Goal: Task Accomplishment & Management: Manage account settings

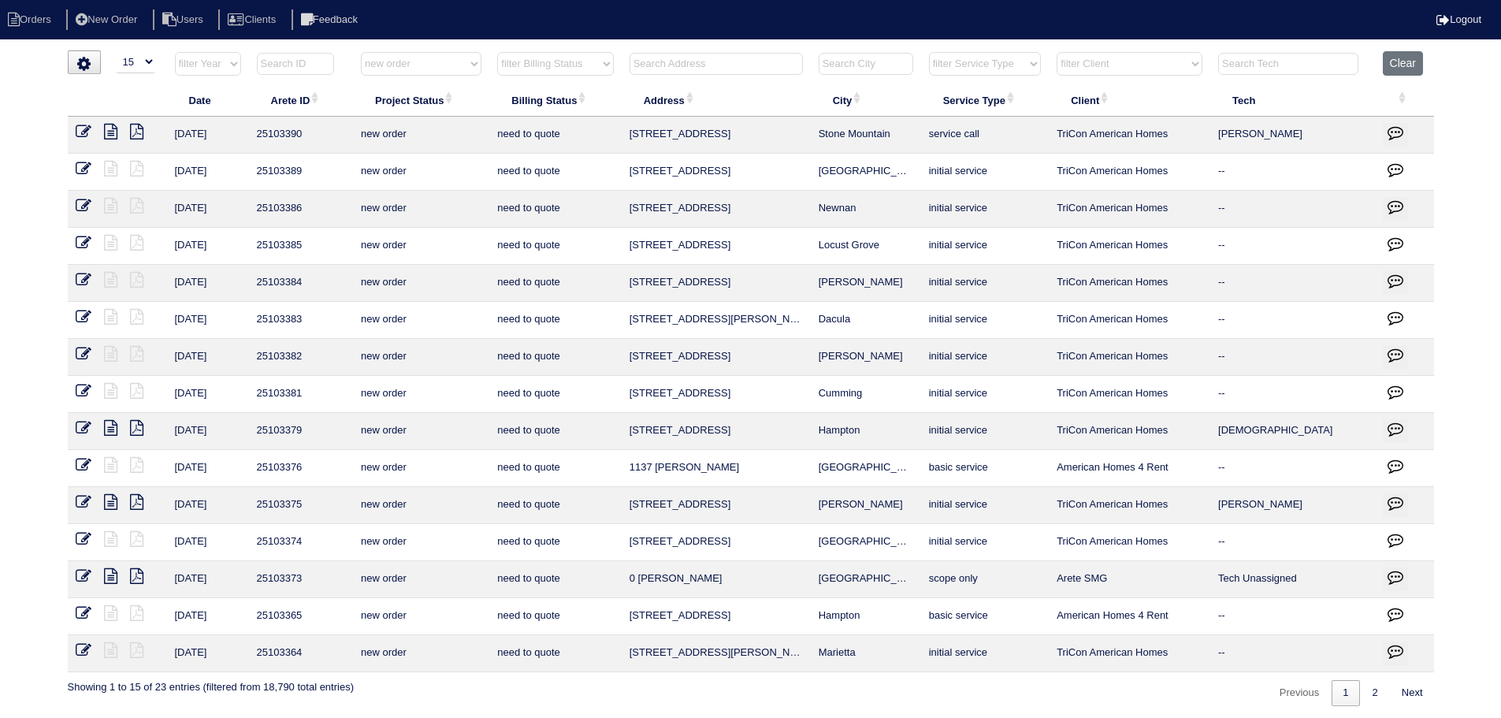
select select "15"
select select "new order"
click at [439, 65] on select "filter Project Status -- Any Project Status -- new order assigned in progress f…" at bounding box center [421, 64] width 121 height 24
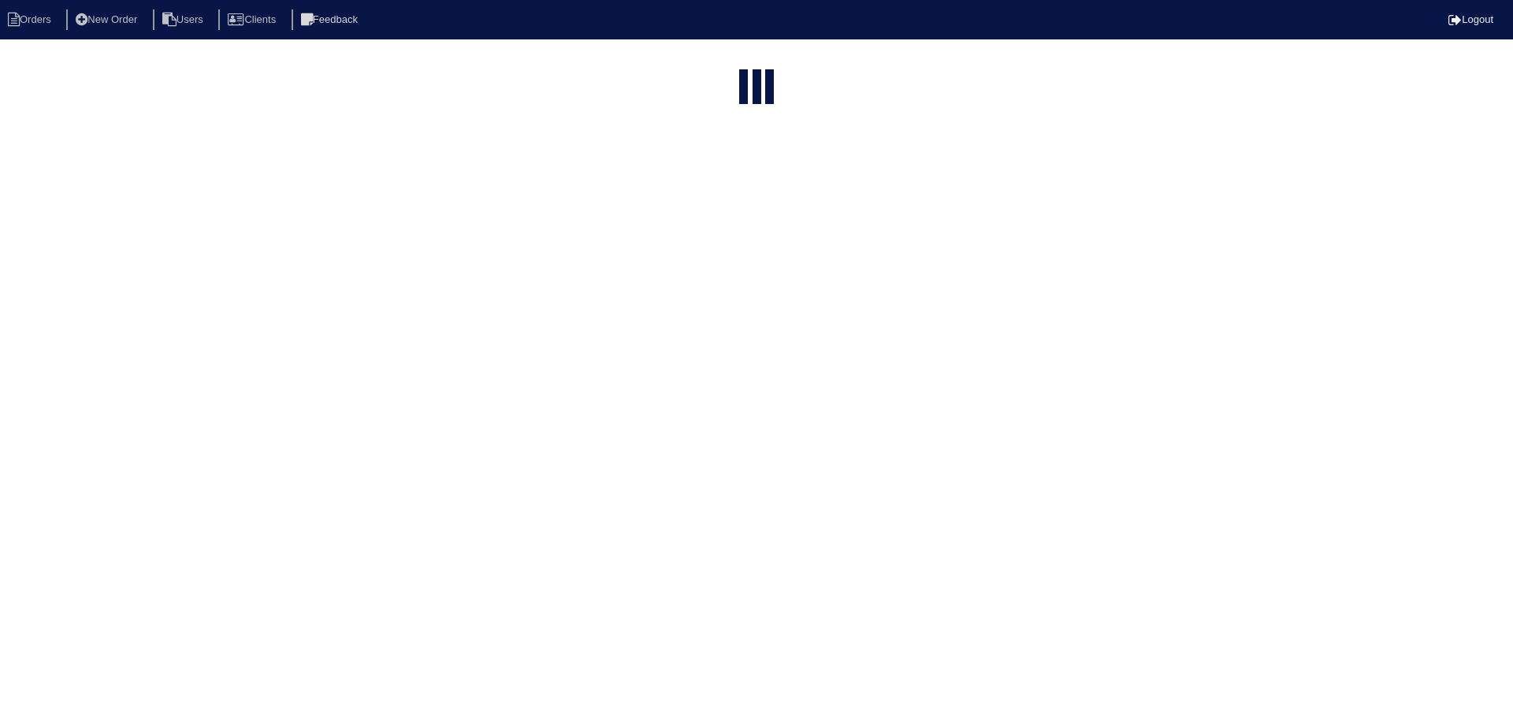
select select "15"
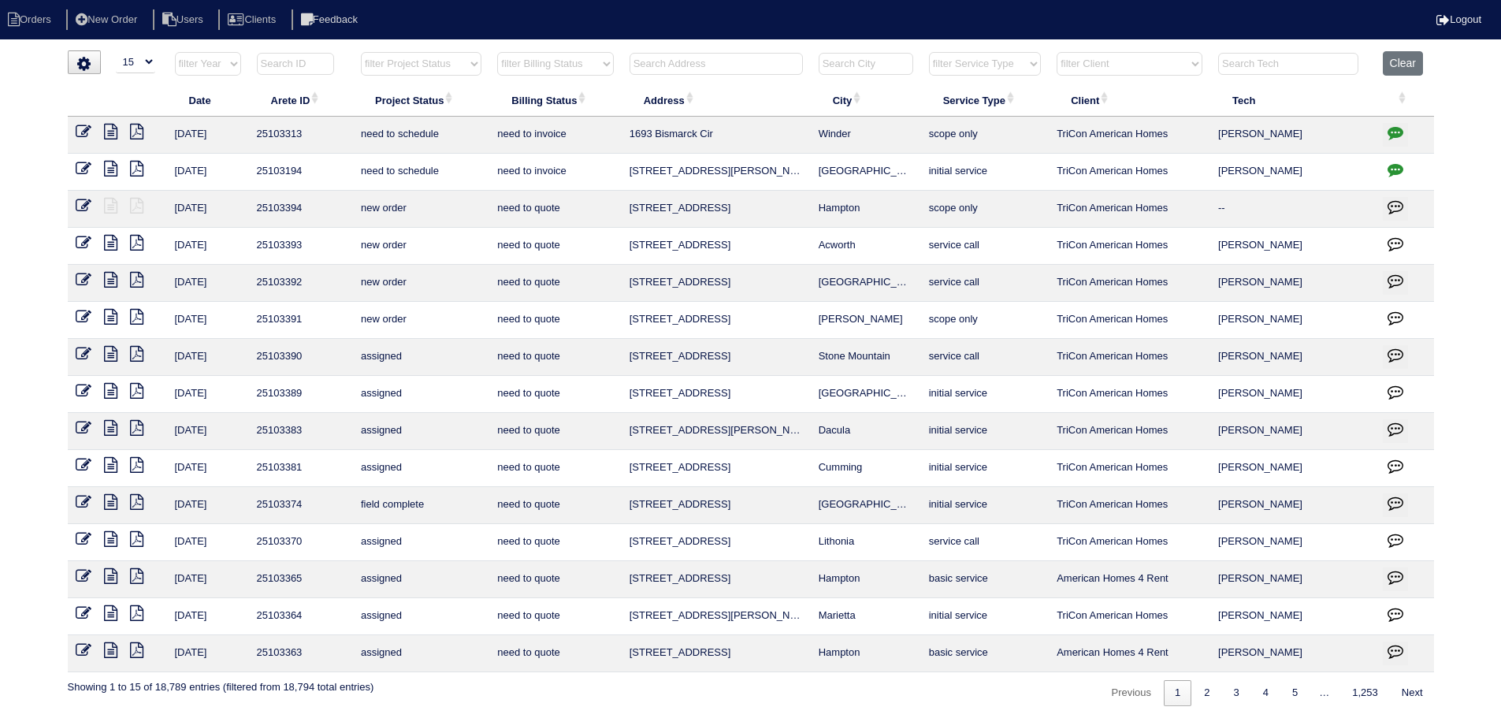
click at [400, 67] on select "filter Project Status -- Any Project Status -- new order assigned in progress f…" at bounding box center [421, 64] width 121 height 24
click at [361, 52] on select "filter Project Status -- Any Project Status -- new order assigned in progress f…" at bounding box center [421, 64] width 121 height 24
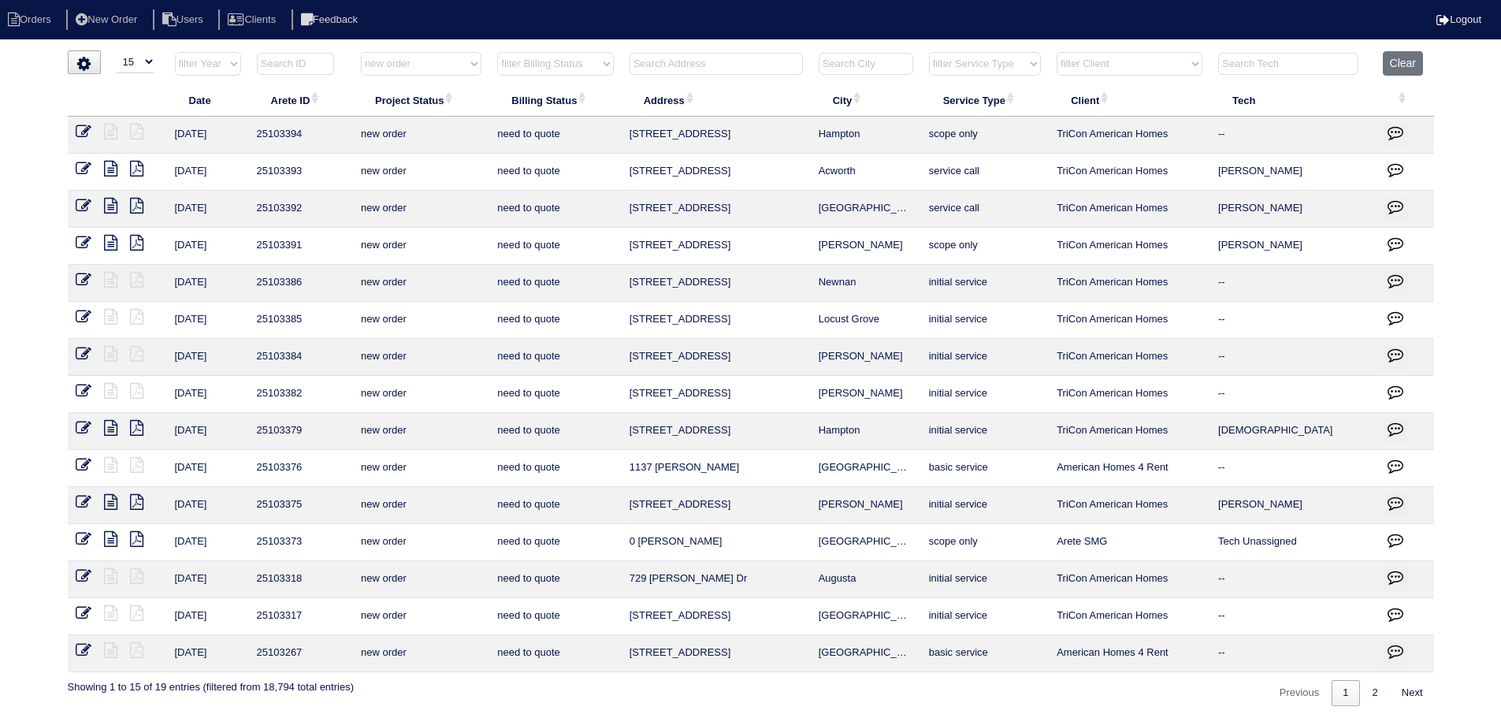
click at [1388, 708] on html "Orders New Order Users Clients Feedback Logout Orders New Order Users Clients M…" at bounding box center [750, 361] width 1501 height 722
click at [1381, 700] on link "2" at bounding box center [1375, 693] width 28 height 26
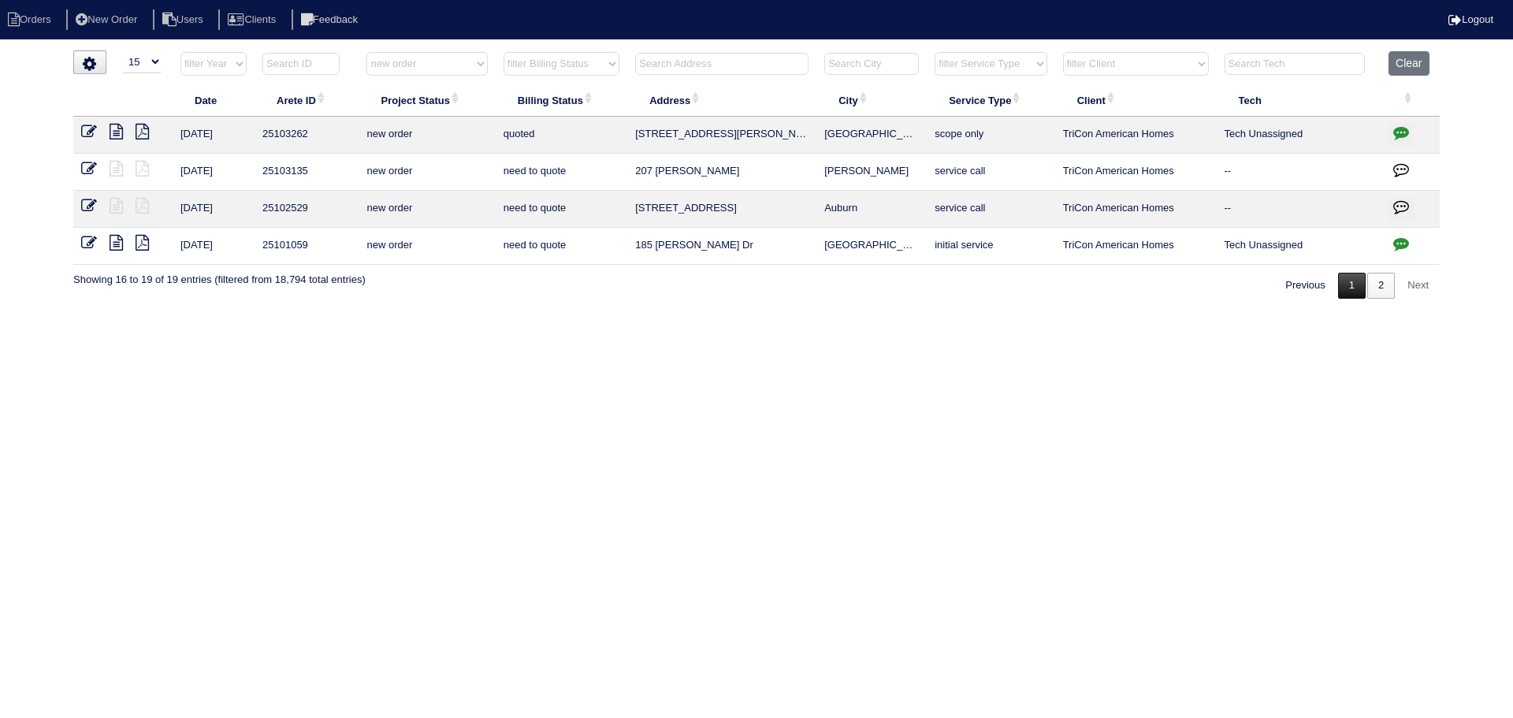
click at [1343, 287] on link "1" at bounding box center [1352, 286] width 28 height 26
select select "new order"
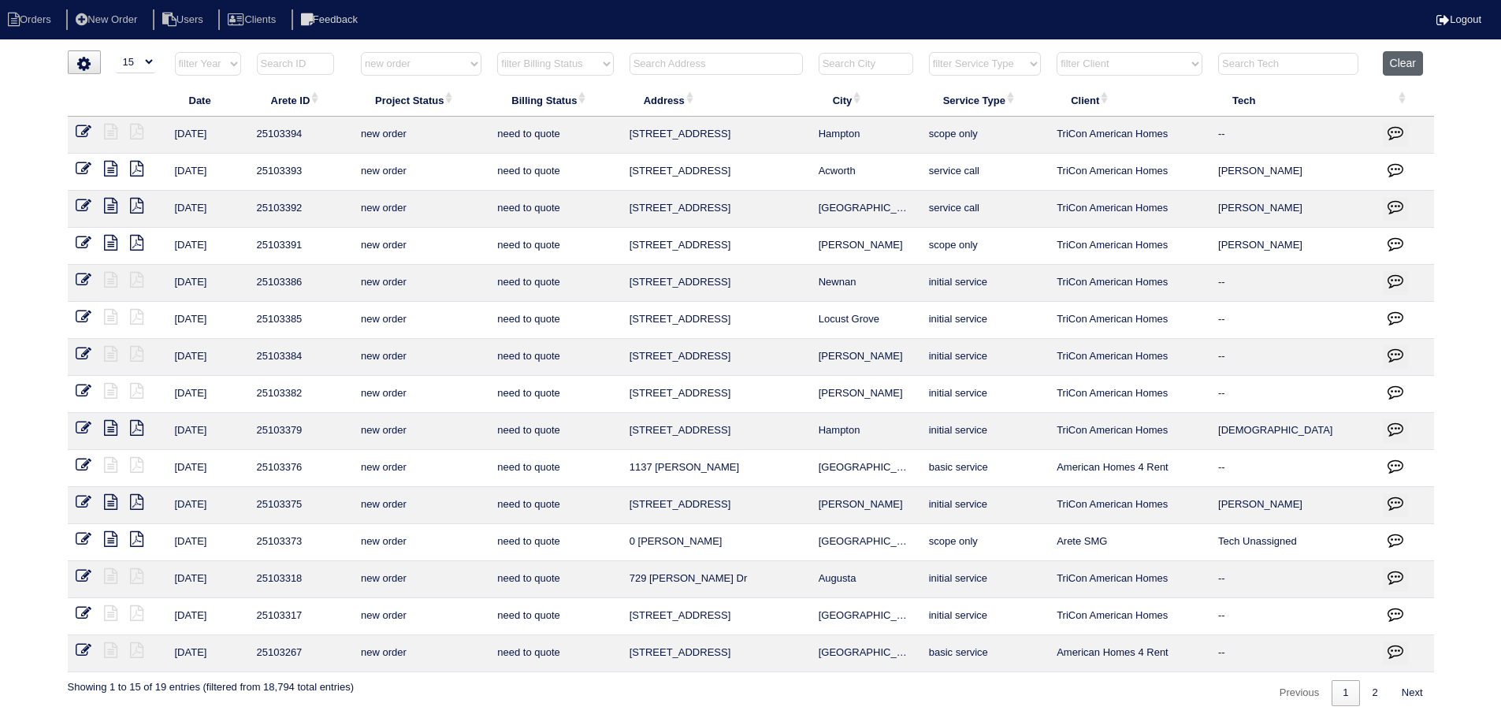
click at [1391, 65] on button "Clear" at bounding box center [1403, 63] width 40 height 24
select select
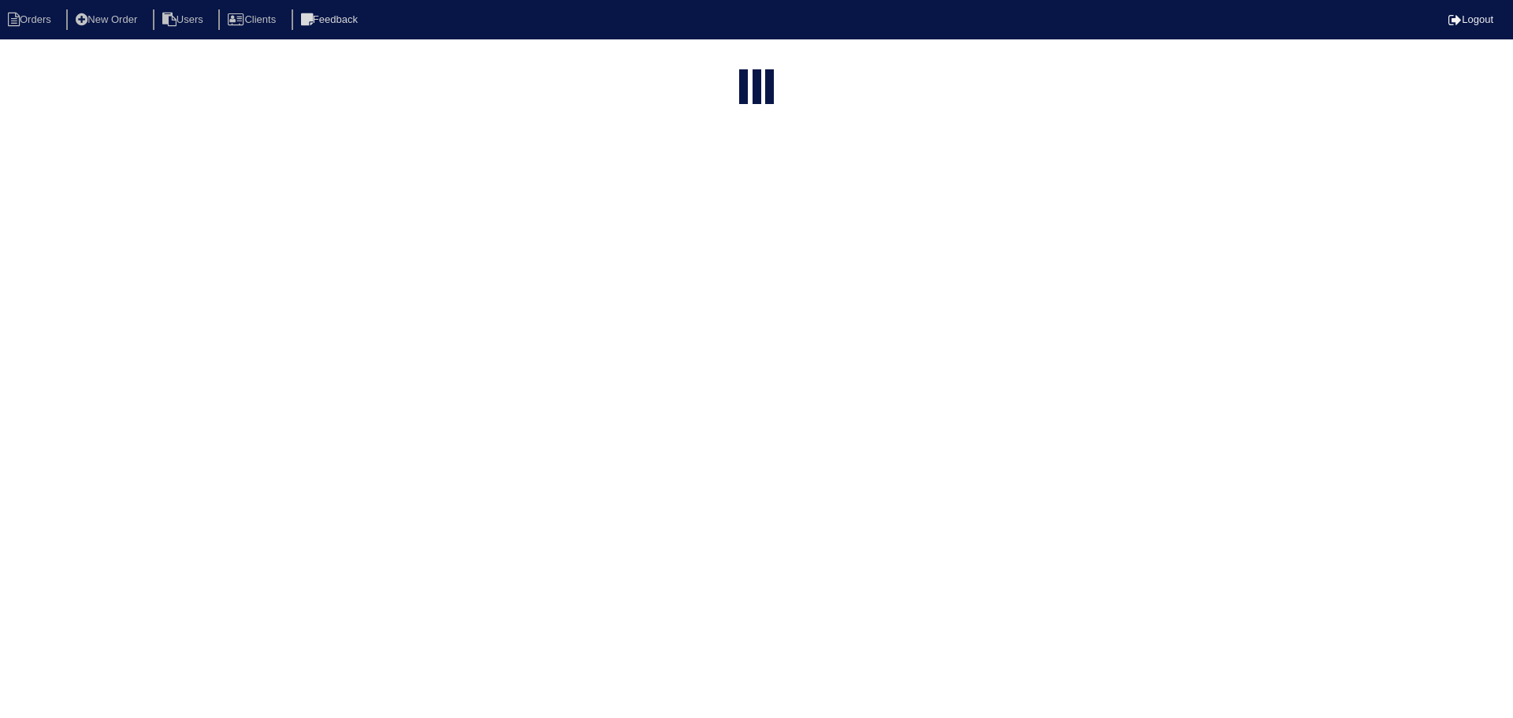
select select "15"
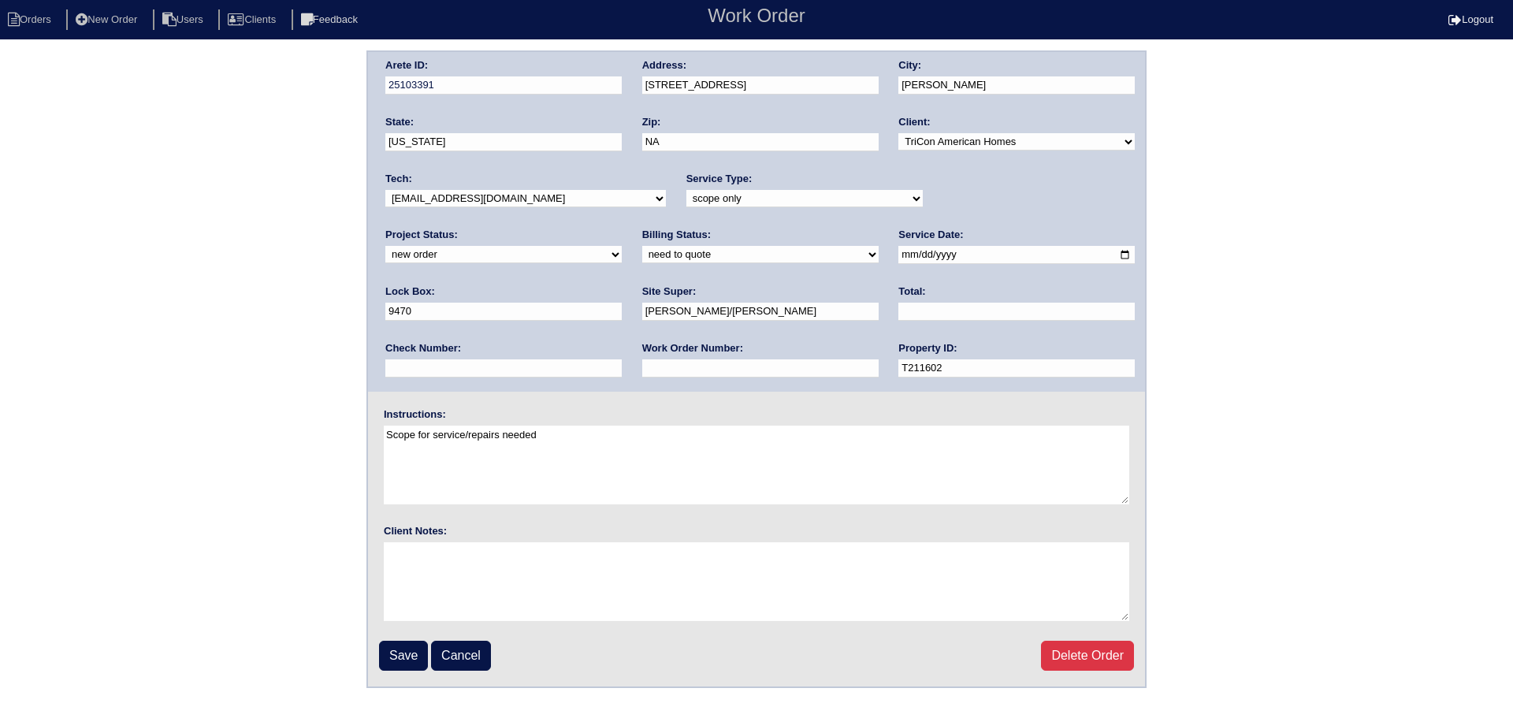
click at [478, 201] on select "-select- aretesmg+backup-tech@gmail.com benjohnholt88@gmail.com callisonhvac@ya…" at bounding box center [525, 198] width 280 height 17
select select "151"
click at [385, 190] on select "-select- aretesmg+backup-tech@gmail.com benjohnholt88@gmail.com callisonhvac@ya…" at bounding box center [525, 198] width 280 height 17
click at [622, 246] on select "new order assigned in progress field complete need to schedule admin review arc…" at bounding box center [503, 254] width 236 height 17
select select "assigned"
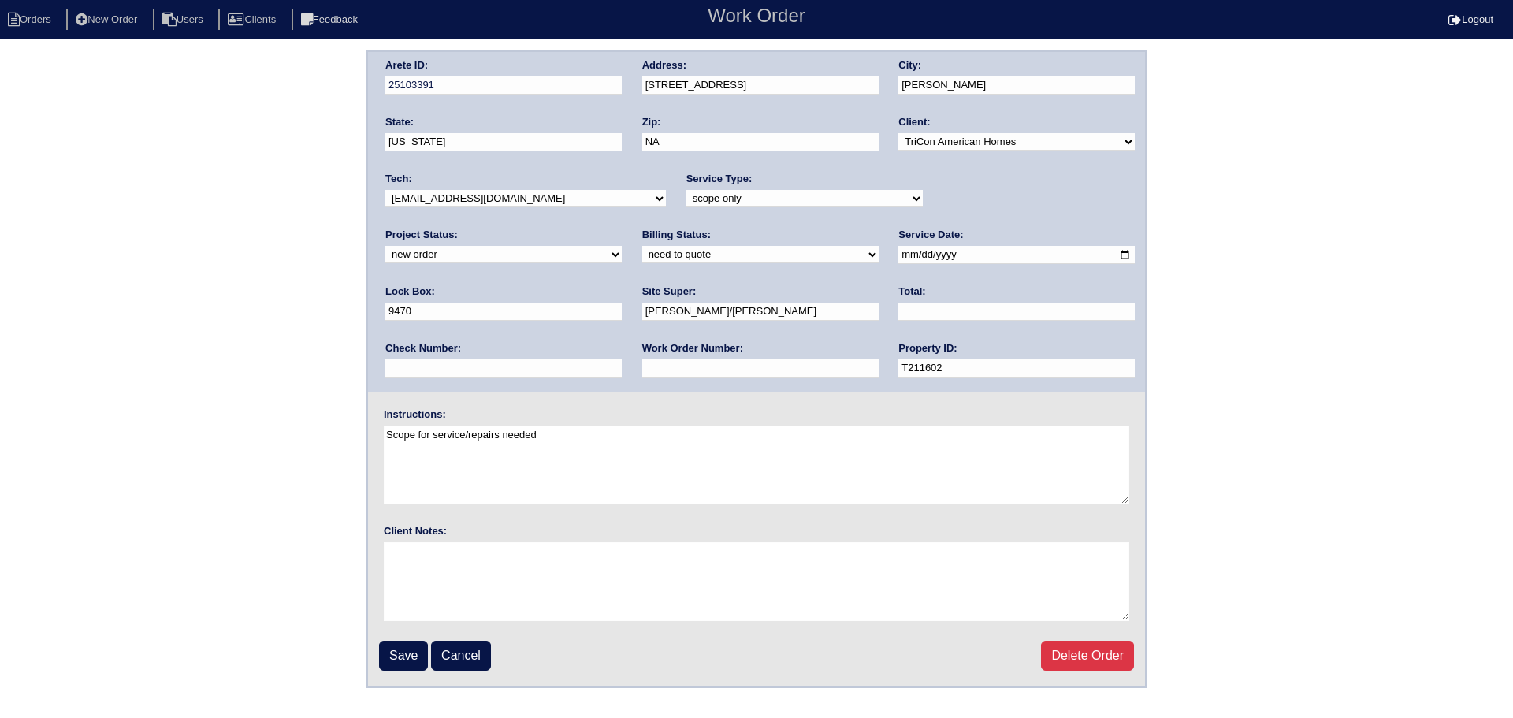
click at [622, 246] on select "new order assigned in progress field complete need to schedule admin review arc…" at bounding box center [503, 254] width 236 height 17
click at [898, 258] on input "2025-09-15" at bounding box center [1016, 255] width 236 height 18
click at [392, 657] on input "Save" at bounding box center [403, 656] width 49 height 30
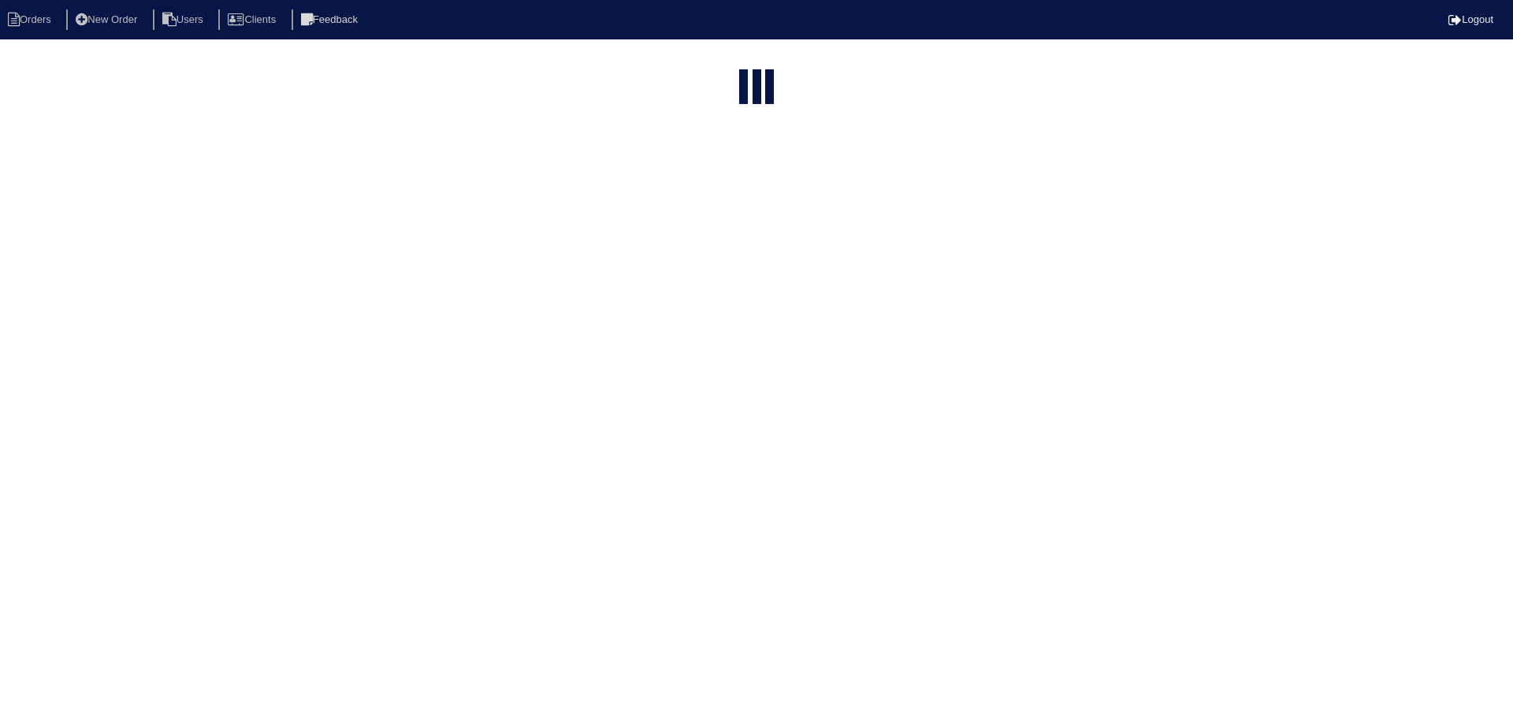
select select "15"
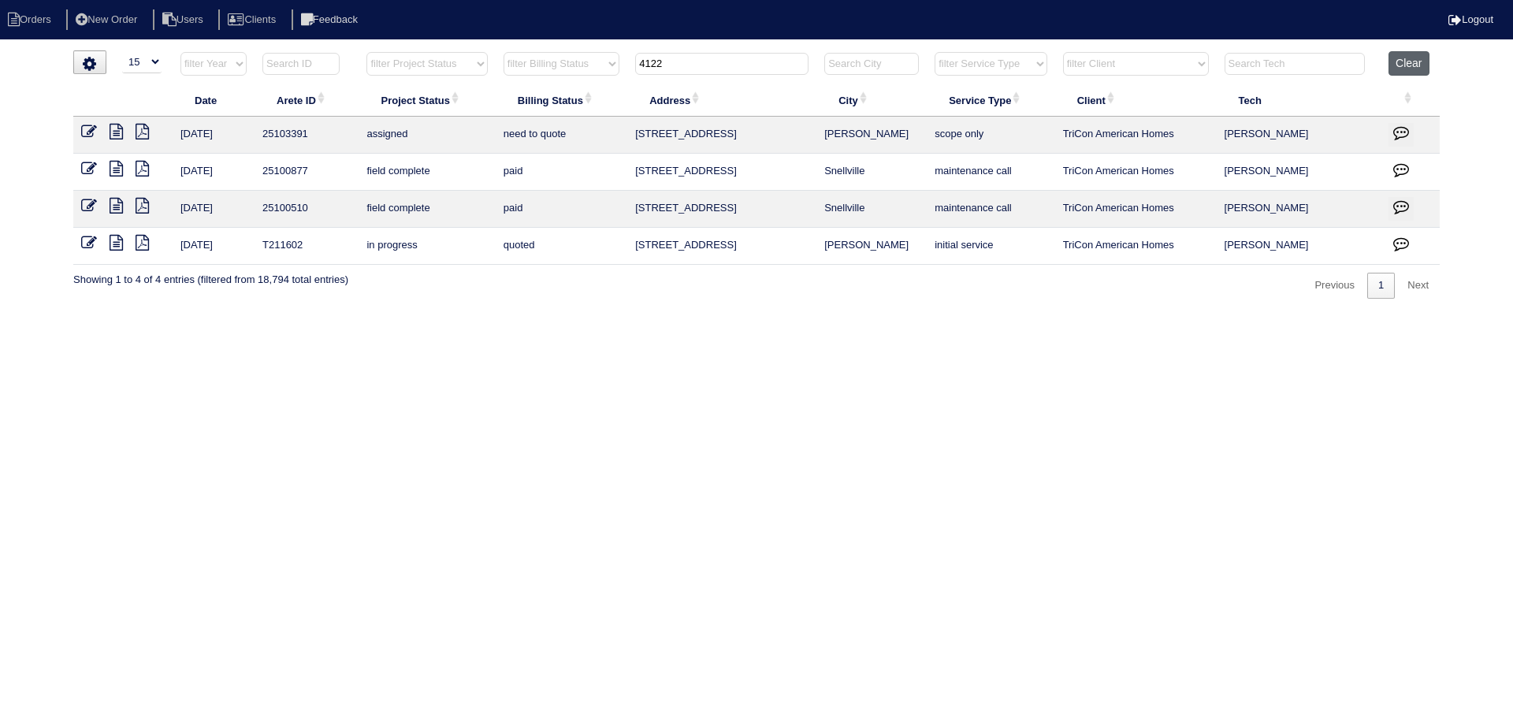
click at [1391, 65] on button "Clear" at bounding box center [1408, 63] width 40 height 24
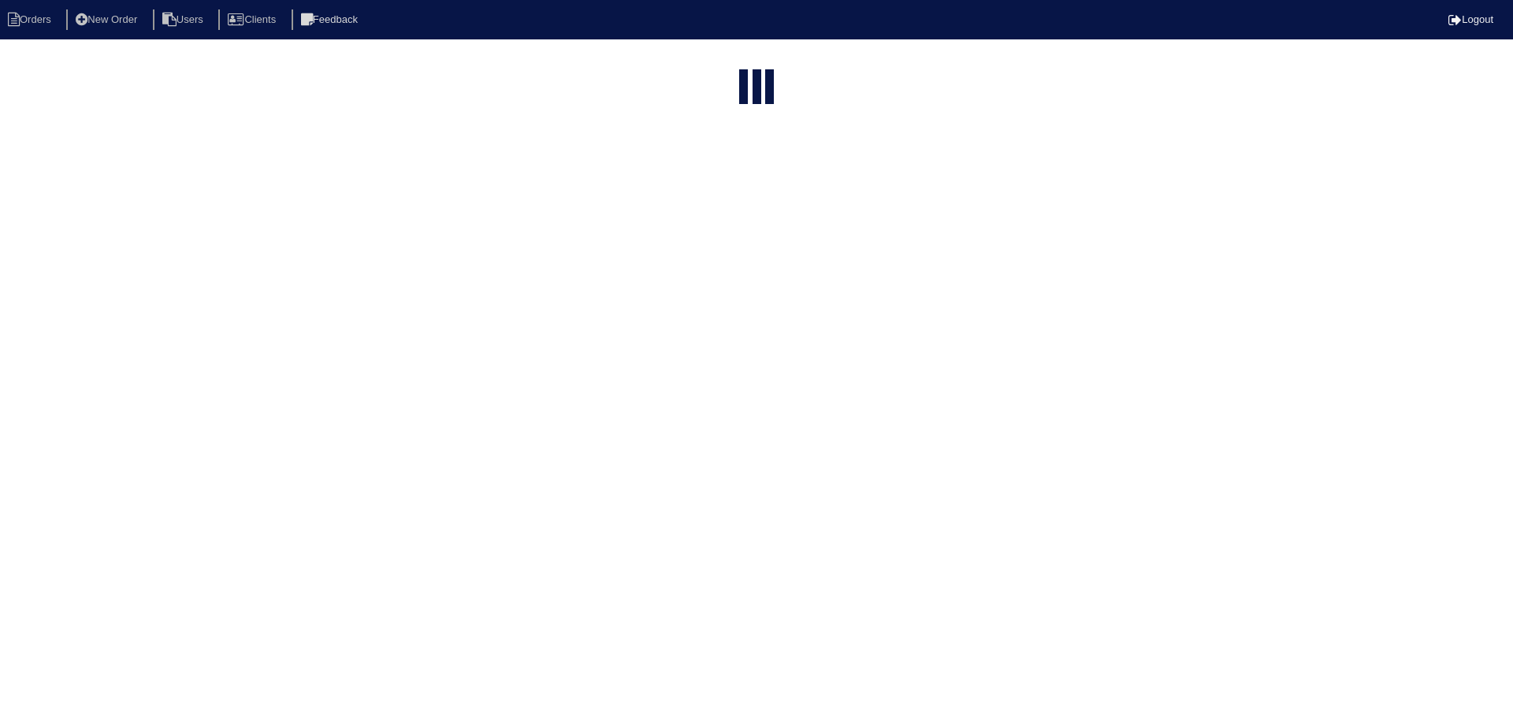
select select "15"
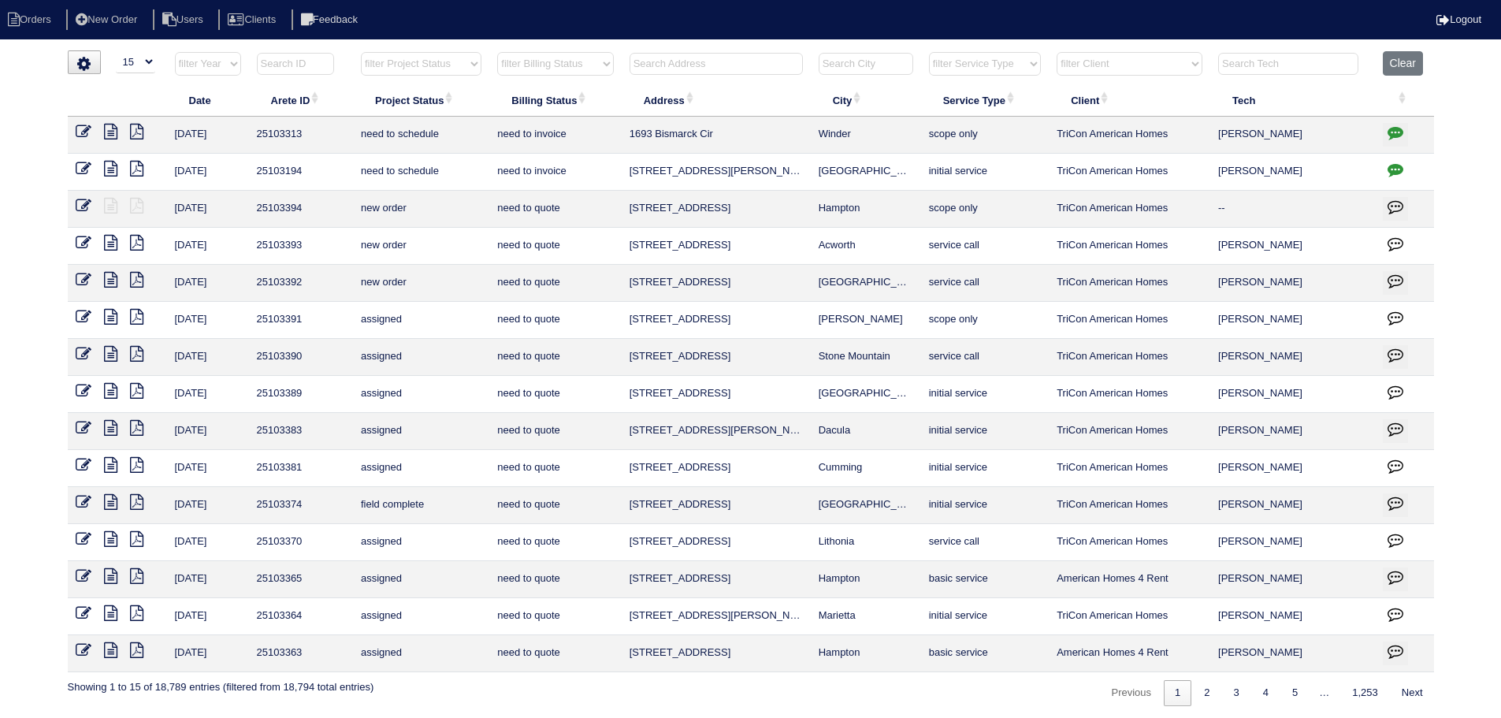
drag, startPoint x: 445, startPoint y: 63, endPoint x: 447, endPoint y: 75, distance: 11.9
click at [446, 65] on select "filter Project Status -- Any Project Status -- new order assigned in progress f…" at bounding box center [421, 64] width 121 height 24
click at [361, 52] on select "filter Project Status -- Any Project Status -- new order assigned in progress f…" at bounding box center [421, 64] width 121 height 24
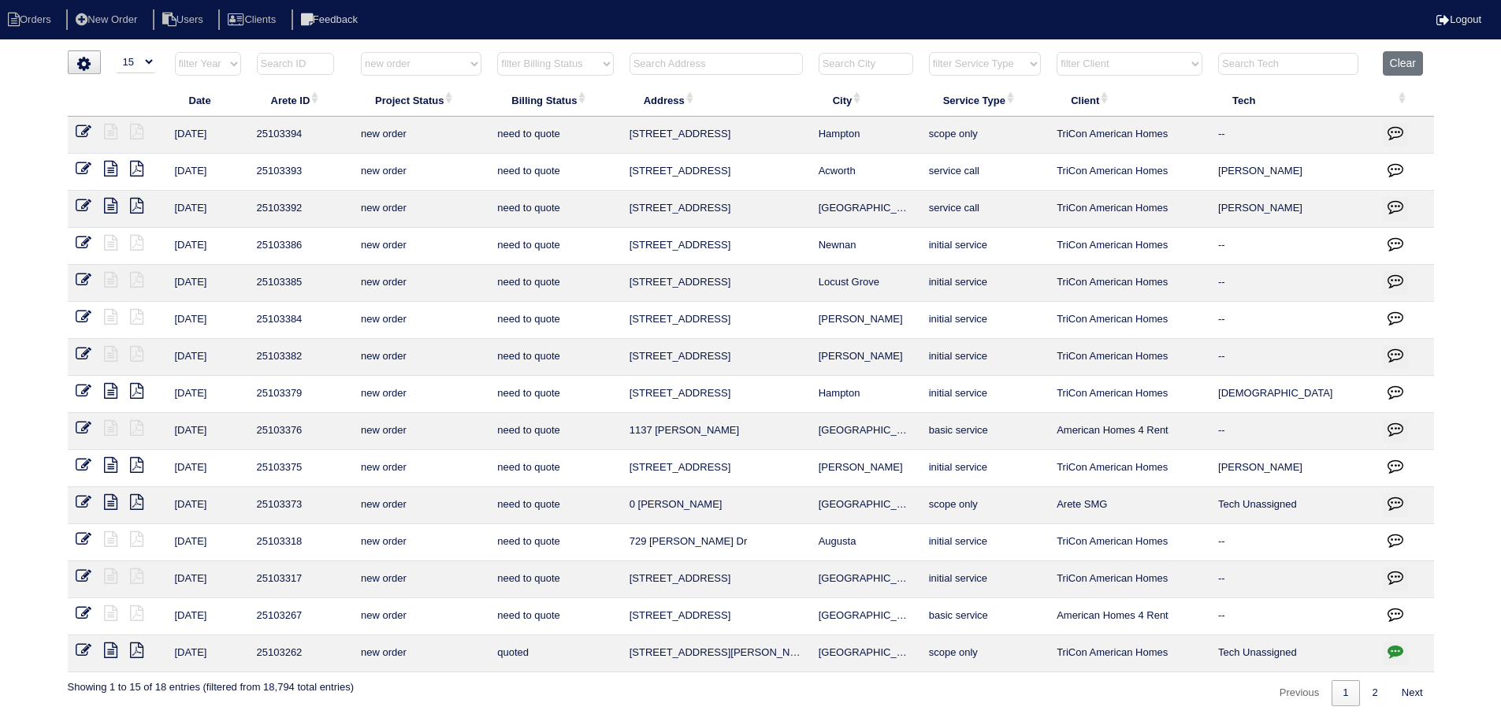
click at [437, 59] on select "filter Project Status -- Any Project Status -- new order assigned in progress f…" at bounding box center [421, 64] width 121 height 24
drag, startPoint x: 1336, startPoint y: 693, endPoint x: 1352, endPoint y: 695, distance: 15.9
click at [1338, 693] on link "1" at bounding box center [1346, 693] width 28 height 26
click at [1355, 694] on link "1" at bounding box center [1346, 693] width 28 height 26
click at [1365, 691] on link "2" at bounding box center [1375, 693] width 28 height 26
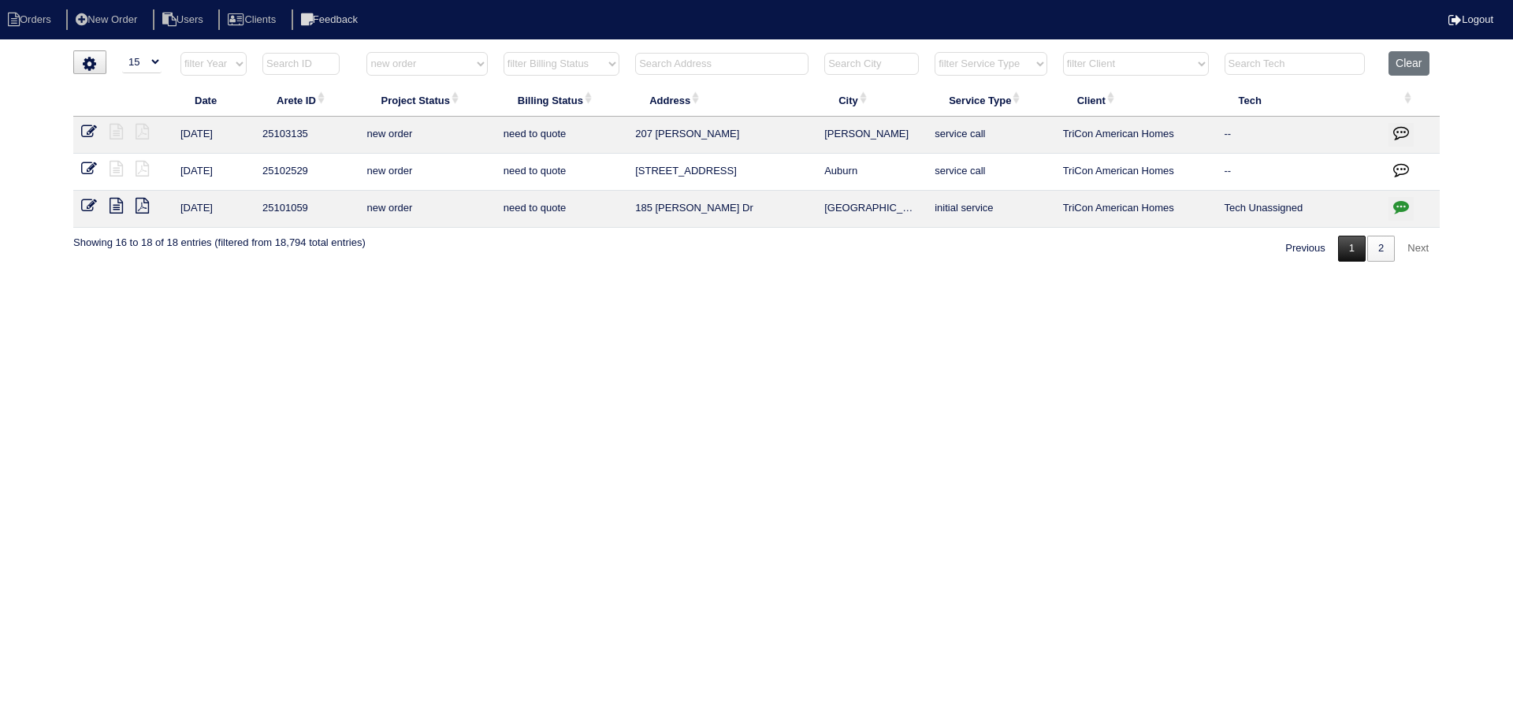
click at [1345, 246] on link "1" at bounding box center [1352, 249] width 28 height 26
select select "new order"
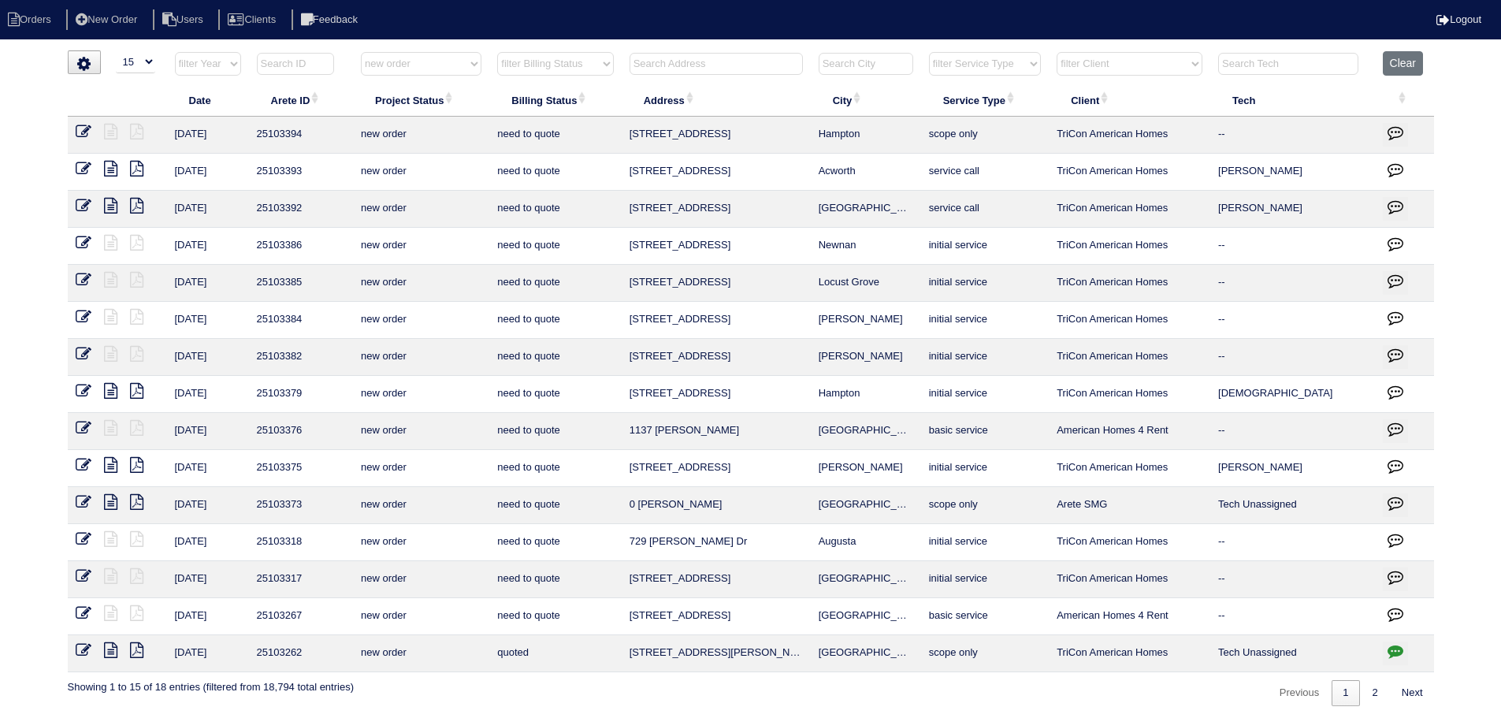
click at [1398, 654] on icon "button" at bounding box center [1395, 651] width 16 height 16
type textarea "9/4/25 - Dan quoted based off 2021 job - emailed to site super - KE"
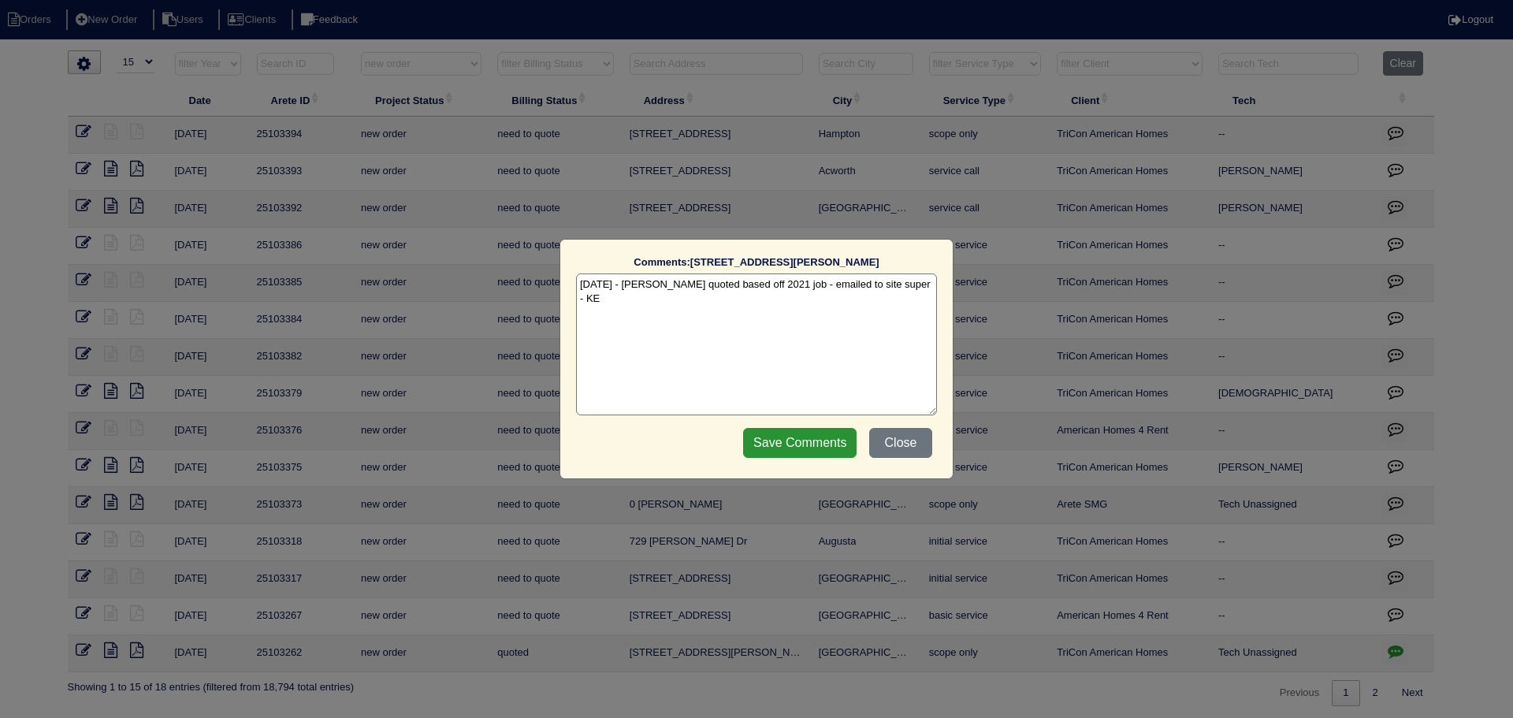
click at [1398, 654] on div "Comments: 2642 Hatfield Cir SE The comments on file have changed since you star…" at bounding box center [756, 359] width 1513 height 718
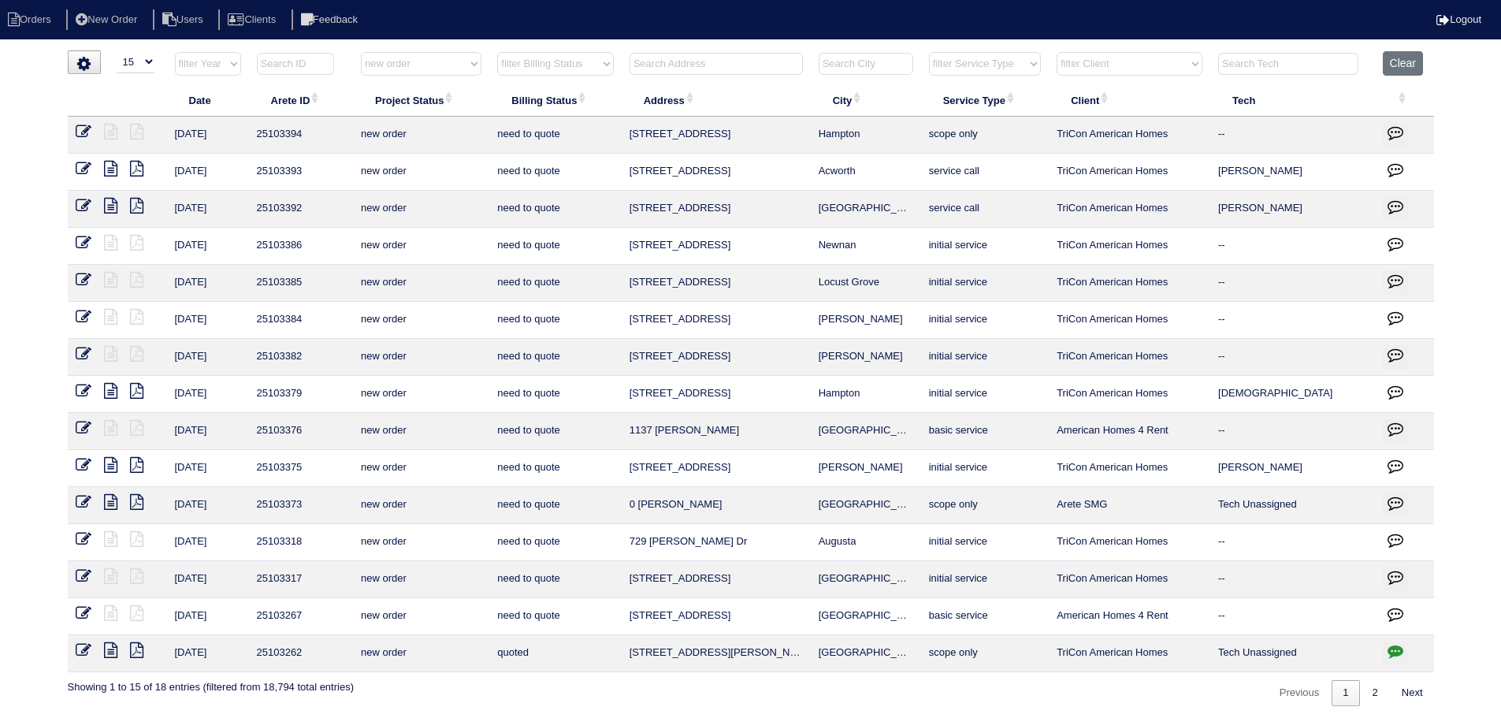
drag, startPoint x: 524, startPoint y: 495, endPoint x: 1477, endPoint y: 306, distance: 971.8
click at [1477, 306] on div "loading... ▼ 10 15 25 50 200 500 Search: Date Arete ID Project Status Billing S…" at bounding box center [750, 378] width 1501 height 656
click at [91, 465] on icon at bounding box center [84, 465] width 16 height 16
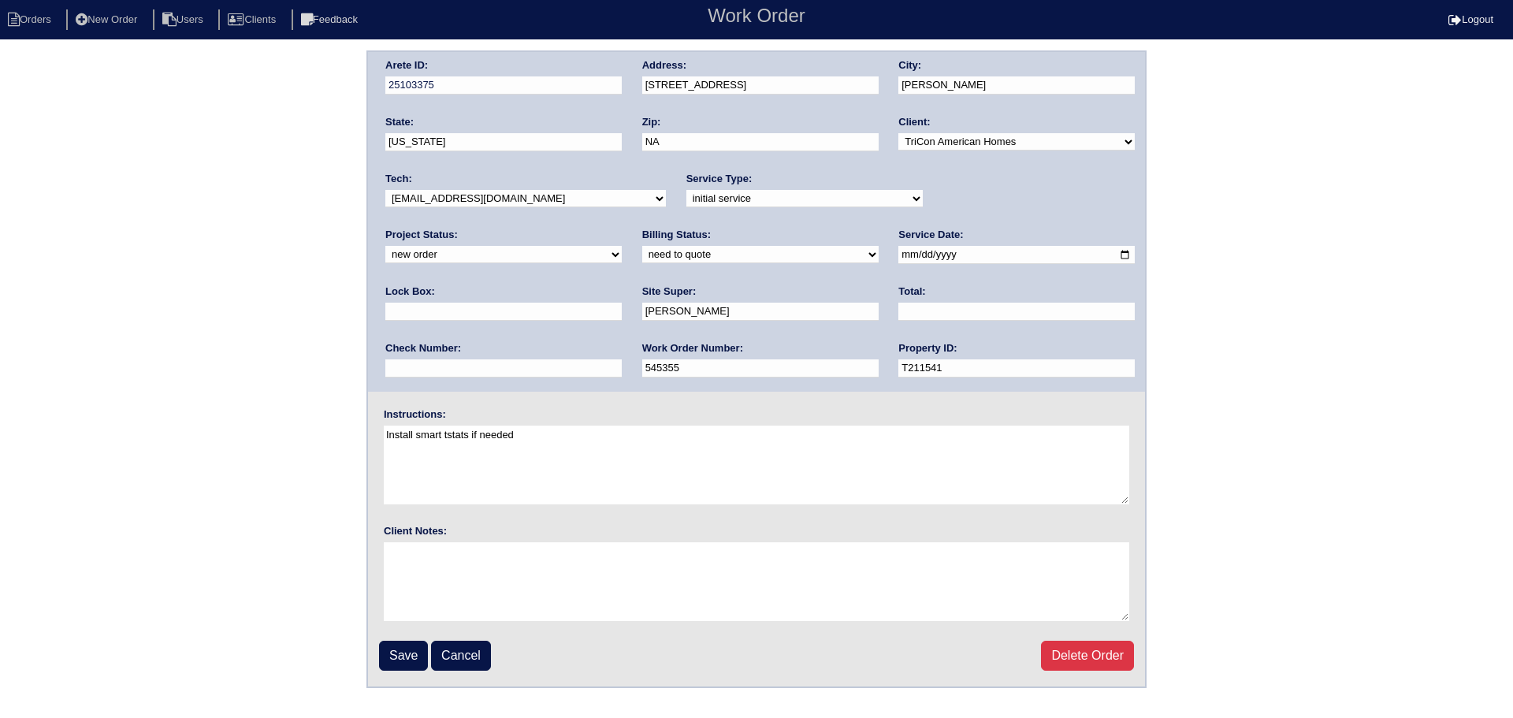
click at [622, 246] on select "new order assigned in progress field complete need to schedule admin review arc…" at bounding box center [503, 254] width 236 height 17
select select "assigned"
click at [622, 246] on select "new order assigned in progress field complete need to schedule admin review arc…" at bounding box center [503, 254] width 236 height 17
click at [898, 257] on input "2025-09-11" at bounding box center [1016, 255] width 236 height 18
type input "2025-09-15"
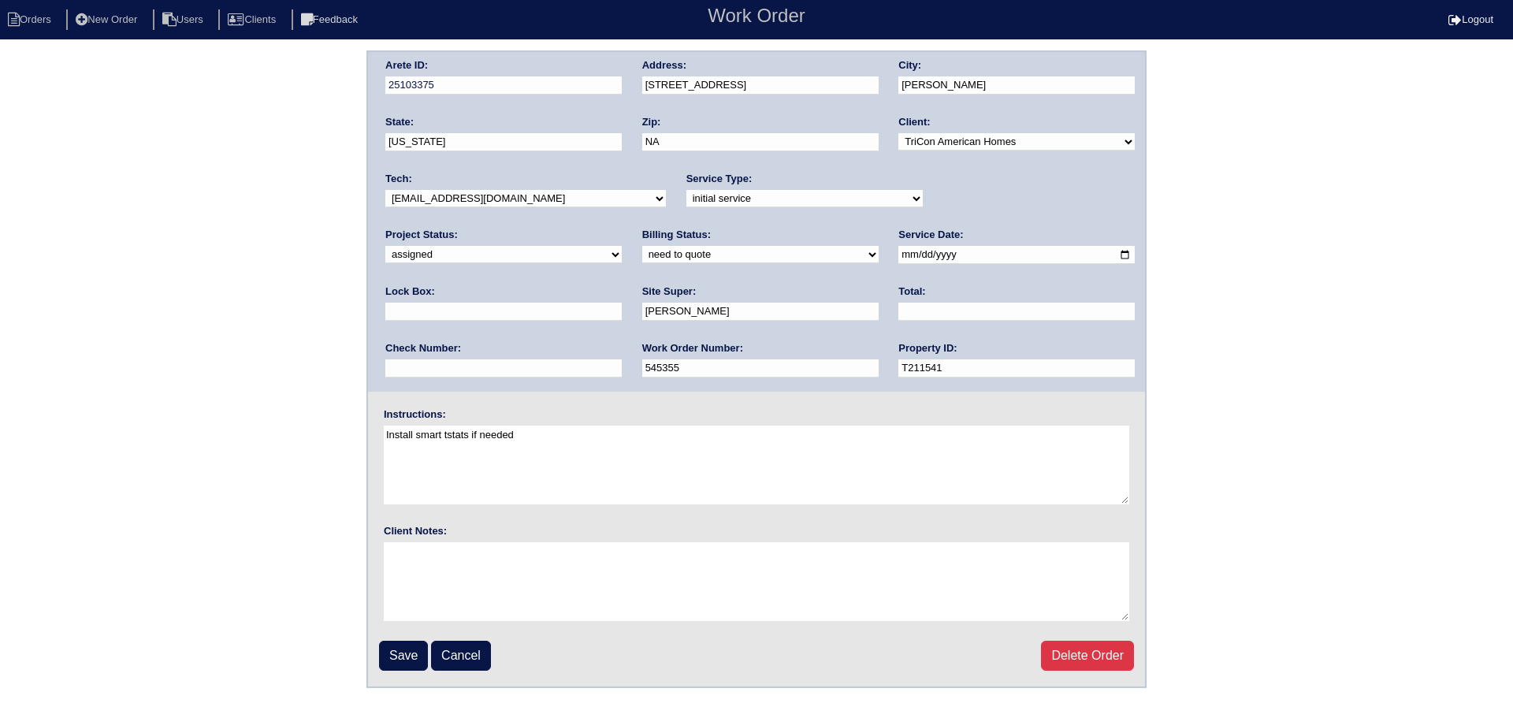
click at [536, 195] on select "-select- aretesmg+backup-tech@gmail.com benjohnholt88@gmail.com callisonhvac@ya…" at bounding box center [525, 198] width 280 height 17
click at [403, 640] on fieldset "Arete ID: 25103375 Address: 317 Parkview Place Drive City: McDonough State: Geo…" at bounding box center [756, 369] width 777 height 634
click at [408, 653] on input "Save" at bounding box center [403, 656] width 49 height 30
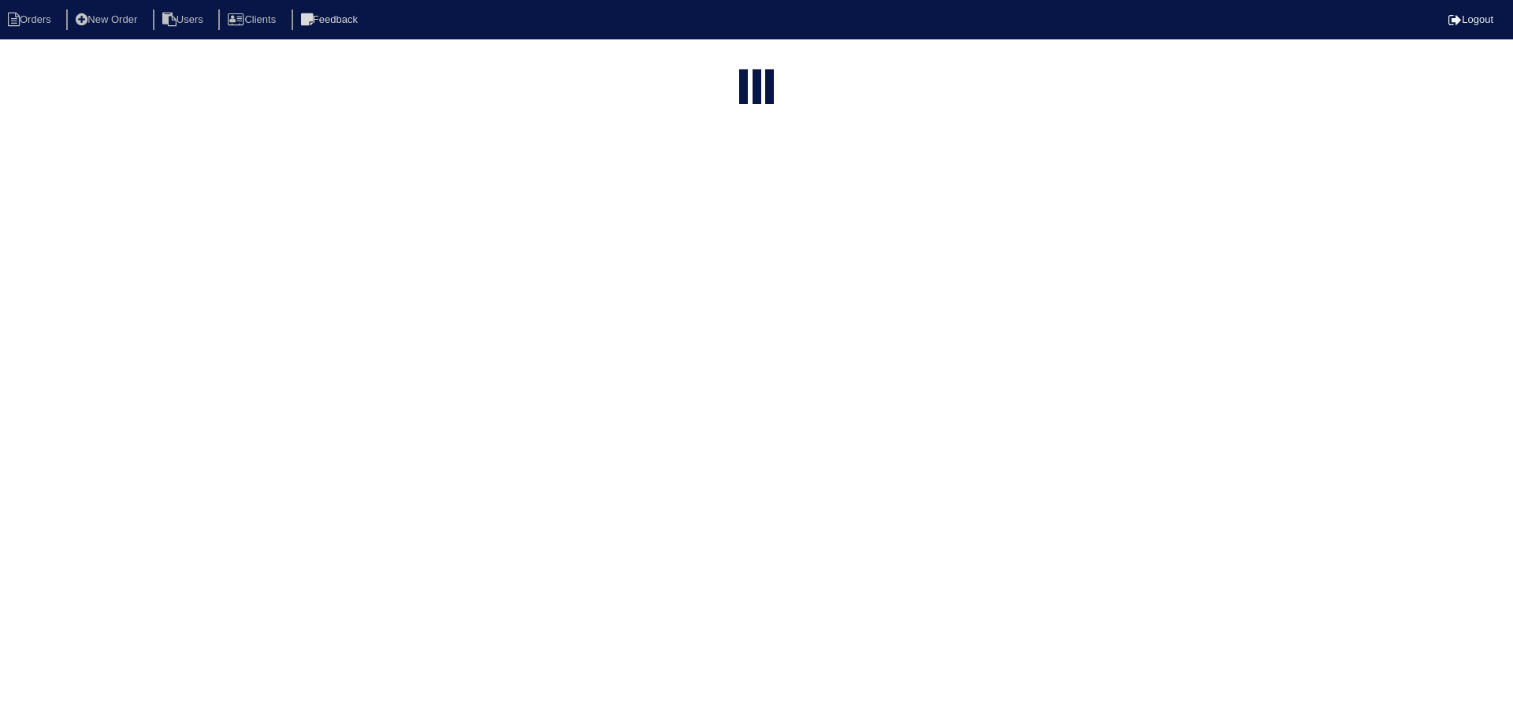
select select "15"
select select "new order"
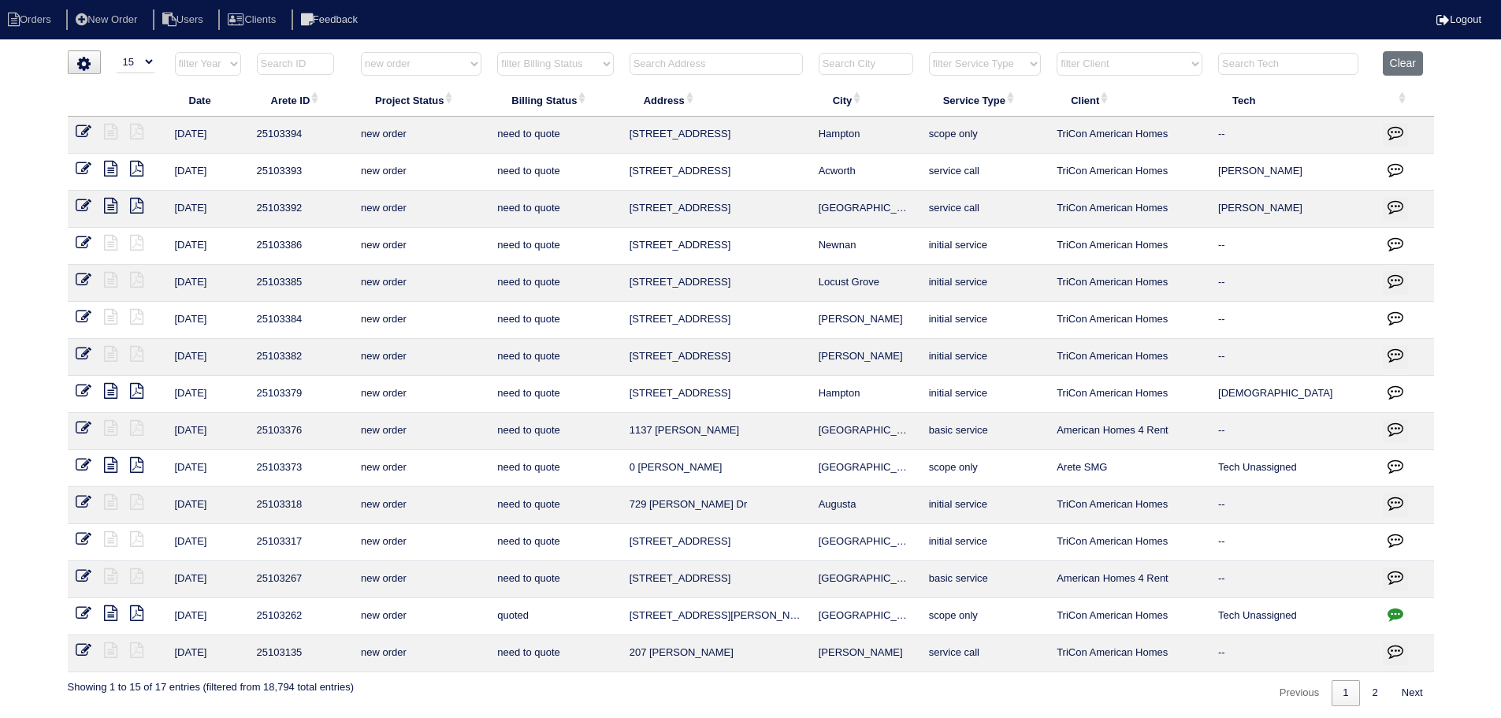
click at [84, 352] on icon at bounding box center [84, 354] width 16 height 16
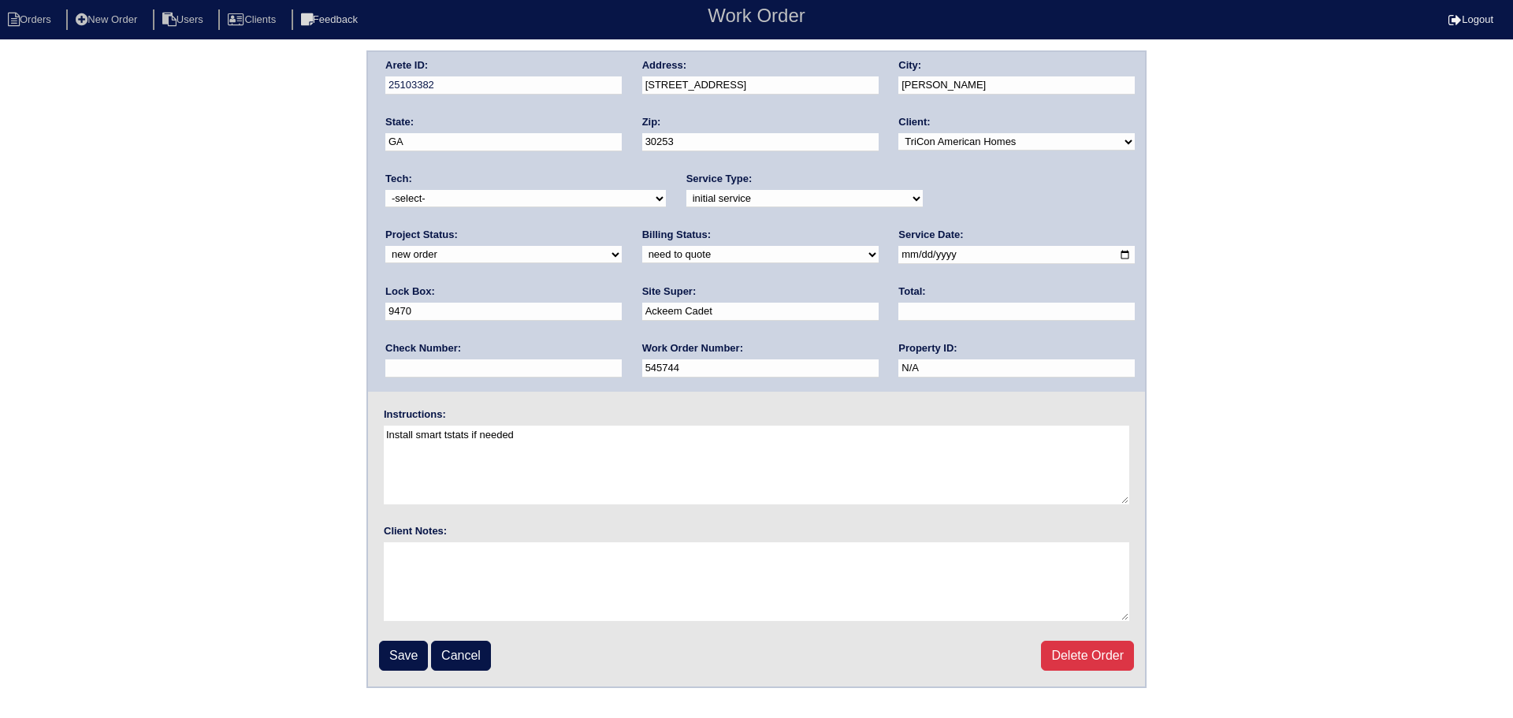
click at [622, 246] on select "new order assigned in progress field complete need to schedule admin review arc…" at bounding box center [503, 254] width 236 height 17
select select "assigned"
click at [622, 246] on select "new order assigned in progress field complete need to schedule admin review arc…" at bounding box center [503, 254] width 236 height 17
click at [523, 197] on select "-select- [EMAIL_ADDRESS][DOMAIN_NAME] [EMAIL_ADDRESS][DOMAIN_NAME] [EMAIL_ADDRE…" at bounding box center [525, 198] width 280 height 17
select select "36"
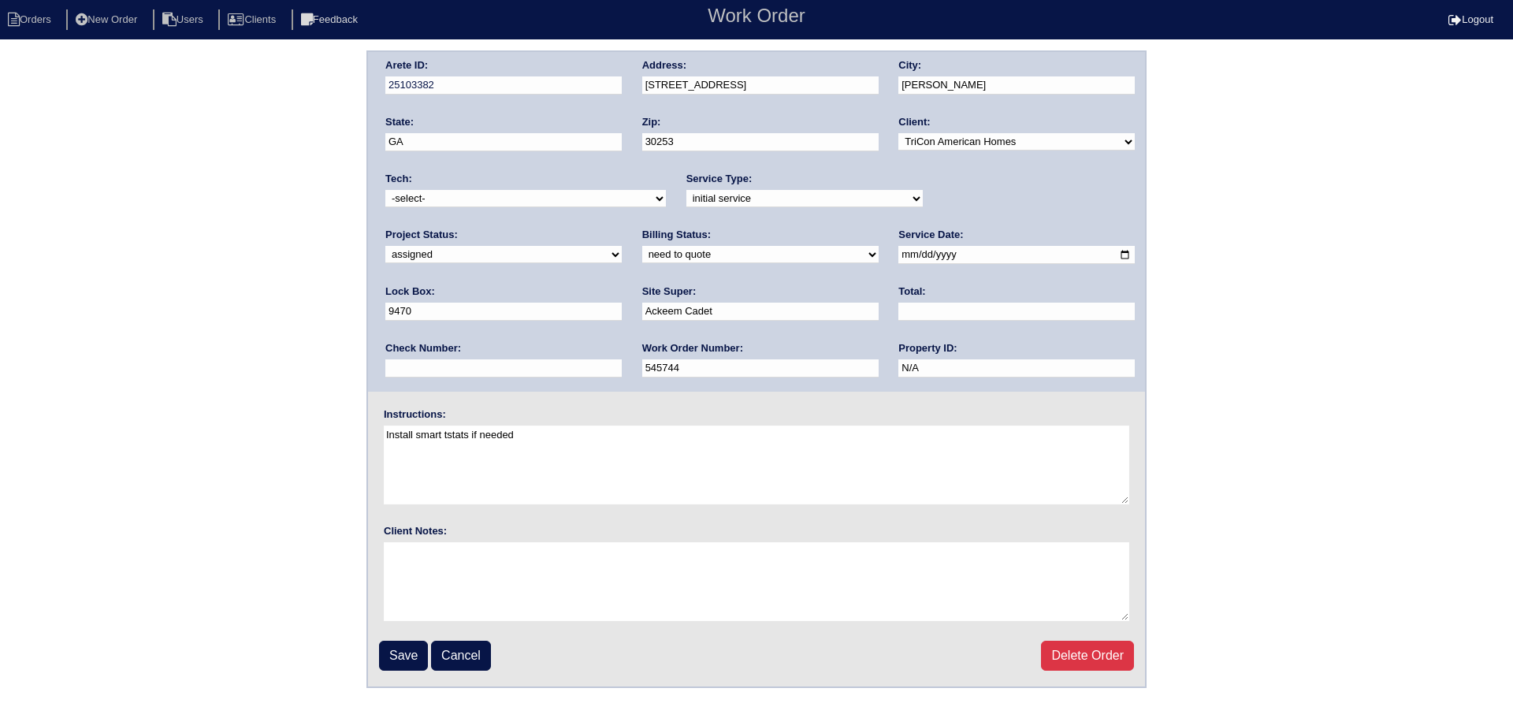
click at [385, 190] on select "-select- [EMAIL_ADDRESS][DOMAIN_NAME] [EMAIL_ADDRESS][DOMAIN_NAME] [EMAIL_ADDRE…" at bounding box center [525, 198] width 280 height 17
click at [898, 251] on input "[DATE]" at bounding box center [1016, 255] width 236 height 18
type input "[DATE]"
click at [419, 659] on input "Save" at bounding box center [403, 656] width 49 height 30
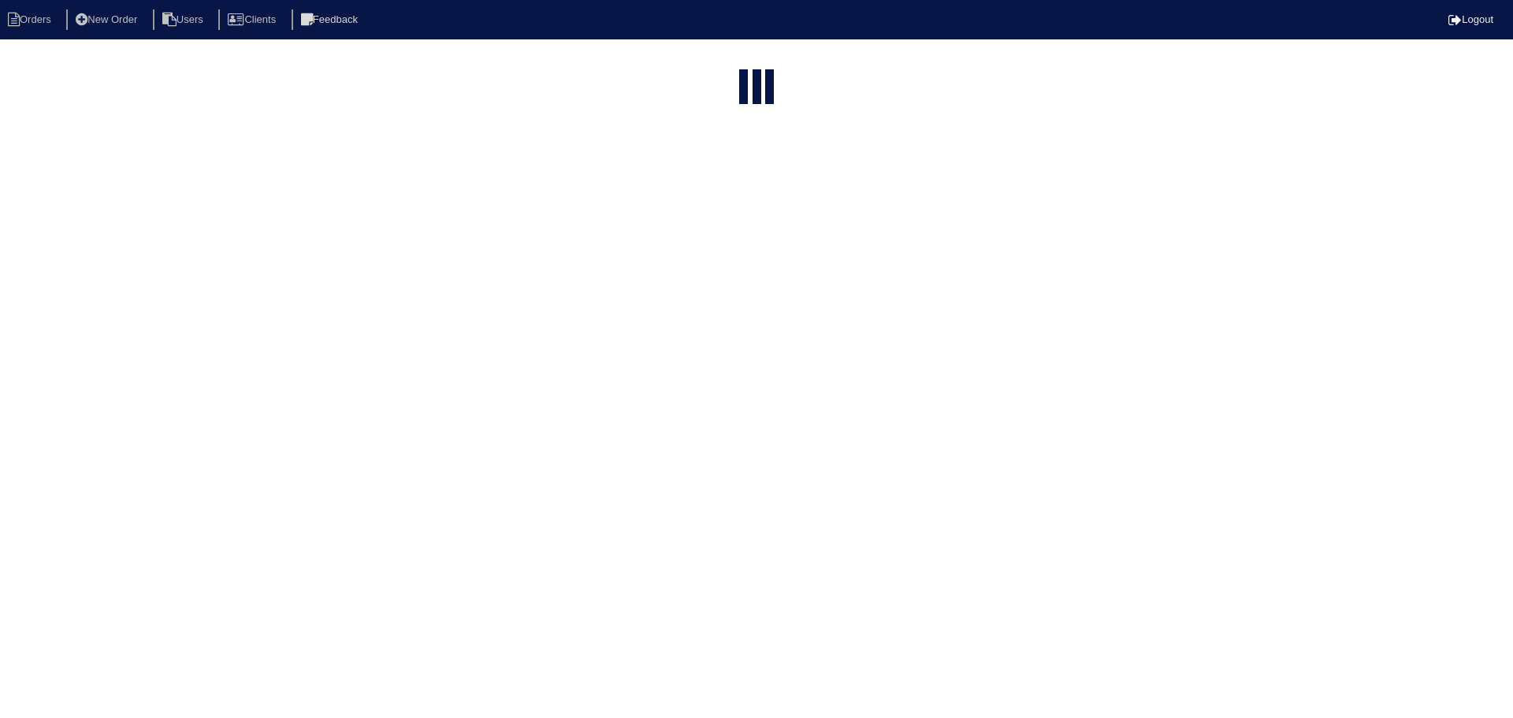
select select "15"
select select "new order"
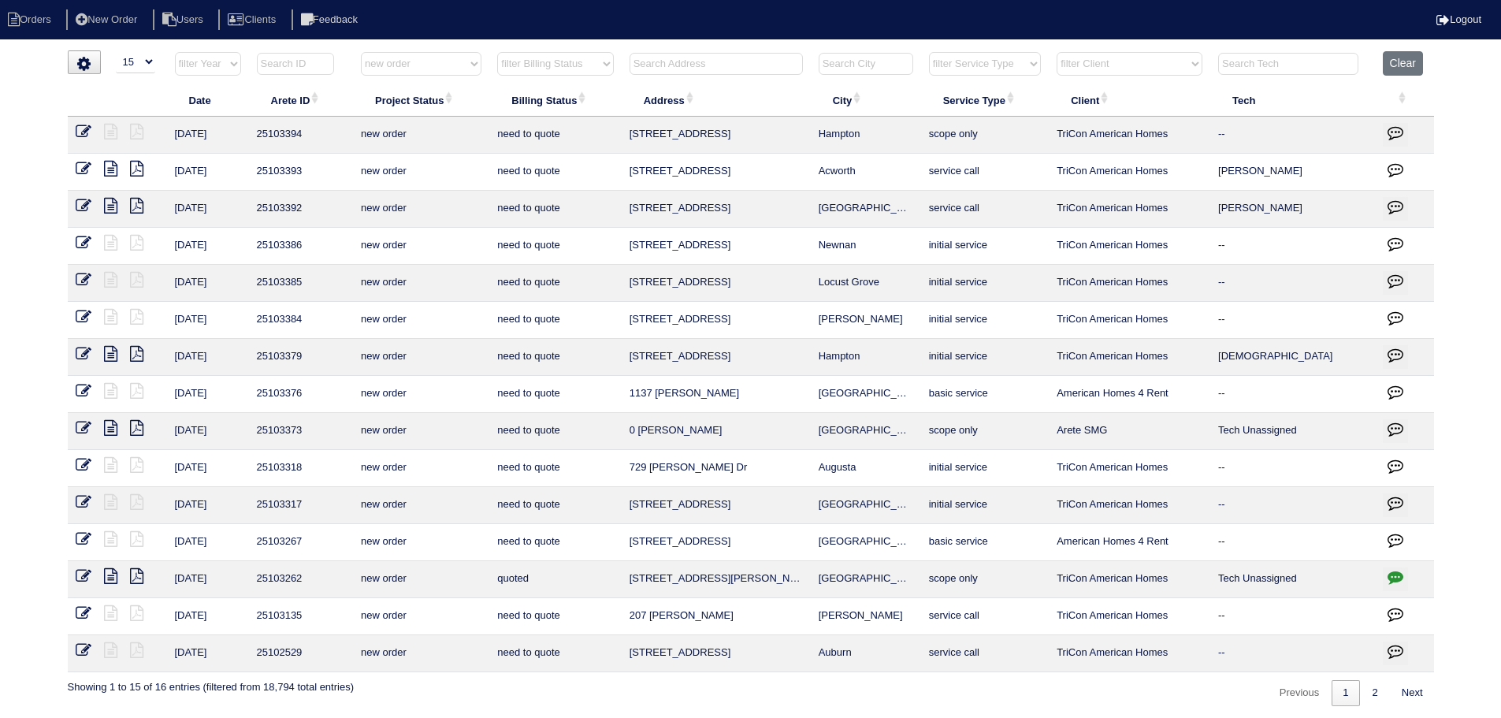
click at [80, 314] on icon at bounding box center [84, 317] width 16 height 16
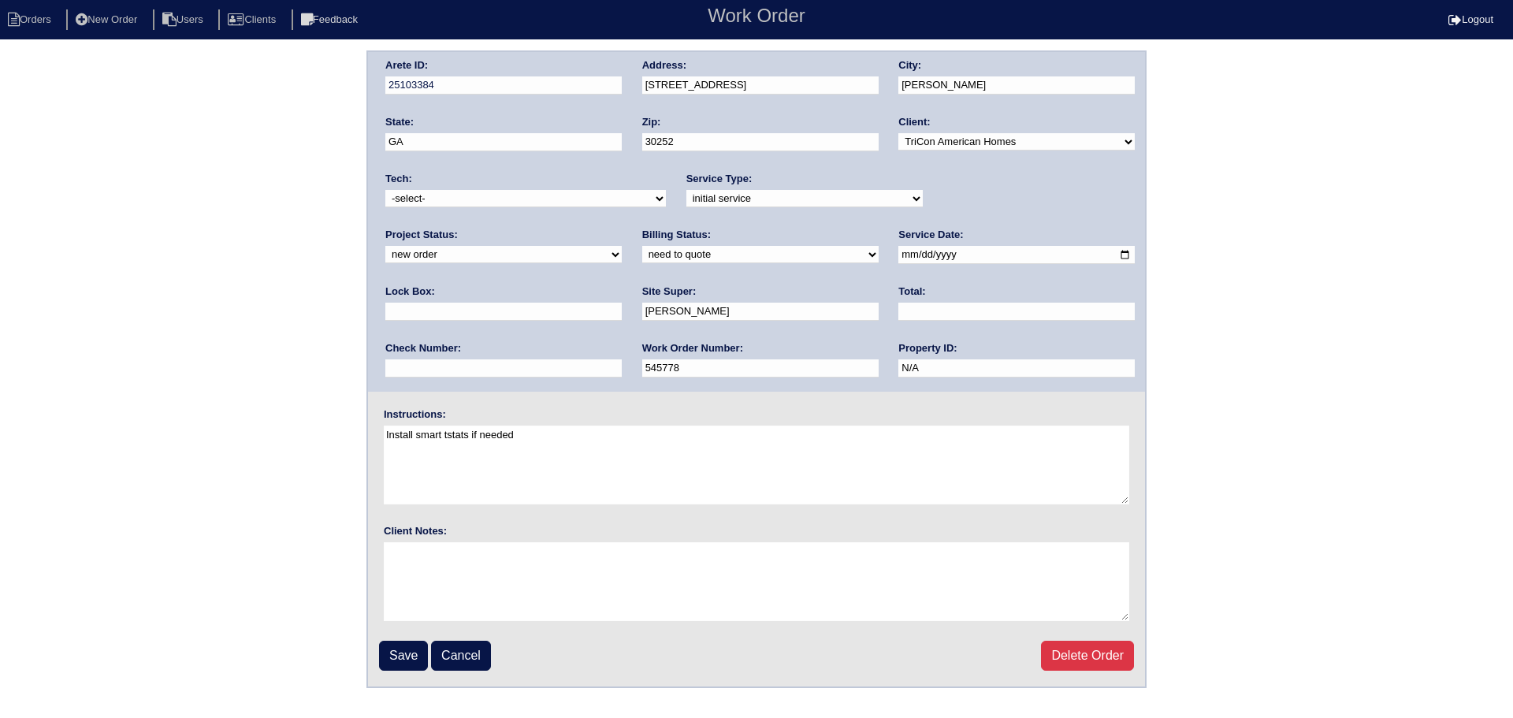
click at [622, 246] on select "new order assigned in progress field complete need to schedule admin review arc…" at bounding box center [503, 254] width 236 height 17
select select "assigned"
click at [622, 246] on select "new order assigned in progress field complete need to schedule admin review arc…" at bounding box center [503, 254] width 236 height 17
click at [518, 192] on select "-select- [EMAIL_ADDRESS][DOMAIN_NAME] [EMAIL_ADDRESS][DOMAIN_NAME] [EMAIL_ADDRE…" at bounding box center [525, 198] width 280 height 17
select select "36"
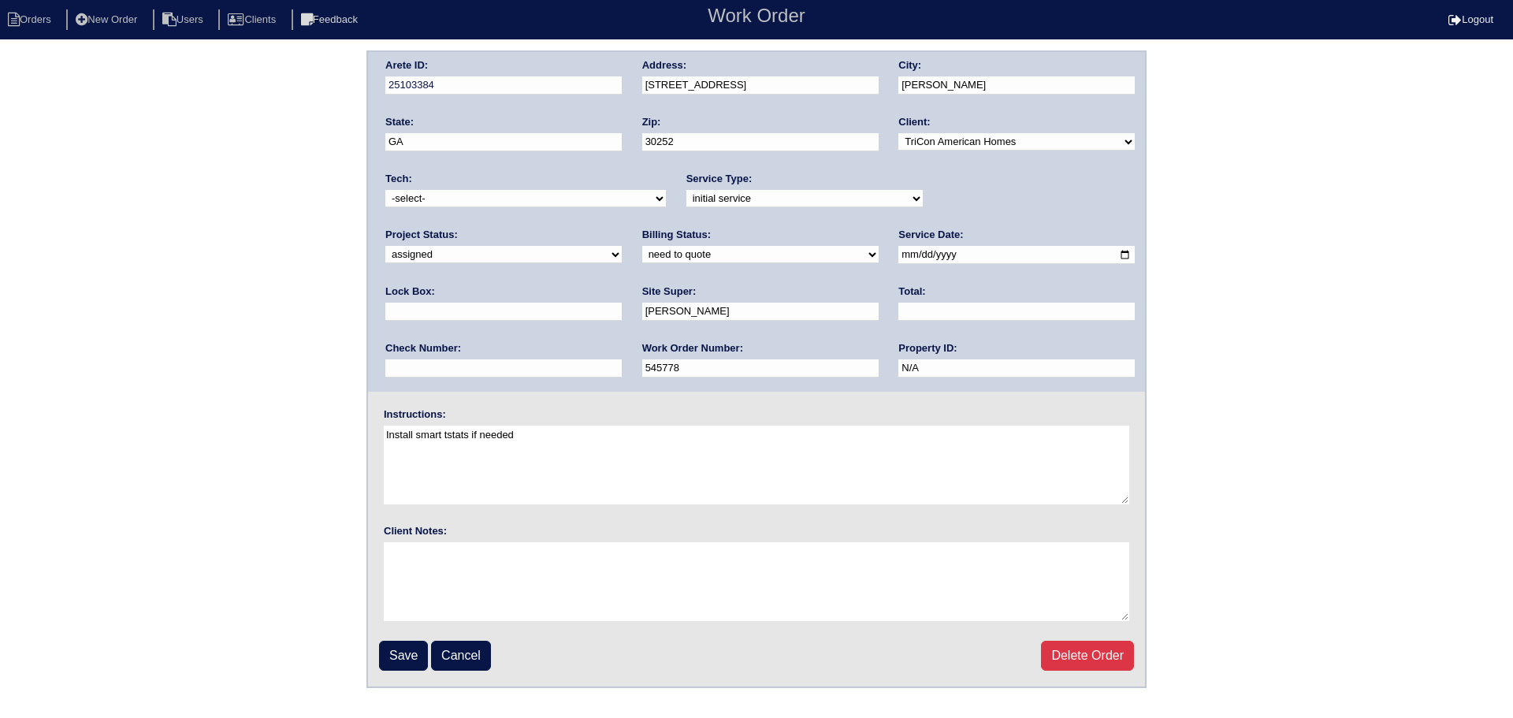
click at [385, 190] on select "-select- [EMAIL_ADDRESS][DOMAIN_NAME] [EMAIL_ADDRESS][DOMAIN_NAME] [EMAIL_ADDRE…" at bounding box center [525, 198] width 280 height 17
click at [898, 251] on input "[DATE]" at bounding box center [1016, 255] width 236 height 18
type input "[DATE]"
click at [386, 653] on input "Save" at bounding box center [403, 656] width 49 height 30
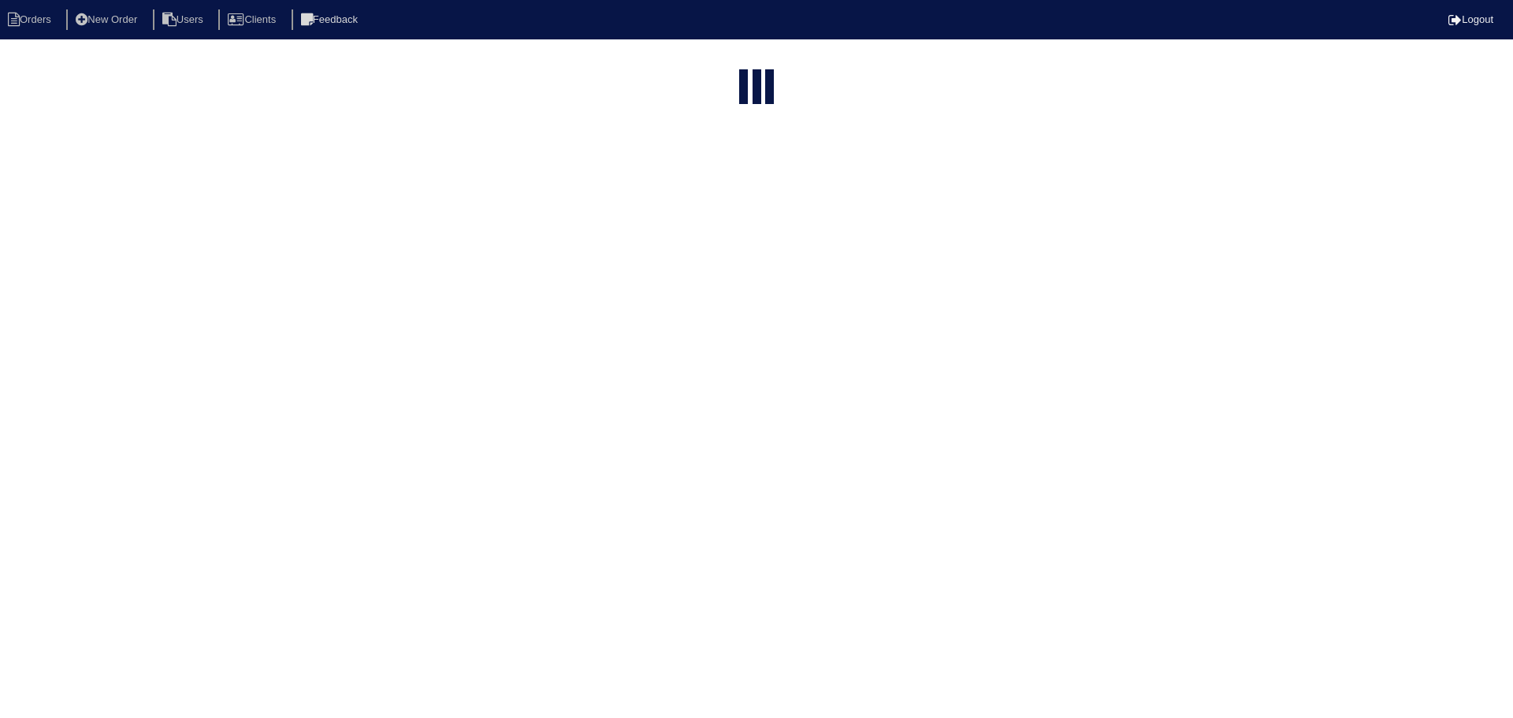
select select "15"
select select "new order"
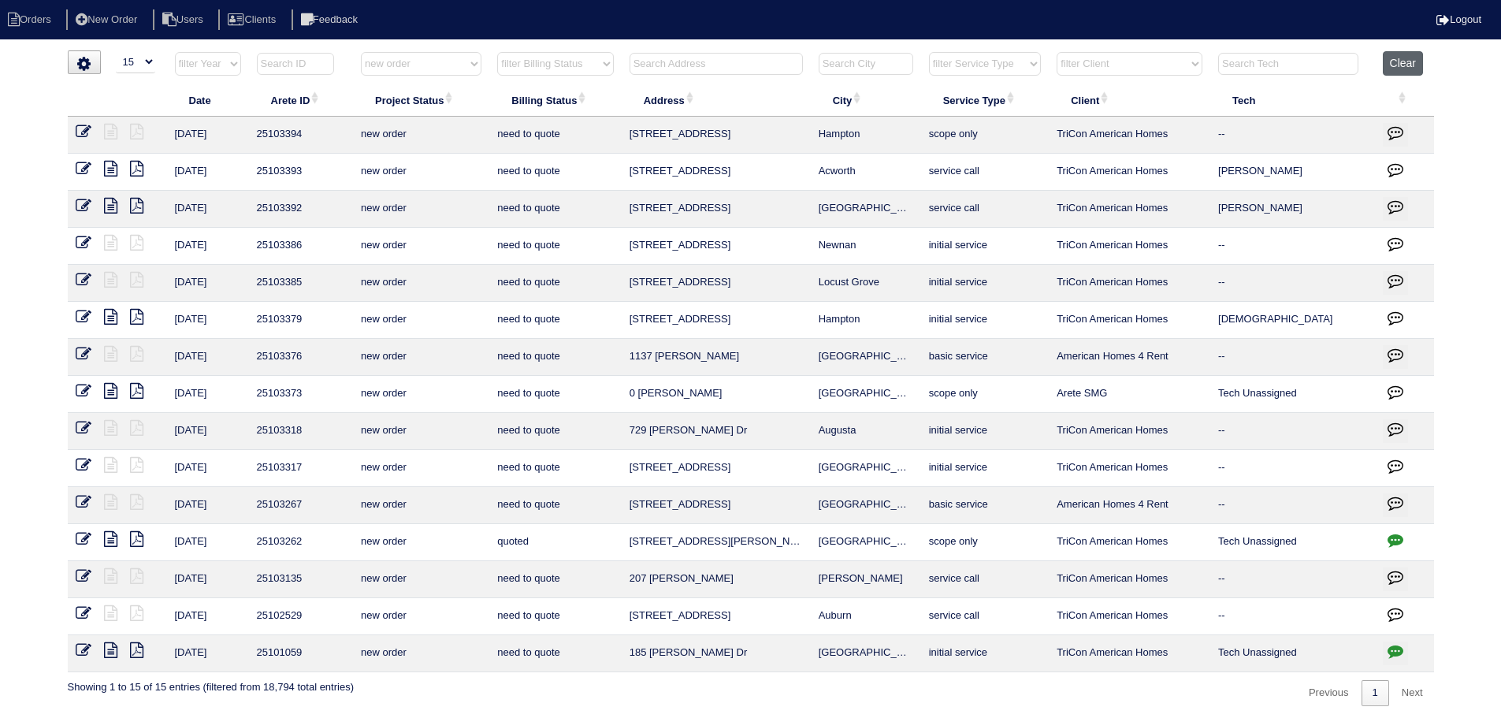
click at [1412, 55] on button "Clear" at bounding box center [1403, 63] width 40 height 24
select select
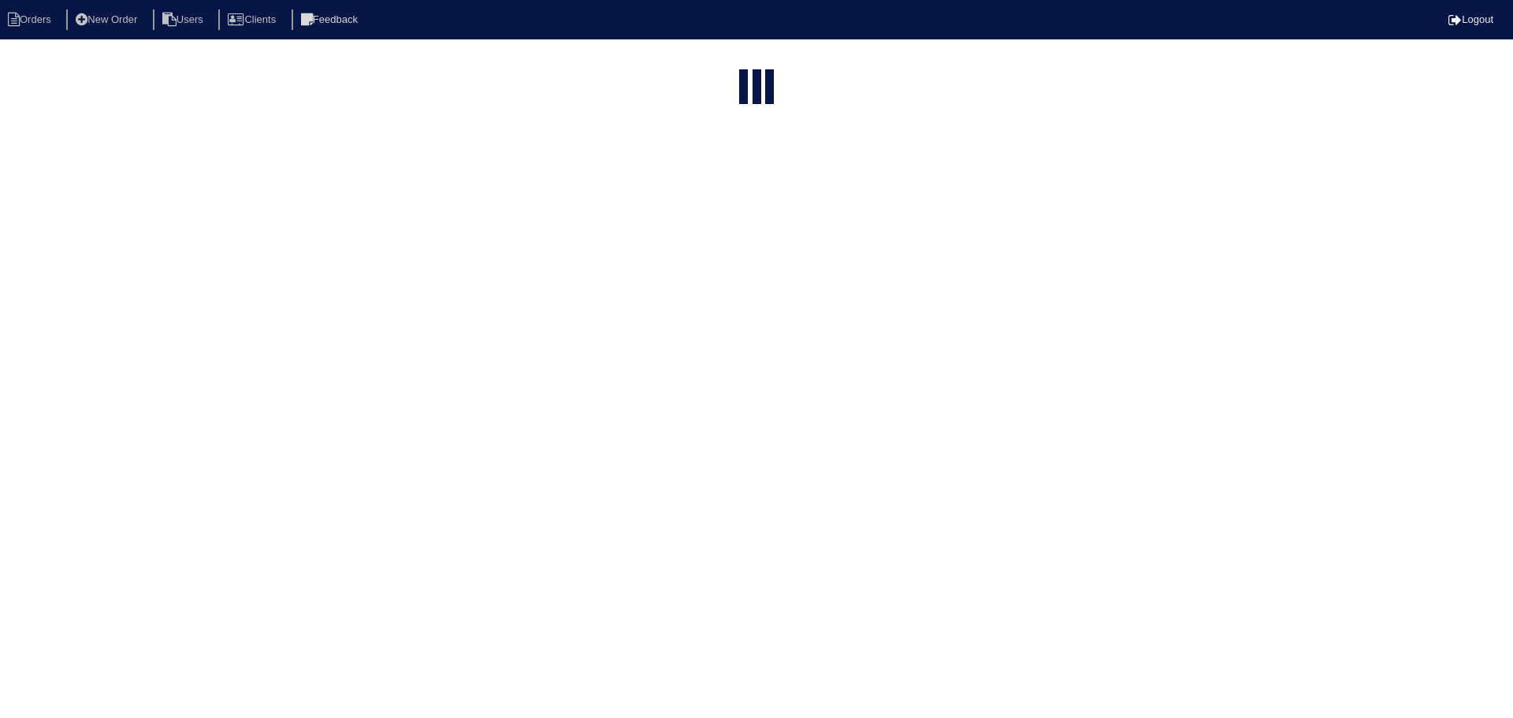
select select "15"
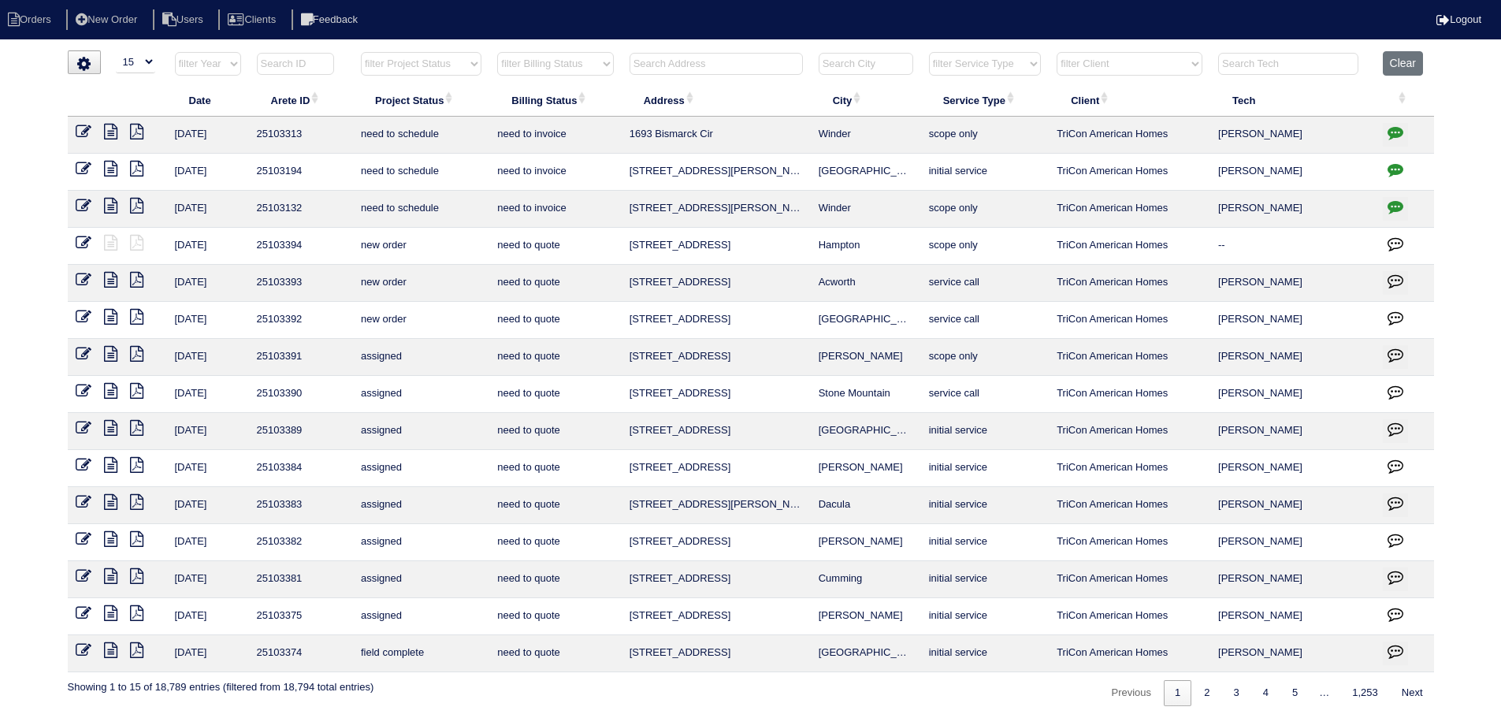
click at [724, 71] on input "text" at bounding box center [716, 64] width 173 height 22
click at [716, 65] on input "text" at bounding box center [716, 64] width 173 height 22
click at [737, 62] on input "text" at bounding box center [716, 64] width 173 height 22
click at [771, 60] on input "text" at bounding box center [716, 64] width 173 height 22
click at [1252, 66] on input "text" at bounding box center [1288, 64] width 140 height 22
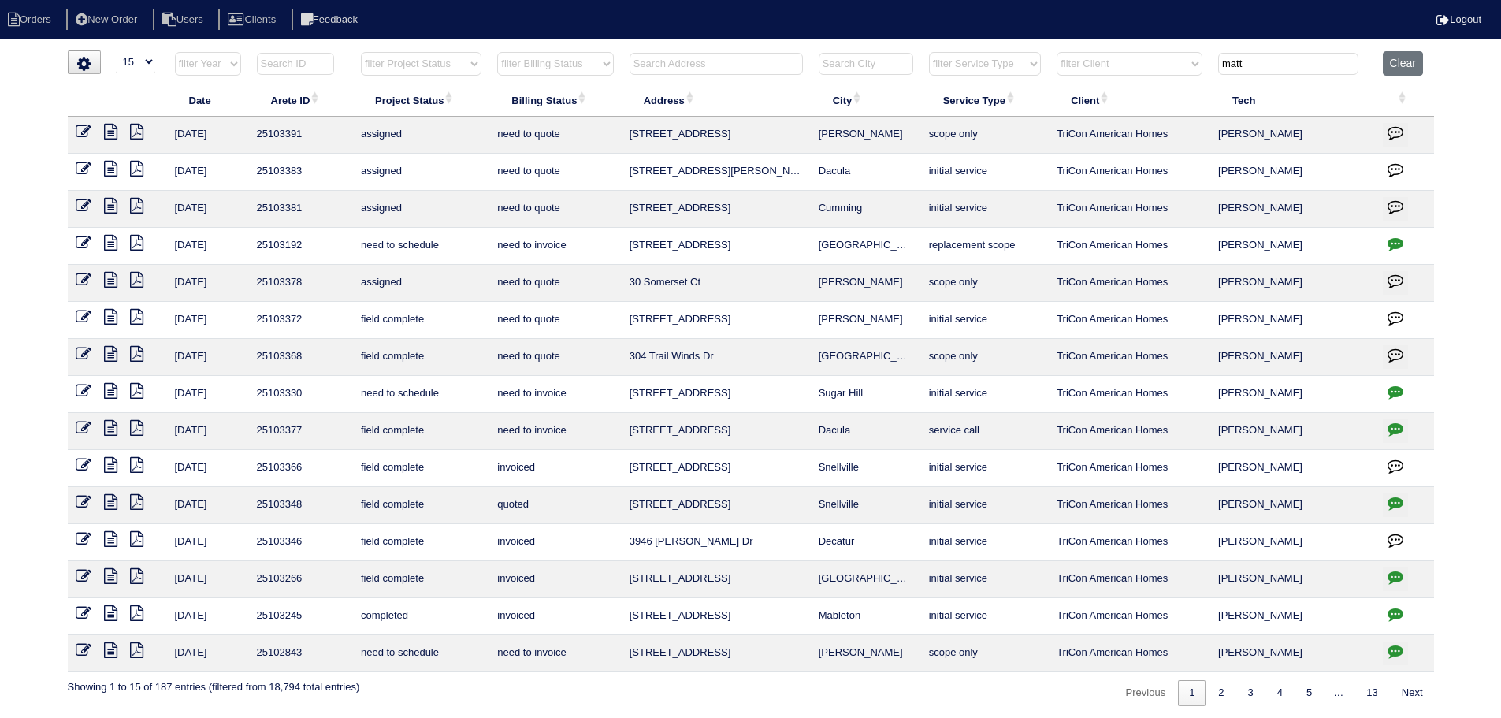
type input "matt"
click at [117, 280] on icon at bounding box center [110, 280] width 13 height 16
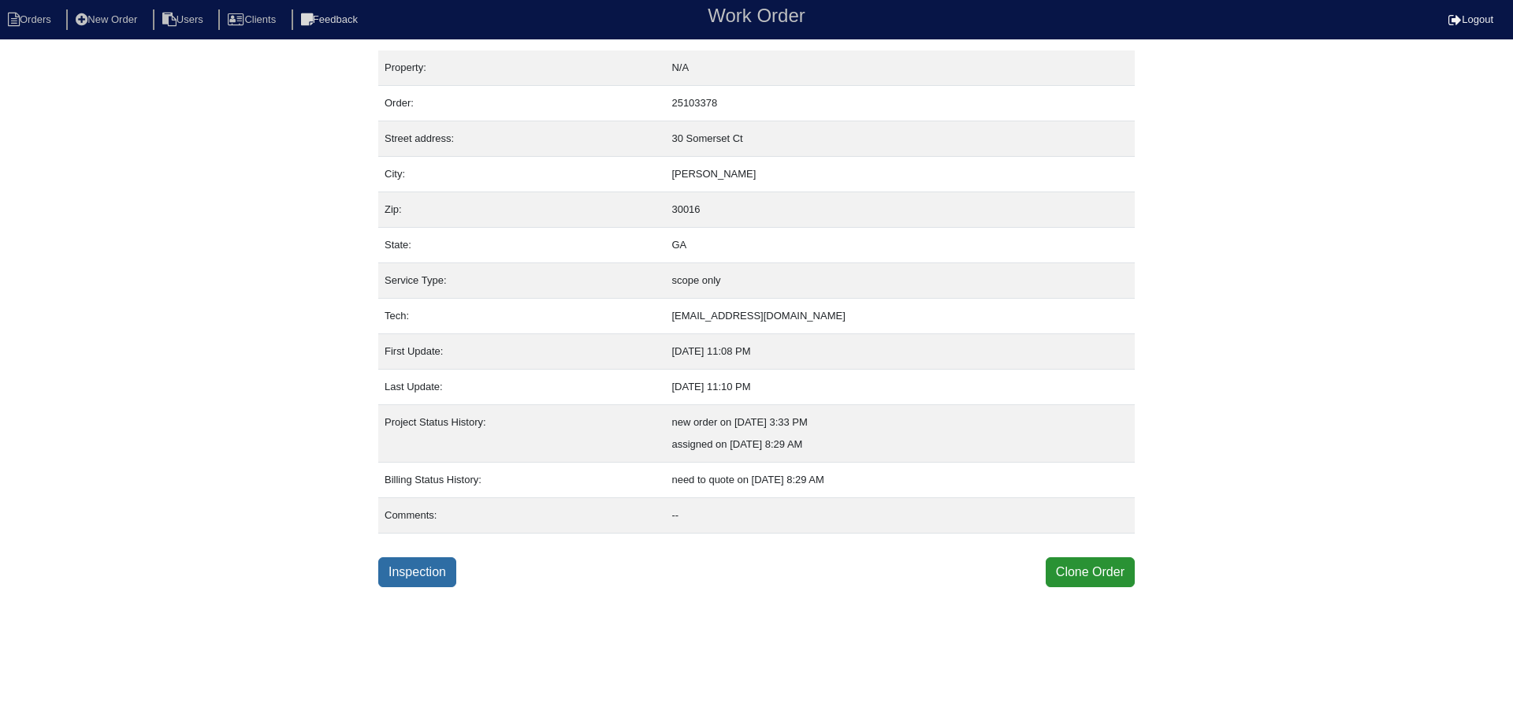
click at [410, 583] on link "Inspection" at bounding box center [417, 572] width 78 height 30
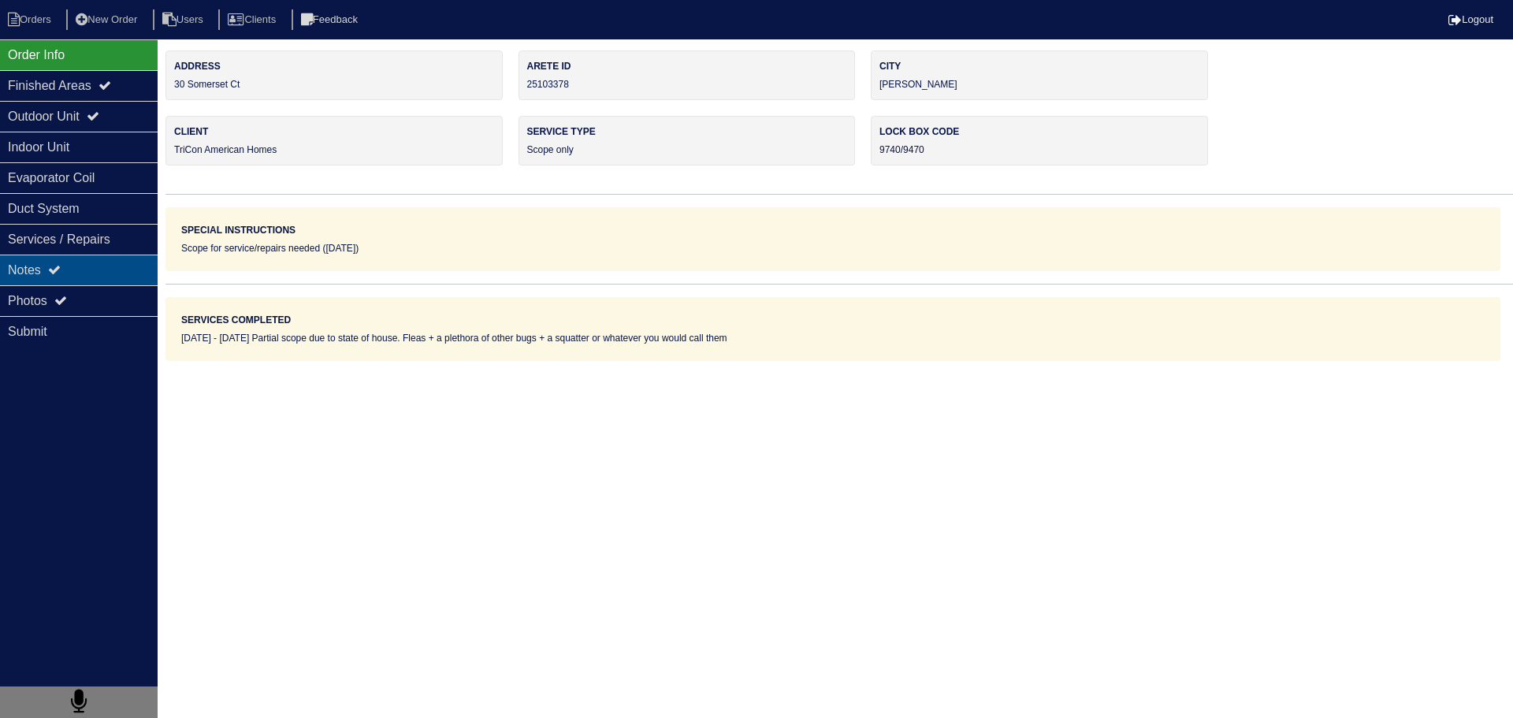
click at [114, 273] on div "Notes" at bounding box center [79, 269] width 158 height 31
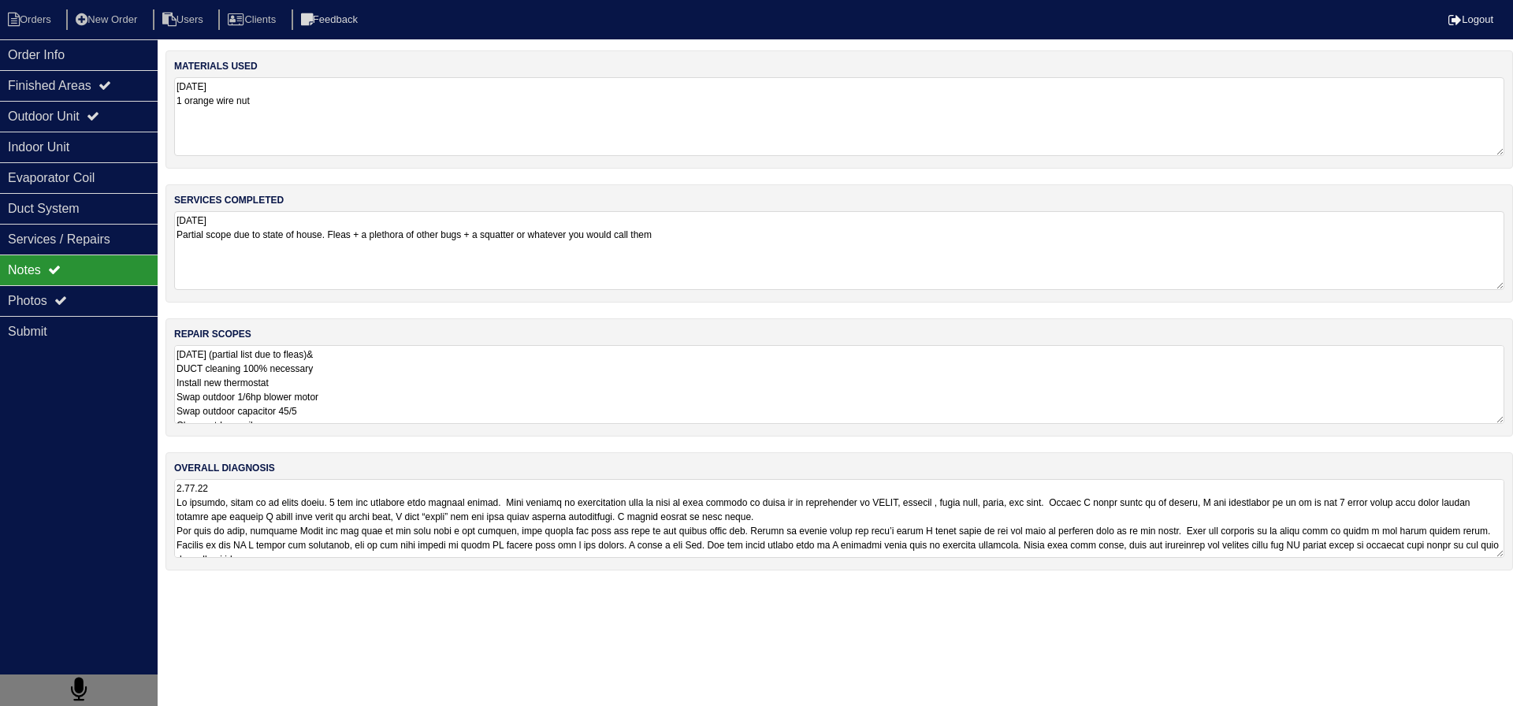
click at [280, 362] on textarea "9.12.25 (partial list due to fleas)& DUCT cleaning 100% necessary Install new t…" at bounding box center [839, 384] width 1330 height 79
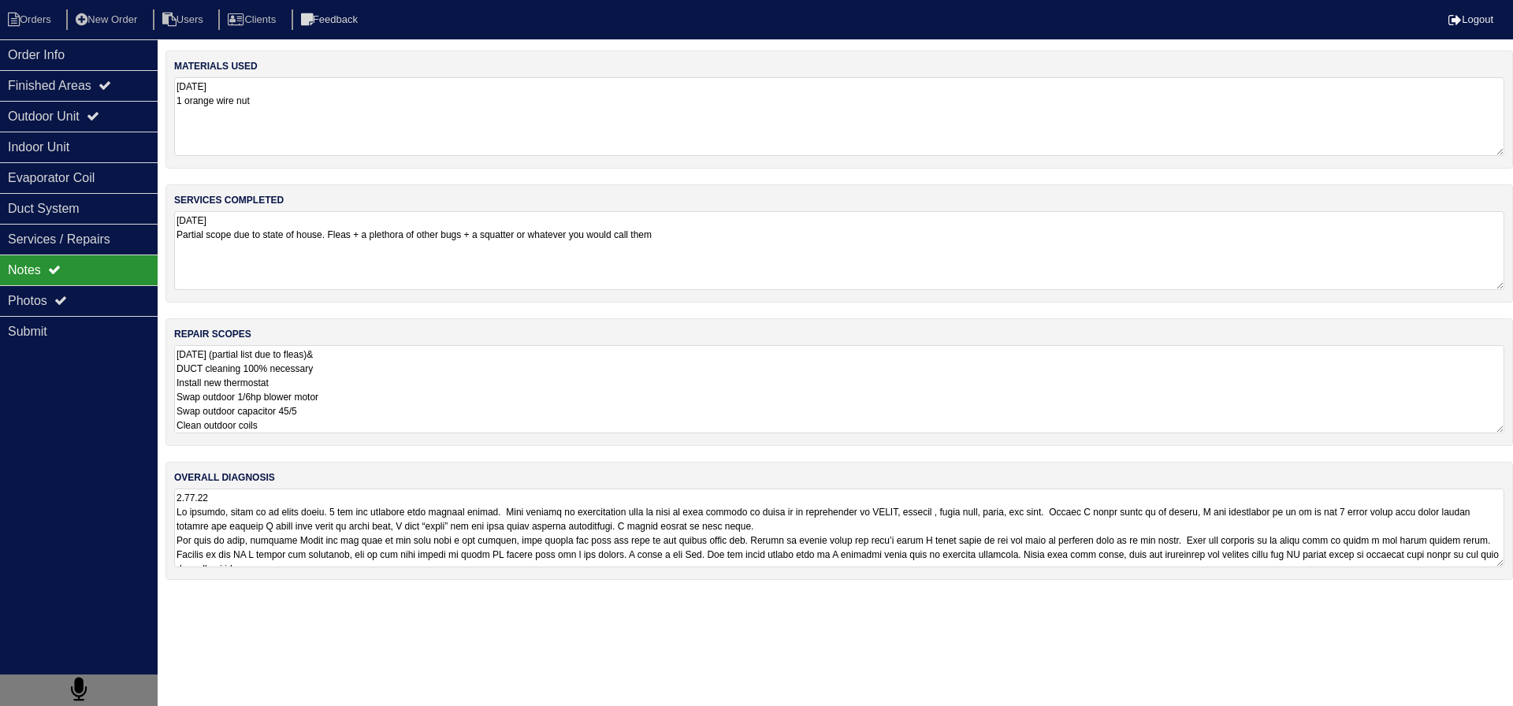
click at [328, 527] on textarea at bounding box center [839, 527] width 1330 height 79
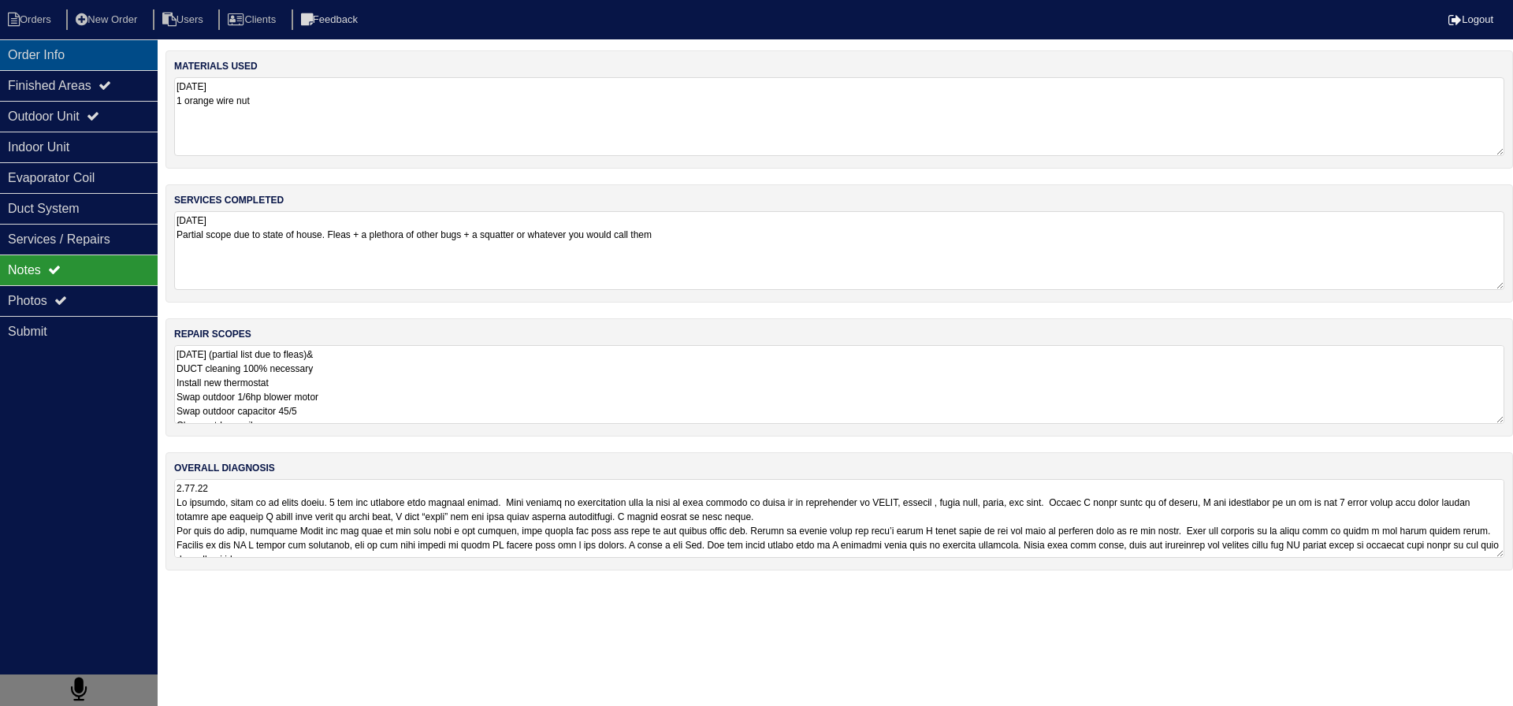
click at [106, 50] on div "Order Info" at bounding box center [79, 54] width 158 height 31
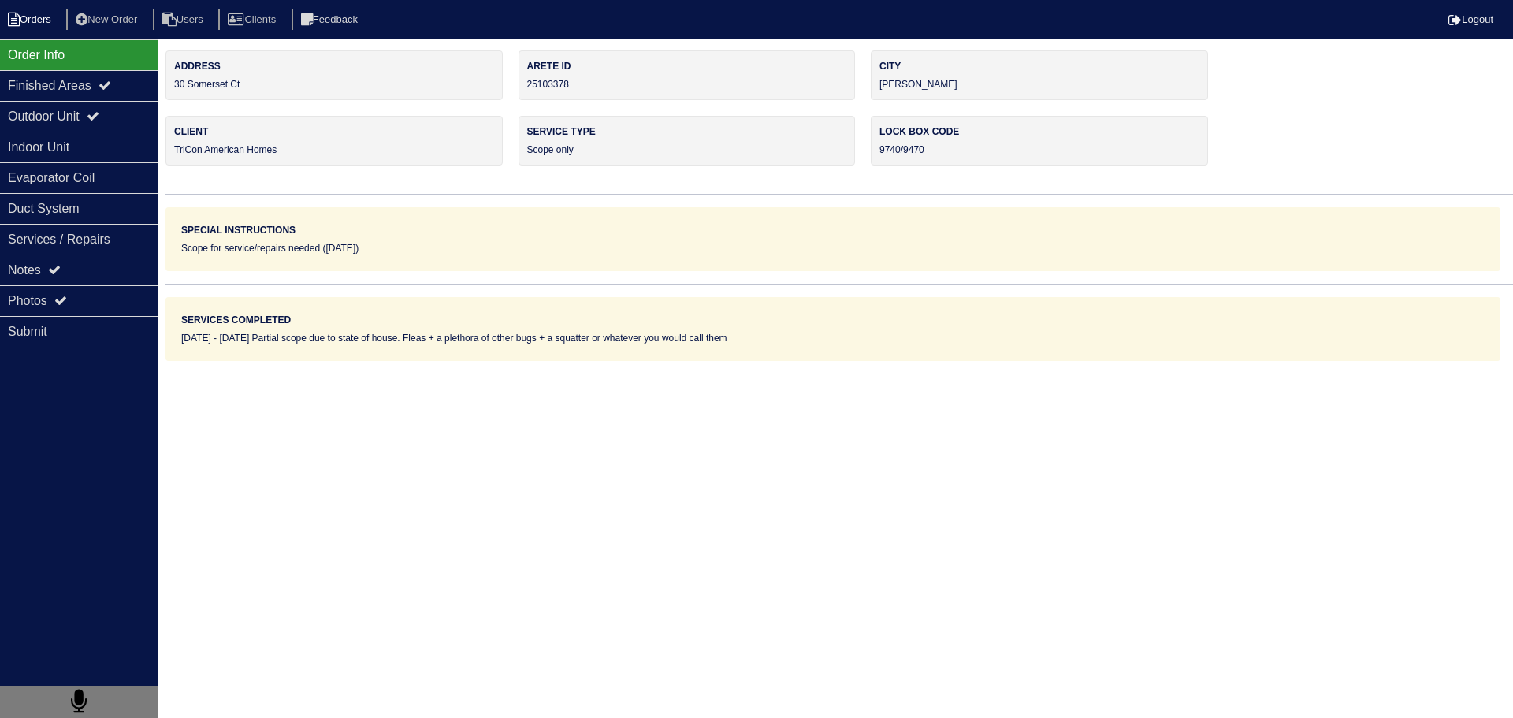
click at [31, 23] on li "Orders" at bounding box center [32, 19] width 64 height 21
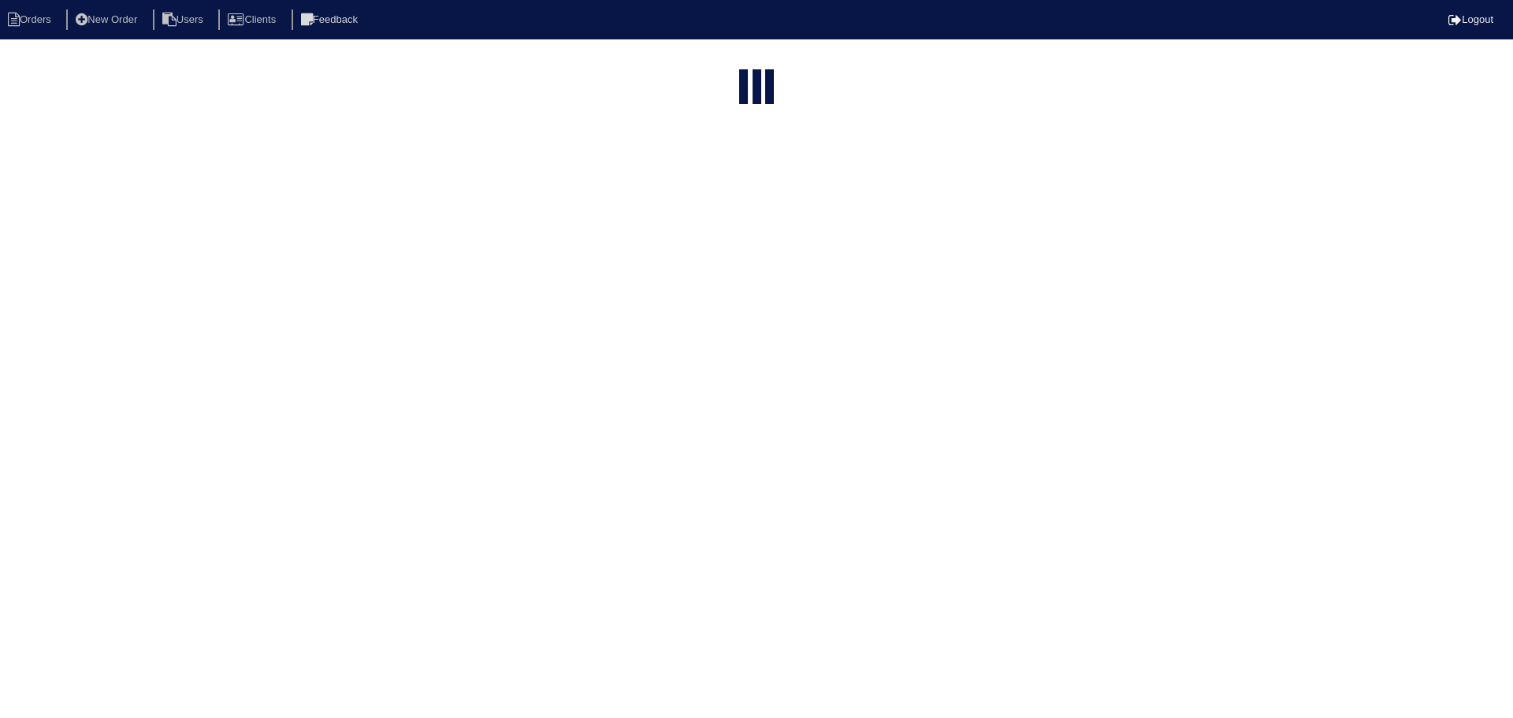
select select "15"
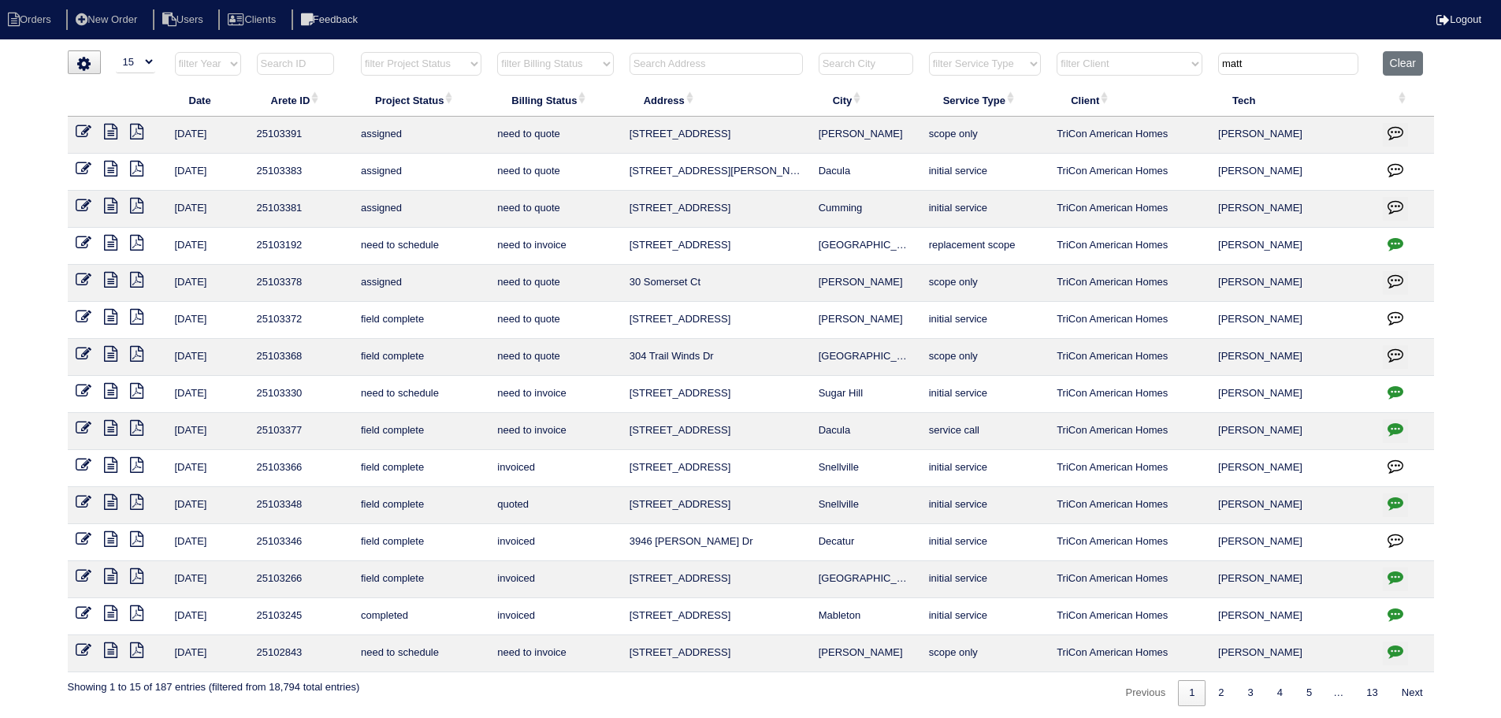
click at [78, 277] on icon at bounding box center [84, 280] width 16 height 16
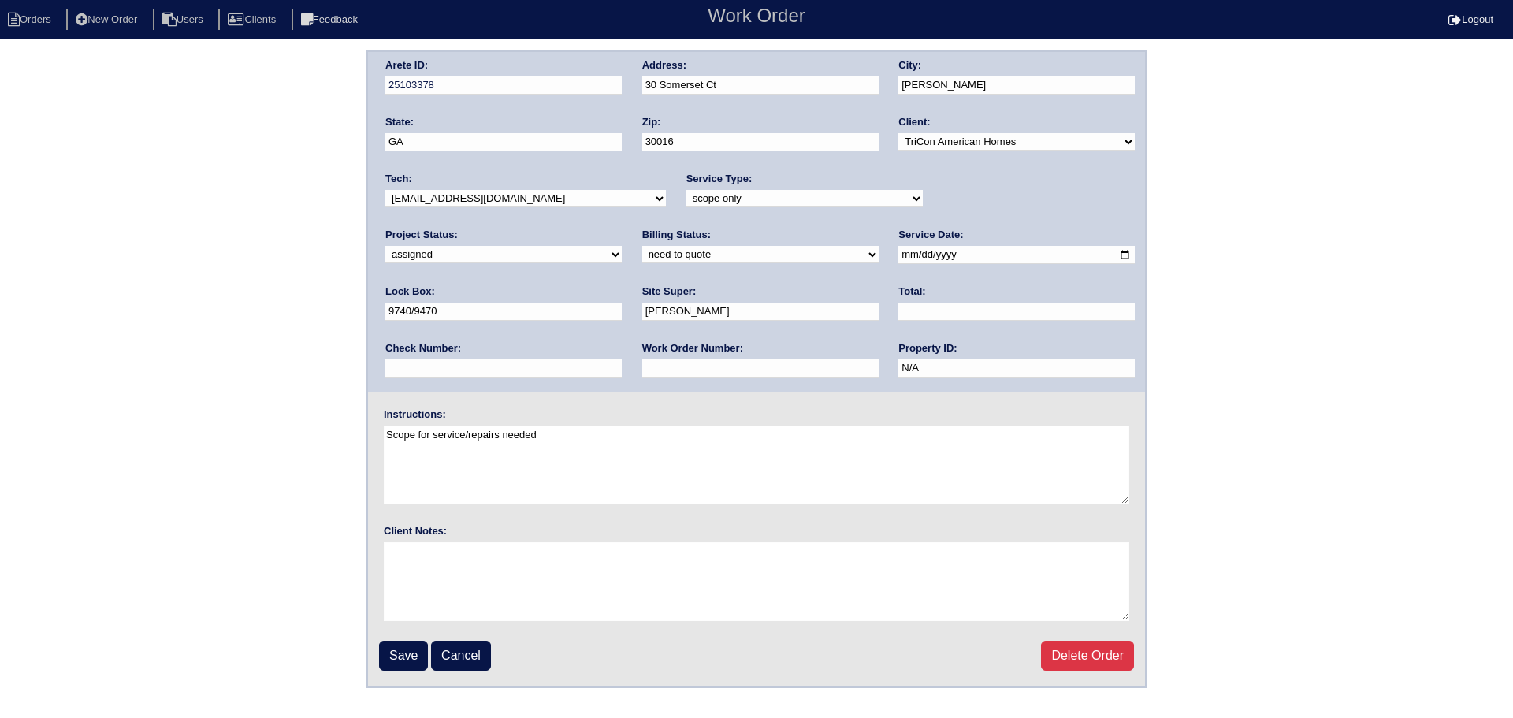
click at [622, 246] on select "new order assigned in progress field complete need to schedule admin review arc…" at bounding box center [503, 254] width 236 height 17
select select "field complete"
click at [622, 246] on select "new order assigned in progress field complete need to schedule admin review arc…" at bounding box center [503, 254] width 236 height 17
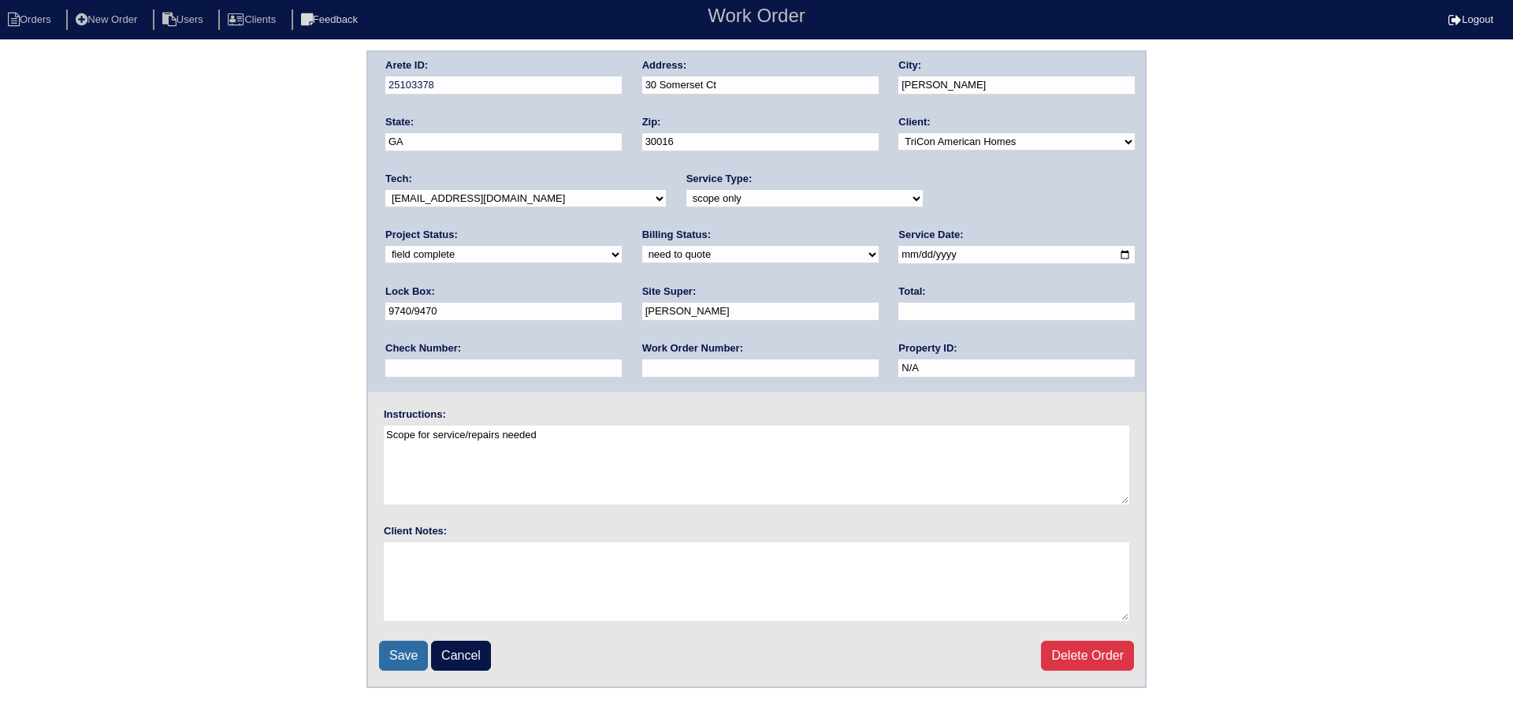
click at [405, 656] on input "Save" at bounding box center [403, 656] width 49 height 30
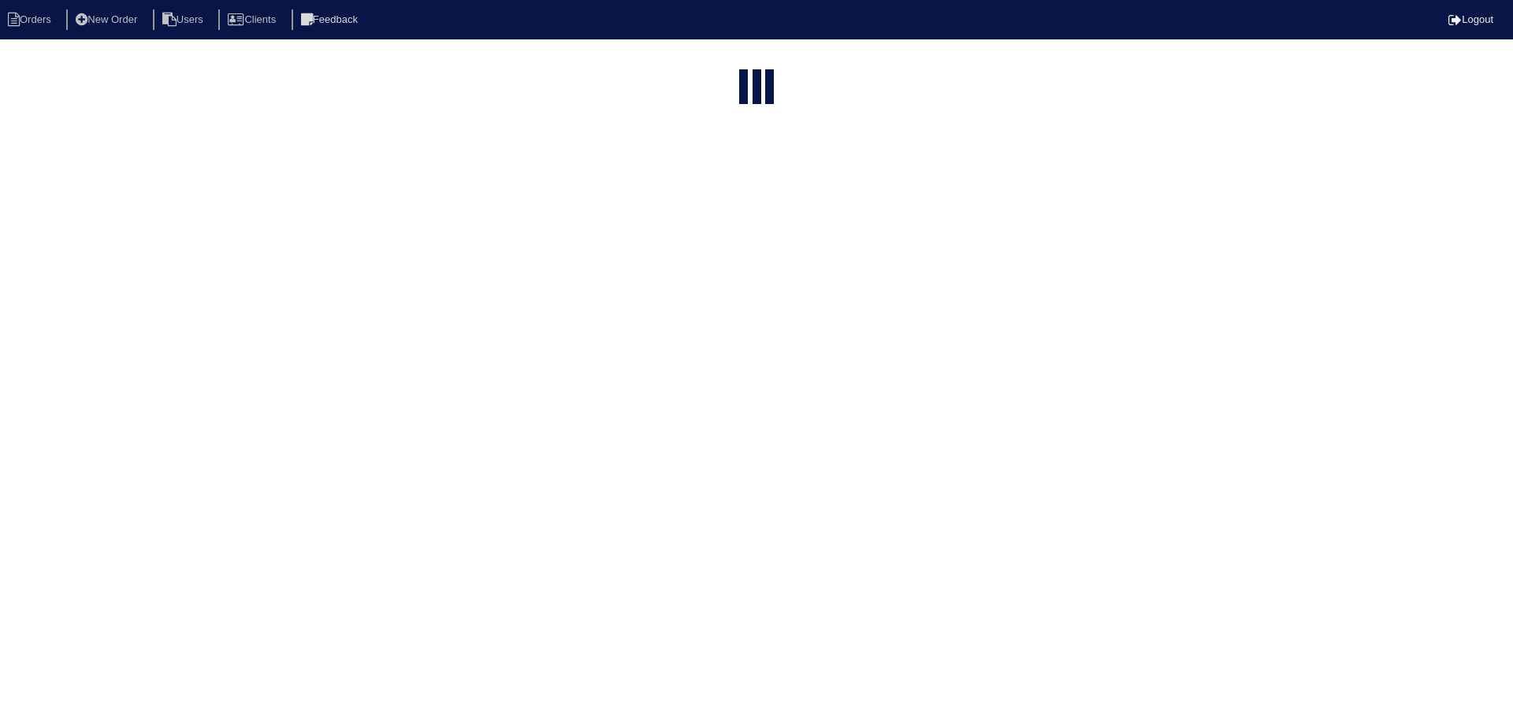
select select "15"
type input "matt"
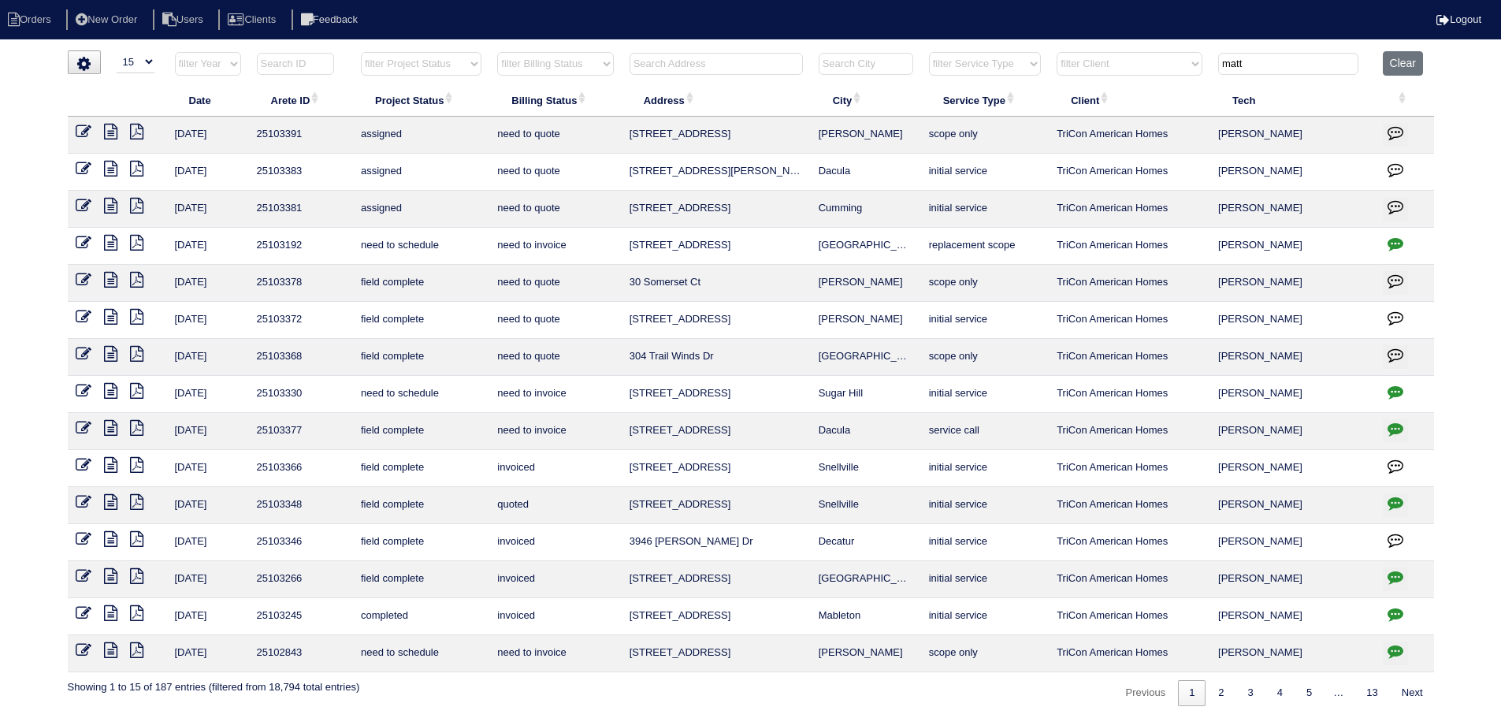
click at [430, 76] on th "filter Project Status -- Any Project Status -- new order assigned in progress f…" at bounding box center [421, 67] width 136 height 32
drag, startPoint x: 425, startPoint y: 78, endPoint x: 412, endPoint y: 155, distance: 78.4
click at [425, 80] on th "filter Project Status -- Any Project Status -- new order assigned in progress f…" at bounding box center [421, 67] width 136 height 32
click at [403, 80] on th "filter Project Status -- Any Project Status -- new order assigned in progress f…" at bounding box center [421, 67] width 136 height 32
drag, startPoint x: 403, startPoint y: 51, endPoint x: 405, endPoint y: 75, distance: 23.7
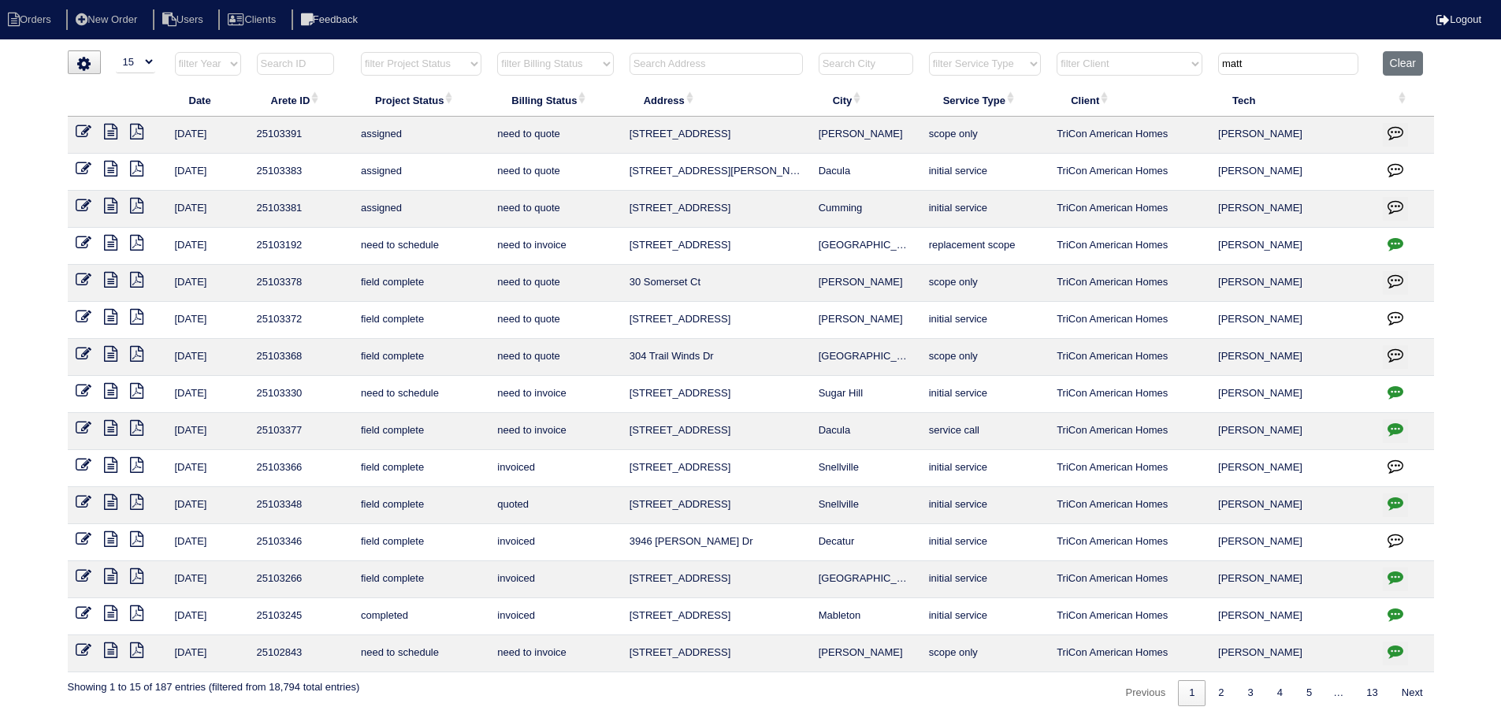
click at [403, 52] on select "filter Project Status -- Any Project Status -- new order assigned in progress f…" at bounding box center [421, 64] width 121 height 24
select select "assigned"
click at [361, 52] on select "filter Project Status -- Any Project Status -- new order assigned in progress f…" at bounding box center [421, 64] width 121 height 24
type input "matt"
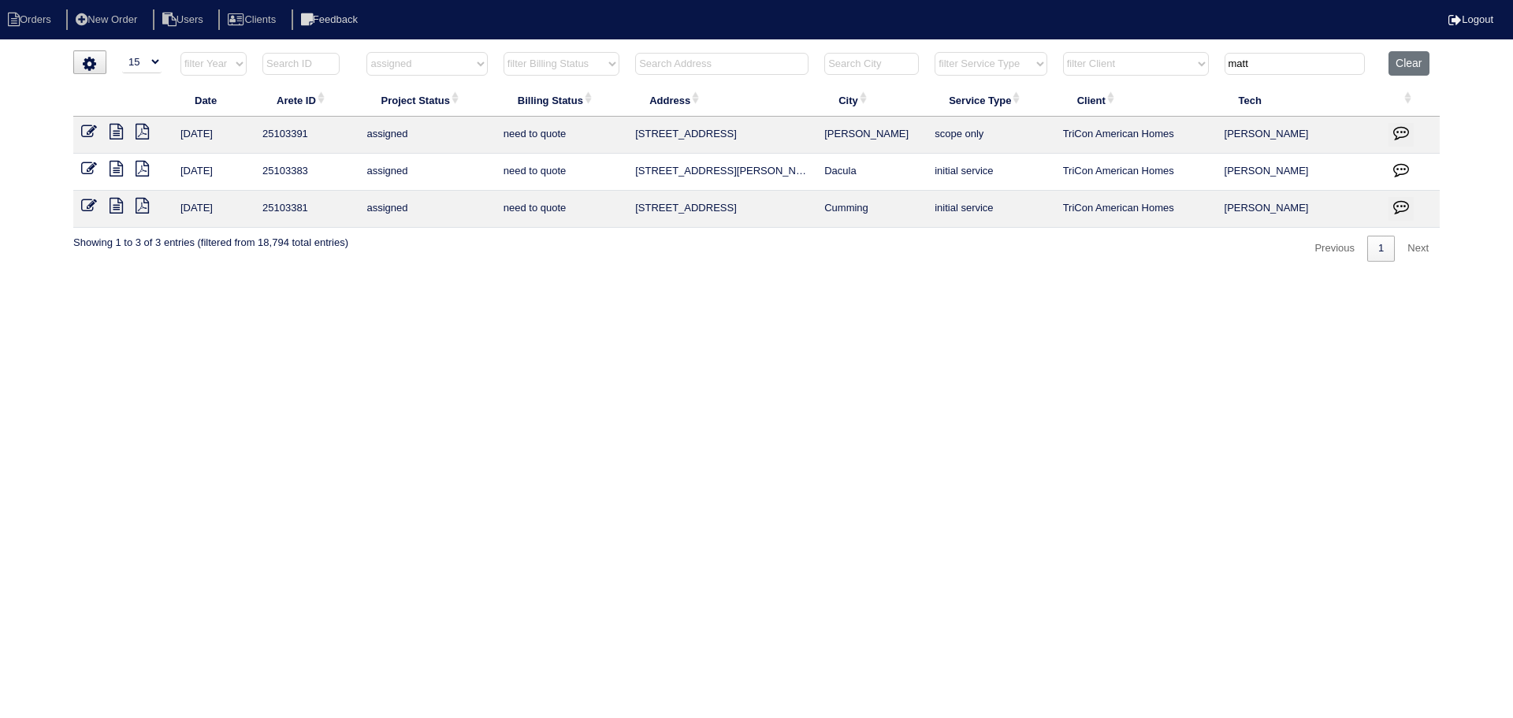
drag, startPoint x: 407, startPoint y: 67, endPoint x: 409, endPoint y: 75, distance: 8.0
click at [407, 67] on select "filter Project Status -- Any Project Status -- new order assigned in progress f…" at bounding box center [426, 64] width 121 height 24
select select "field complete"
click at [366, 52] on select "filter Project Status -- Any Project Status -- new order assigned in progress f…" at bounding box center [426, 64] width 121 height 24
type input "matt"
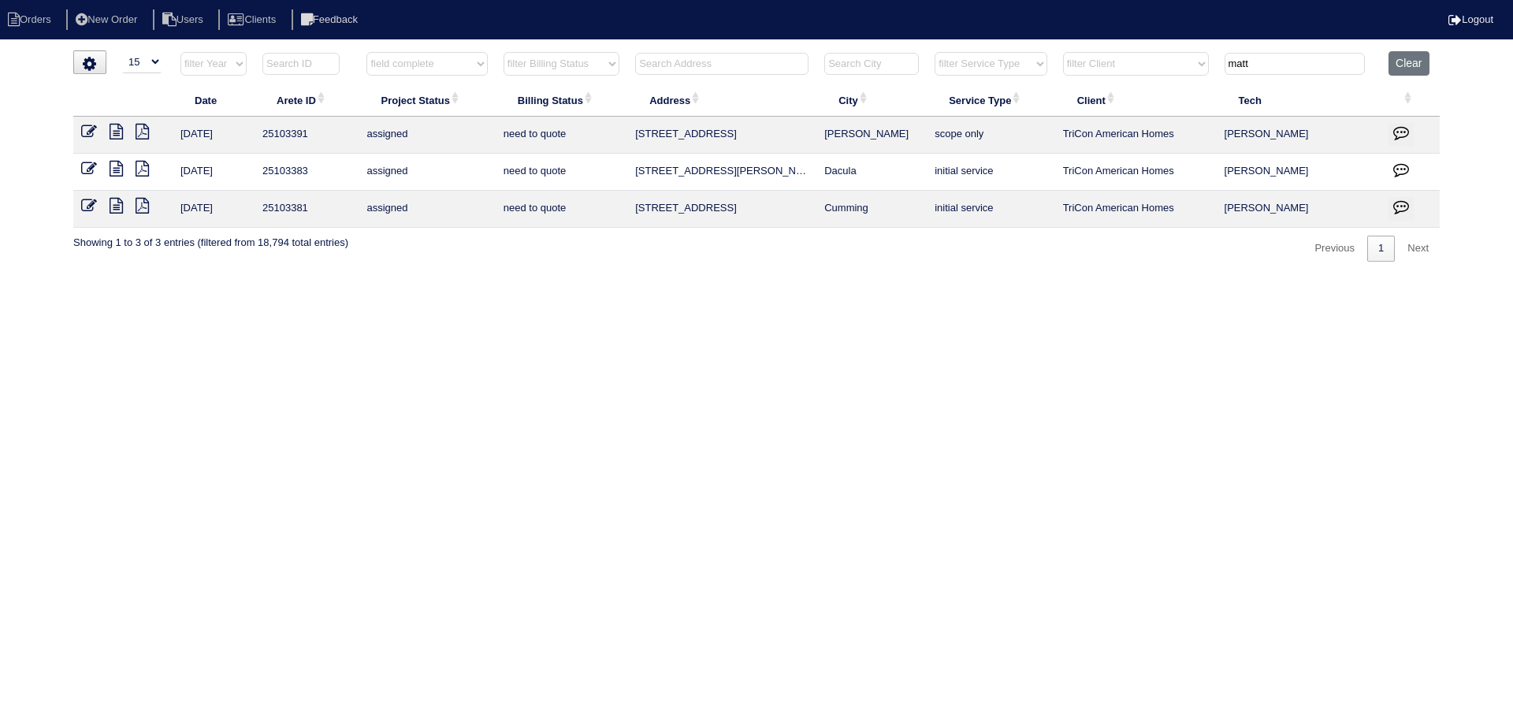
select select "field complete"
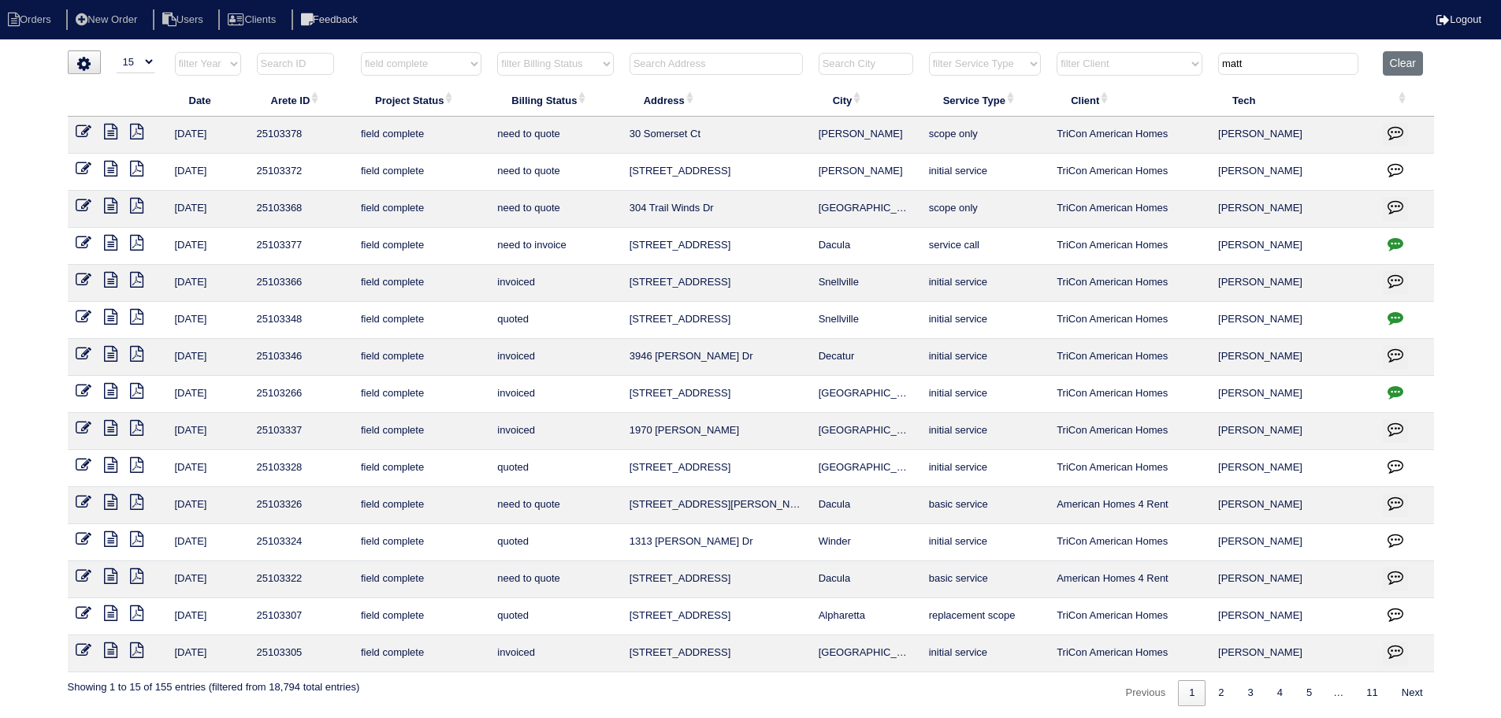
click at [104, 166] on icon at bounding box center [110, 169] width 13 height 16
click at [113, 202] on icon at bounding box center [110, 206] width 13 height 16
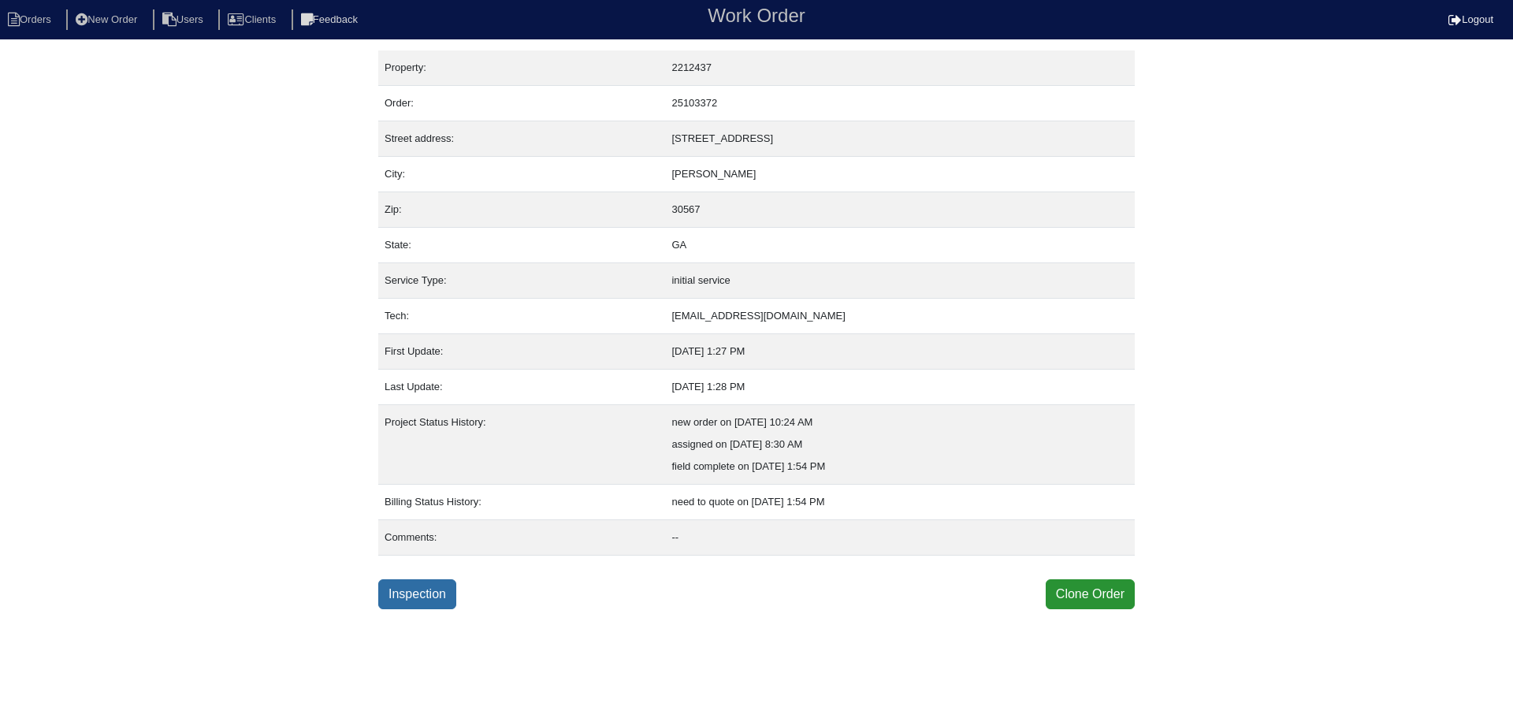
click at [435, 593] on link "Inspection" at bounding box center [417, 594] width 78 height 30
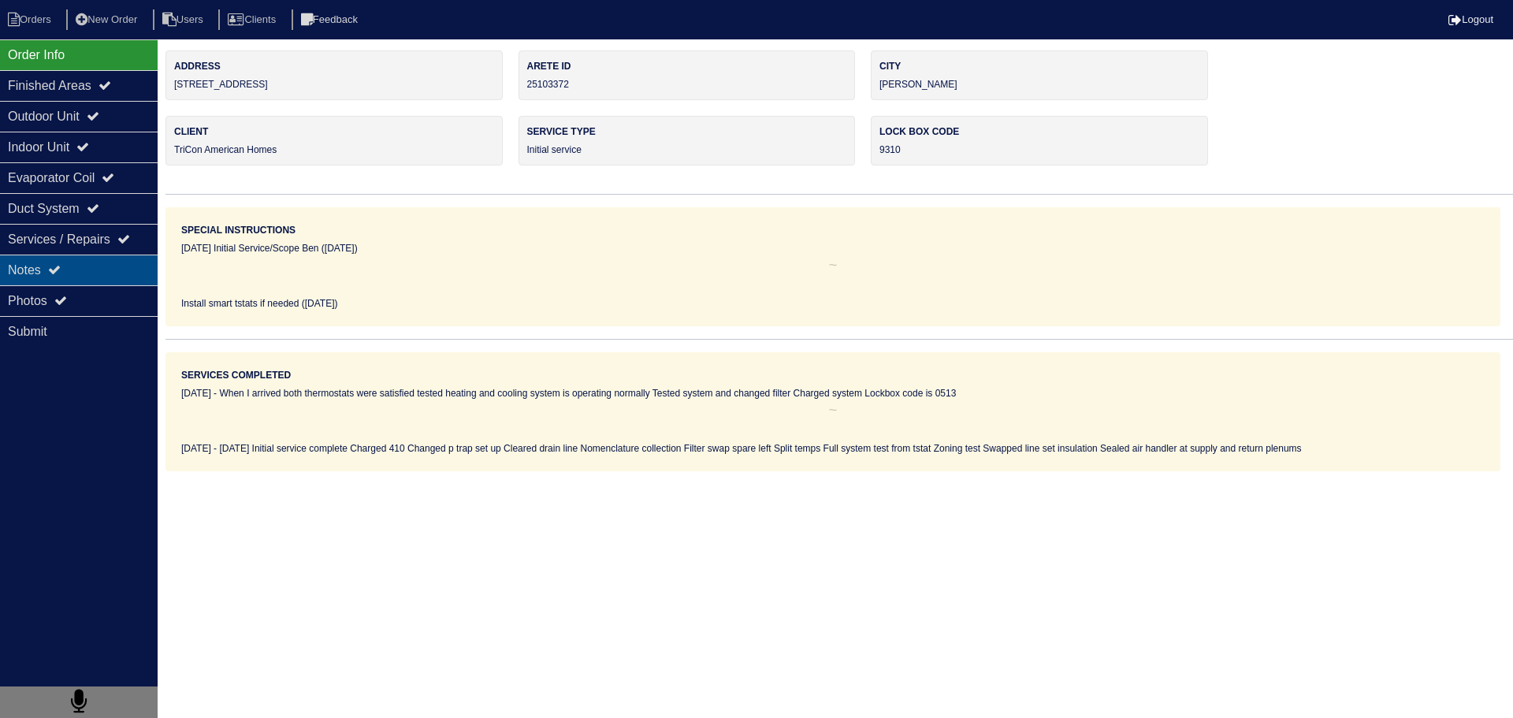
click at [146, 257] on div "Notes" at bounding box center [79, 269] width 158 height 31
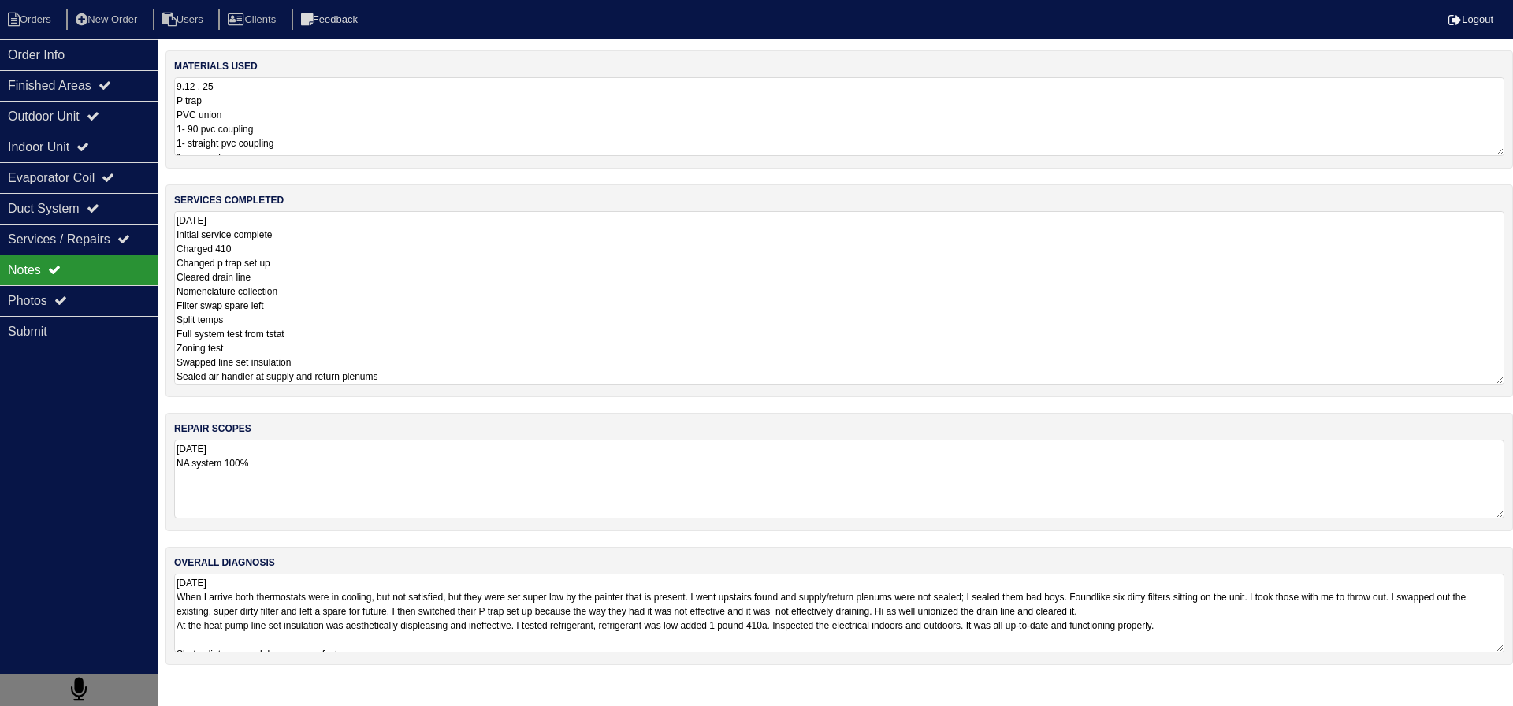
click at [342, 262] on textarea "9.12.25 Initial service complete Charged 410 Changed p trap set up Cleared drai…" at bounding box center [839, 297] width 1330 height 173
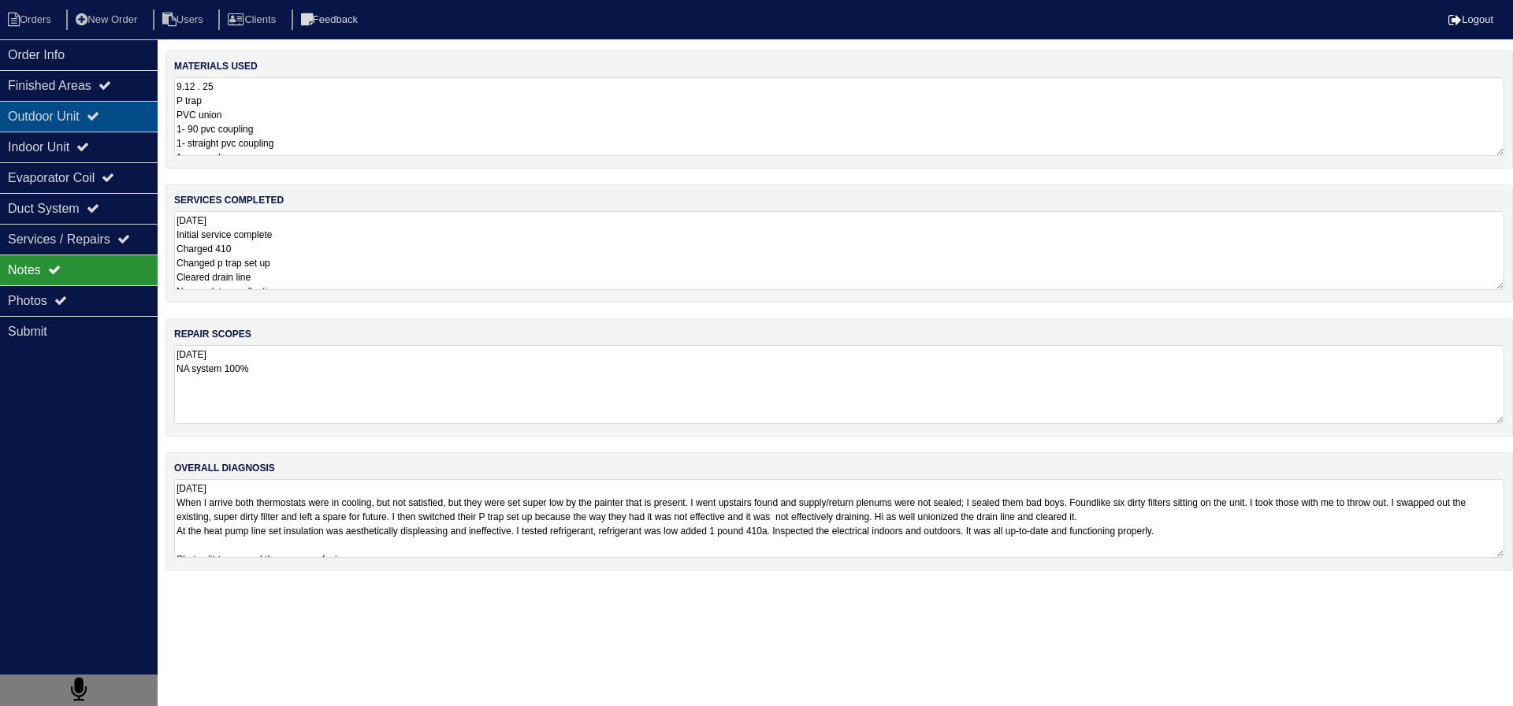
click at [153, 128] on div "Outdoor Unit" at bounding box center [79, 116] width 158 height 31
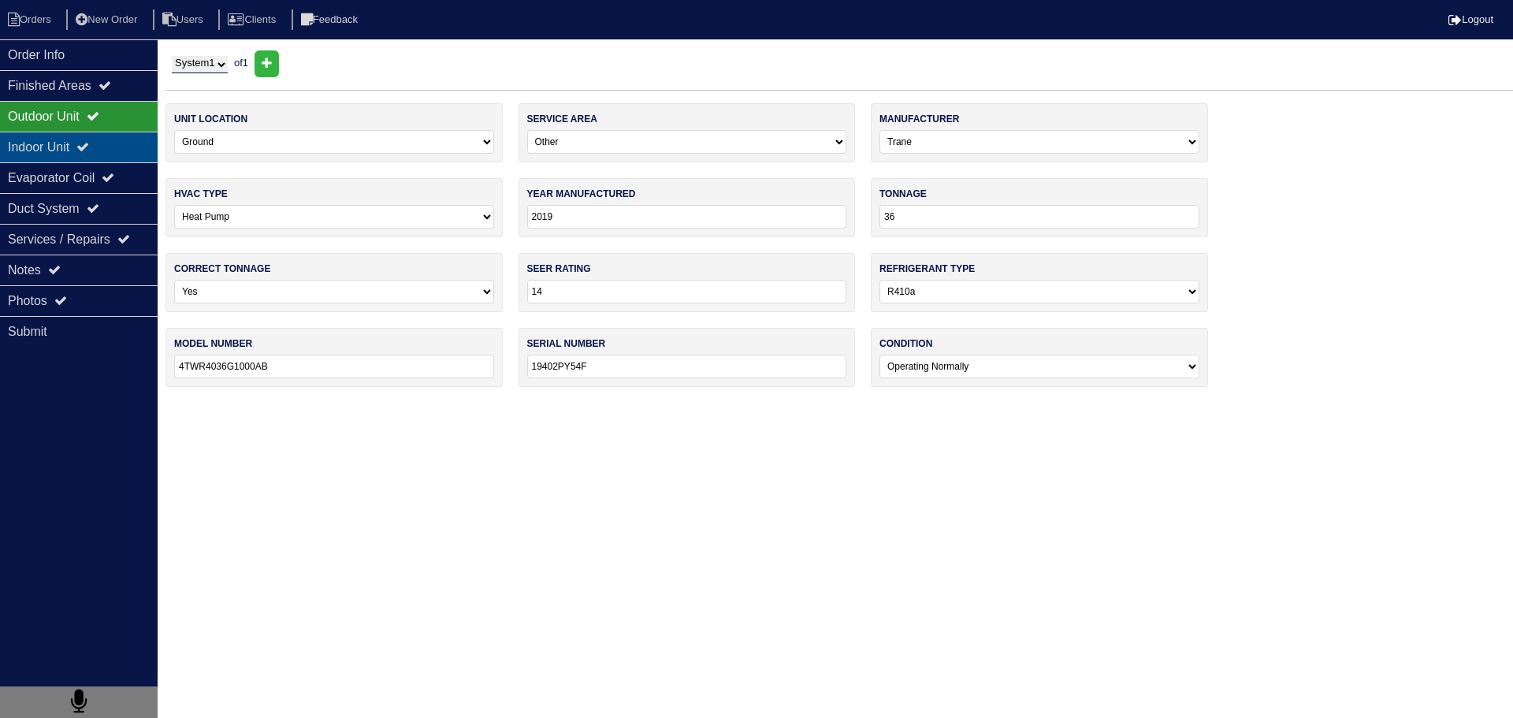
click at [136, 147] on div "Indoor Unit" at bounding box center [79, 147] width 158 height 31
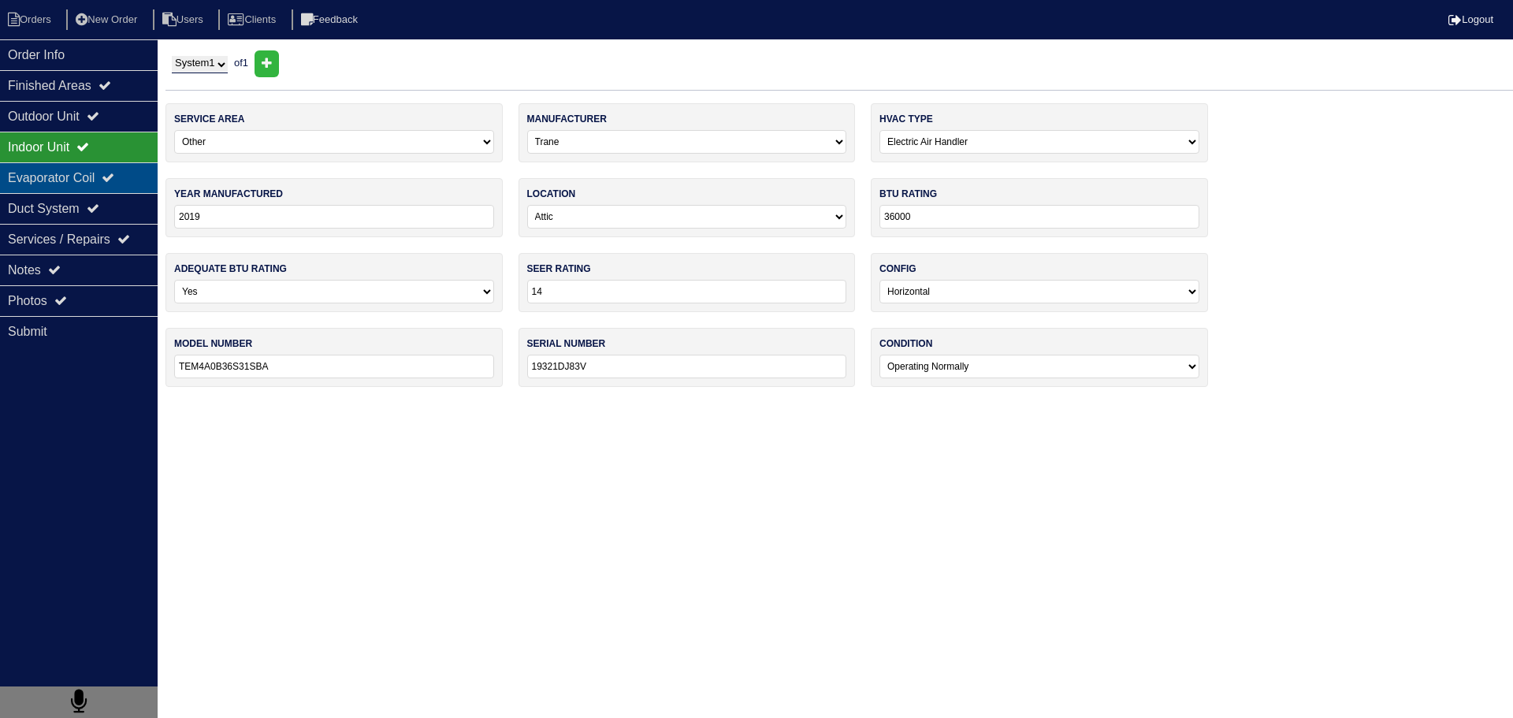
click at [117, 161] on div "Indoor Unit" at bounding box center [79, 147] width 158 height 31
click at [113, 184] on div "Evaporator Coil" at bounding box center [79, 177] width 158 height 31
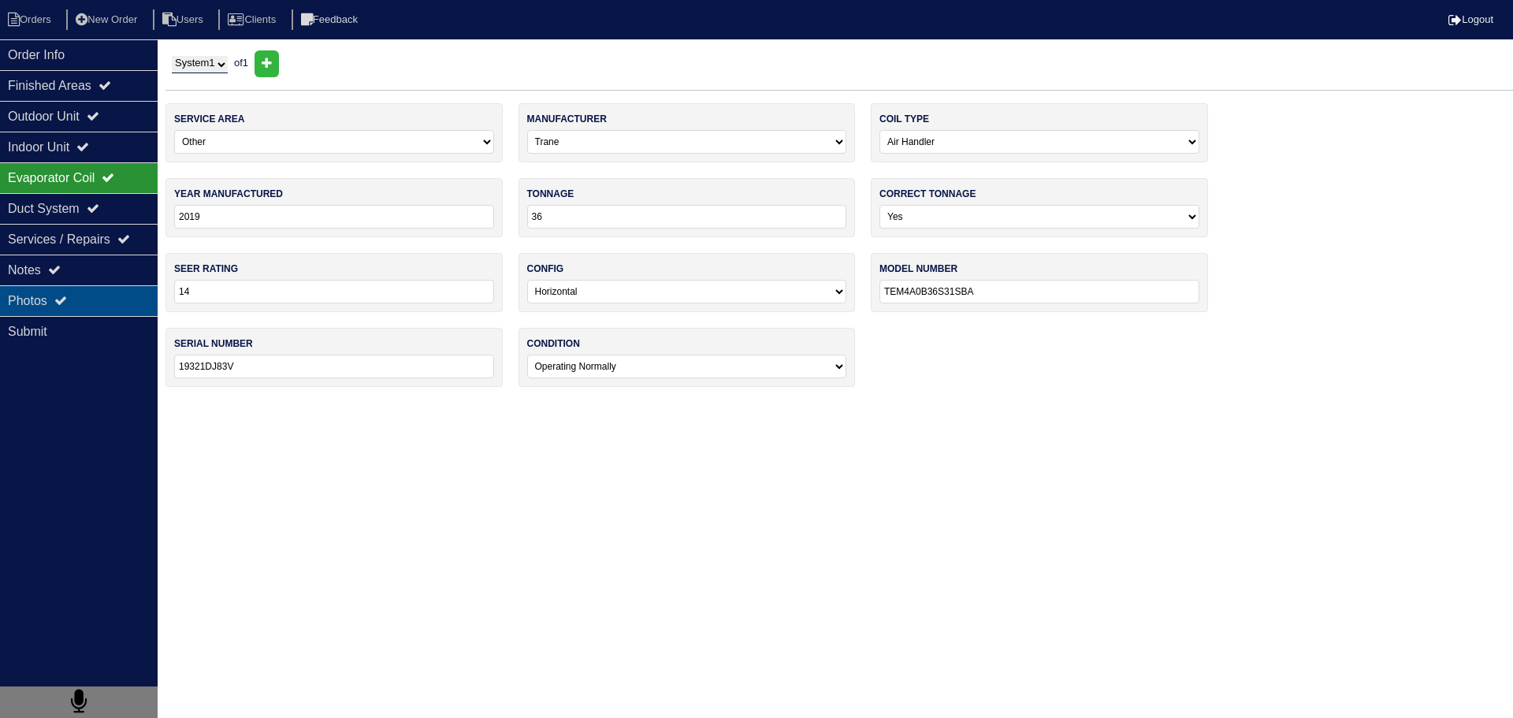
click at [94, 302] on div "Photos" at bounding box center [79, 300] width 158 height 31
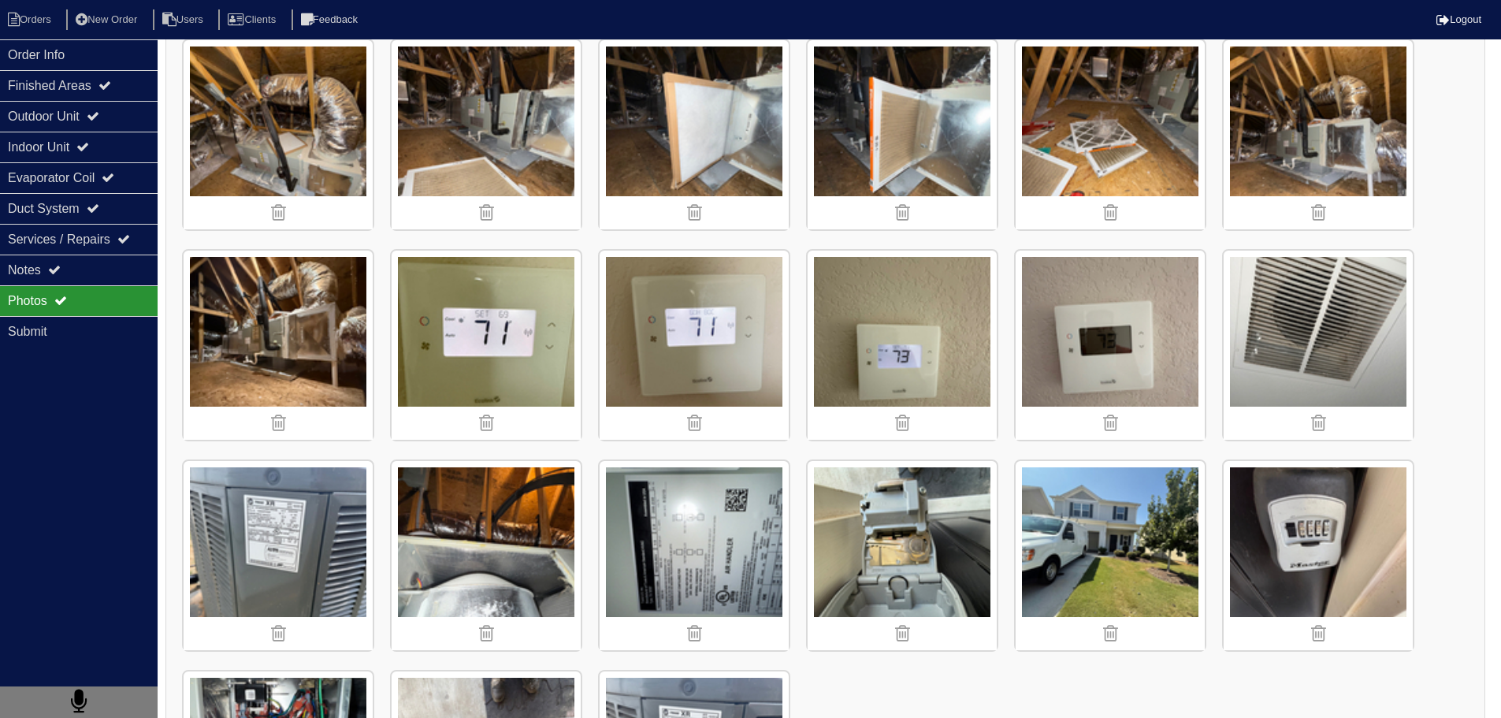
scroll to position [1474, 0]
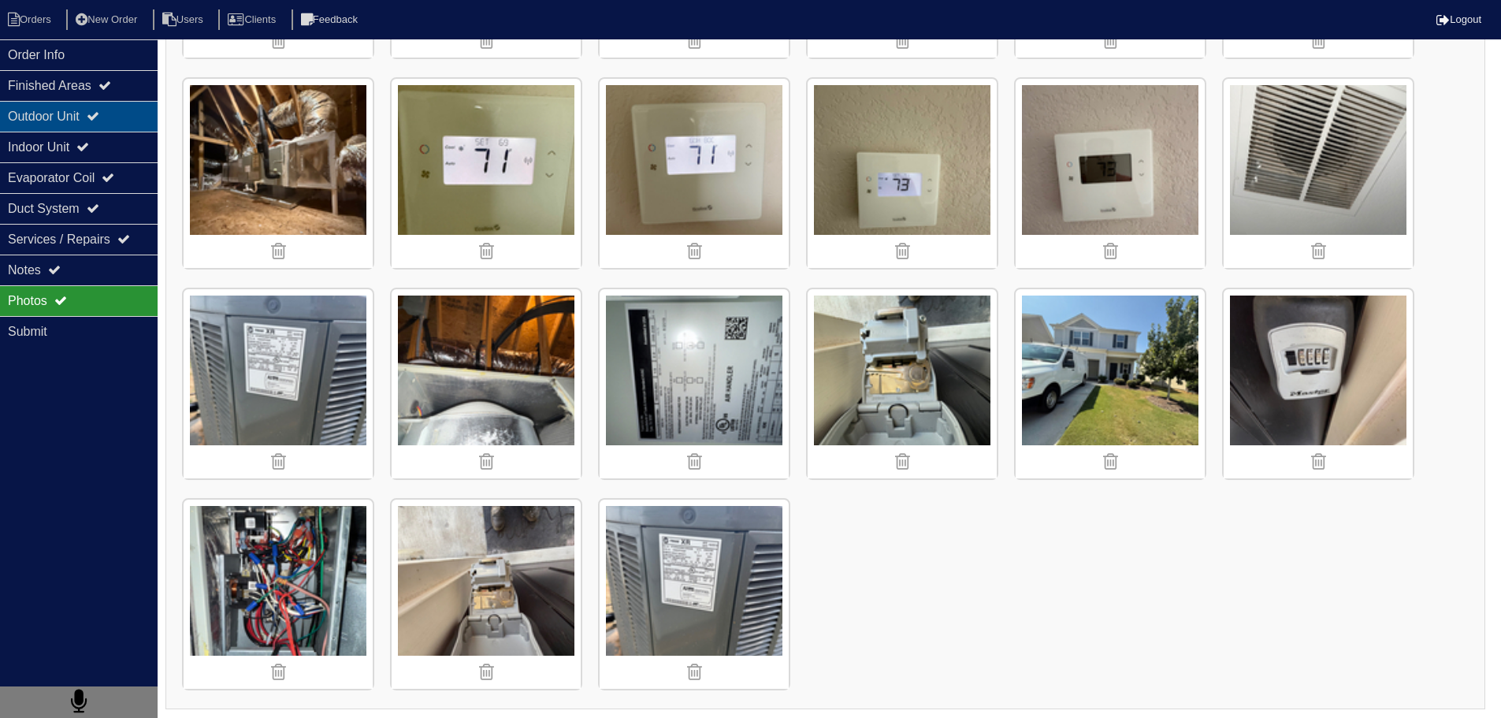
click at [96, 129] on div "Outdoor Unit" at bounding box center [79, 116] width 158 height 31
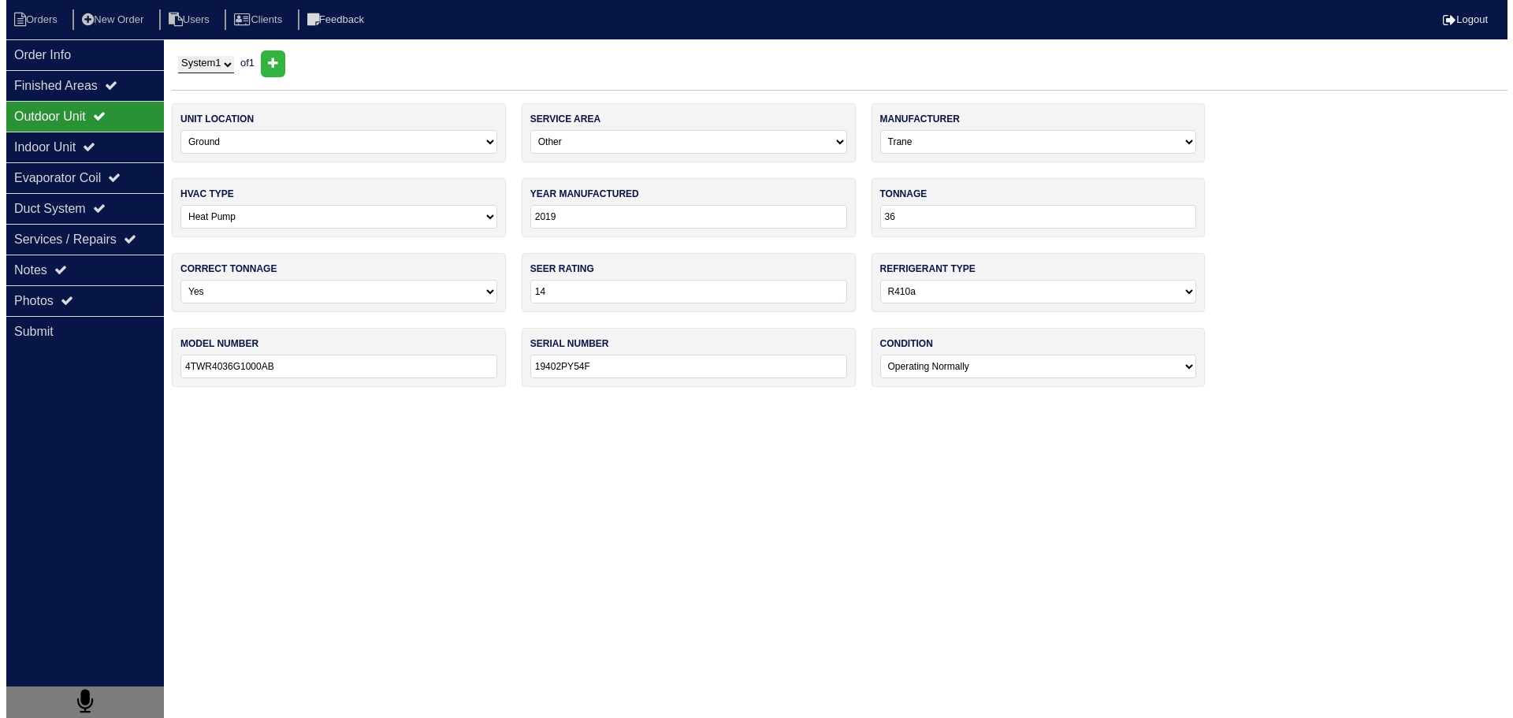
scroll to position [0, 0]
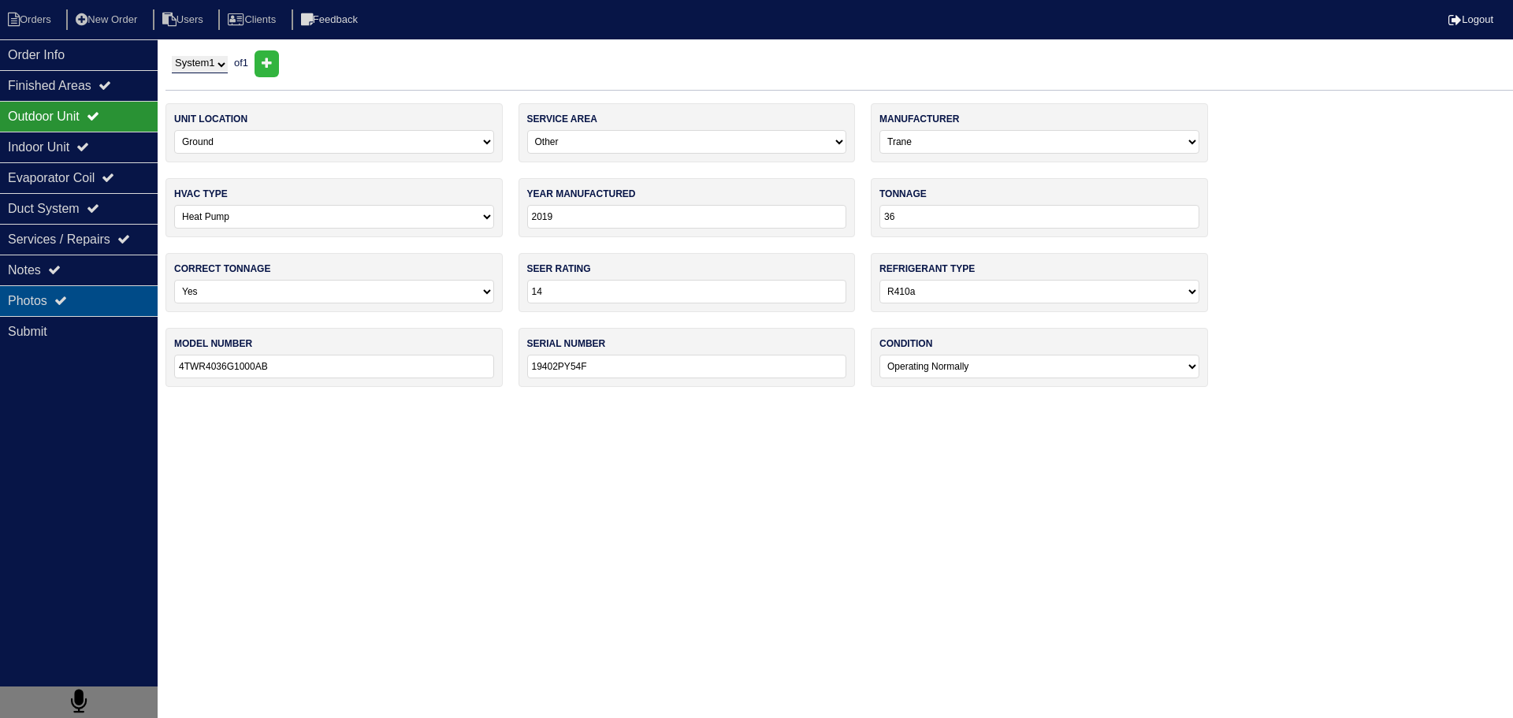
click at [83, 305] on div "Photos" at bounding box center [79, 300] width 158 height 31
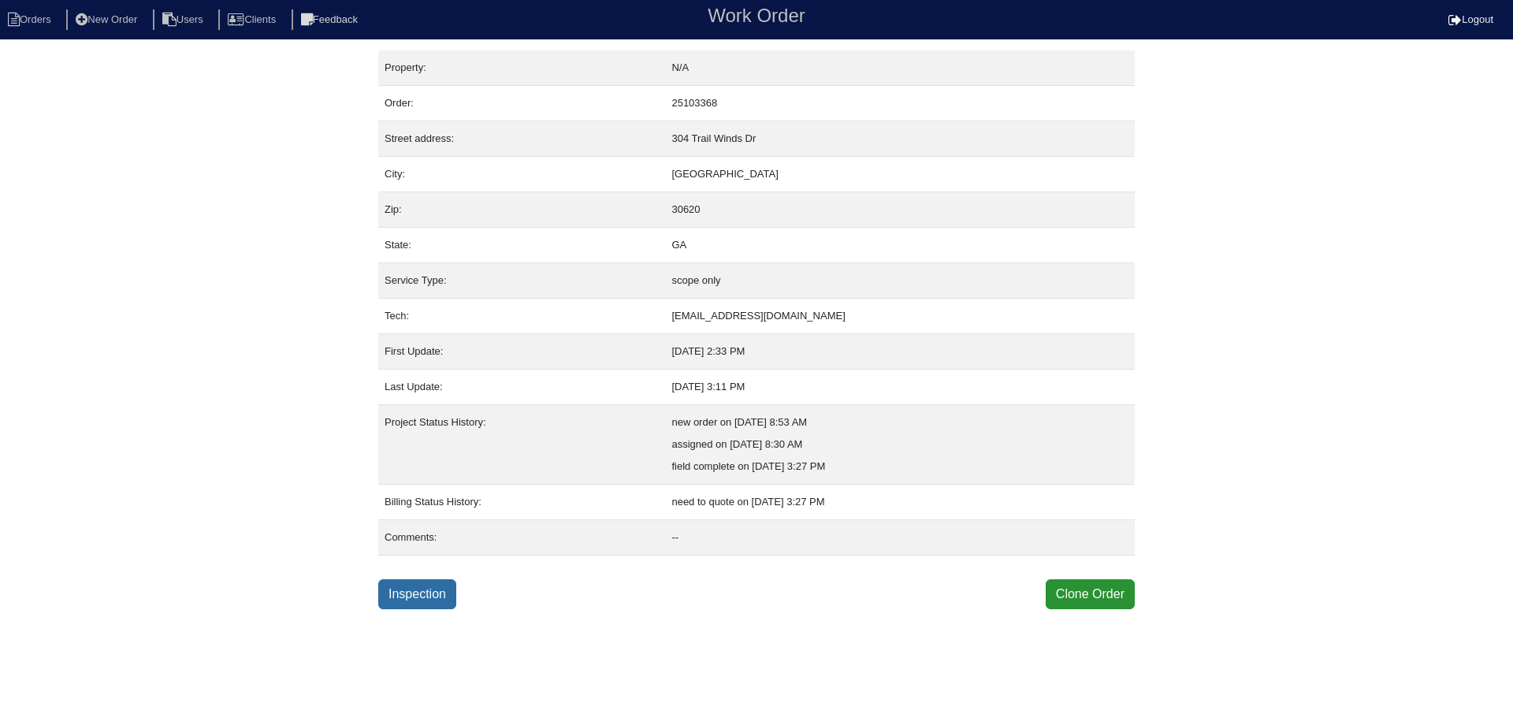
click at [404, 585] on link "Inspection" at bounding box center [417, 594] width 78 height 30
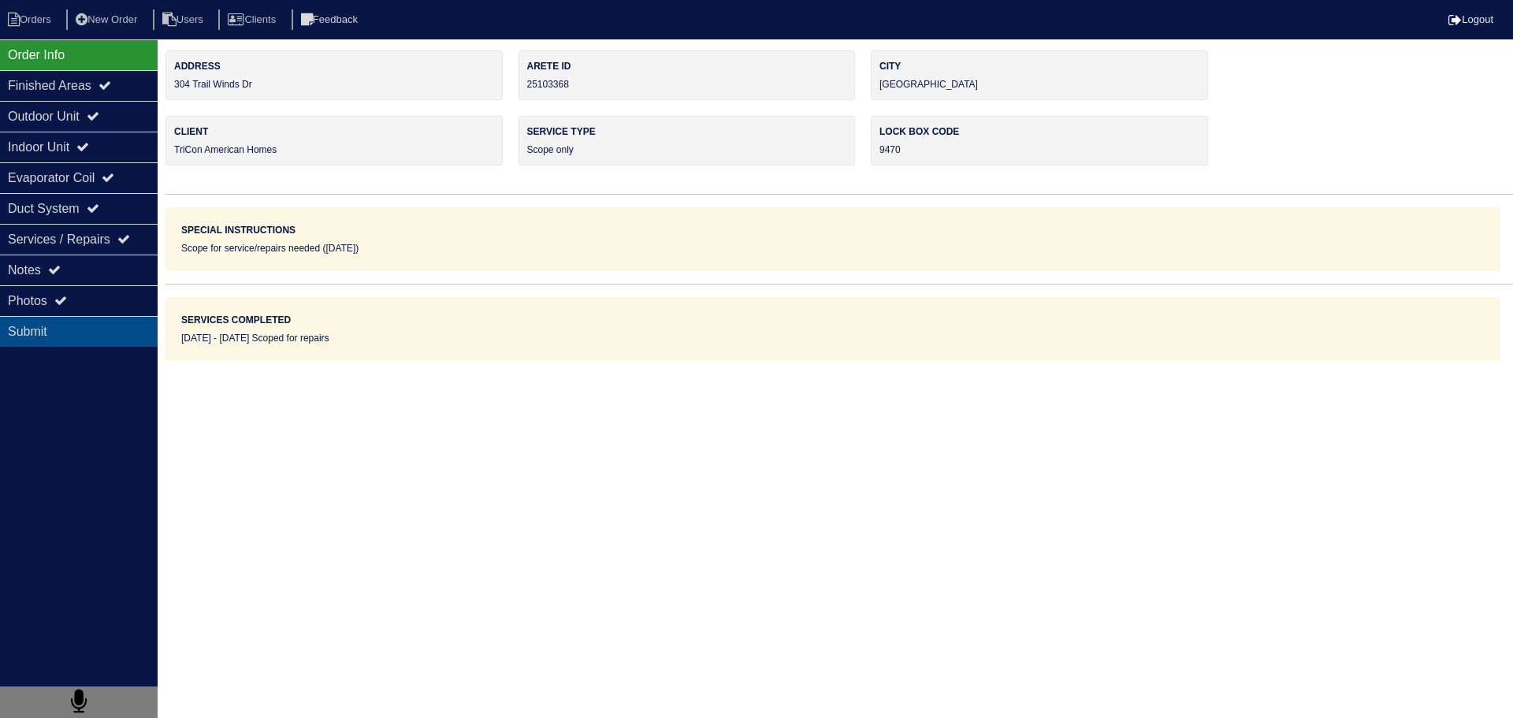
click at [124, 321] on div "Submit" at bounding box center [79, 331] width 158 height 31
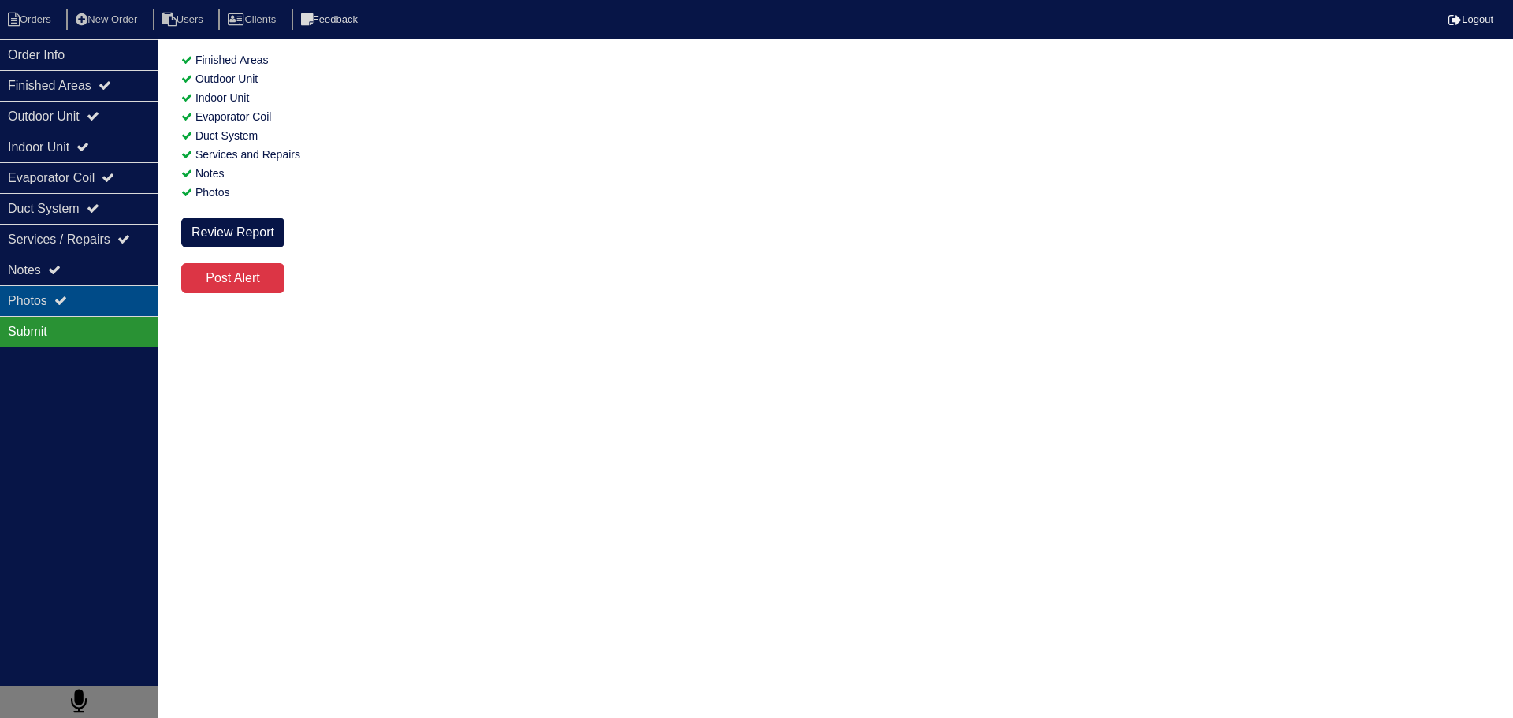
click at [124, 306] on div "Photos" at bounding box center [79, 300] width 158 height 31
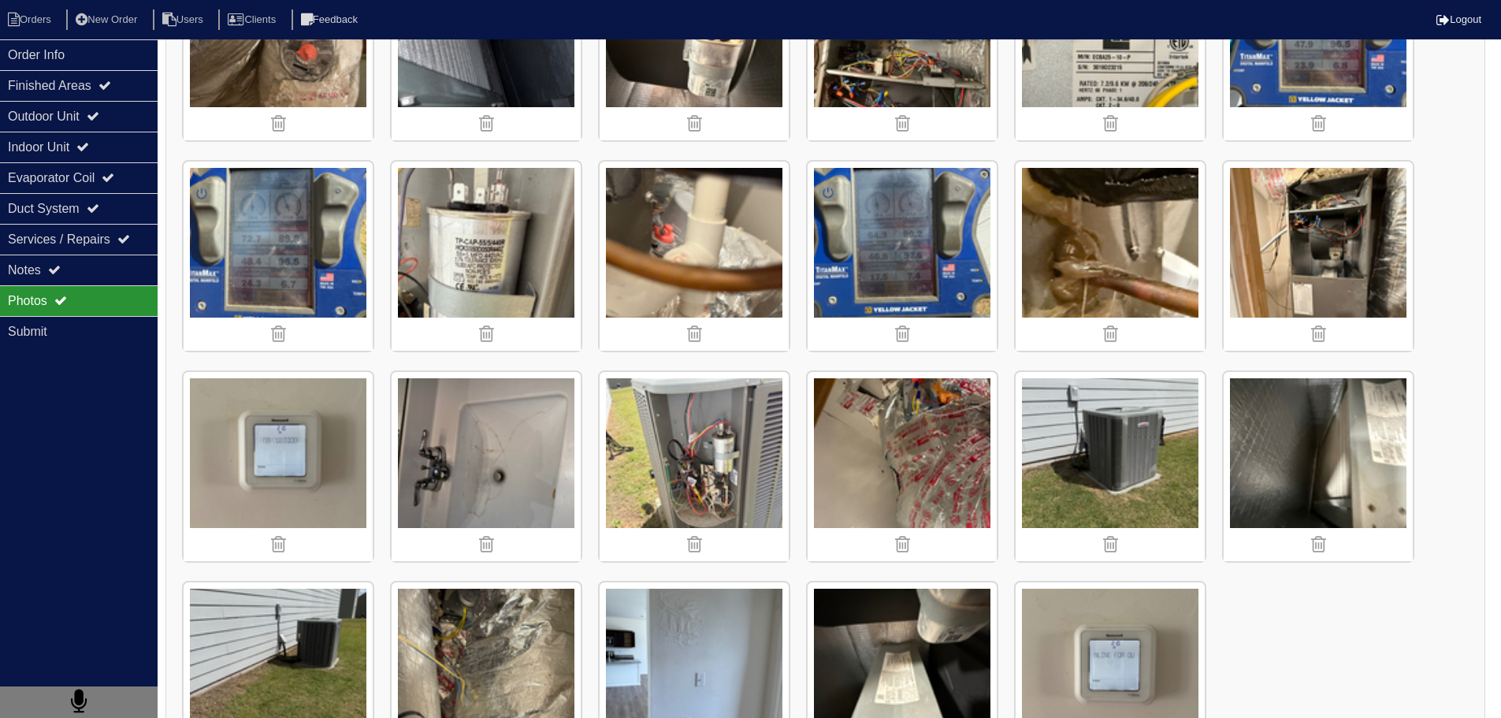
scroll to position [1265, 0]
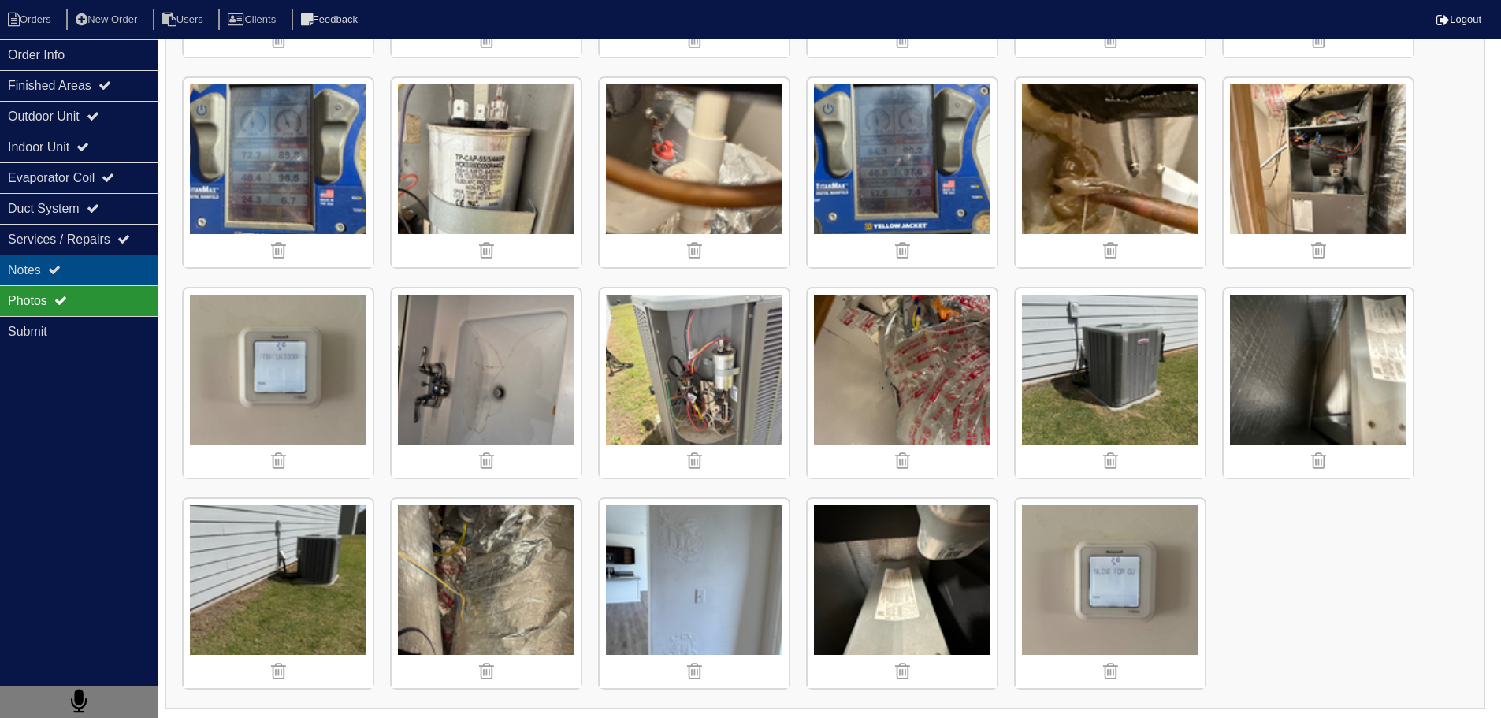
click at [74, 273] on div "Notes" at bounding box center [79, 269] width 158 height 31
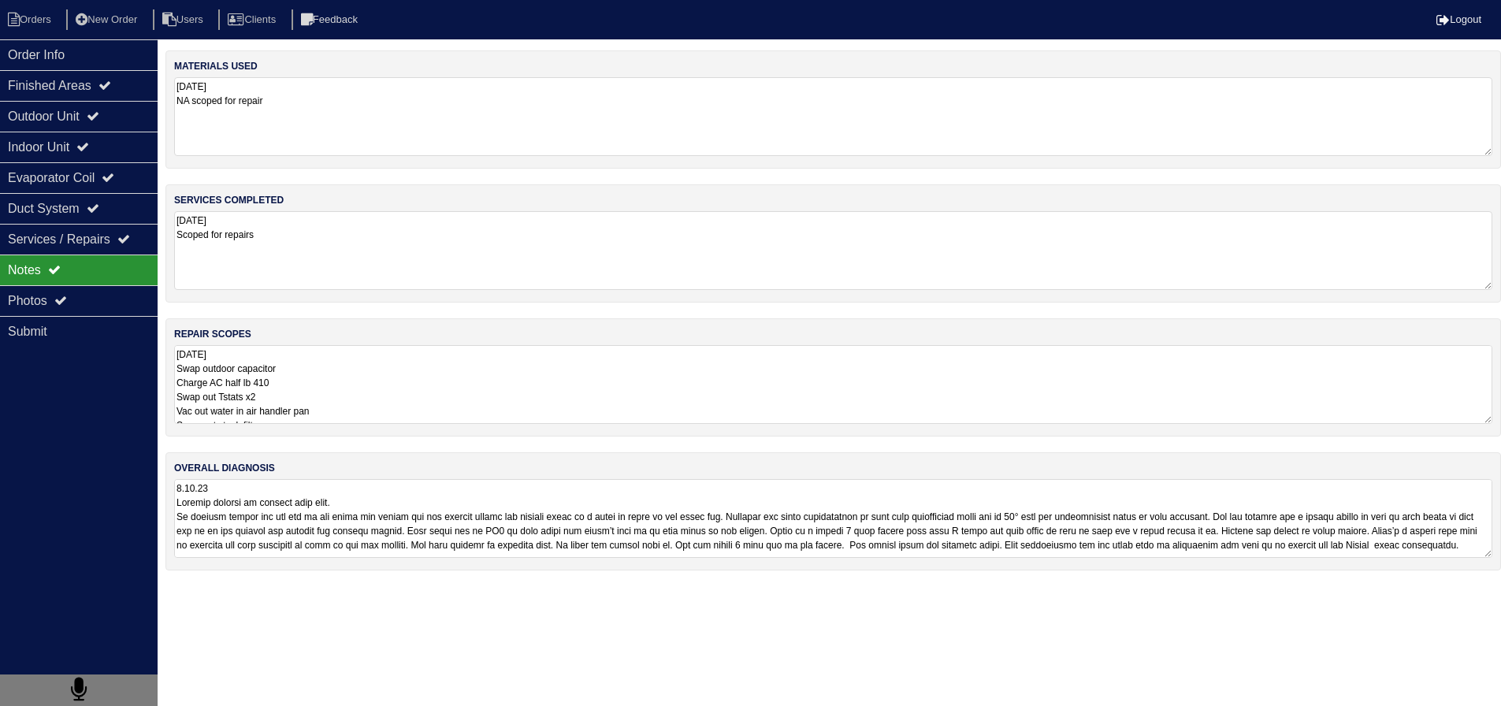
click at [294, 388] on textarea "9.12.25 Swap outdoor capacitor Charge AC half lb 410 Swap out Tstats x2 Vac out…" at bounding box center [833, 384] width 1318 height 79
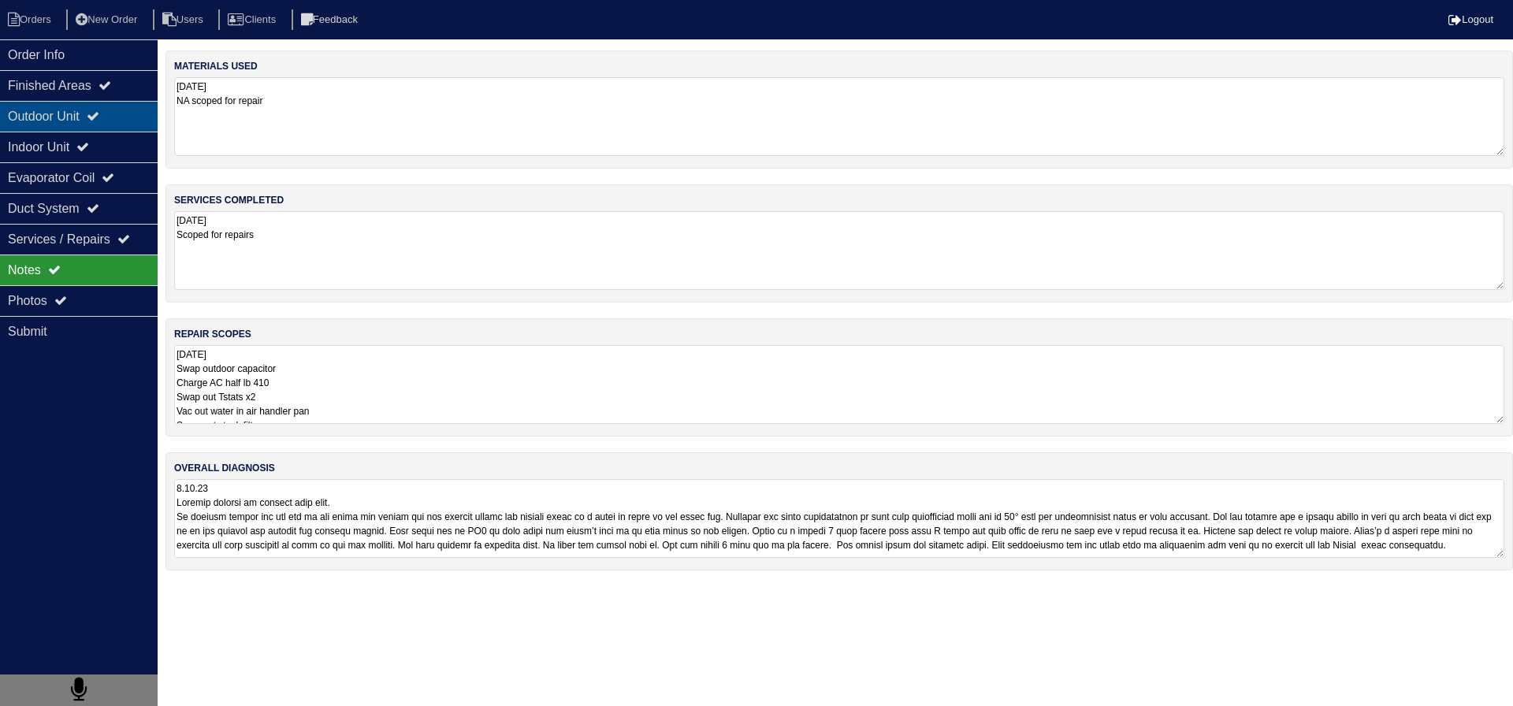
click at [102, 130] on div "Outdoor Unit" at bounding box center [79, 116] width 158 height 31
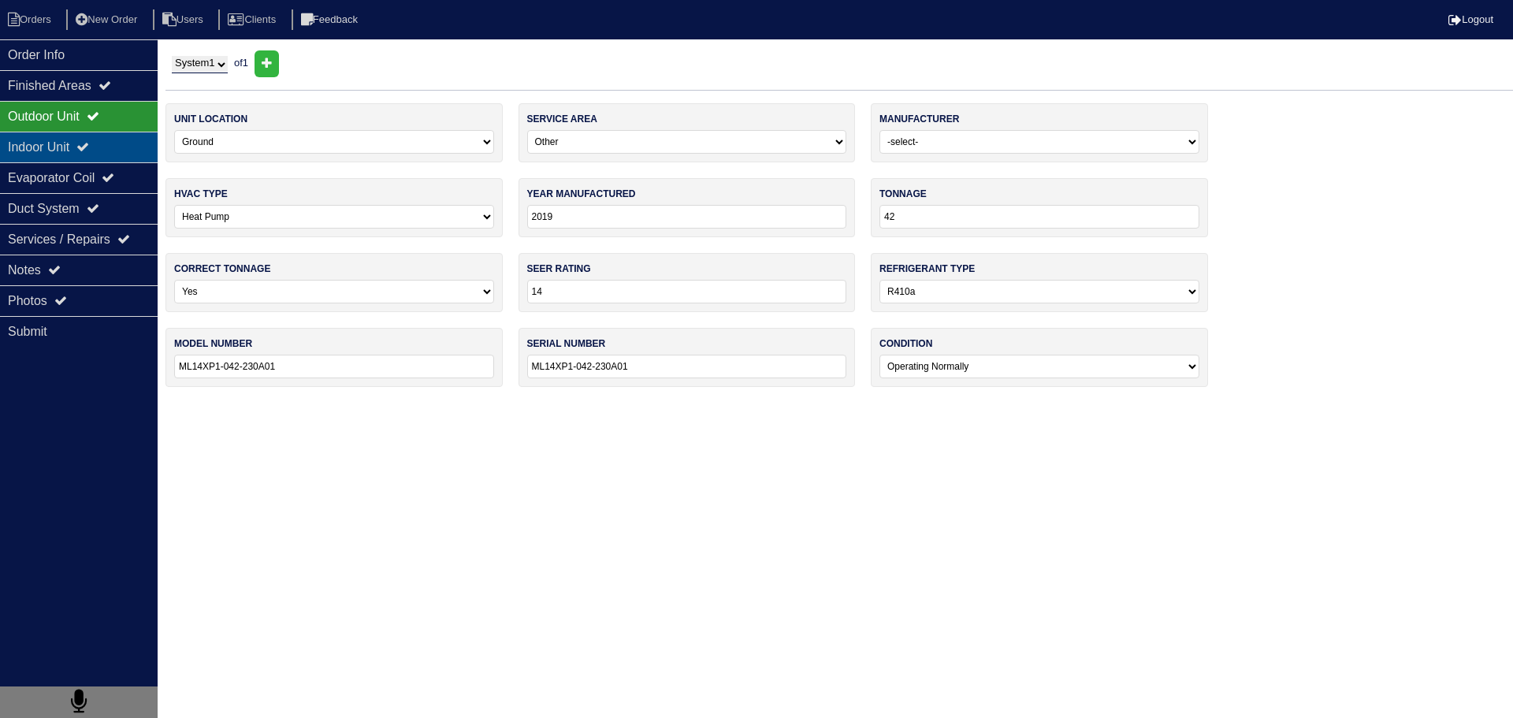
click at [89, 145] on icon at bounding box center [82, 146] width 13 height 13
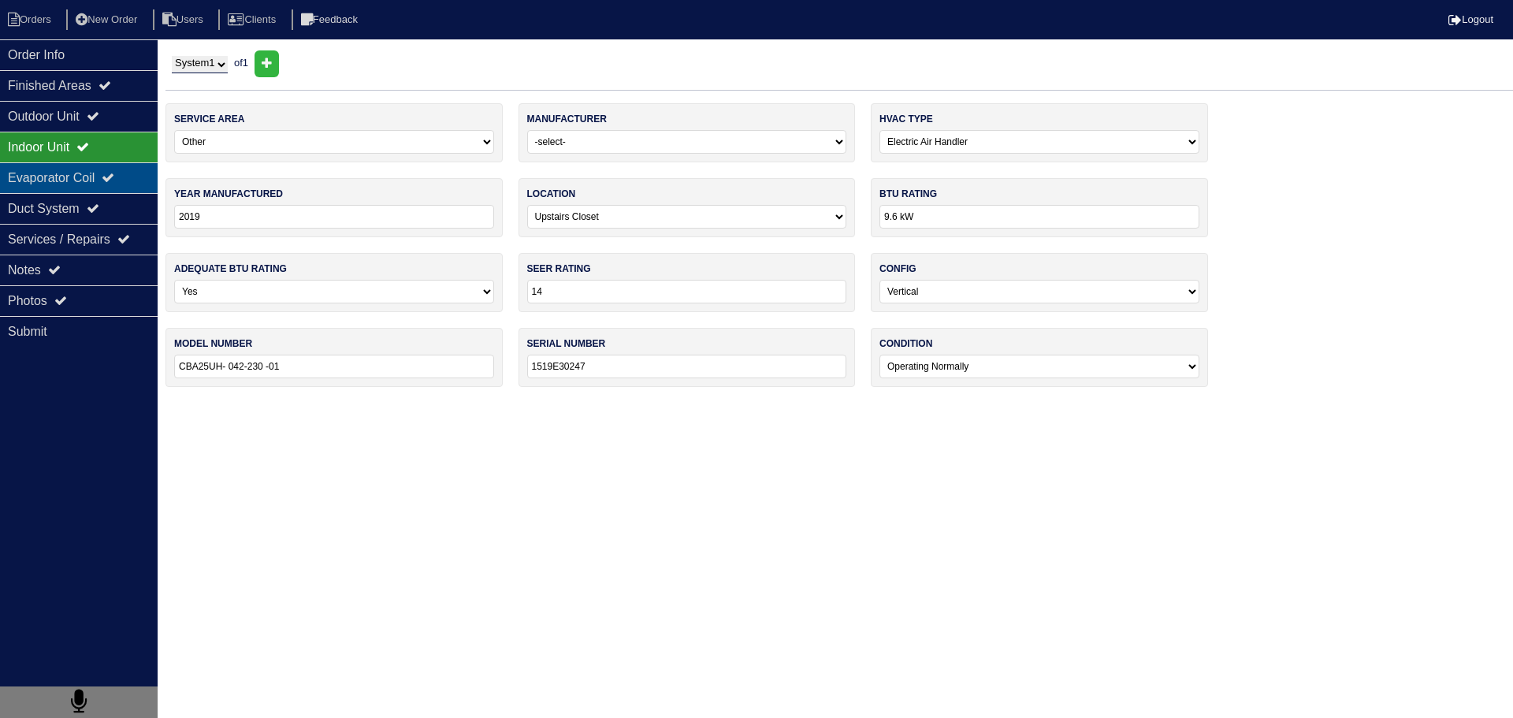
click at [84, 176] on div "Evaporator Coil" at bounding box center [79, 177] width 158 height 31
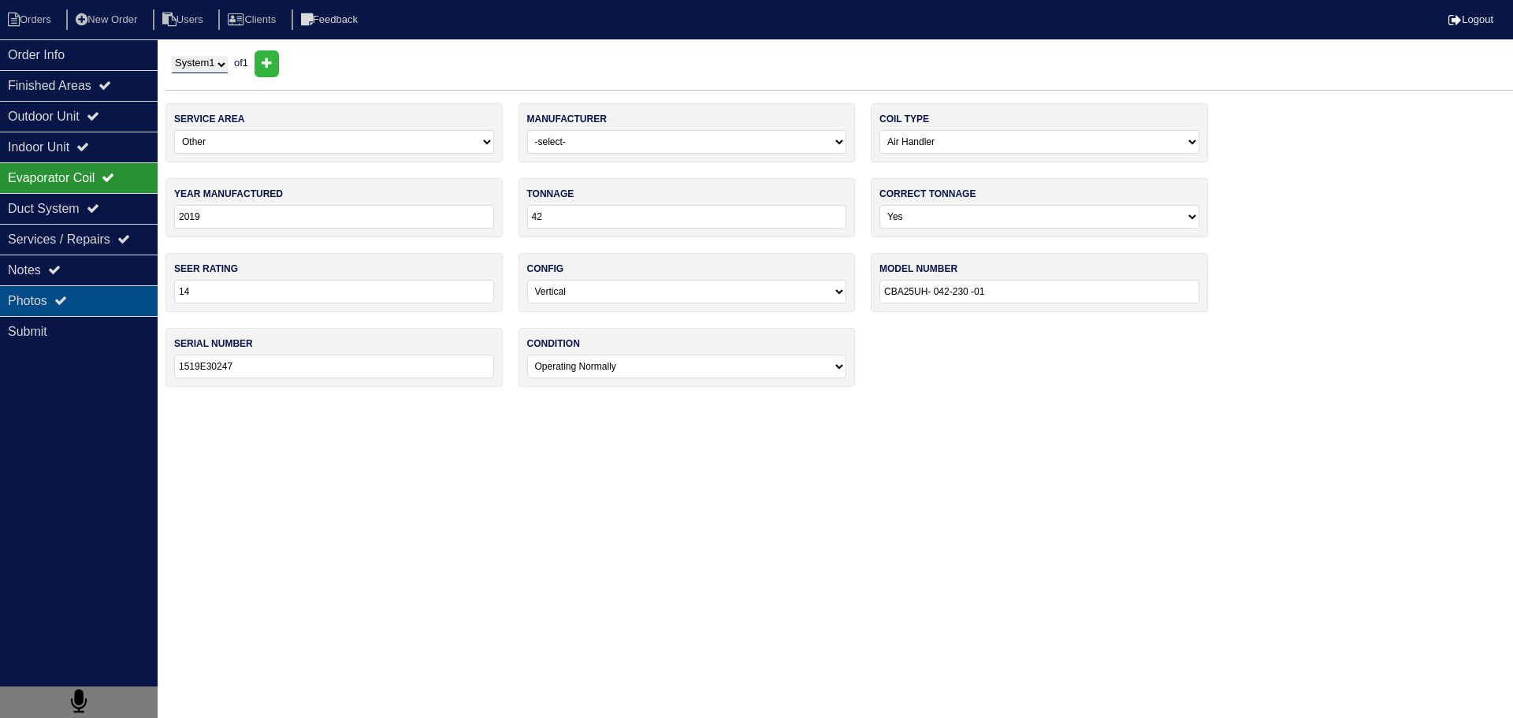
drag, startPoint x: 84, startPoint y: 246, endPoint x: 93, endPoint y: 299, distance: 53.6
click at [87, 250] on div "Services / Repairs" at bounding box center [79, 239] width 158 height 31
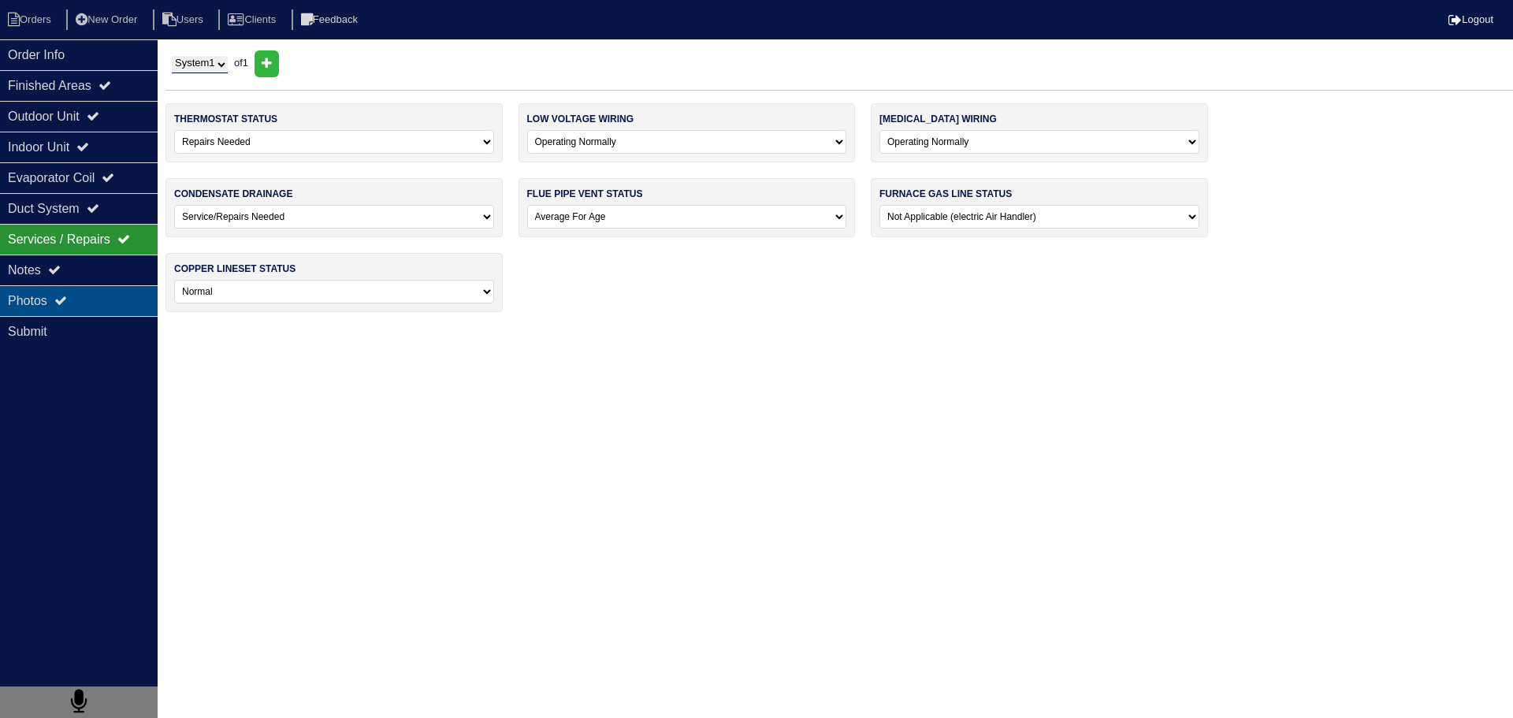
click at [88, 307] on div "Photos" at bounding box center [79, 300] width 158 height 31
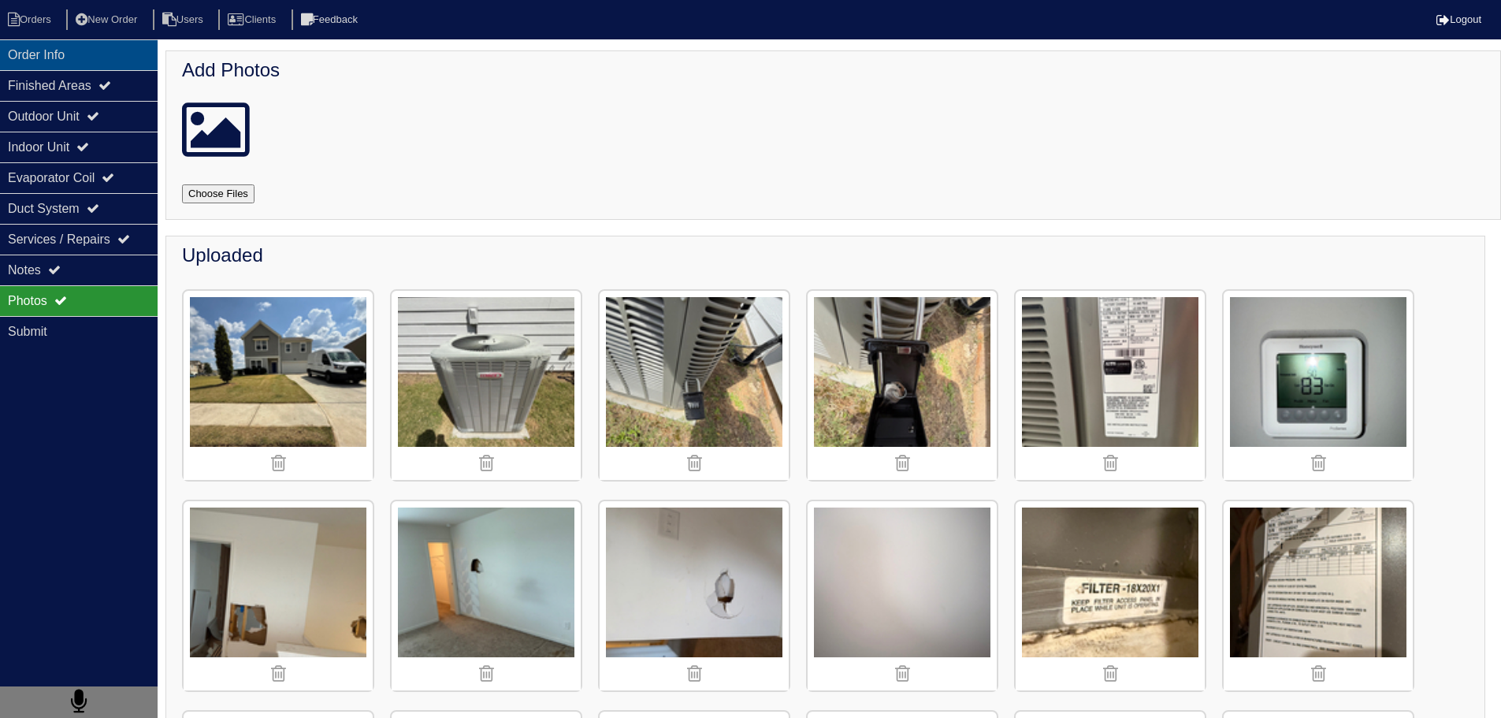
click at [69, 65] on div "Order Info" at bounding box center [79, 54] width 158 height 31
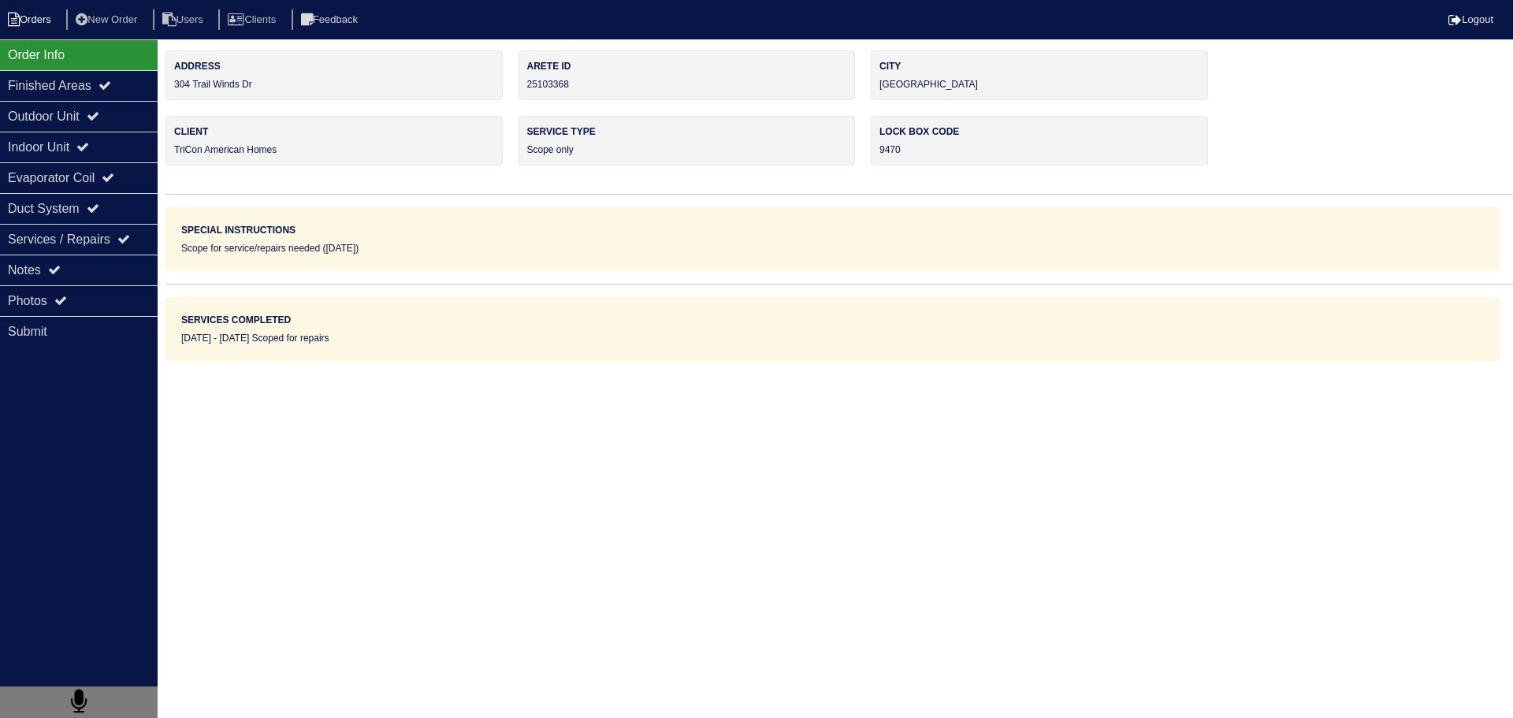
click at [32, 24] on li "Orders" at bounding box center [32, 19] width 64 height 21
select select "15"
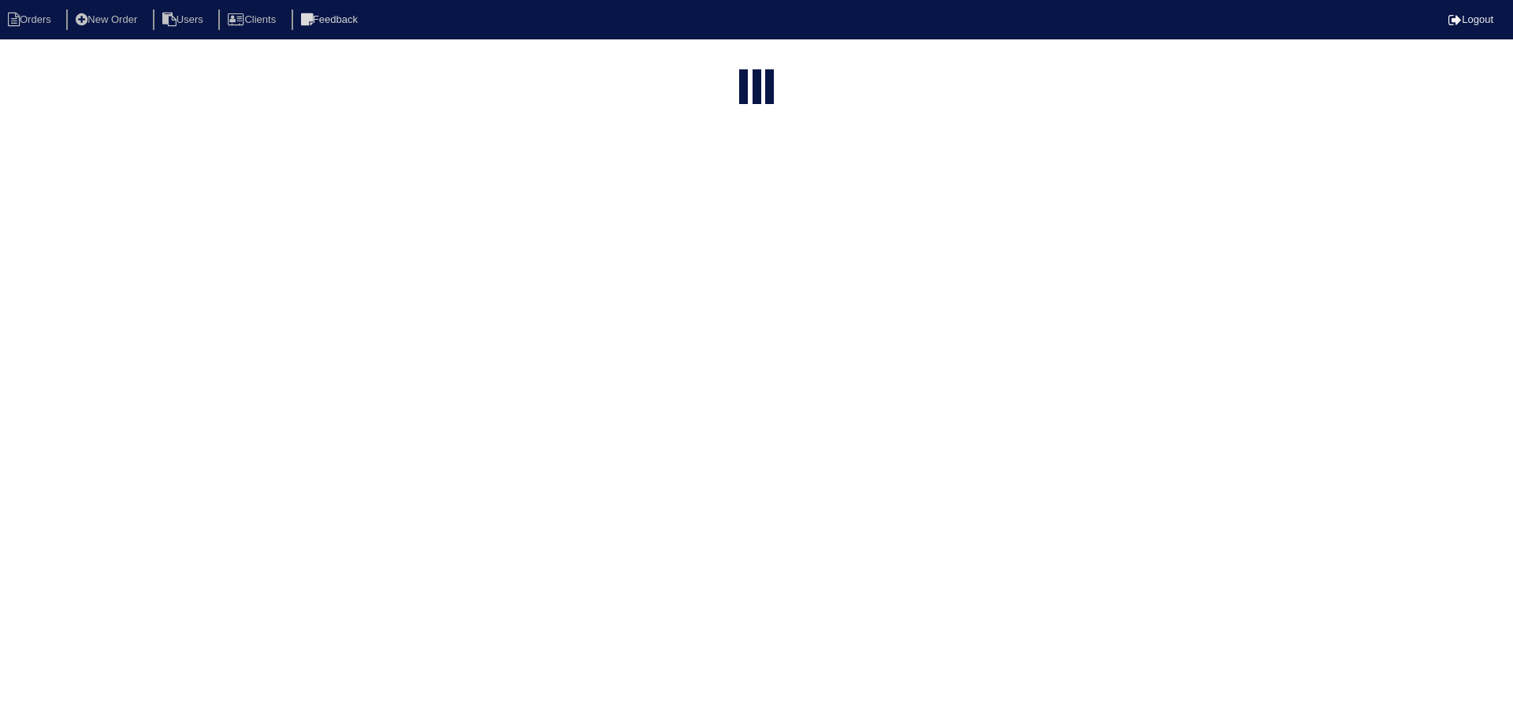
type input "matt"
select select "field complete"
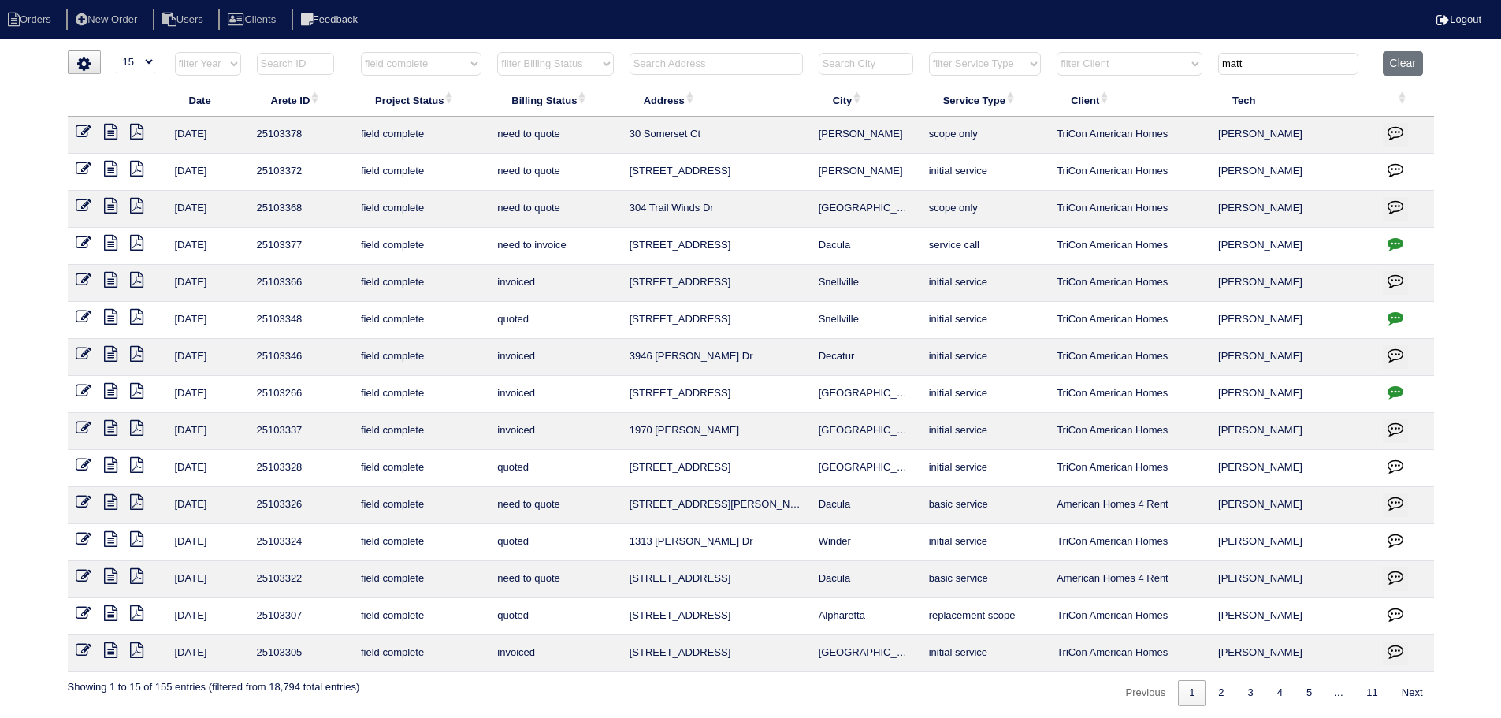
click at [110, 245] on icon at bounding box center [110, 243] width 13 height 16
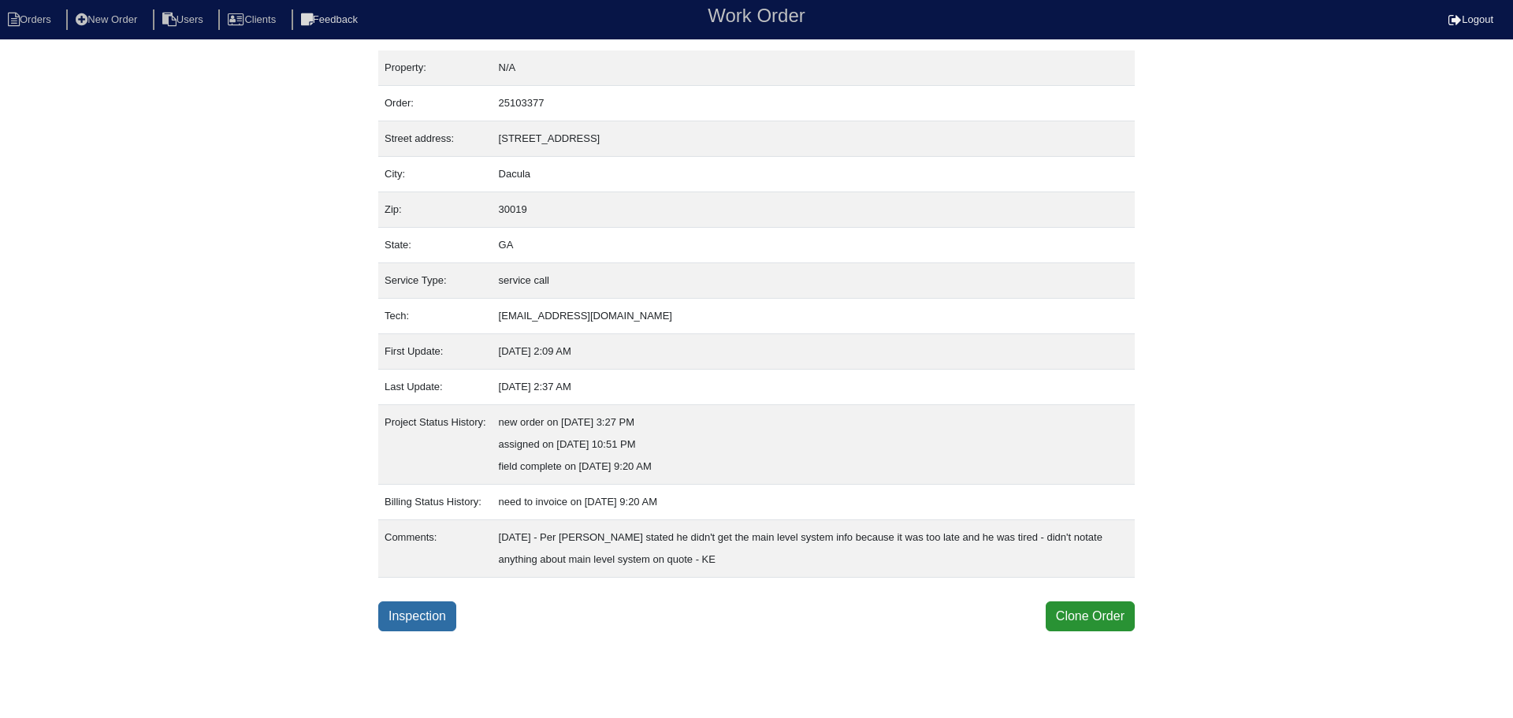
drag, startPoint x: 428, startPoint y: 597, endPoint x: 431, endPoint y: 610, distance: 13.0
click at [430, 600] on div "Property: N/A Order: 25103377 Street address: [STREET_ADDRESS] City: [GEOGRAPHI…" at bounding box center [756, 340] width 756 height 581
click at [431, 611] on link "Inspection" at bounding box center [417, 616] width 78 height 30
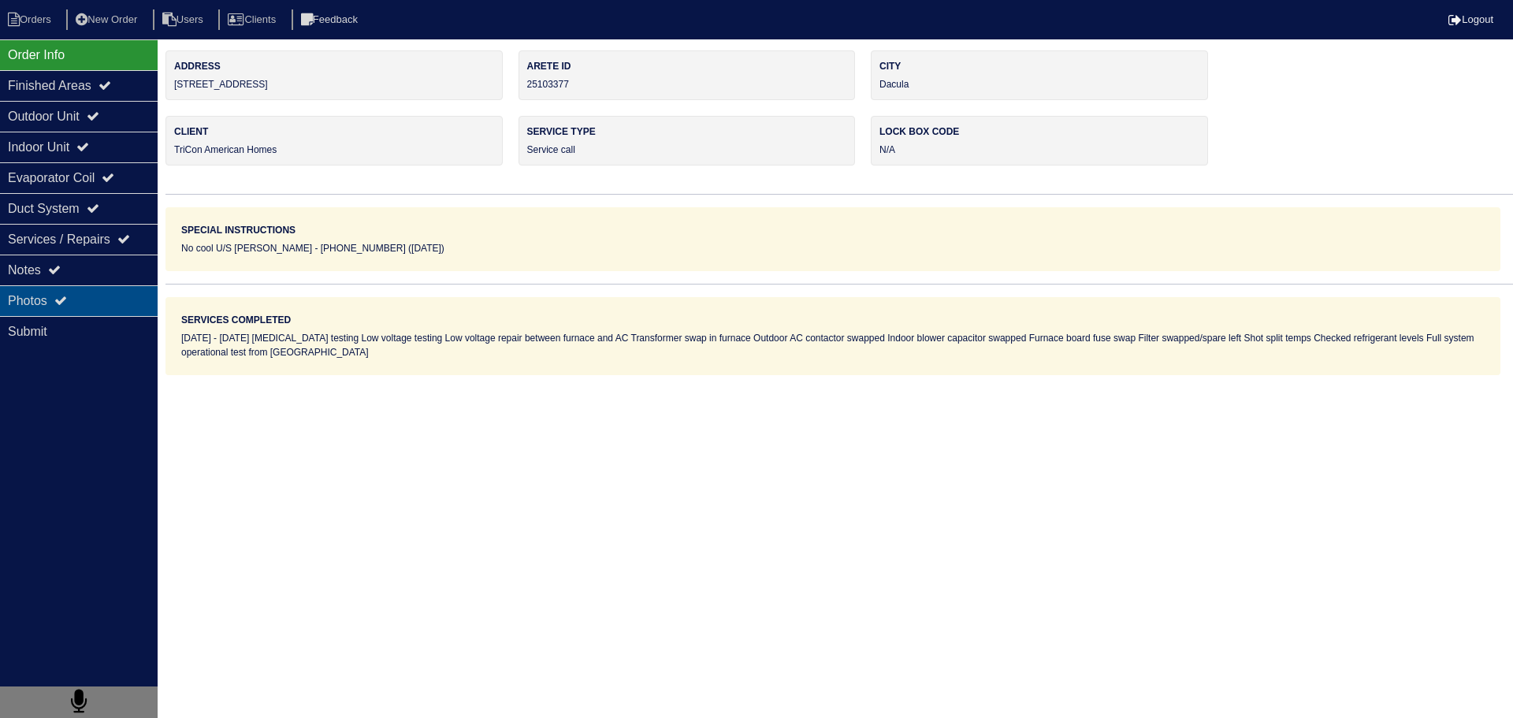
click at [95, 286] on div "Photos" at bounding box center [79, 300] width 158 height 31
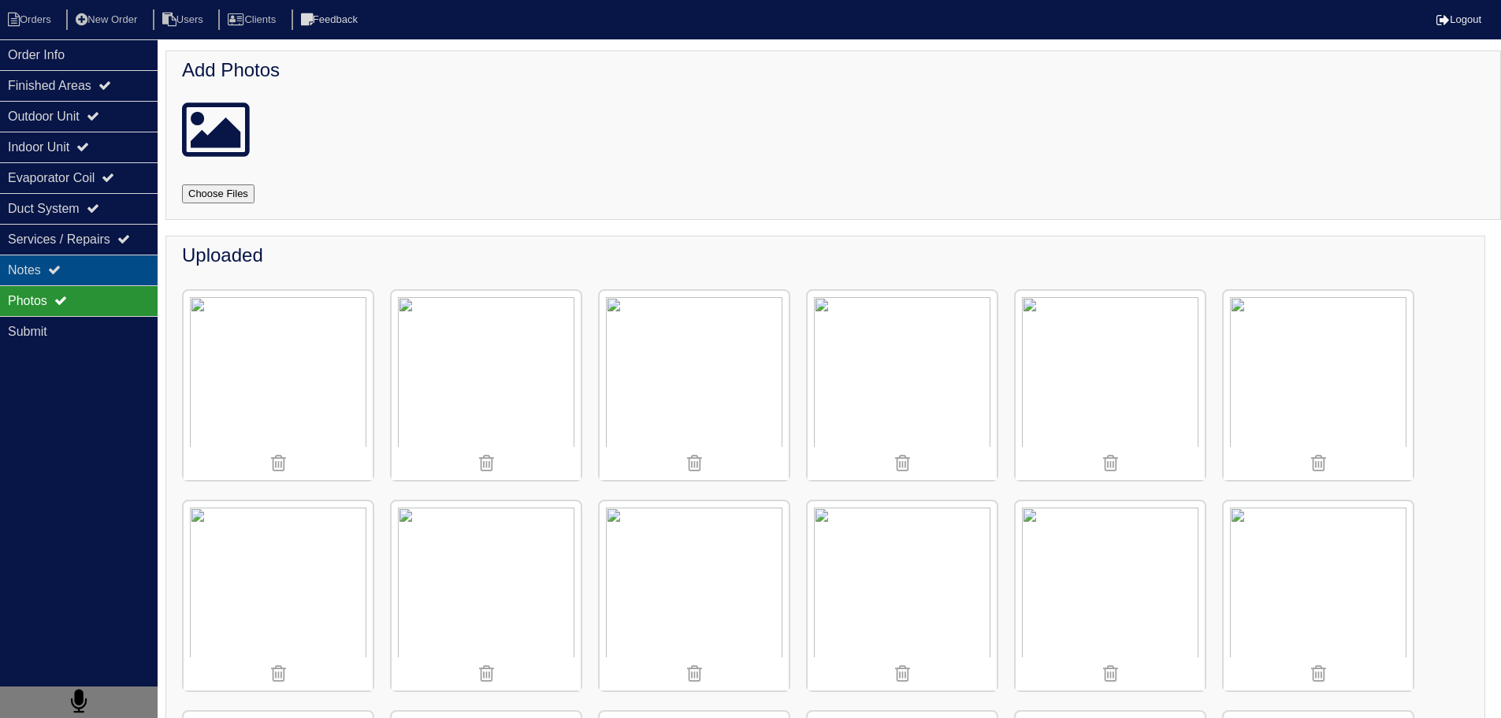
drag, startPoint x: 102, startPoint y: 267, endPoint x: 97, endPoint y: 279, distance: 12.7
click at [100, 275] on div "Notes" at bounding box center [79, 269] width 158 height 31
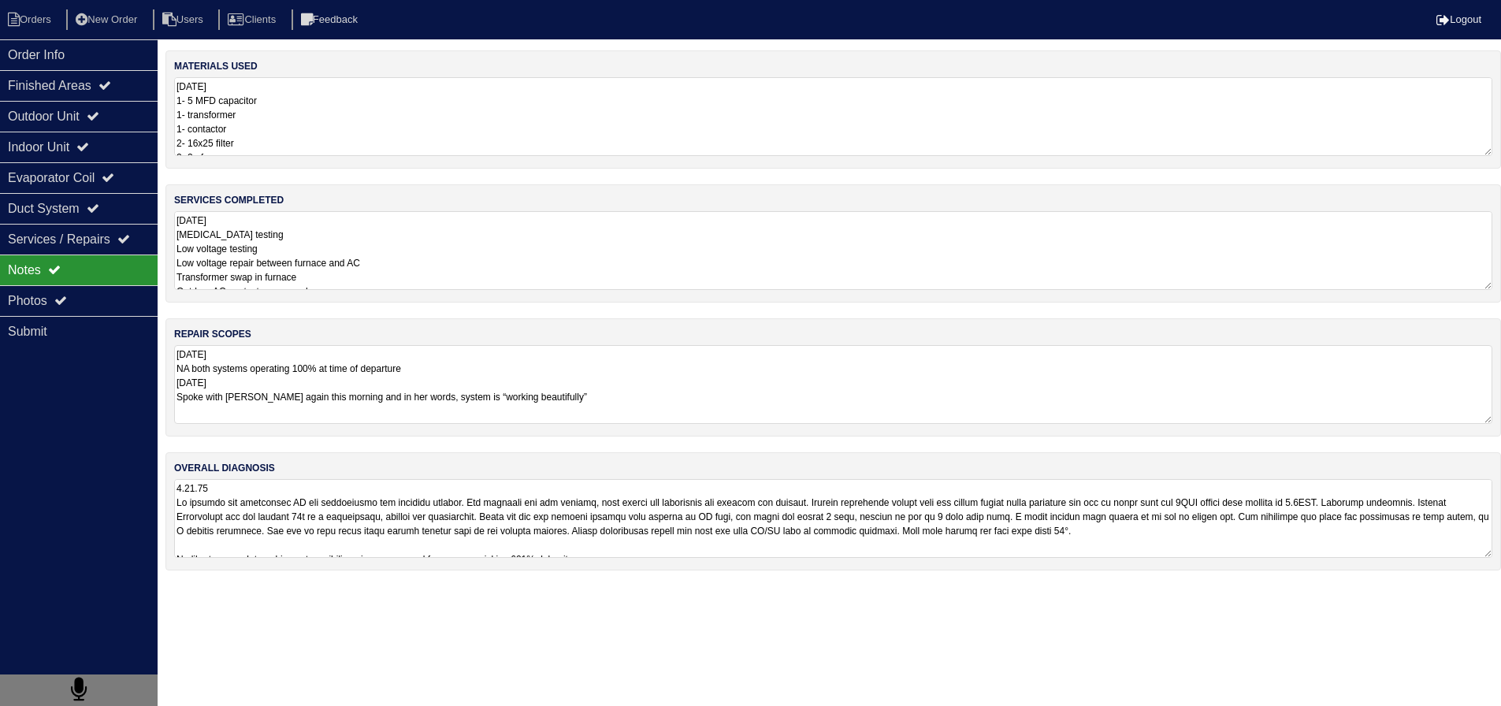
click at [406, 274] on textarea "9.11.25 High voltage testing Low voltage testing Low voltage repair between fur…" at bounding box center [833, 250] width 1318 height 79
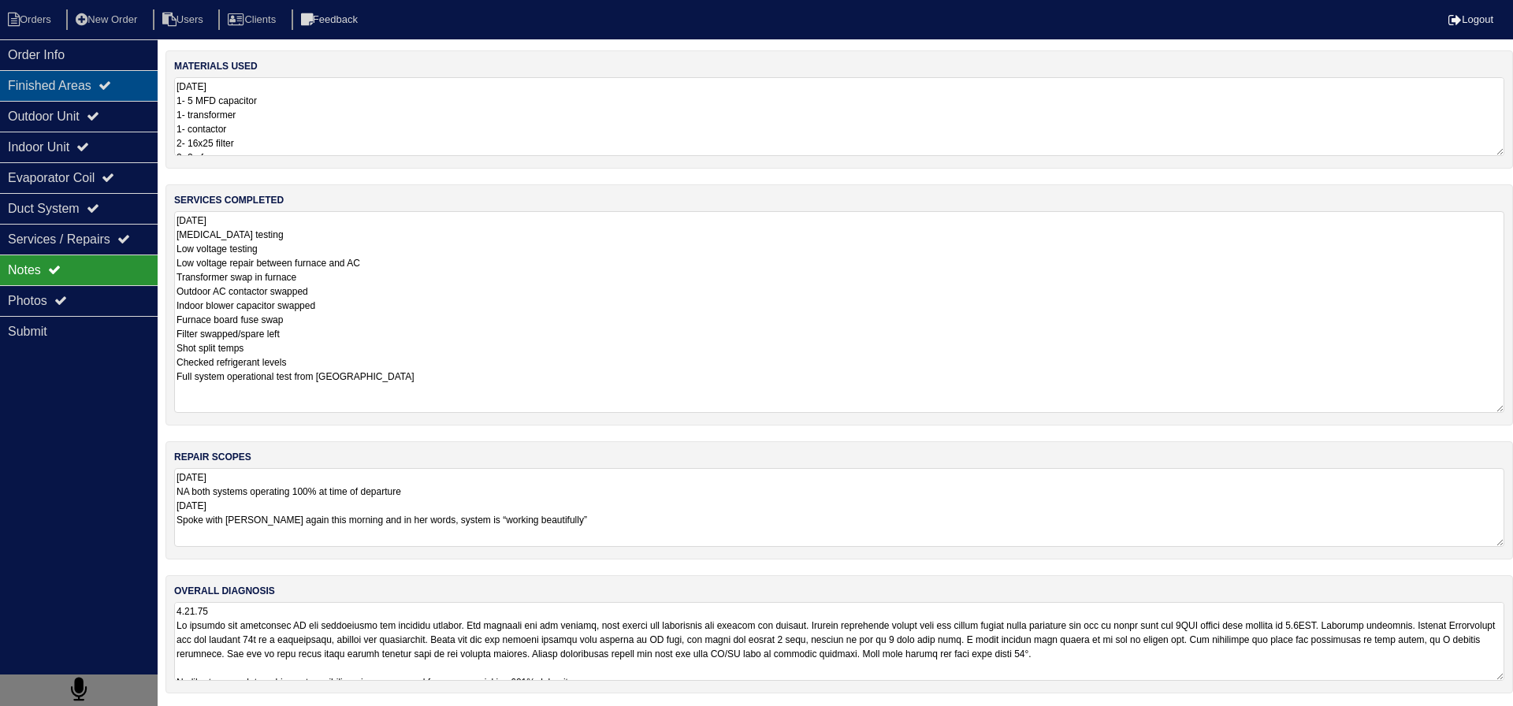
click at [49, 98] on div "Finished Areas" at bounding box center [79, 85] width 158 height 31
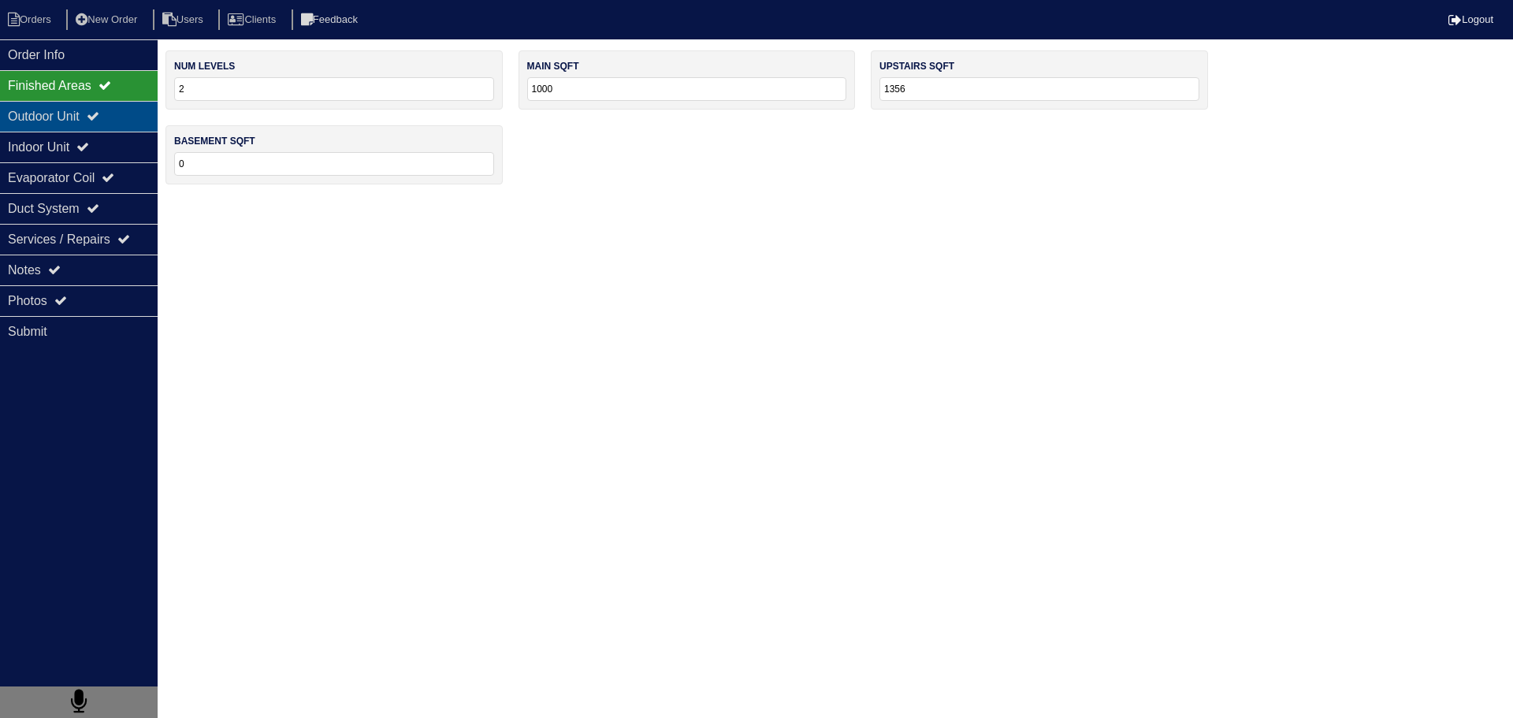
click at [60, 129] on div "Outdoor Unit" at bounding box center [79, 116] width 158 height 31
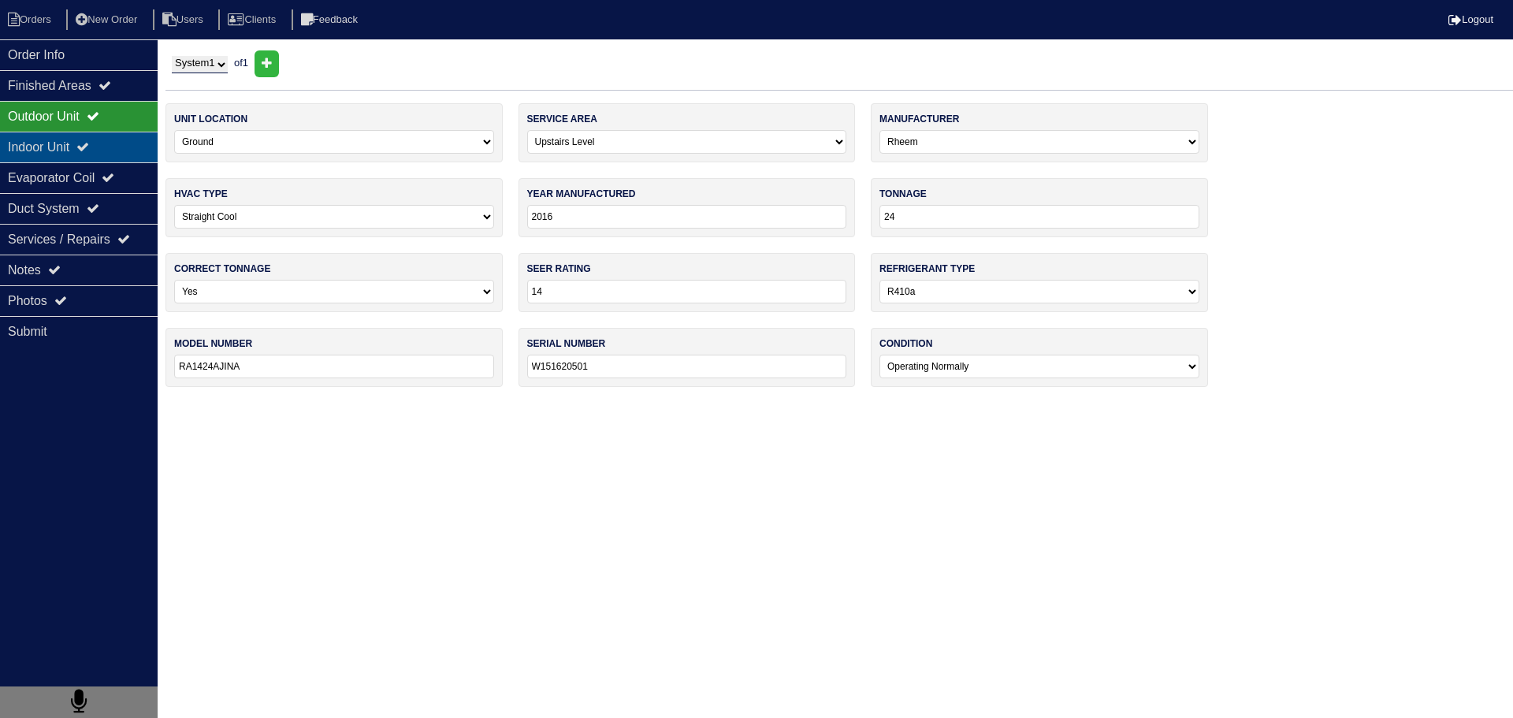
click at [55, 140] on div "Indoor Unit" at bounding box center [79, 147] width 158 height 31
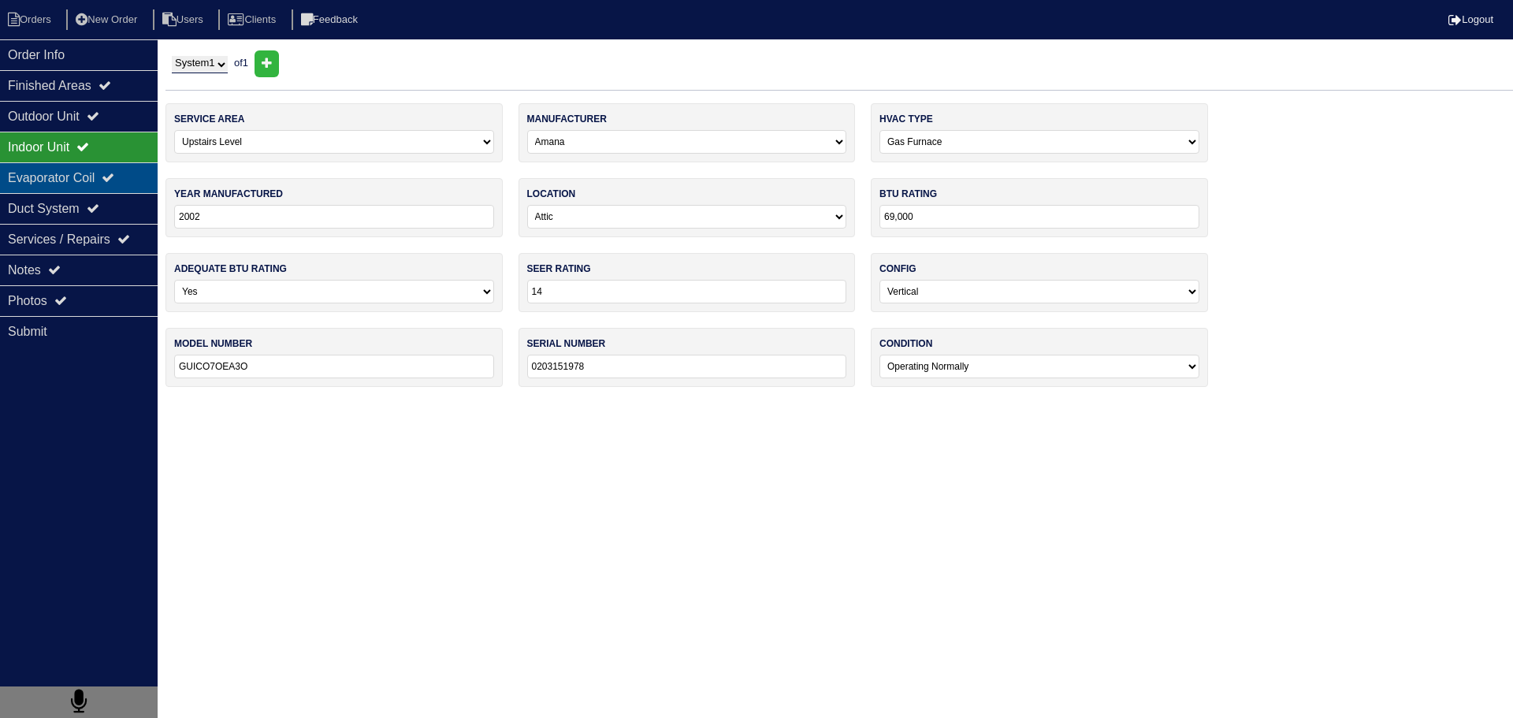
click at [68, 172] on div "Evaporator Coil" at bounding box center [79, 177] width 158 height 31
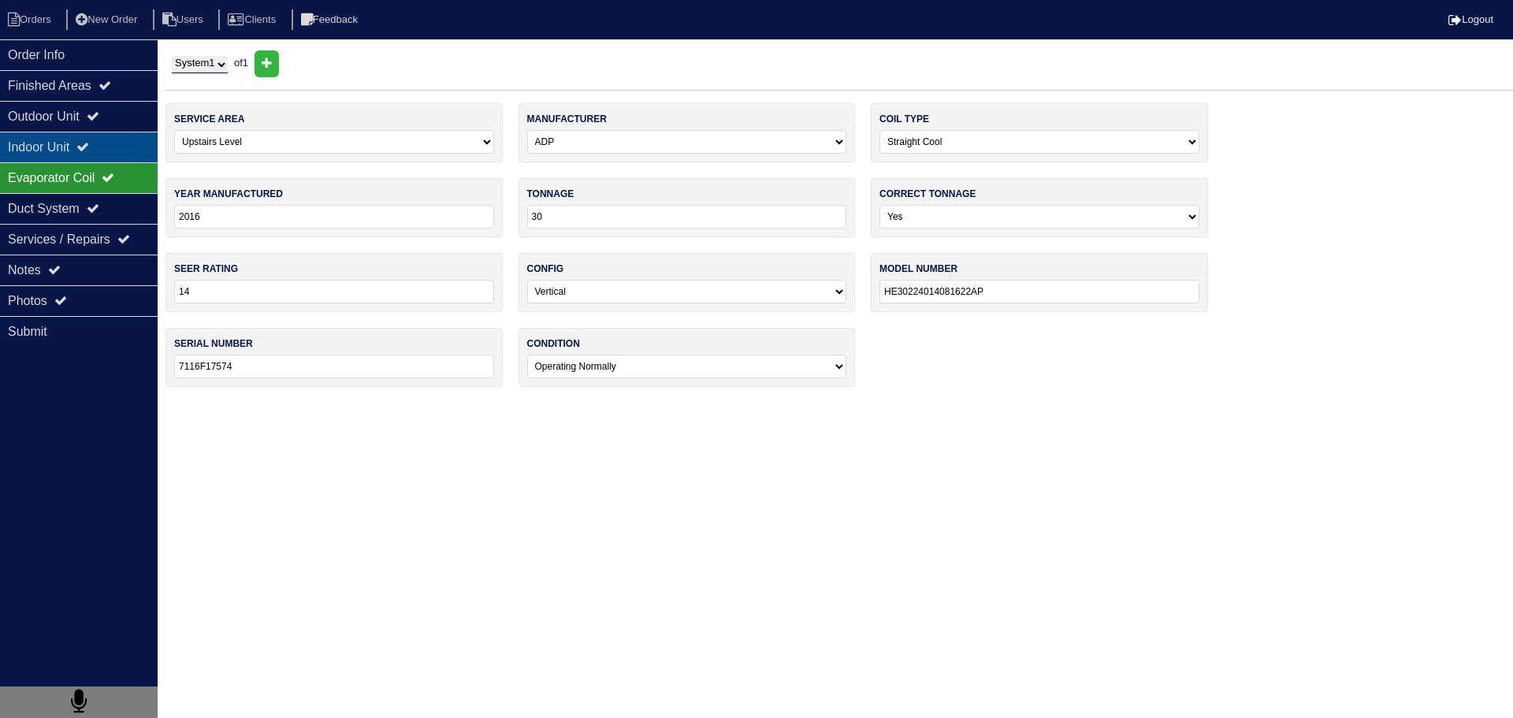
click at [77, 139] on div "Indoor Unit" at bounding box center [79, 147] width 158 height 31
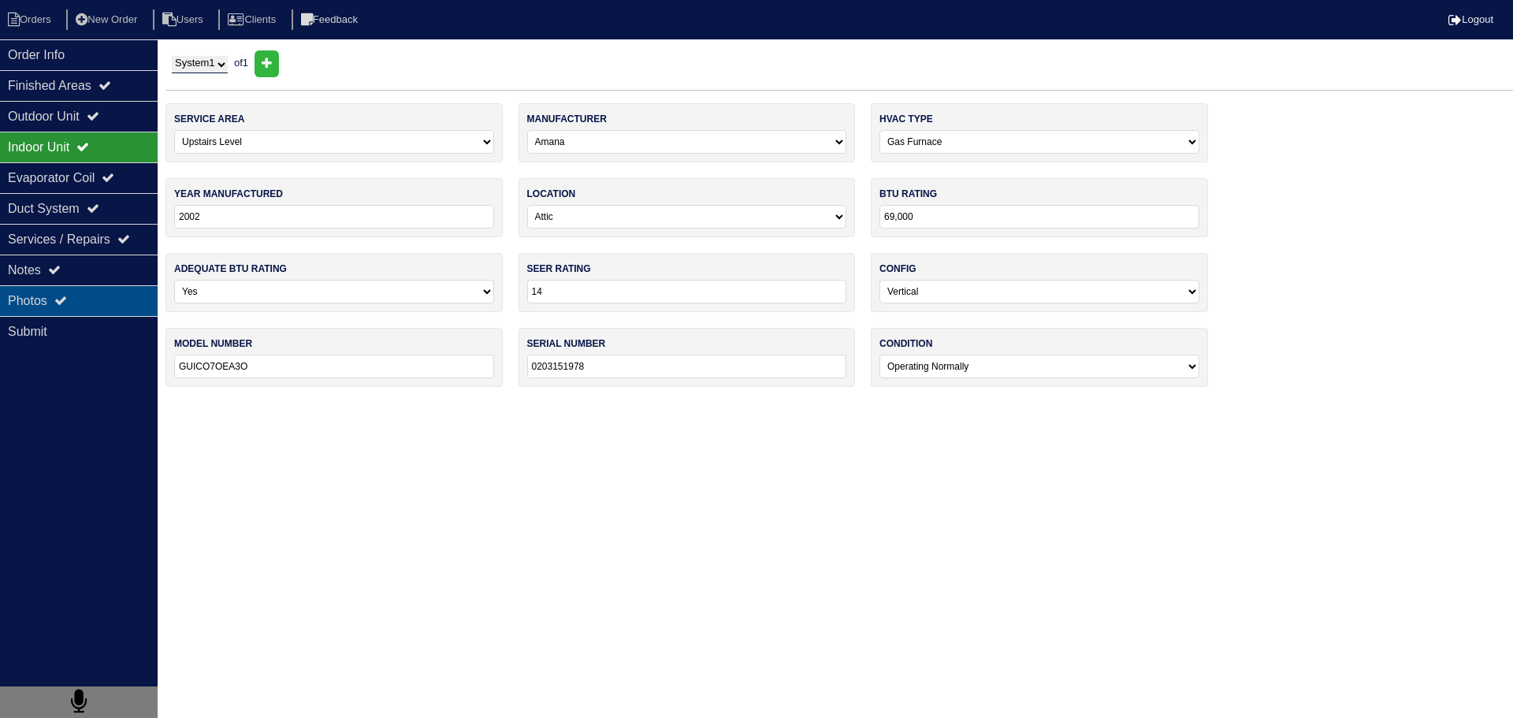
click at [105, 289] on div "Photos" at bounding box center [79, 300] width 158 height 31
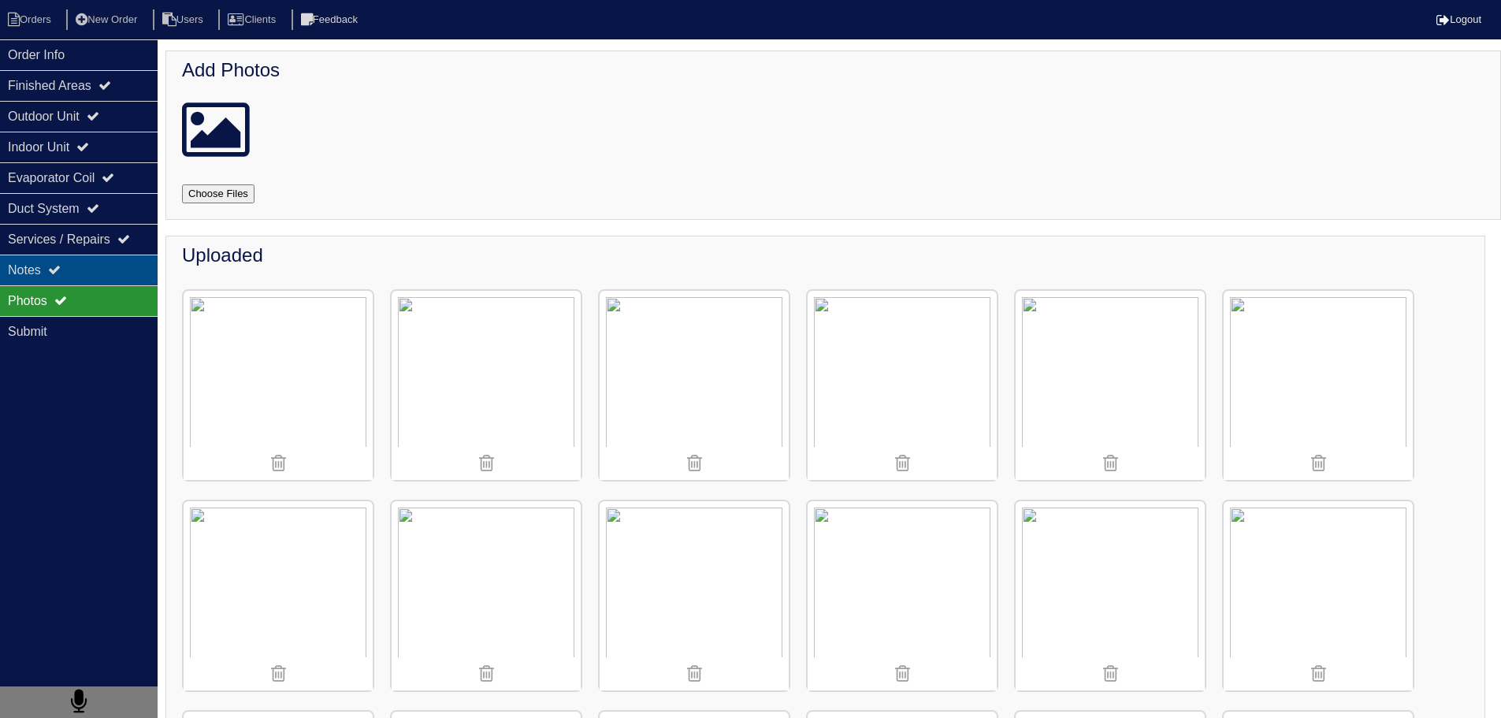
click at [95, 270] on div "Notes" at bounding box center [79, 269] width 158 height 31
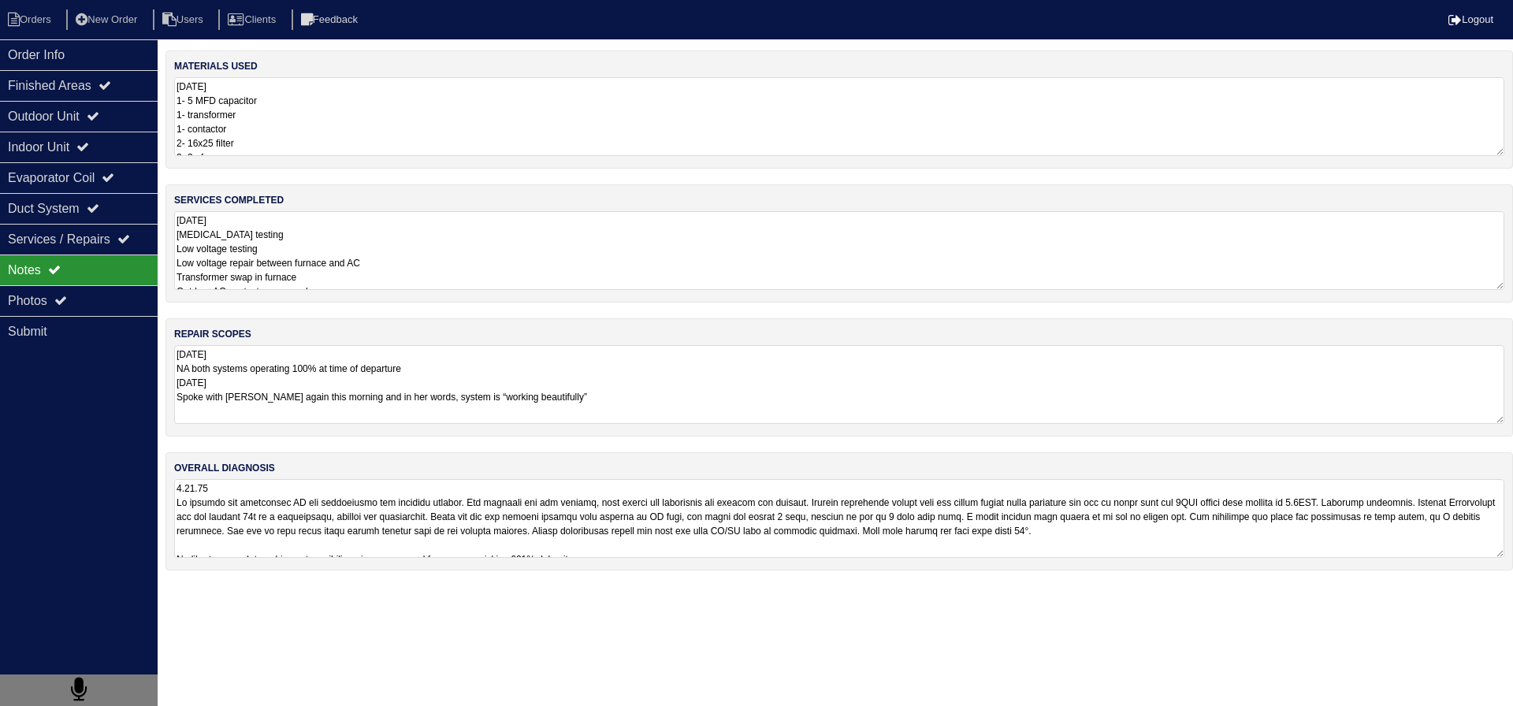
click at [292, 447] on div "materials used 9.11.25 1- 5 MFD capacitor 1- transformer 1- contactor 2- 16x25 …" at bounding box center [838, 318] width 1347 height 536
click at [283, 422] on div "repair scopes 9.11.25 NA both systems operating 100% at time of departure 9.12.…" at bounding box center [838, 377] width 1347 height 118
click at [109, 55] on div "Order Info" at bounding box center [79, 54] width 158 height 31
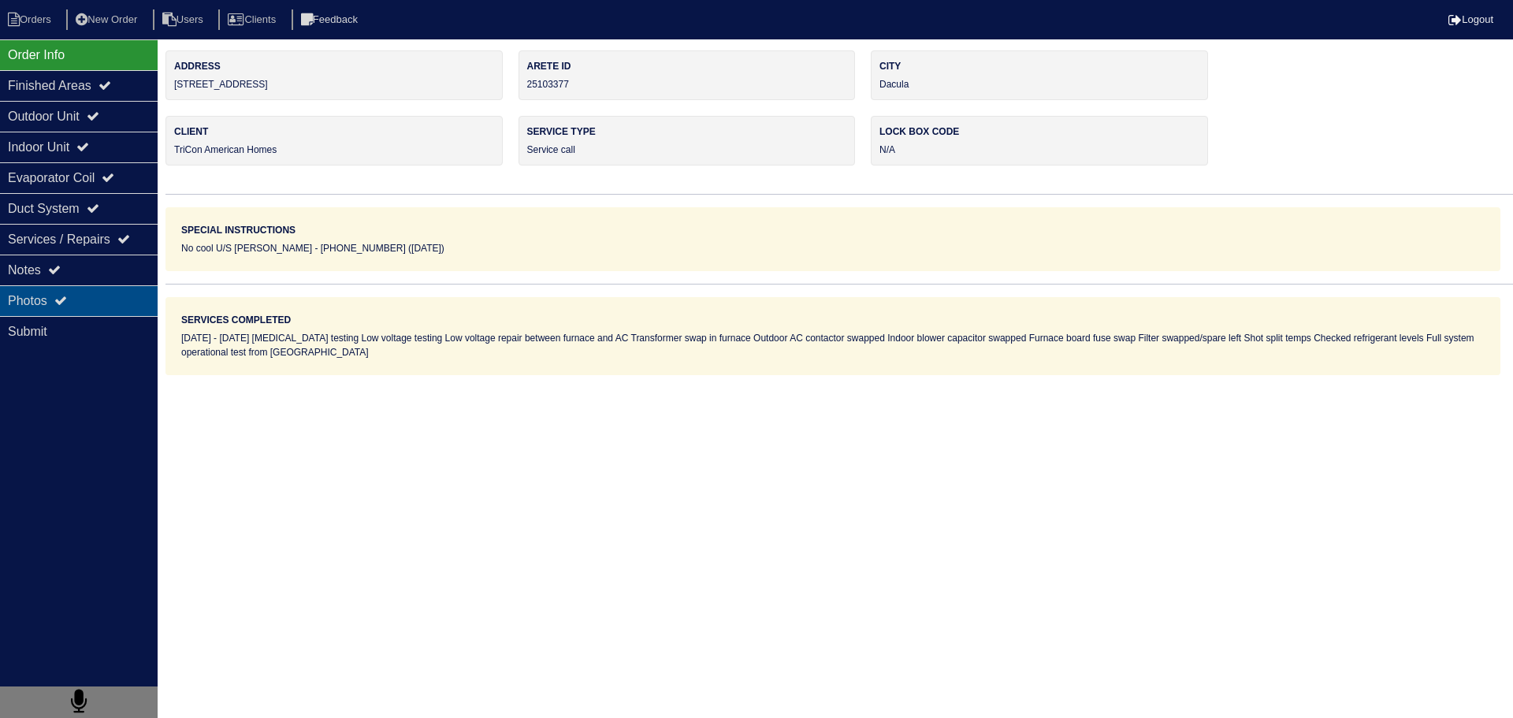
click at [81, 287] on div "Photos" at bounding box center [79, 300] width 158 height 31
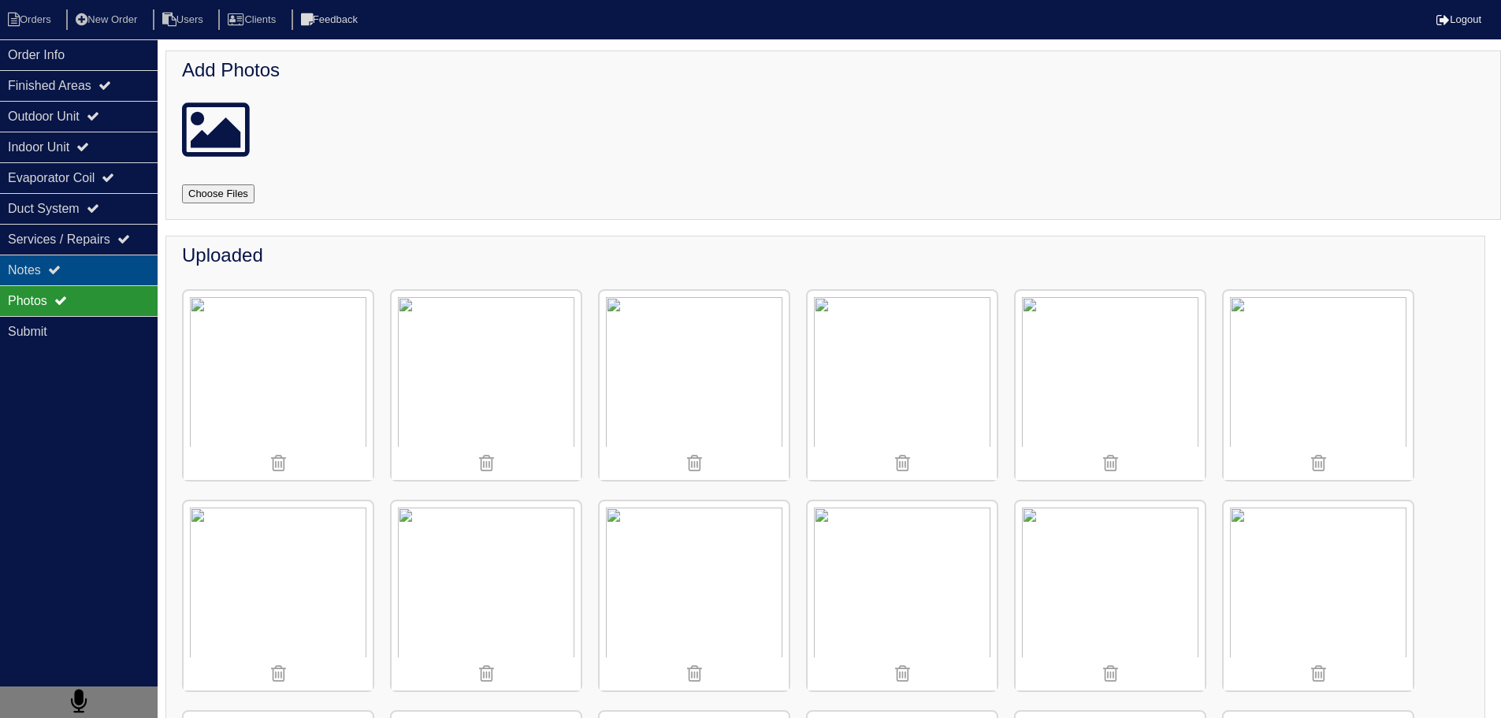
click at [75, 268] on div "Notes" at bounding box center [79, 269] width 158 height 31
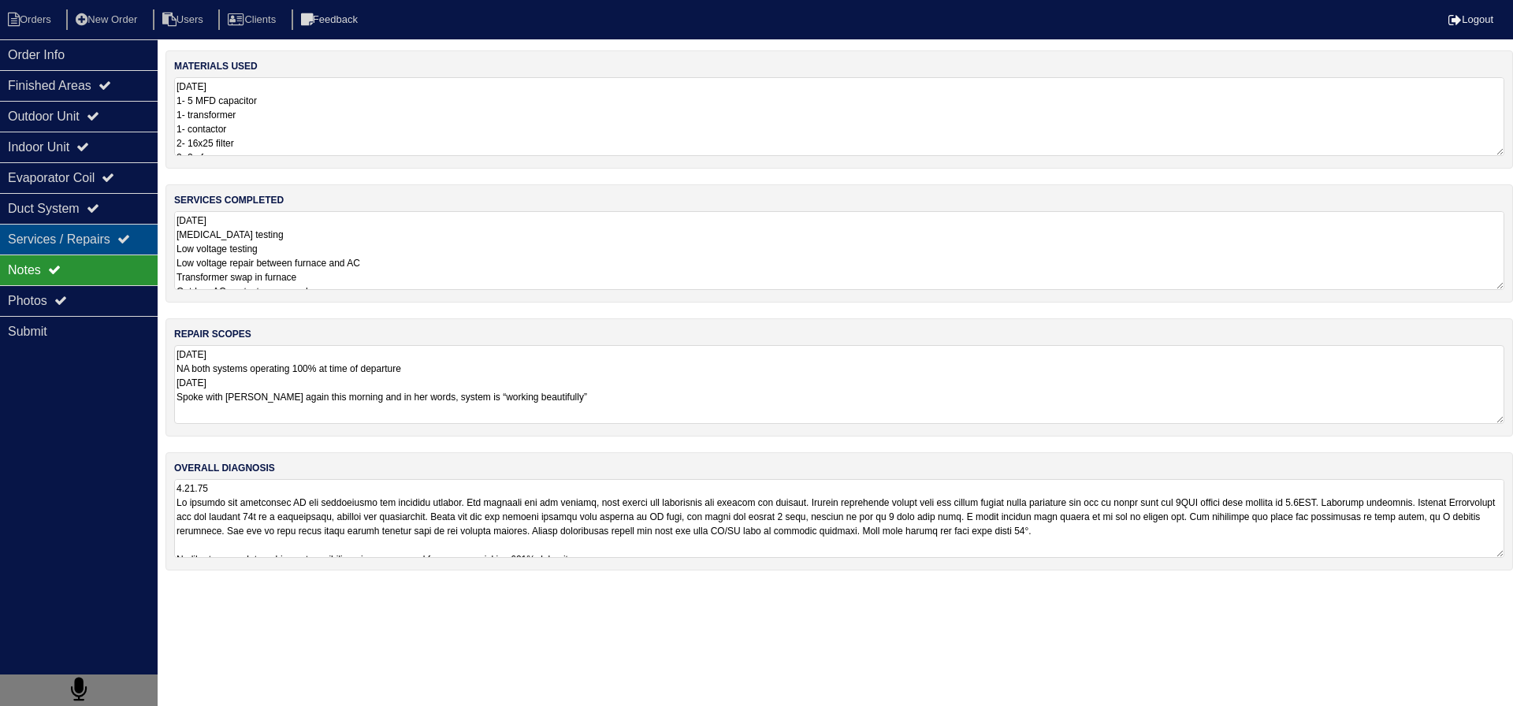
click at [80, 219] on div "Duct System" at bounding box center [79, 208] width 158 height 31
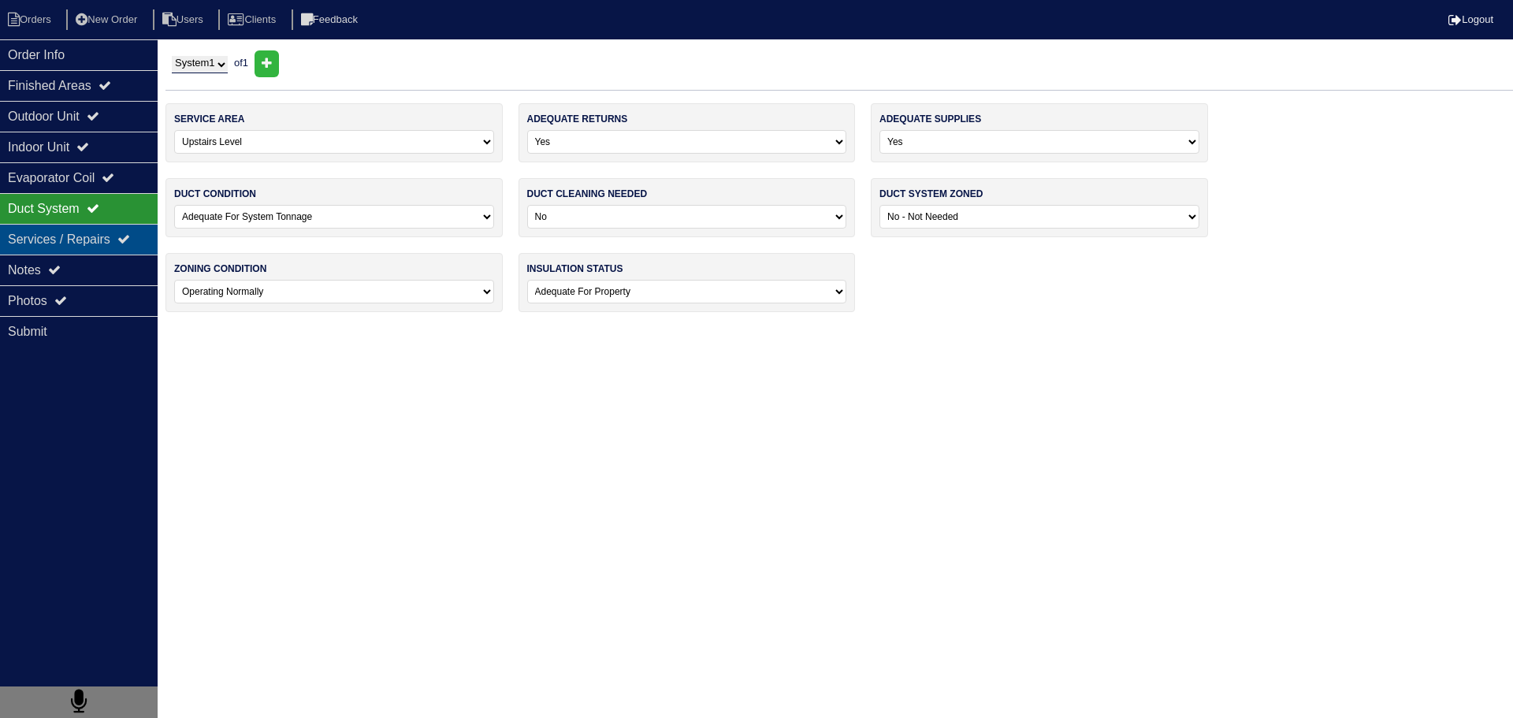
click at [85, 251] on div "Services / Repairs" at bounding box center [79, 239] width 158 height 31
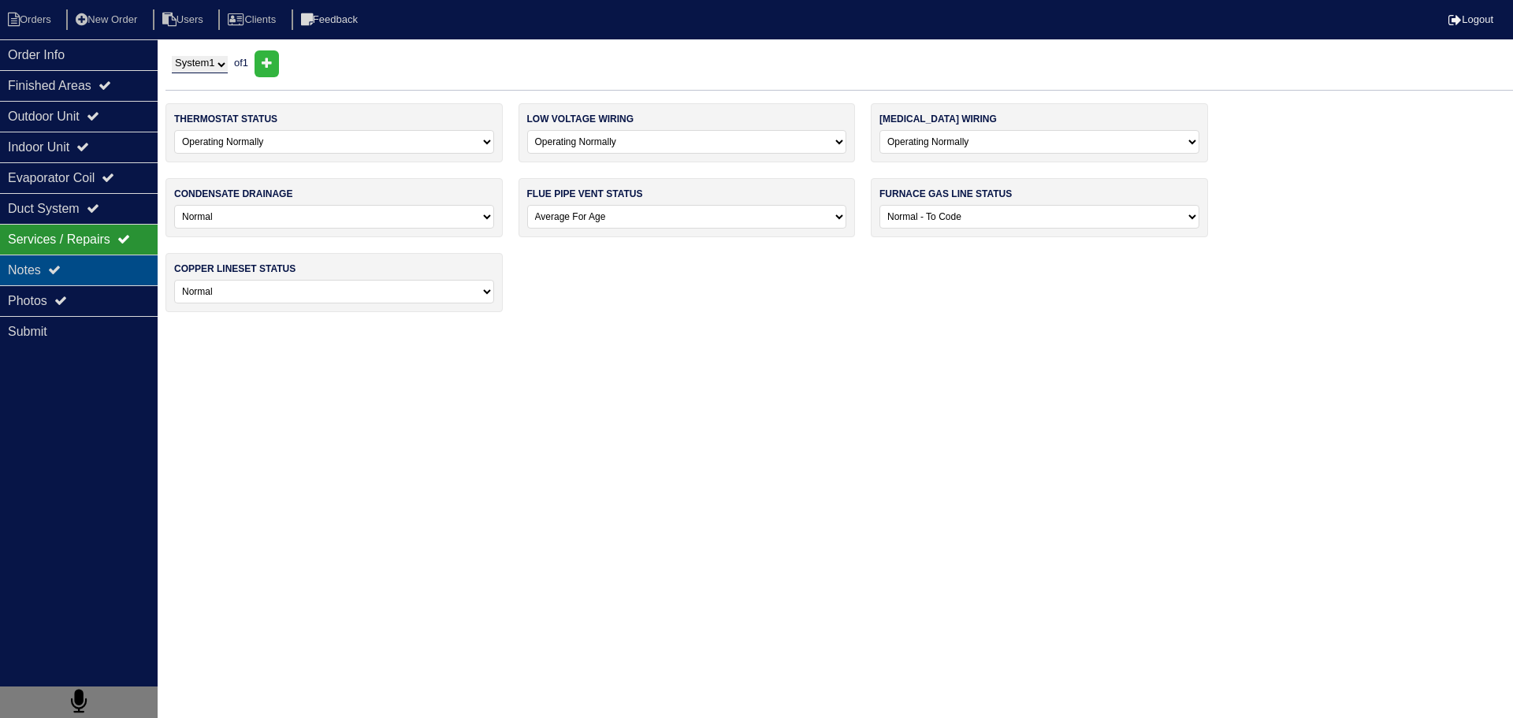
click at [96, 262] on div "Notes" at bounding box center [79, 269] width 158 height 31
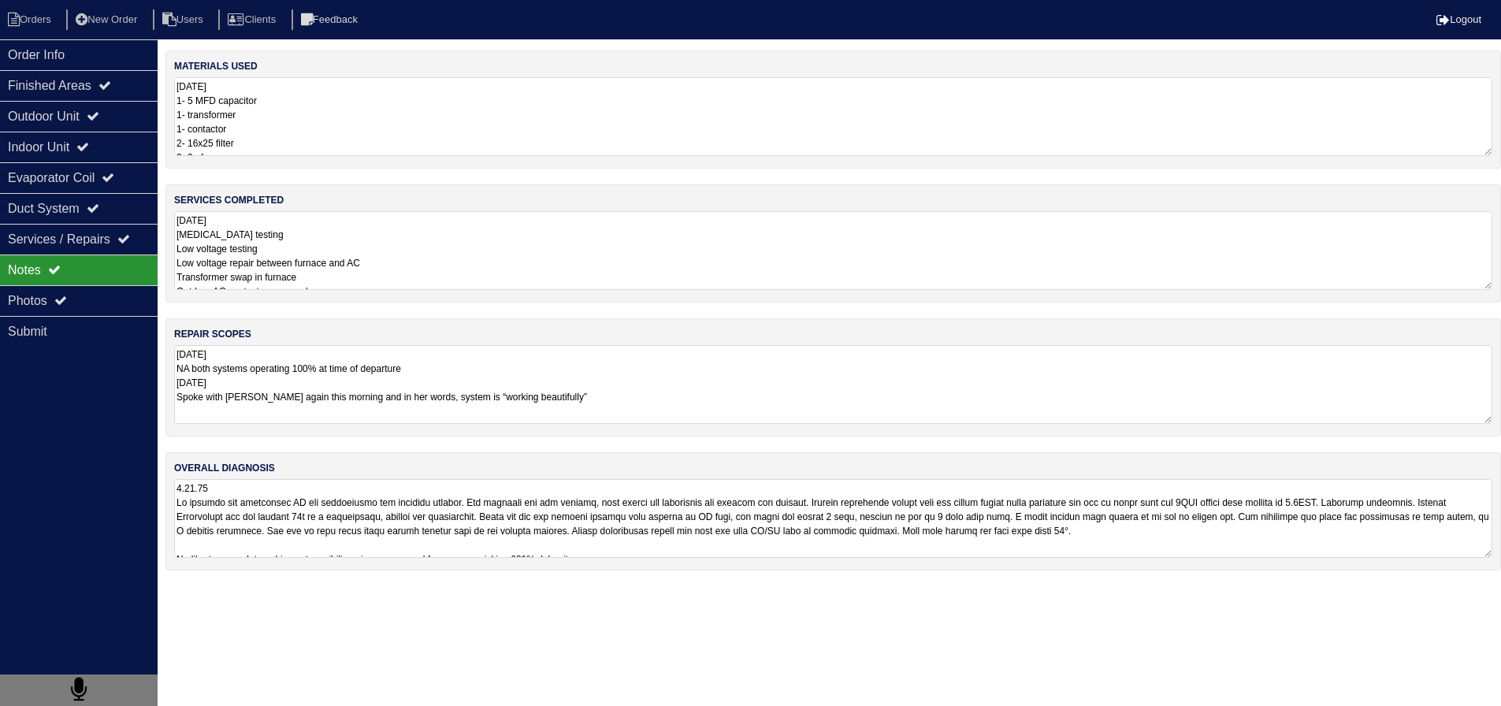
click at [273, 239] on textarea "9.11.25 High voltage testing Low voltage testing Low voltage repair between fur…" at bounding box center [833, 250] width 1318 height 79
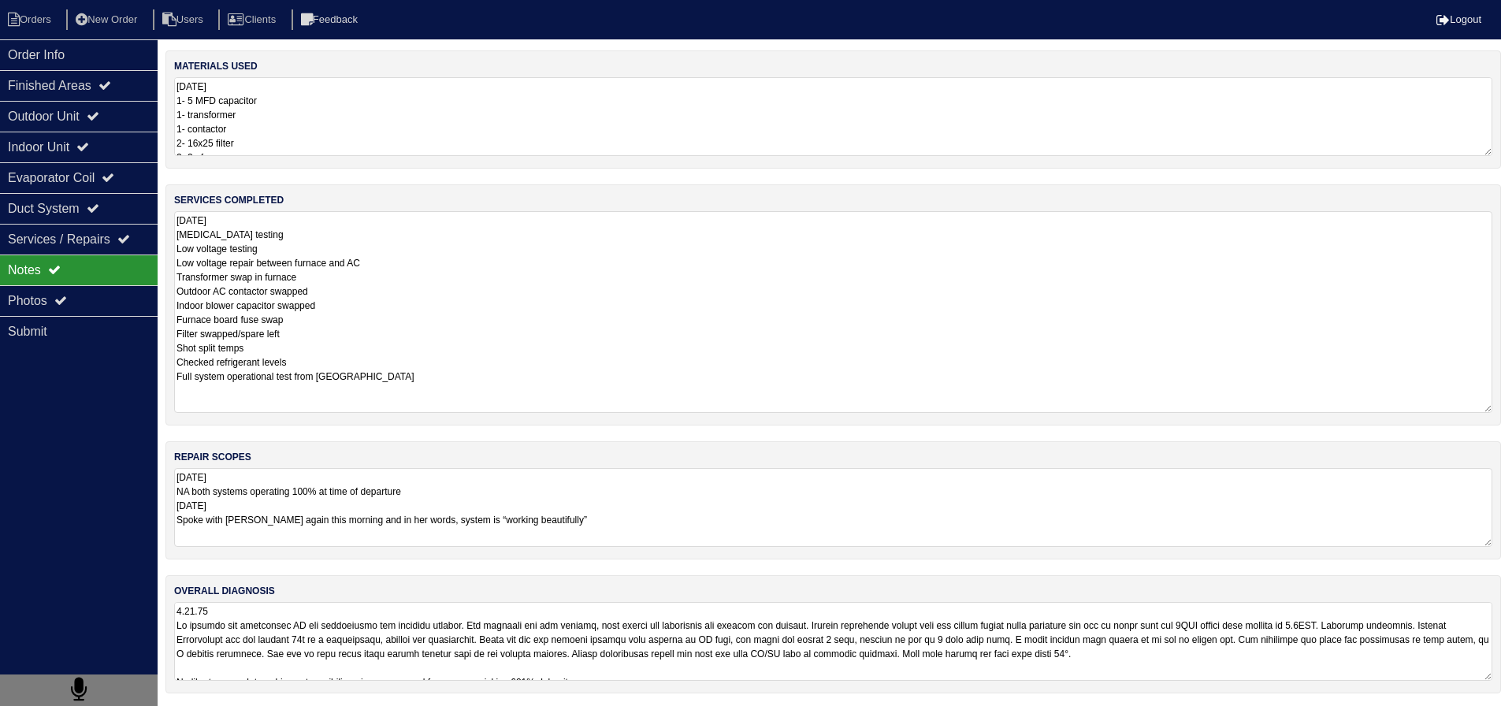
click at [111, 31] on nav "Orders New Order Users Clients Feedback Logout" at bounding box center [750, 19] width 1501 height 39
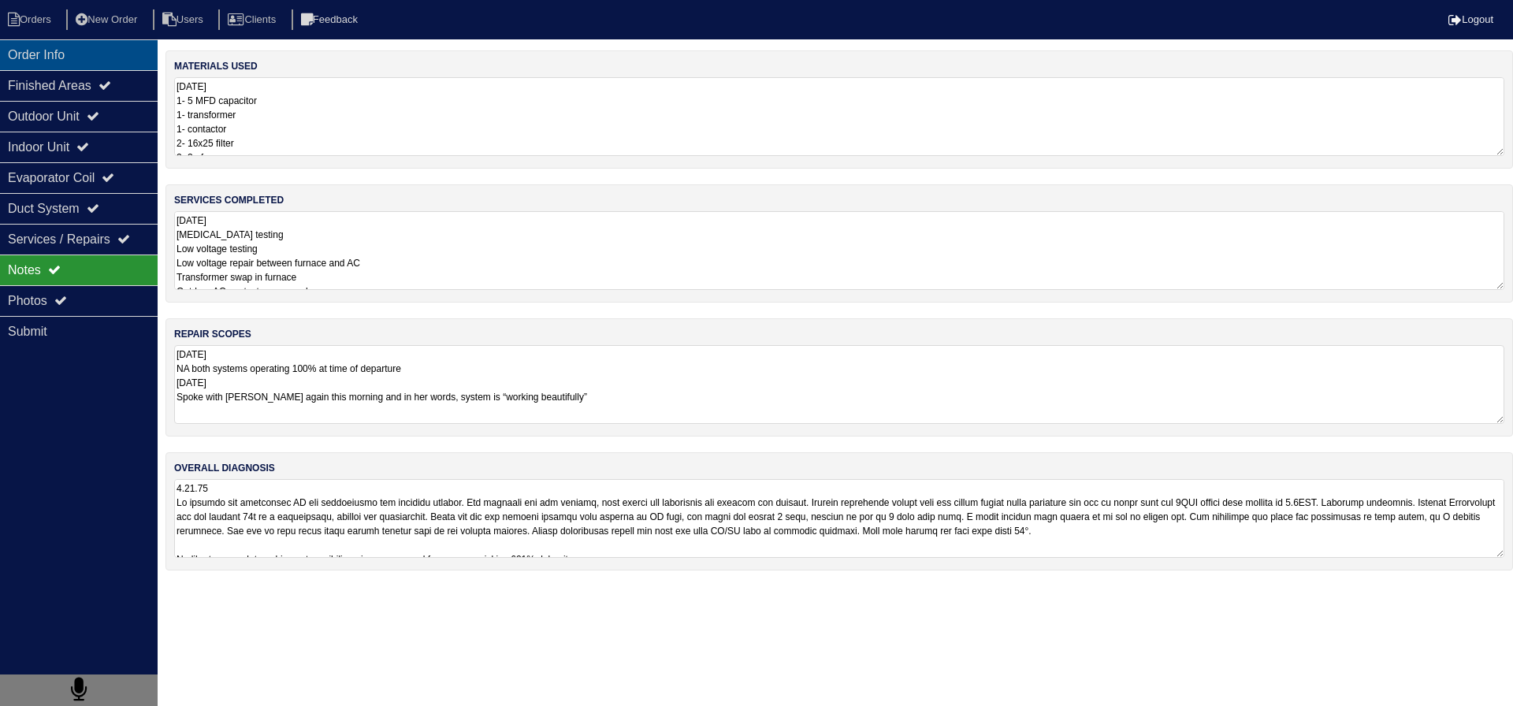
click at [76, 43] on div "Order Info" at bounding box center [79, 54] width 158 height 31
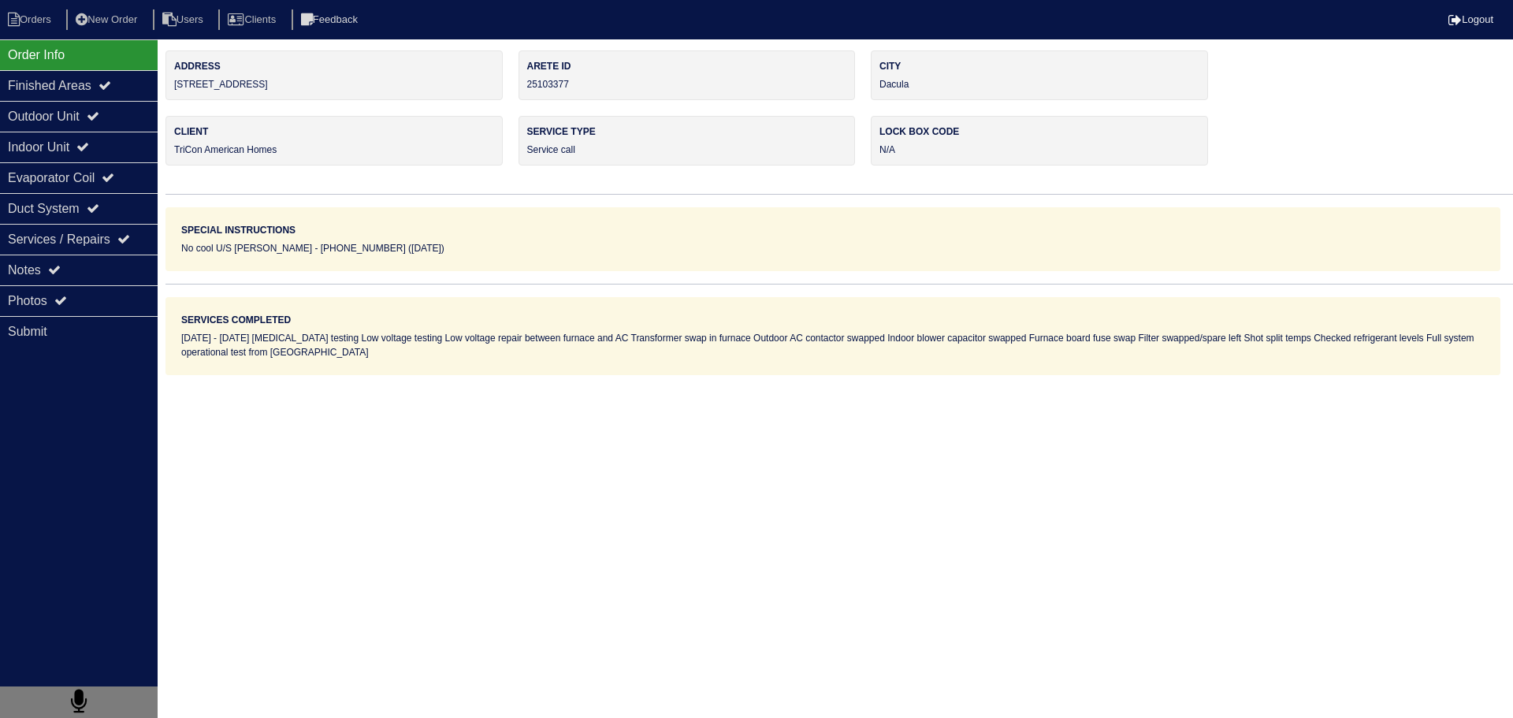
click at [24, 3] on nav "Orders New Order Users Clients Feedback Logout" at bounding box center [756, 19] width 1513 height 39
click at [26, 13] on li "Orders" at bounding box center [32, 19] width 64 height 21
select select "15"
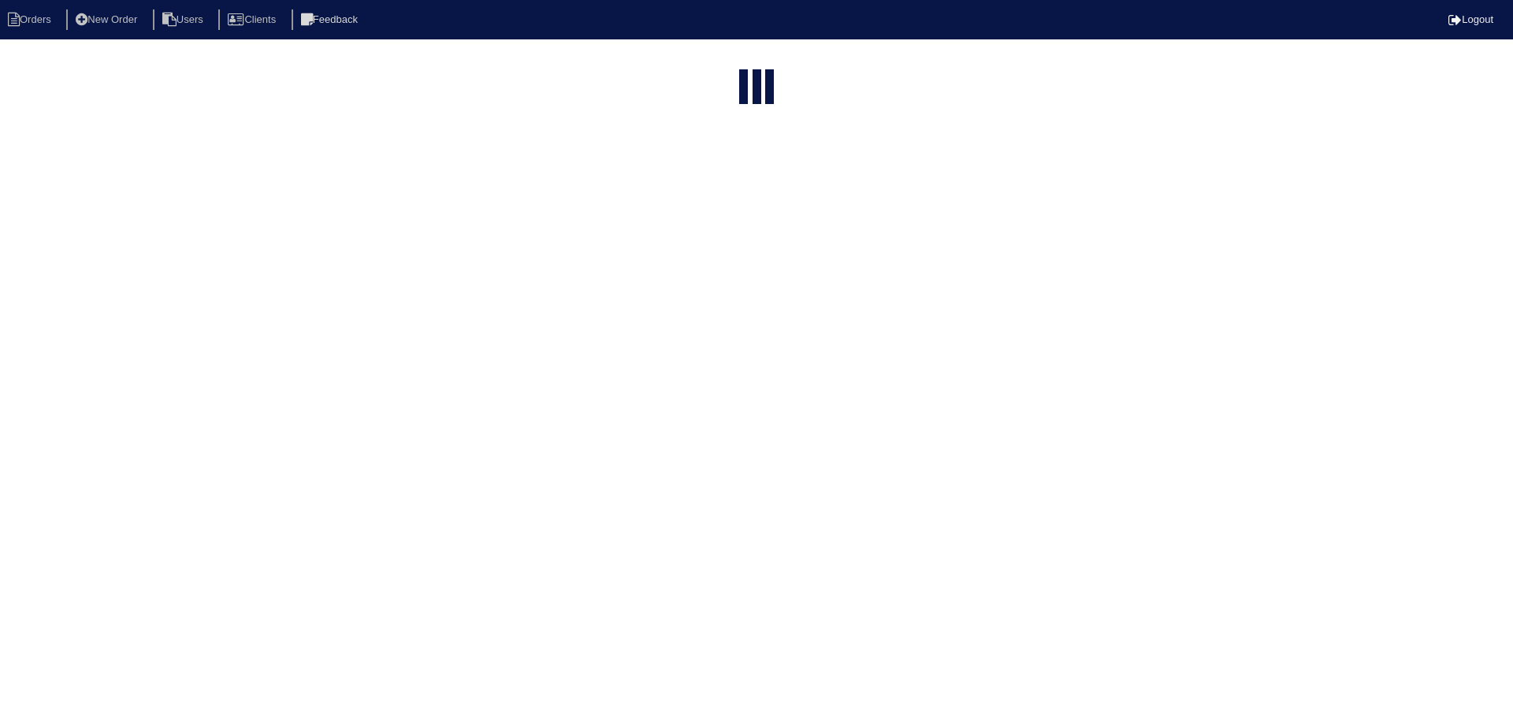
type input "matt"
select select "field complete"
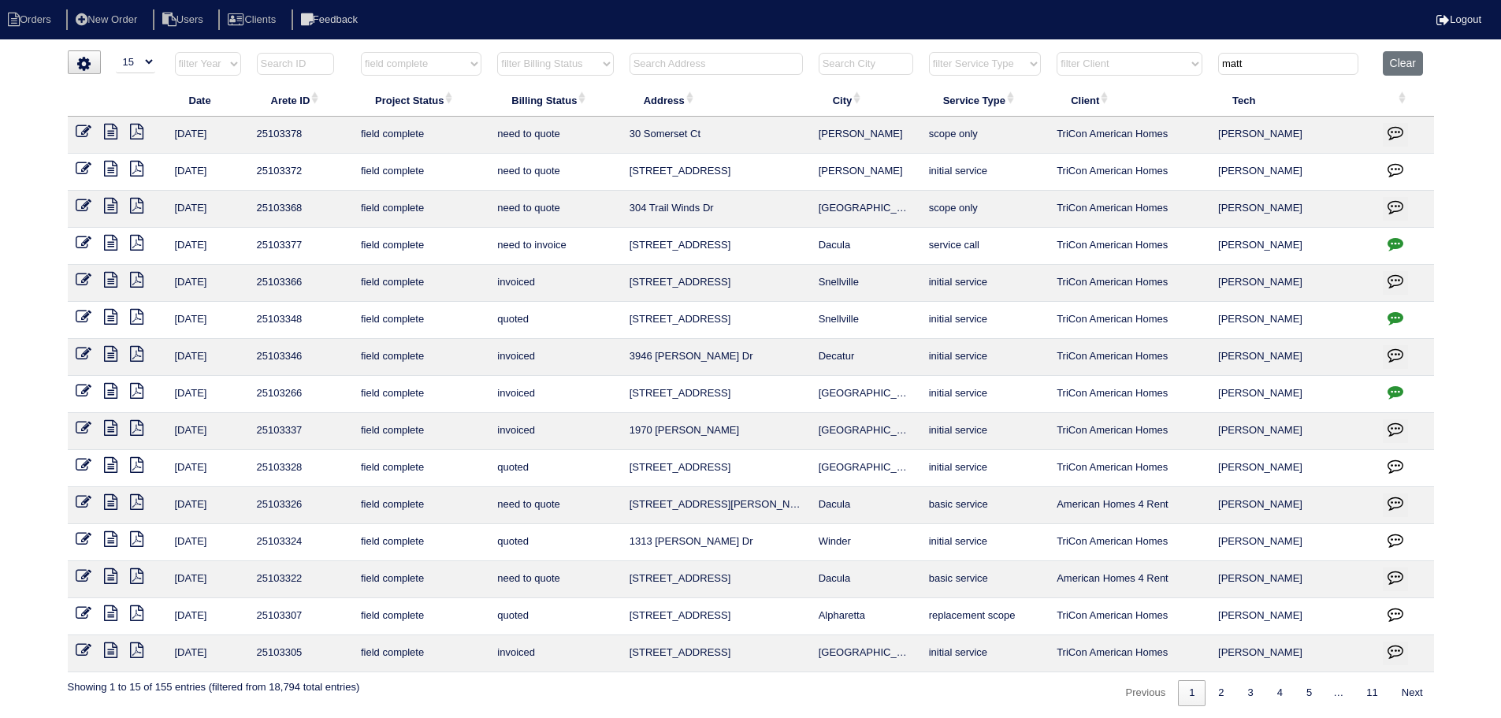
click at [106, 279] on icon at bounding box center [110, 280] width 13 height 16
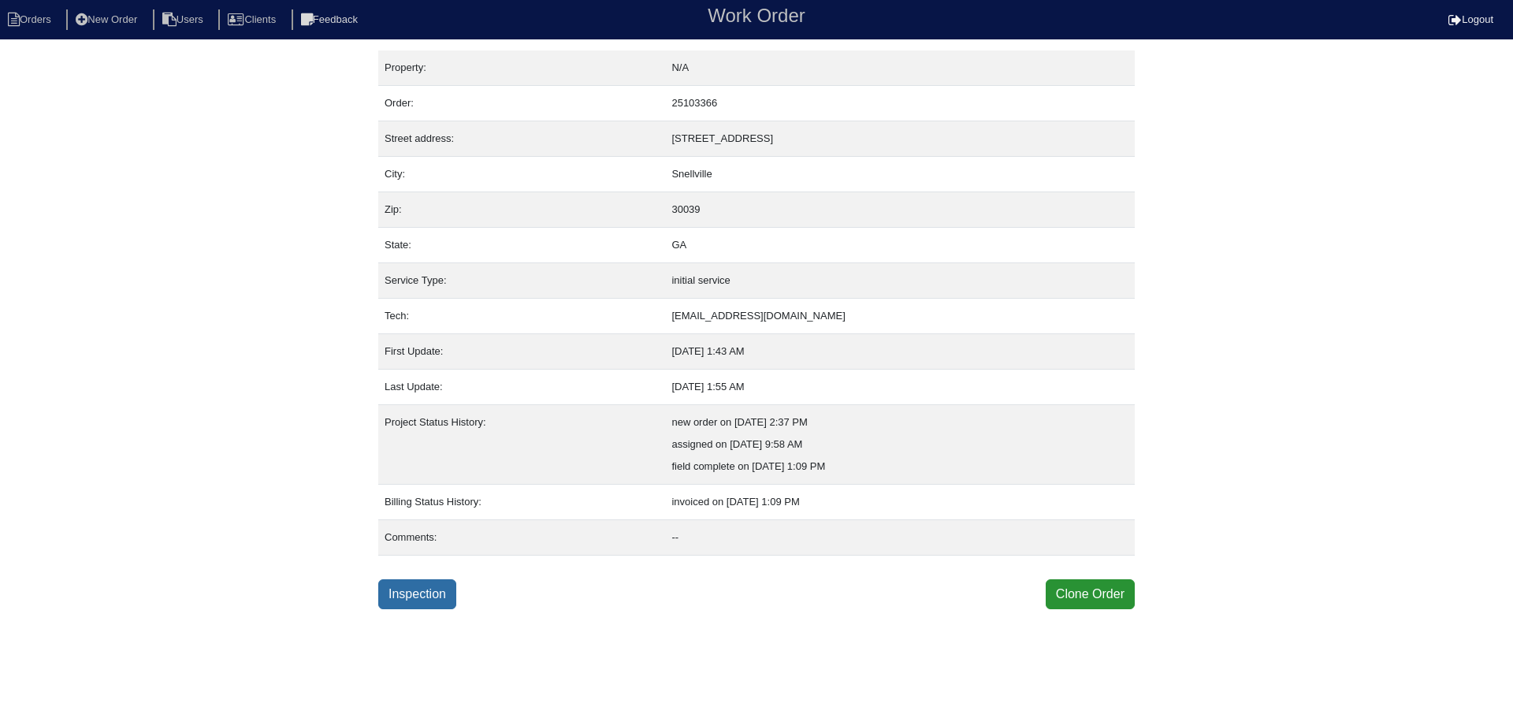
click at [406, 600] on link "Inspection" at bounding box center [417, 594] width 78 height 30
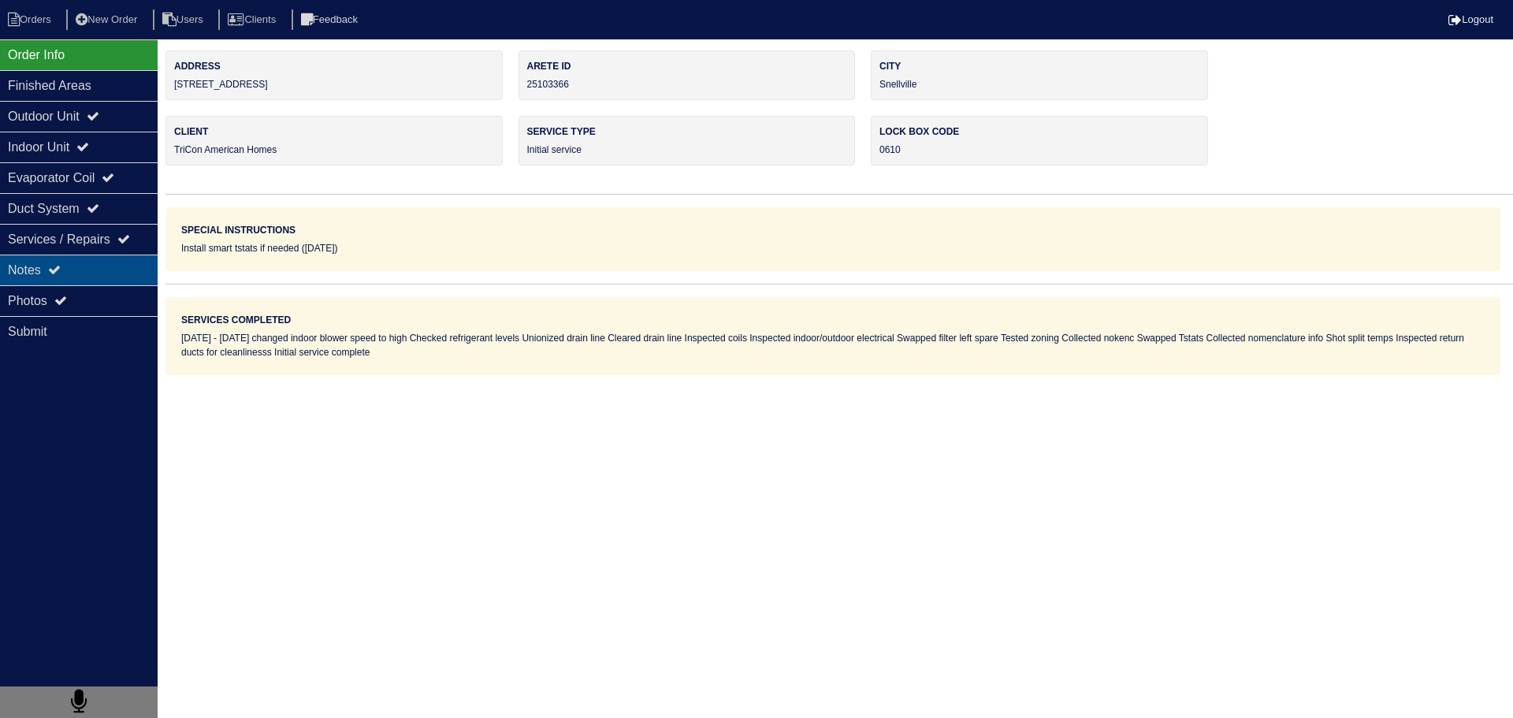
click at [104, 278] on div "Notes" at bounding box center [79, 269] width 158 height 31
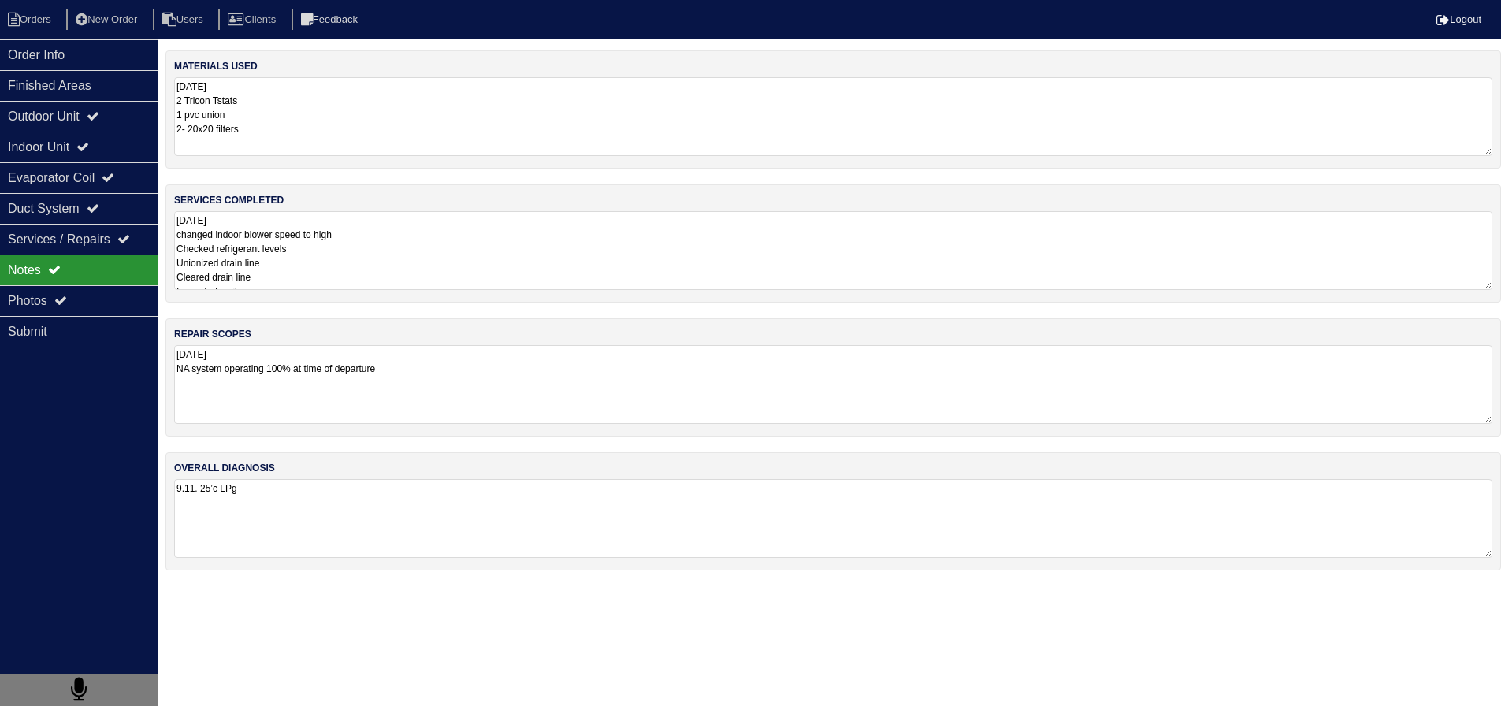
click at [300, 231] on textarea "[DATE] changed indoor blower speed to high Checked refrigerant levels Unionized…" at bounding box center [833, 250] width 1318 height 79
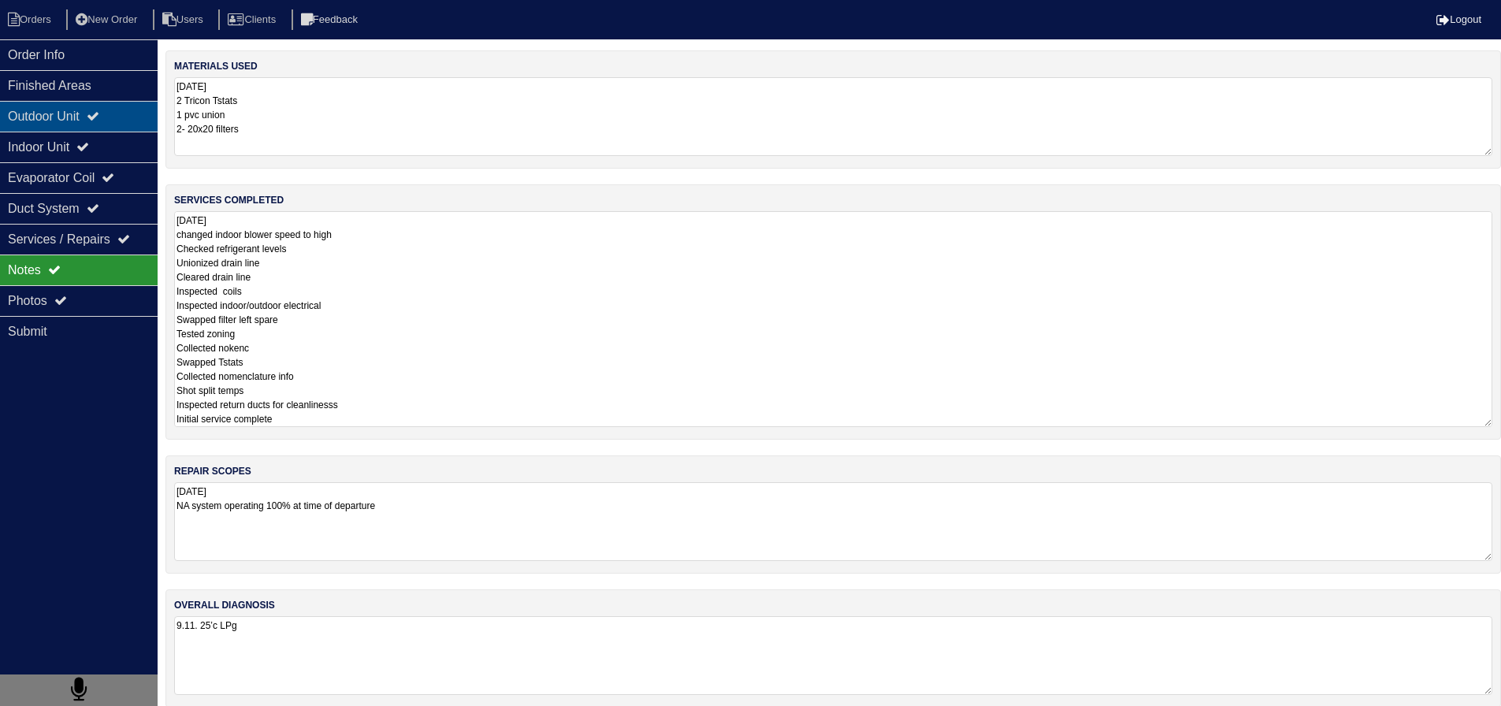
click at [117, 129] on div "Outdoor Unit" at bounding box center [79, 116] width 158 height 31
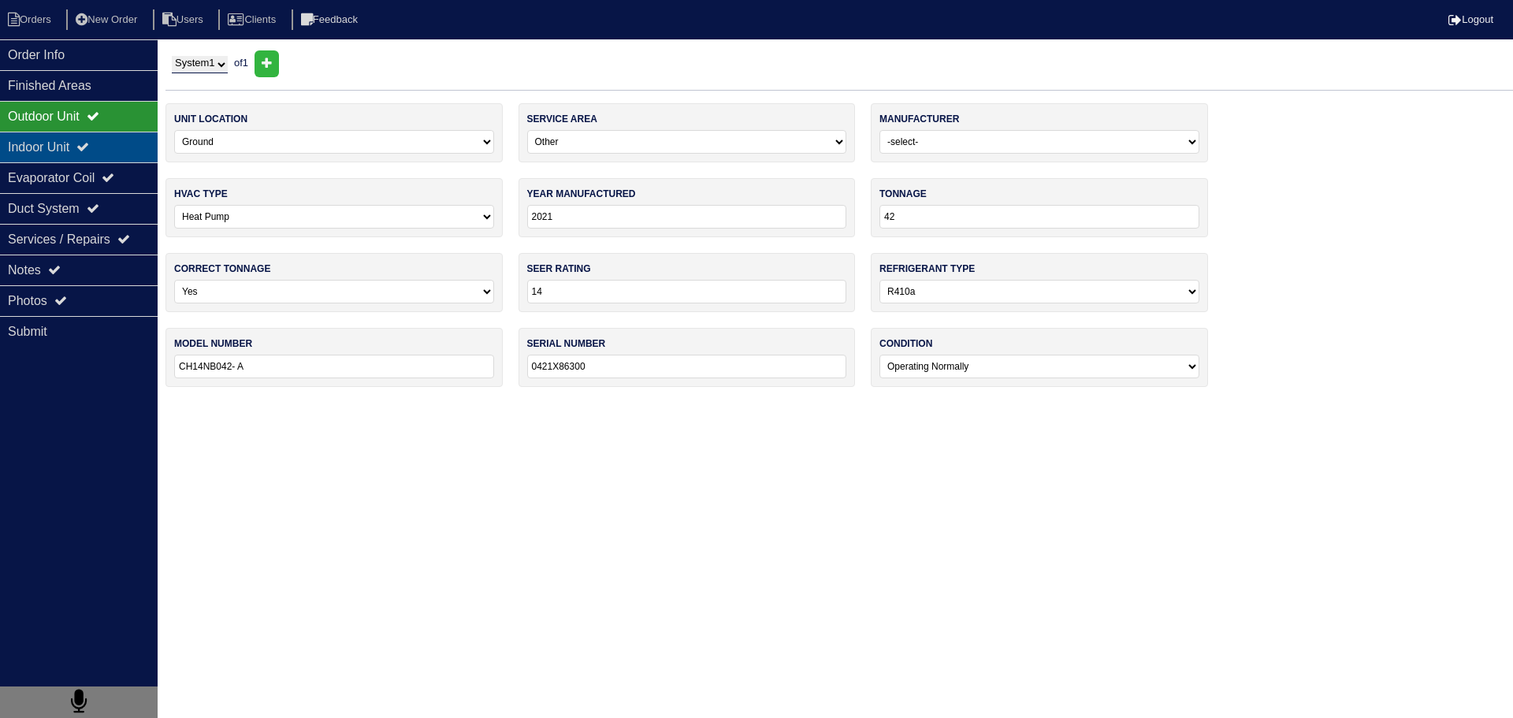
click at [89, 143] on icon at bounding box center [82, 146] width 13 height 13
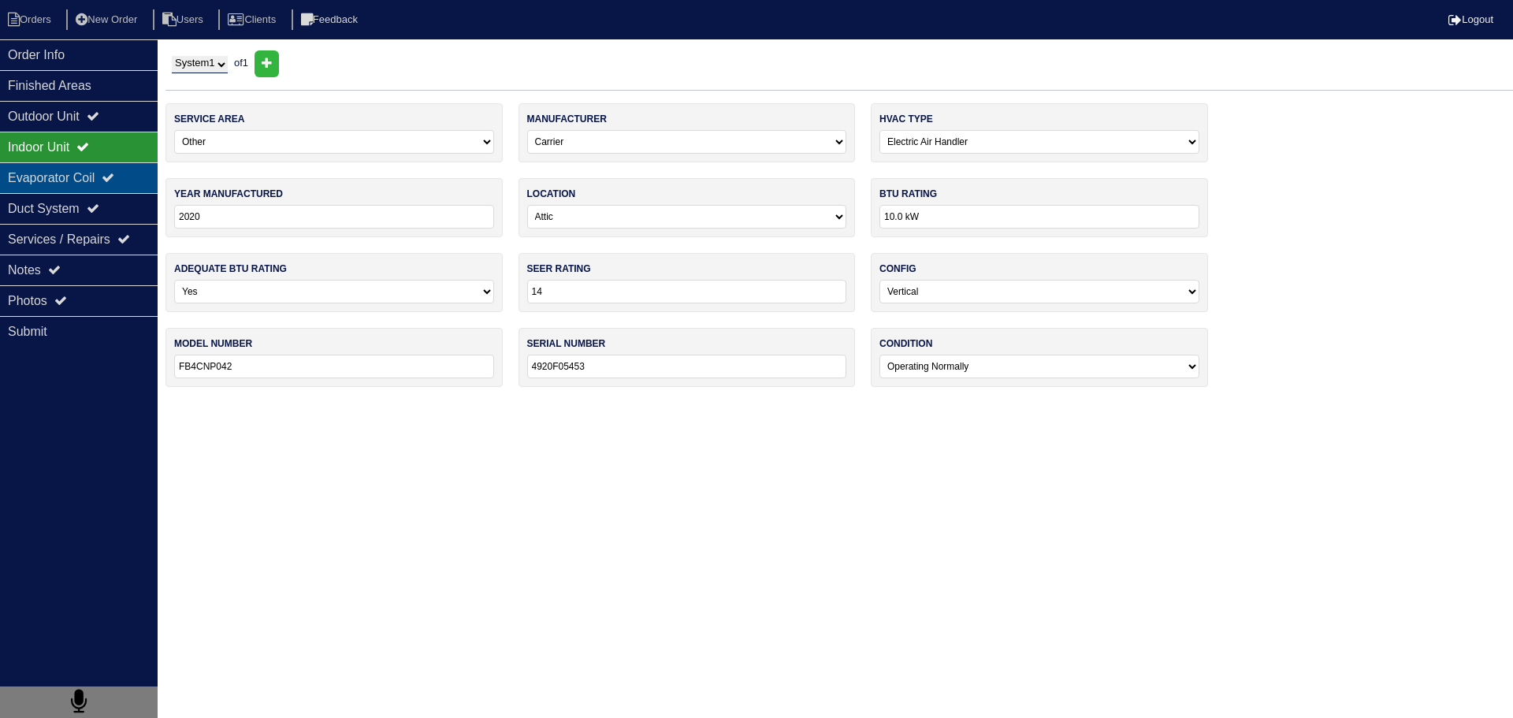
click at [96, 165] on div "Evaporator Coil" at bounding box center [79, 177] width 158 height 31
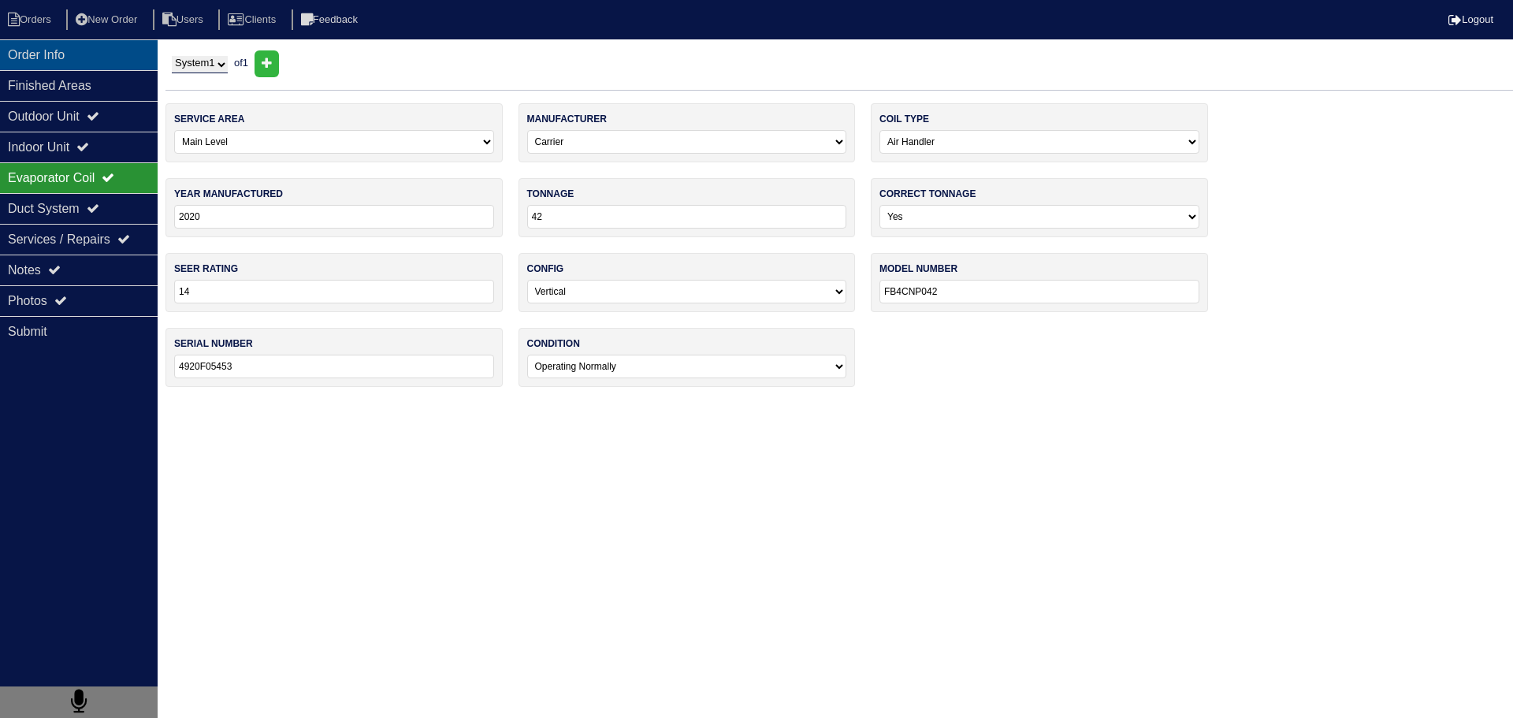
click at [82, 67] on div "Order Info" at bounding box center [79, 54] width 158 height 31
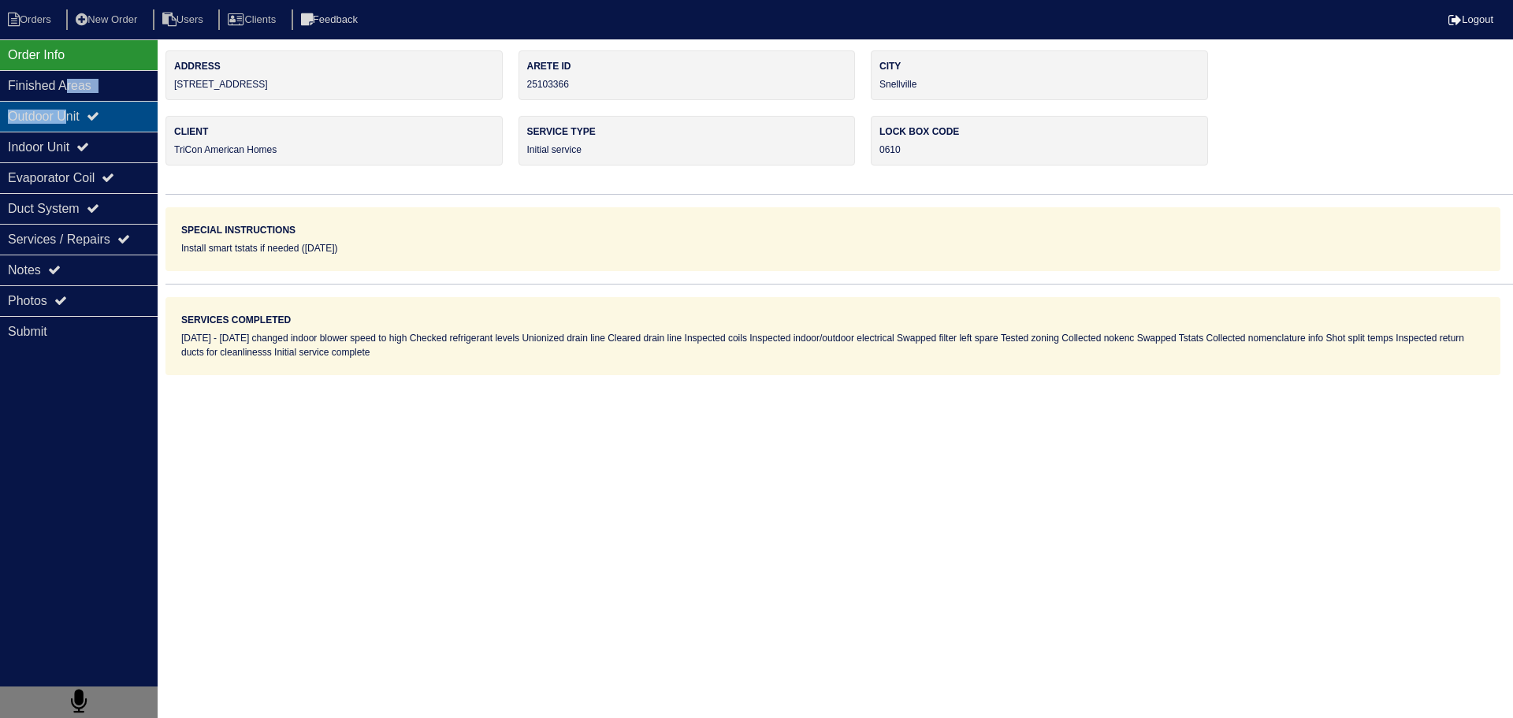
click at [72, 101] on div "Order Info Finished Areas Outdoor Unit Indoor Unit Evaporator Coil Duct System …" at bounding box center [79, 398] width 158 height 718
click at [72, 110] on div "Outdoor Unit" at bounding box center [79, 116] width 158 height 31
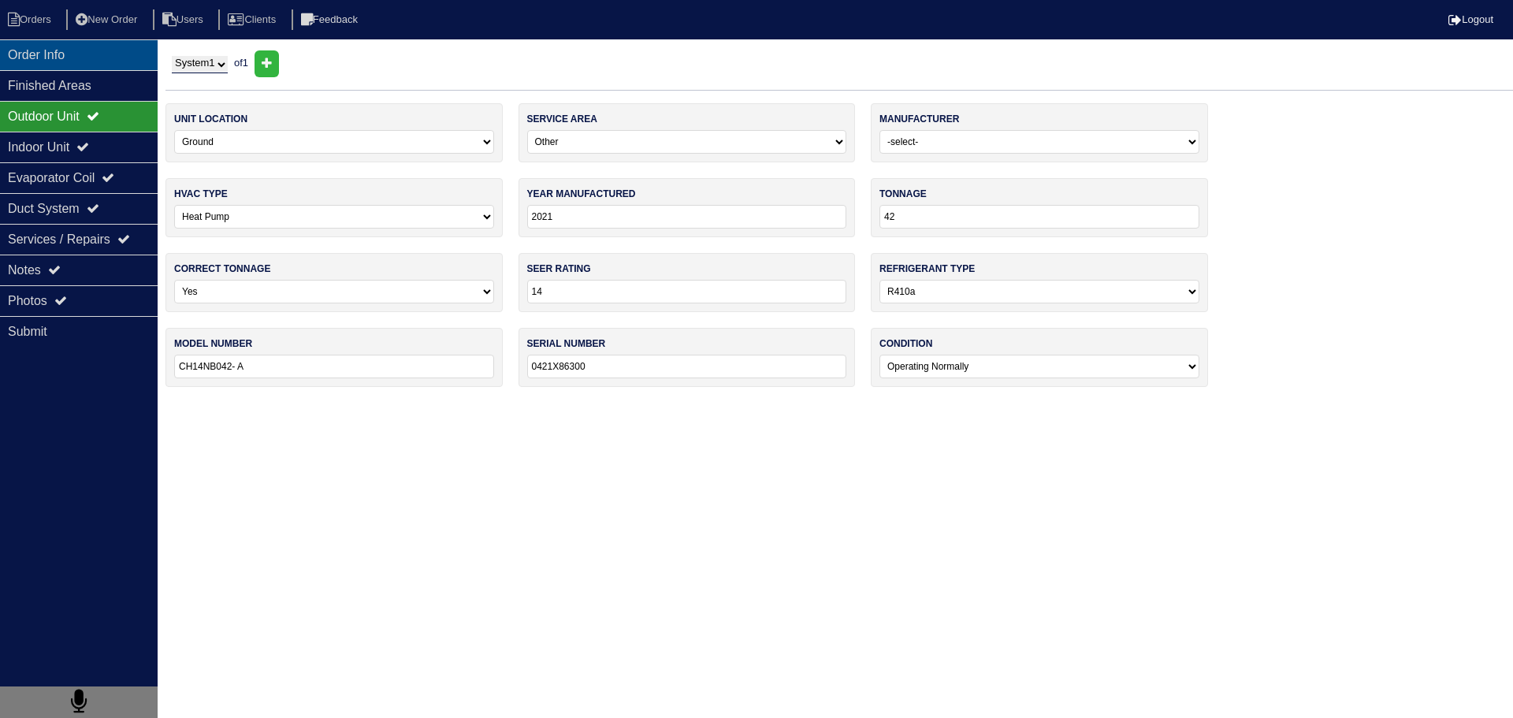
click at [82, 62] on div "Order Info" at bounding box center [79, 54] width 158 height 31
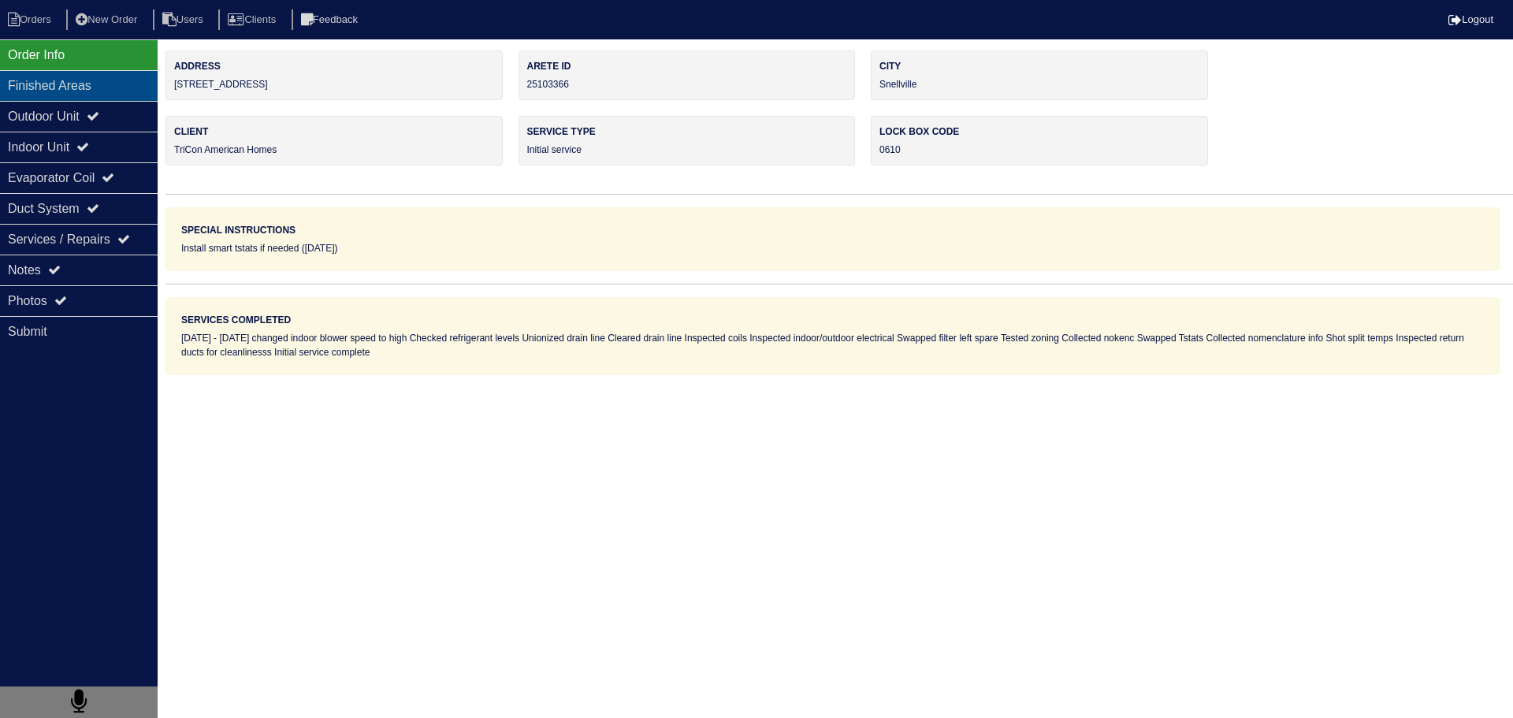
click at [90, 99] on div "Finished Areas" at bounding box center [79, 85] width 158 height 31
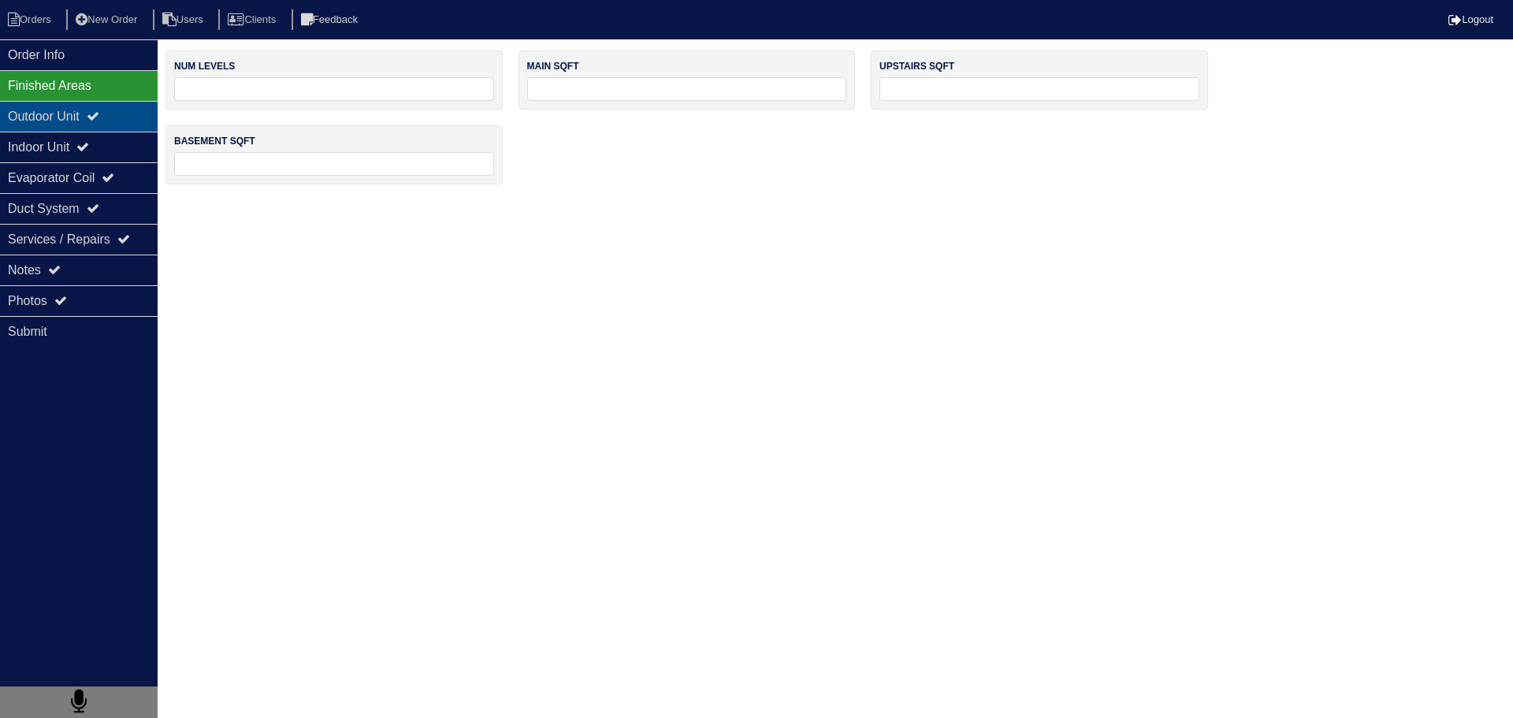
click at [90, 113] on div "Outdoor Unit" at bounding box center [79, 116] width 158 height 31
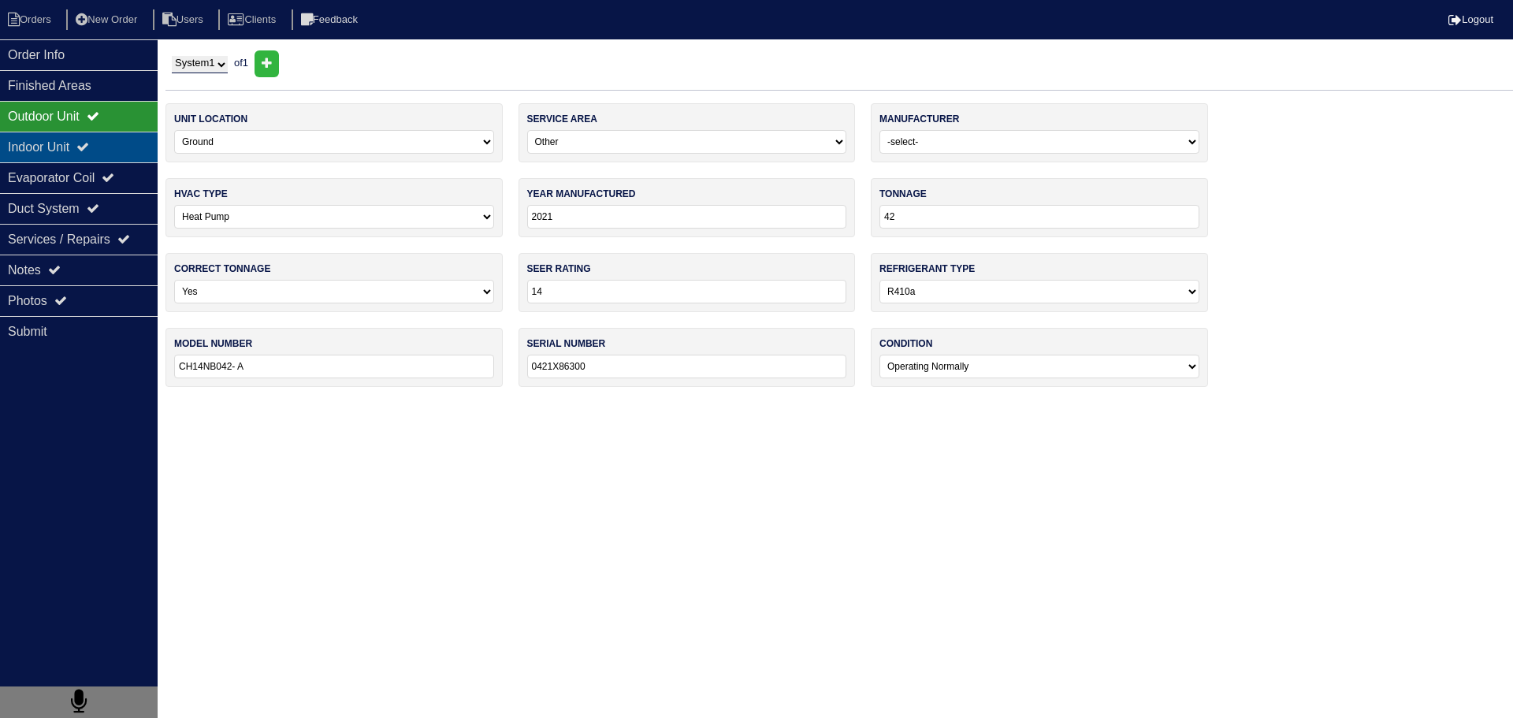
drag, startPoint x: 92, startPoint y: 141, endPoint x: 91, endPoint y: 176, distance: 35.5
click at [89, 144] on icon at bounding box center [82, 146] width 13 height 13
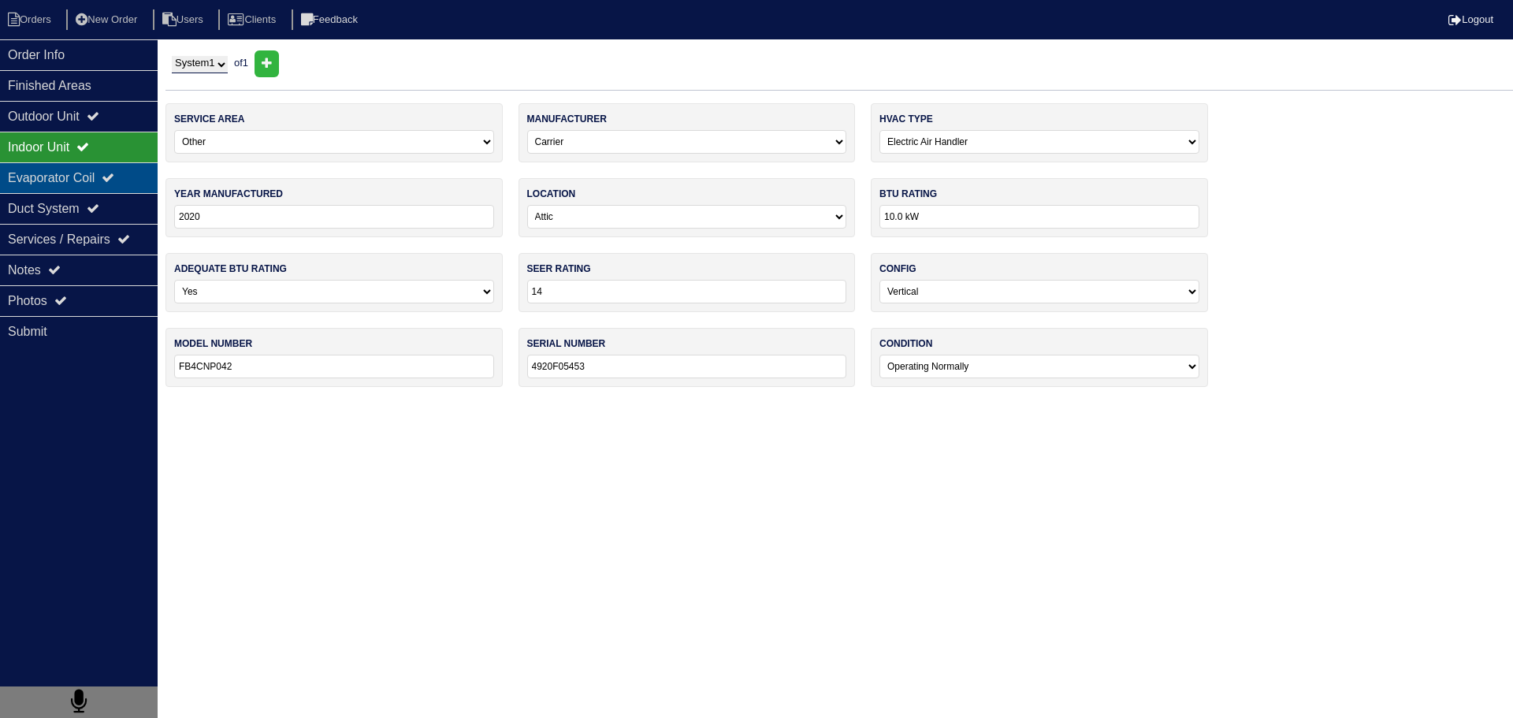
click at [90, 176] on div "Evaporator Coil" at bounding box center [79, 177] width 158 height 31
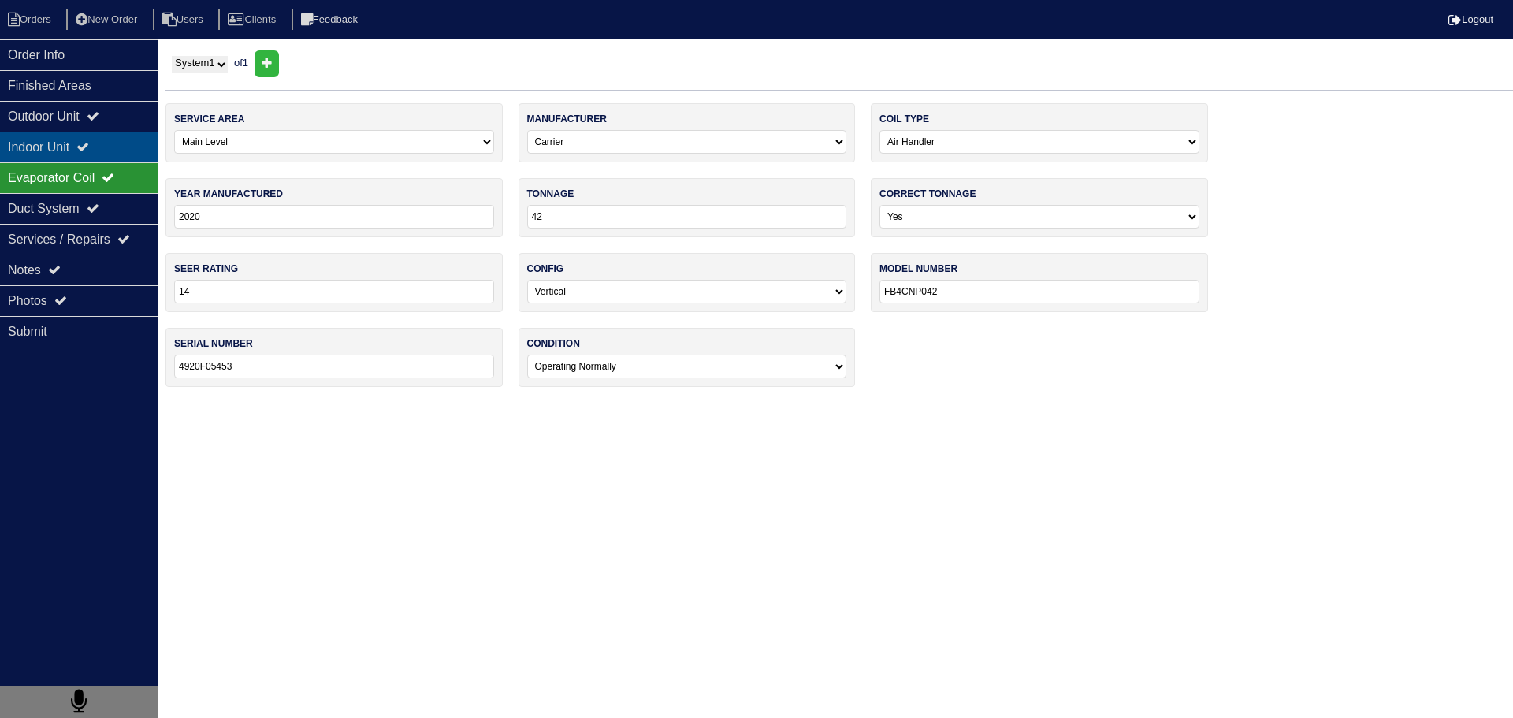
click at [89, 143] on icon at bounding box center [82, 146] width 13 height 13
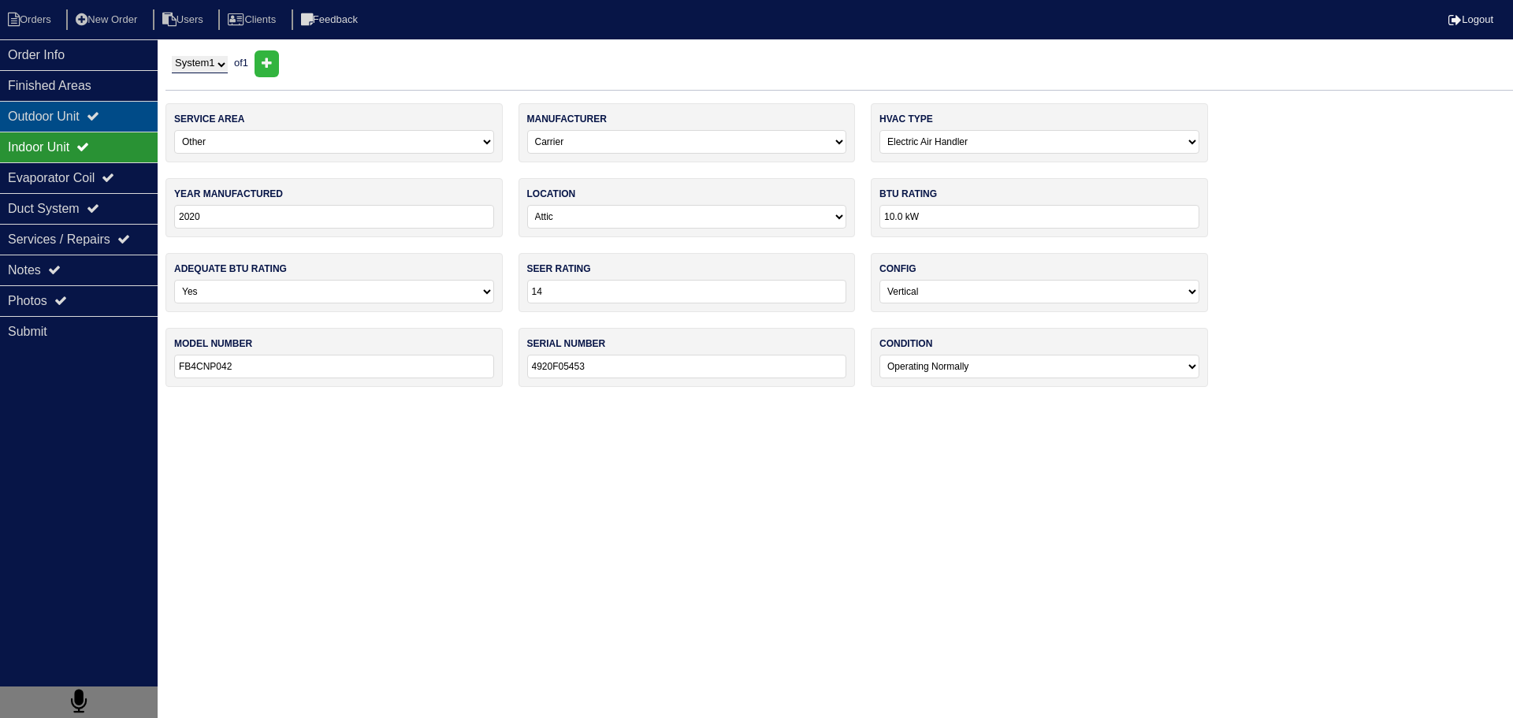
click at [85, 119] on div "Outdoor Unit" at bounding box center [79, 116] width 158 height 31
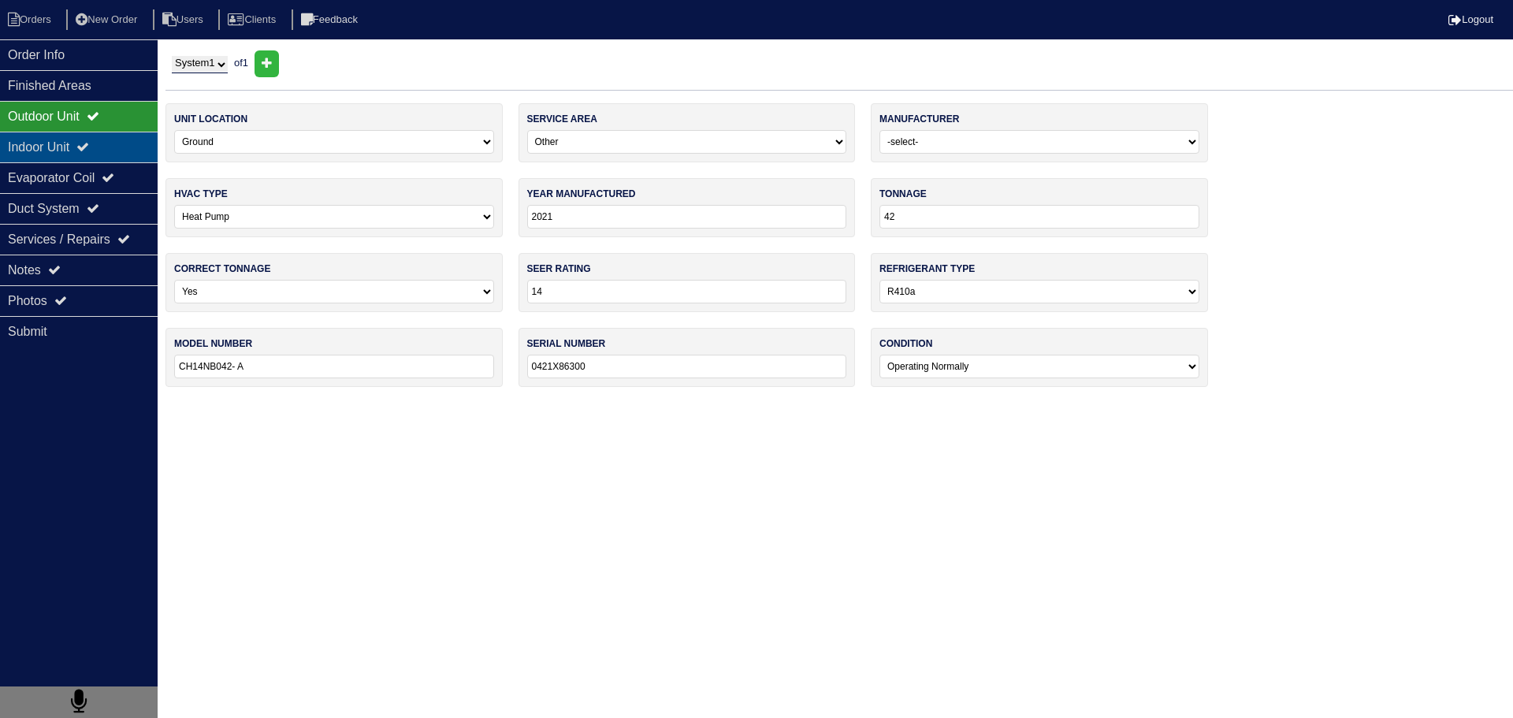
click at [82, 154] on div "Indoor Unit" at bounding box center [79, 147] width 158 height 31
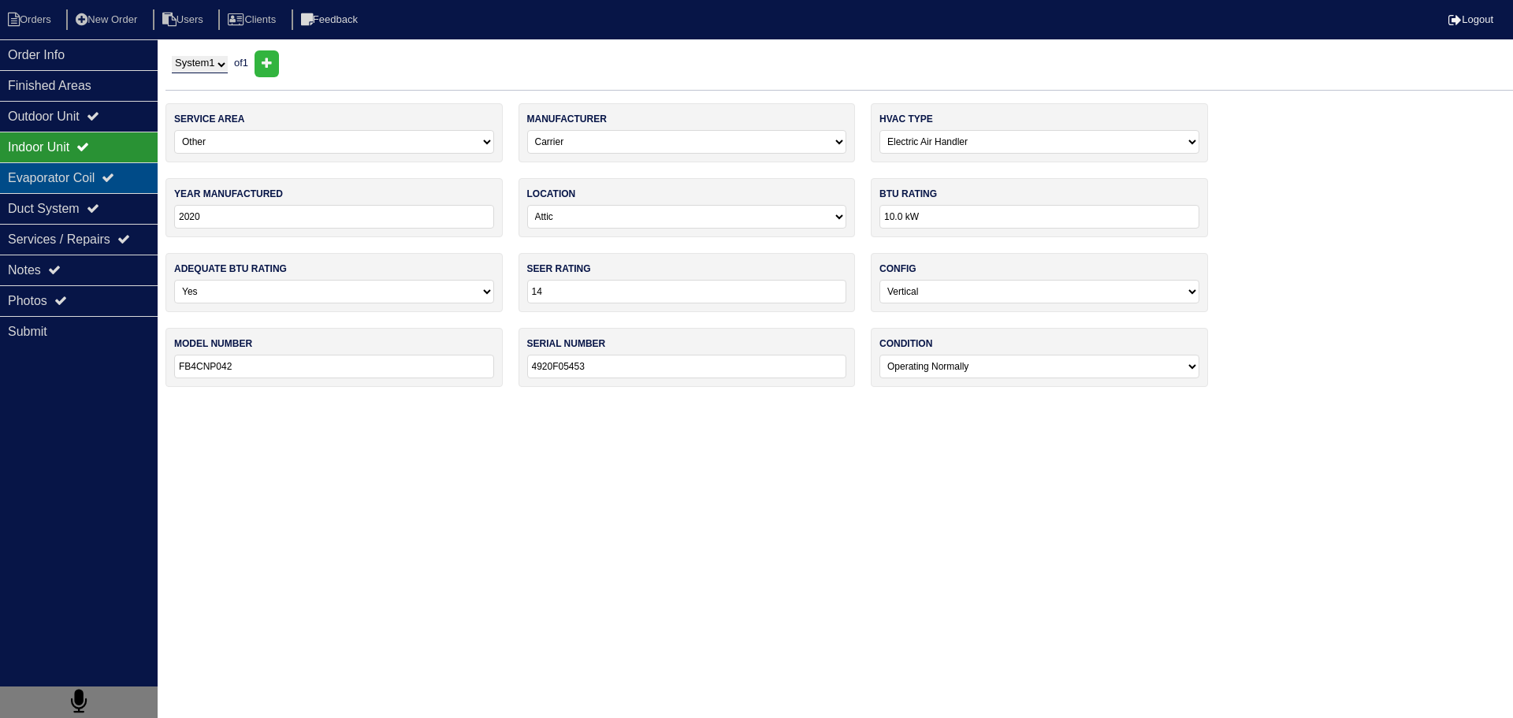
click at [71, 182] on div "Evaporator Coil" at bounding box center [79, 177] width 158 height 31
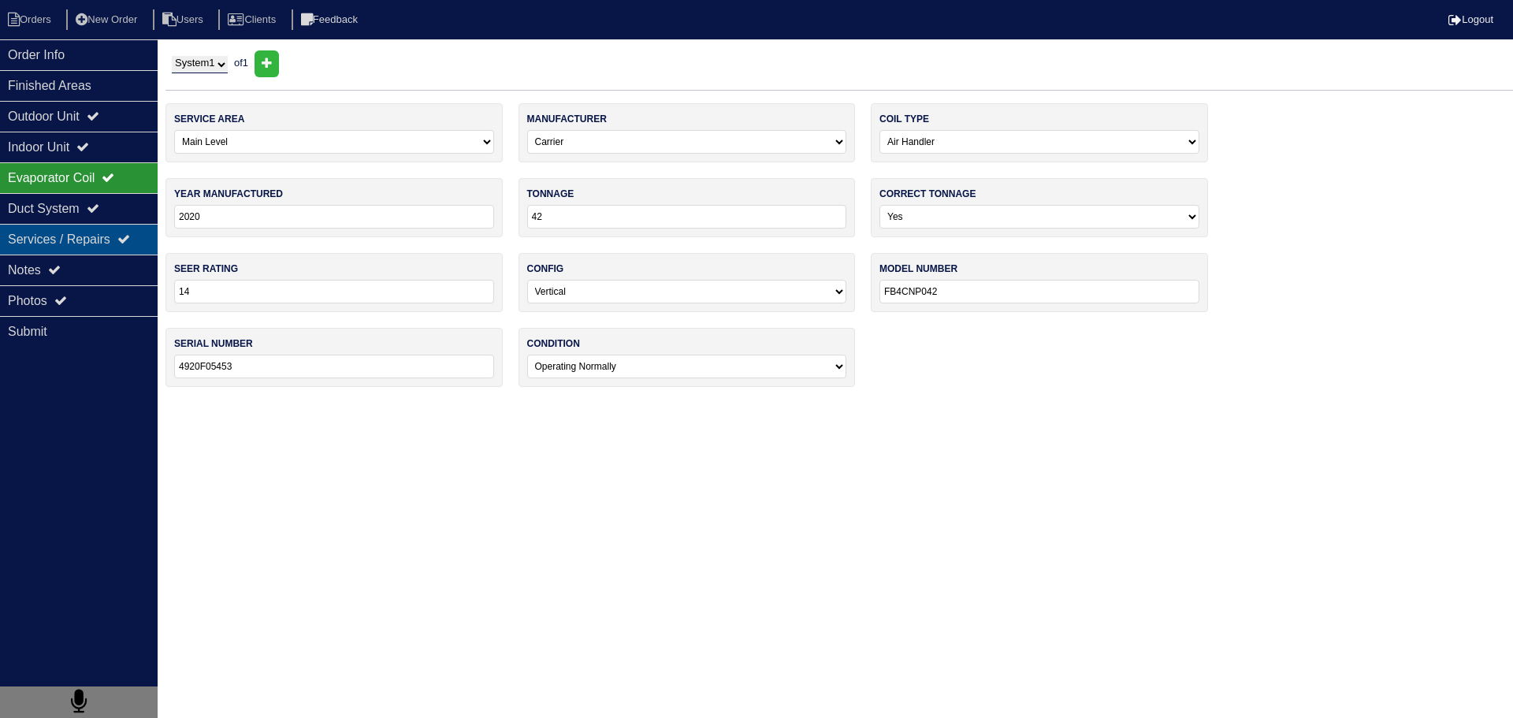
drag, startPoint x: 89, startPoint y: 240, endPoint x: 90, endPoint y: 264, distance: 24.4
click at [89, 241] on div "Services / Repairs" at bounding box center [79, 239] width 158 height 31
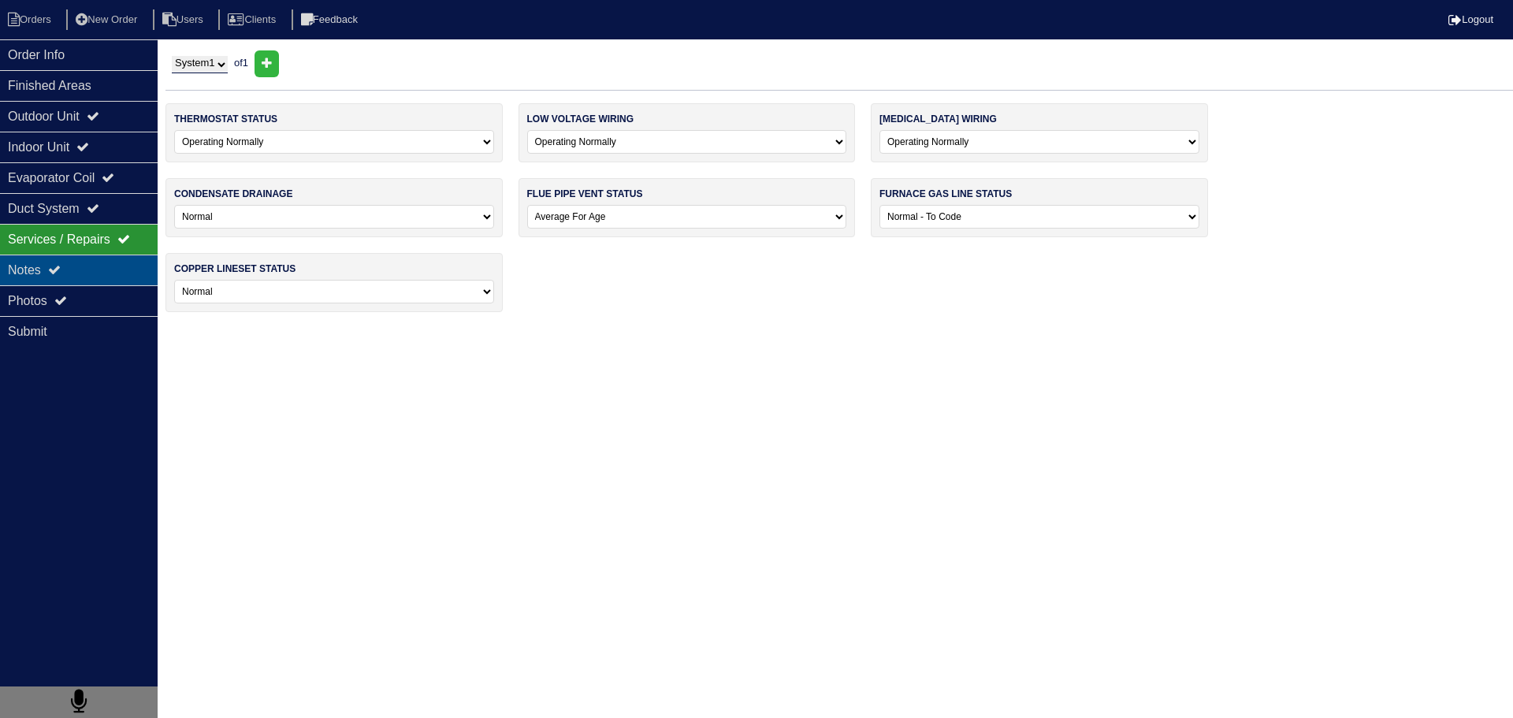
click at [89, 275] on div "Notes" at bounding box center [79, 269] width 158 height 31
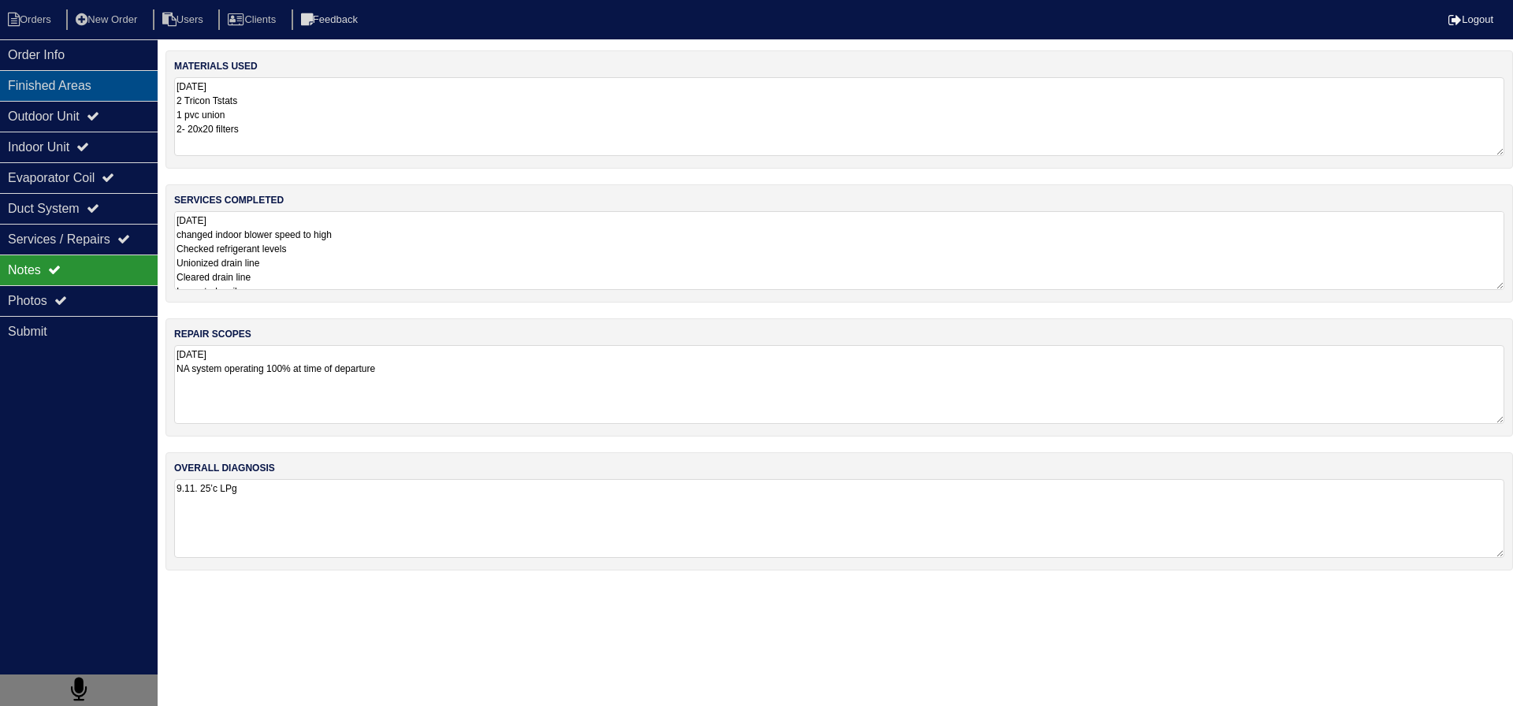
click at [86, 86] on div "Finished Areas" at bounding box center [79, 85] width 158 height 31
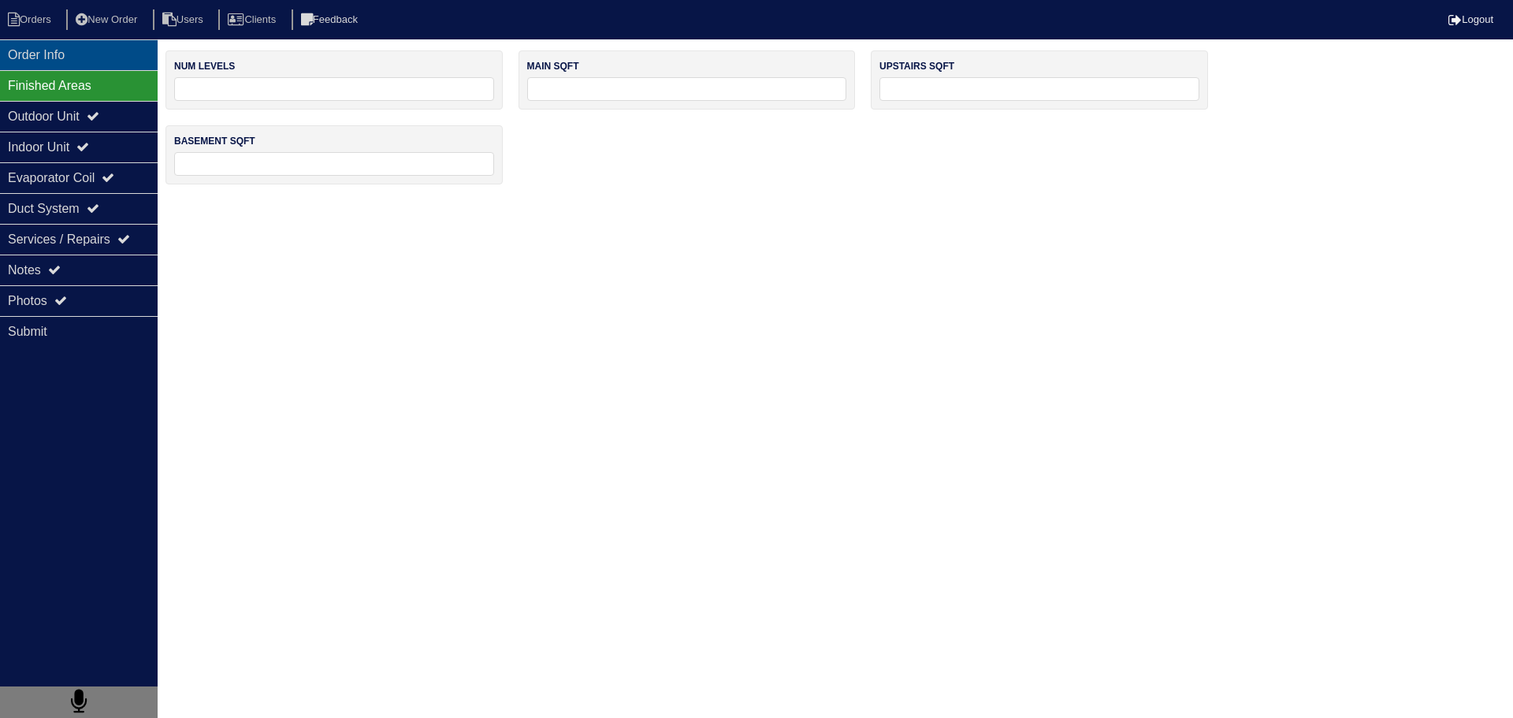
click at [71, 62] on div "Order Info" at bounding box center [79, 54] width 158 height 31
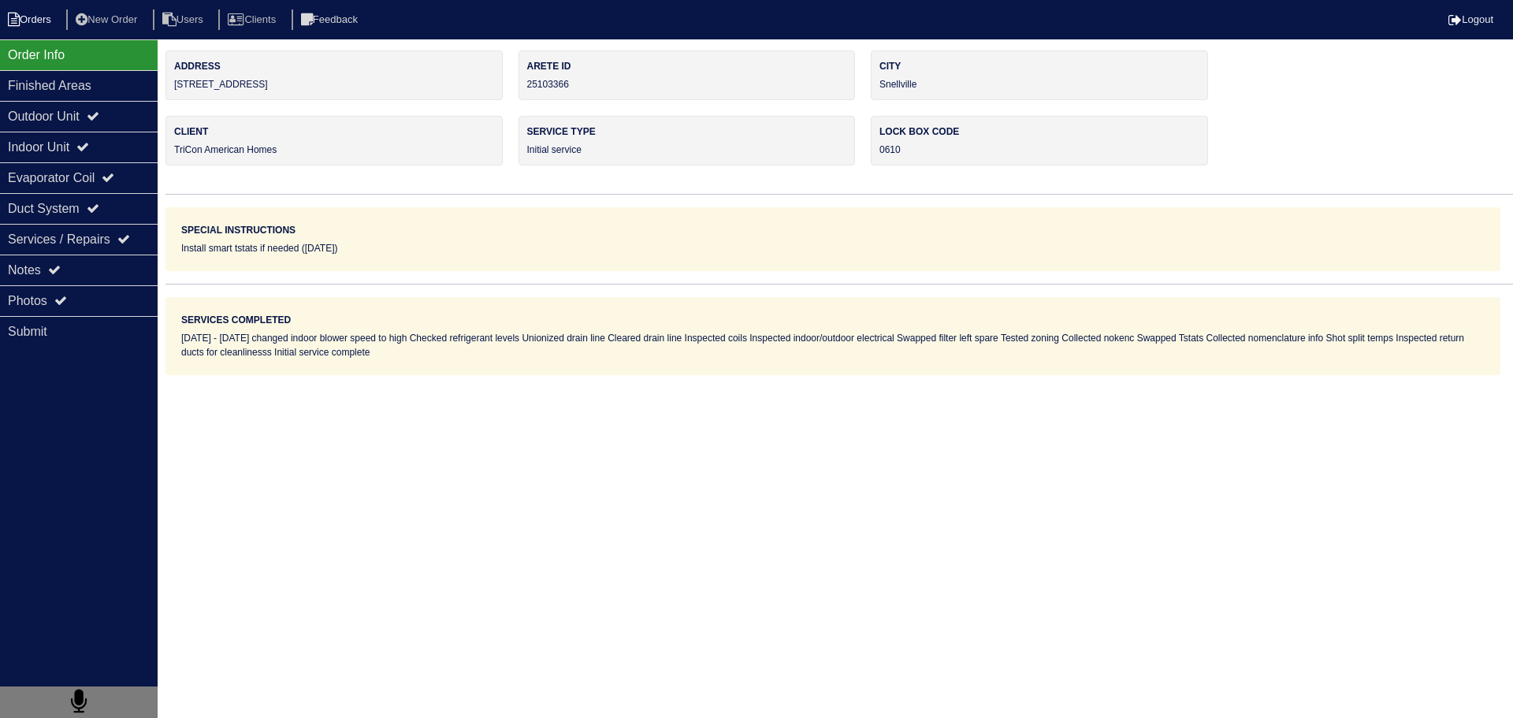
click at [31, 24] on li "Orders" at bounding box center [32, 19] width 64 height 21
select select "15"
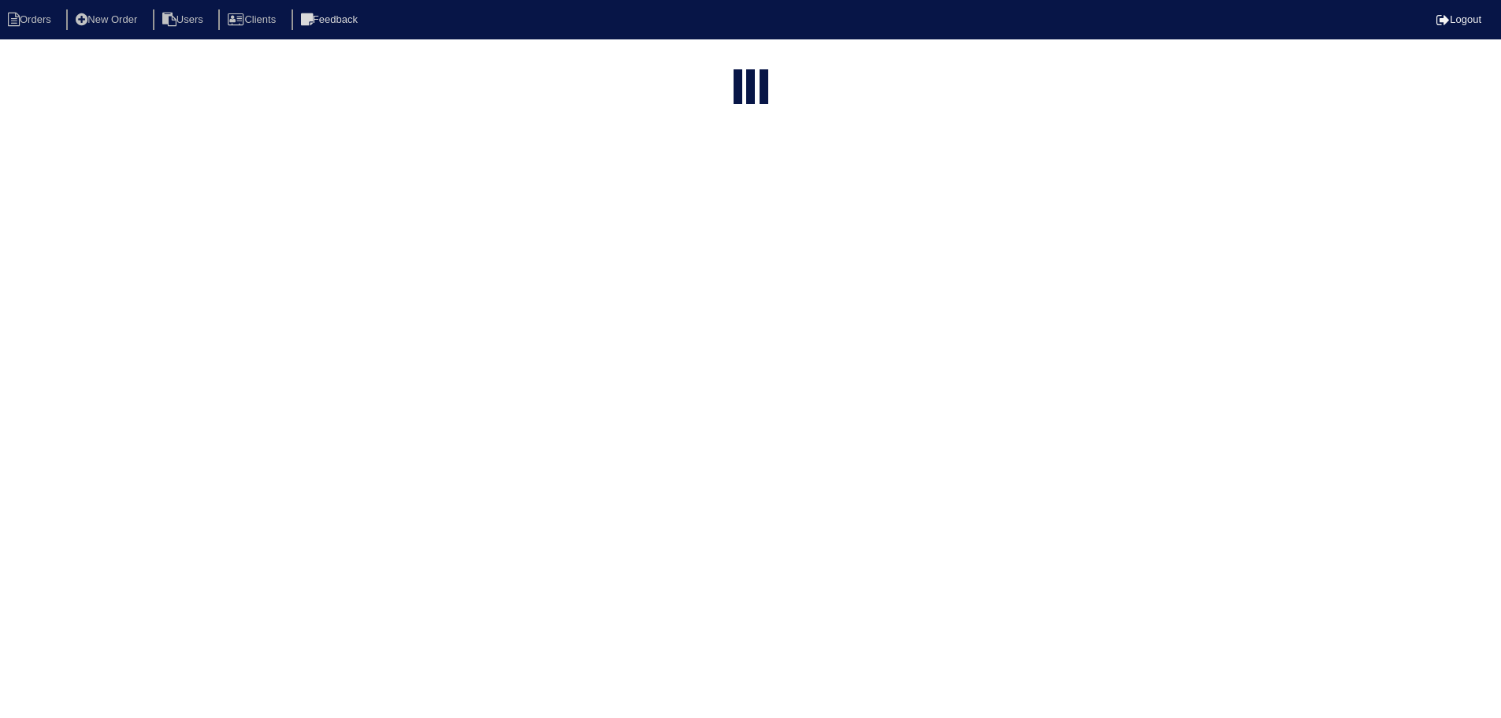
select select "field complete"
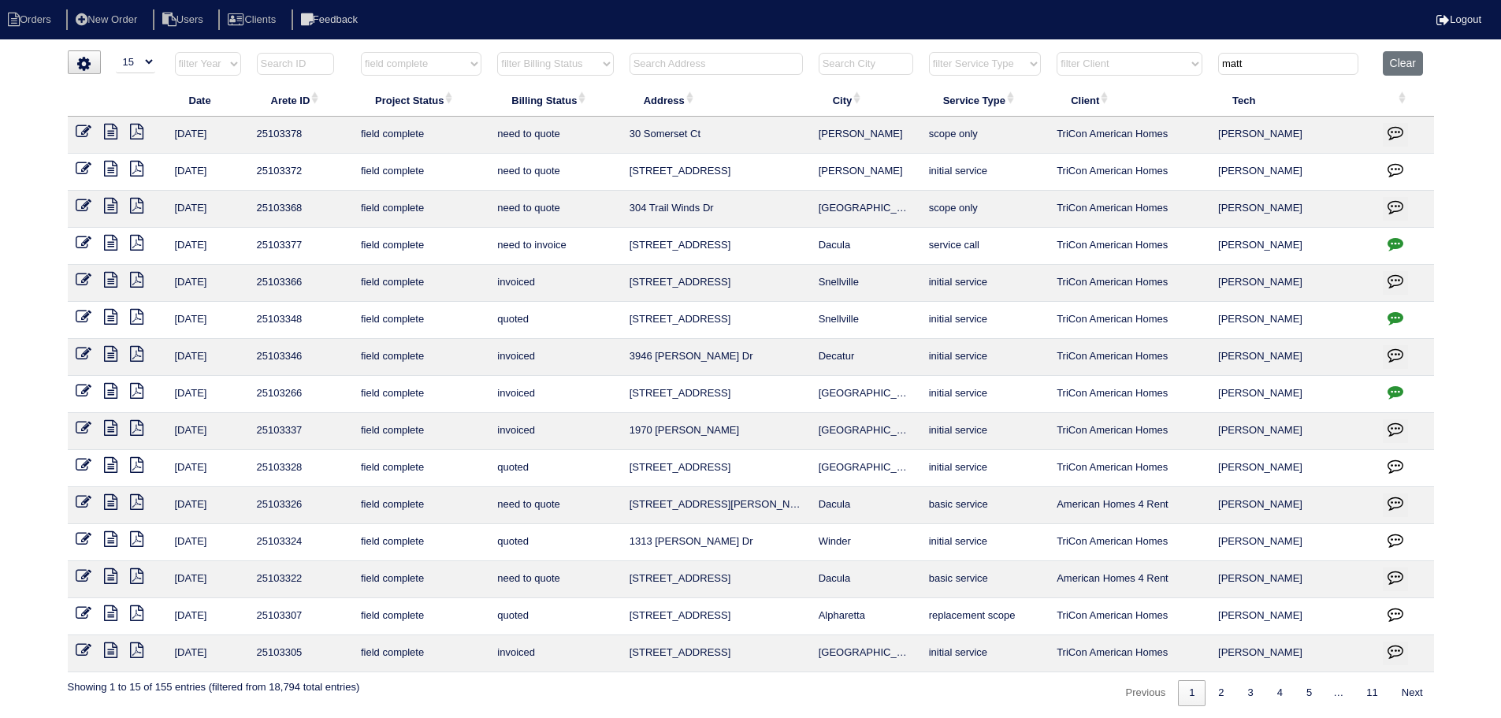
click at [110, 317] on icon at bounding box center [110, 317] width 13 height 16
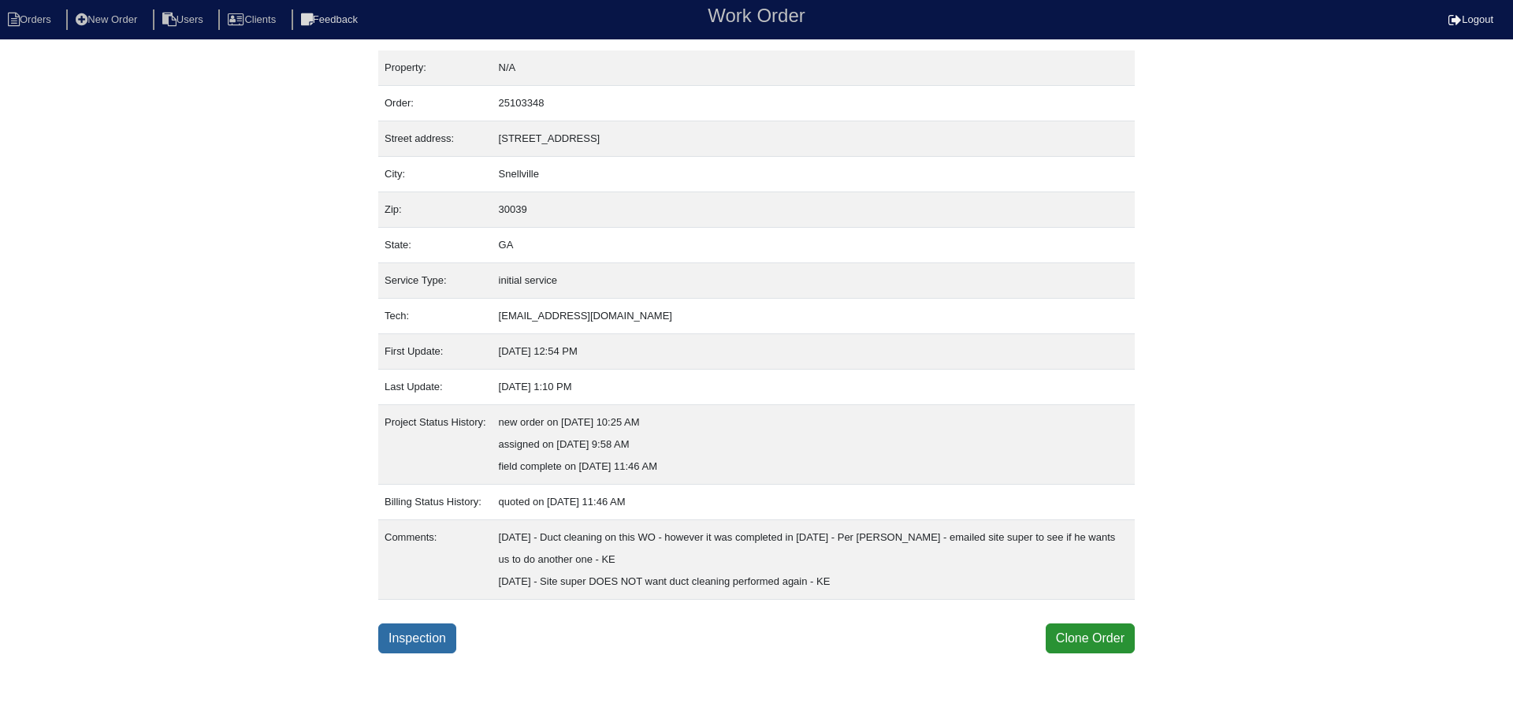
click at [396, 637] on link "Inspection" at bounding box center [417, 638] width 78 height 30
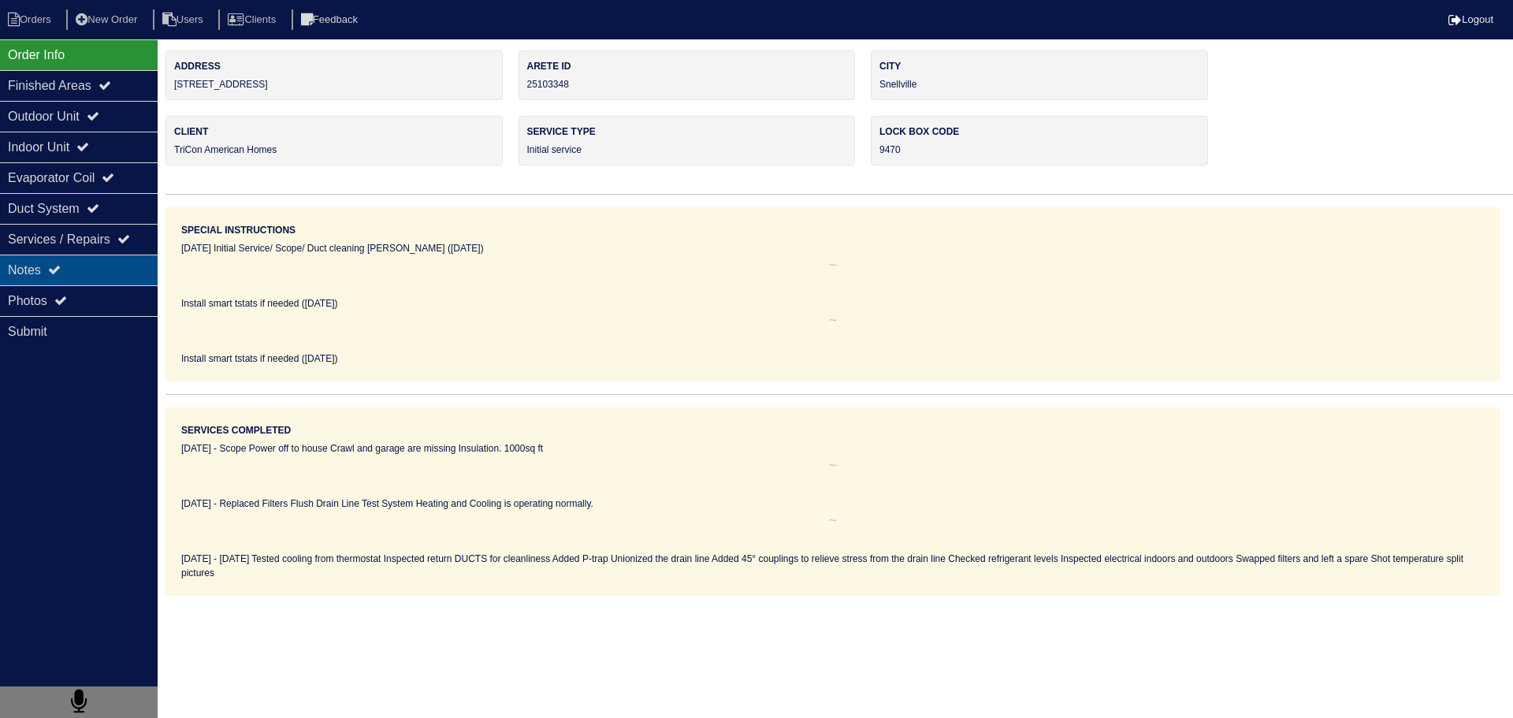
click at [115, 283] on div "Notes" at bounding box center [79, 269] width 158 height 31
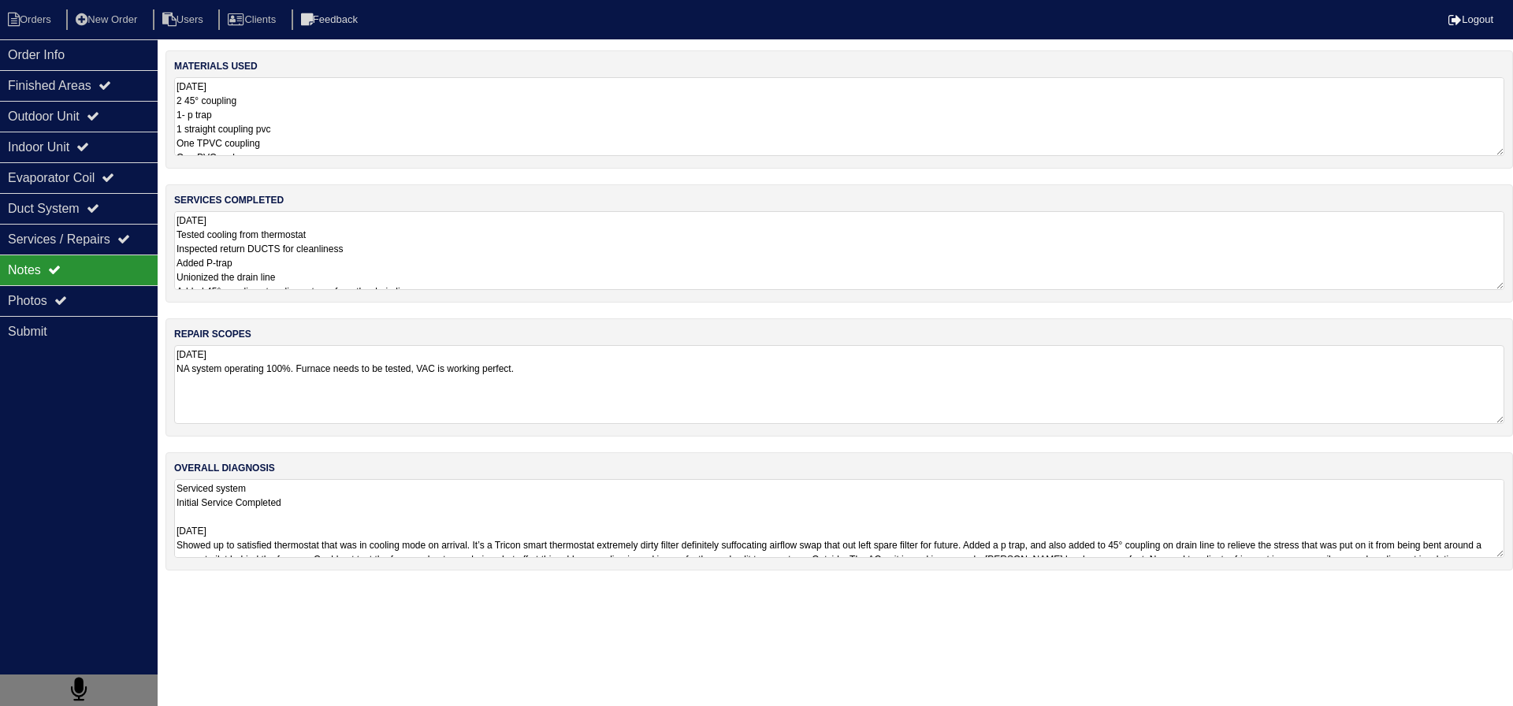
click at [288, 384] on textarea "9.11.25 NA system operating 100%. Furnace needs to be tested, VAC is working pe…" at bounding box center [839, 384] width 1330 height 79
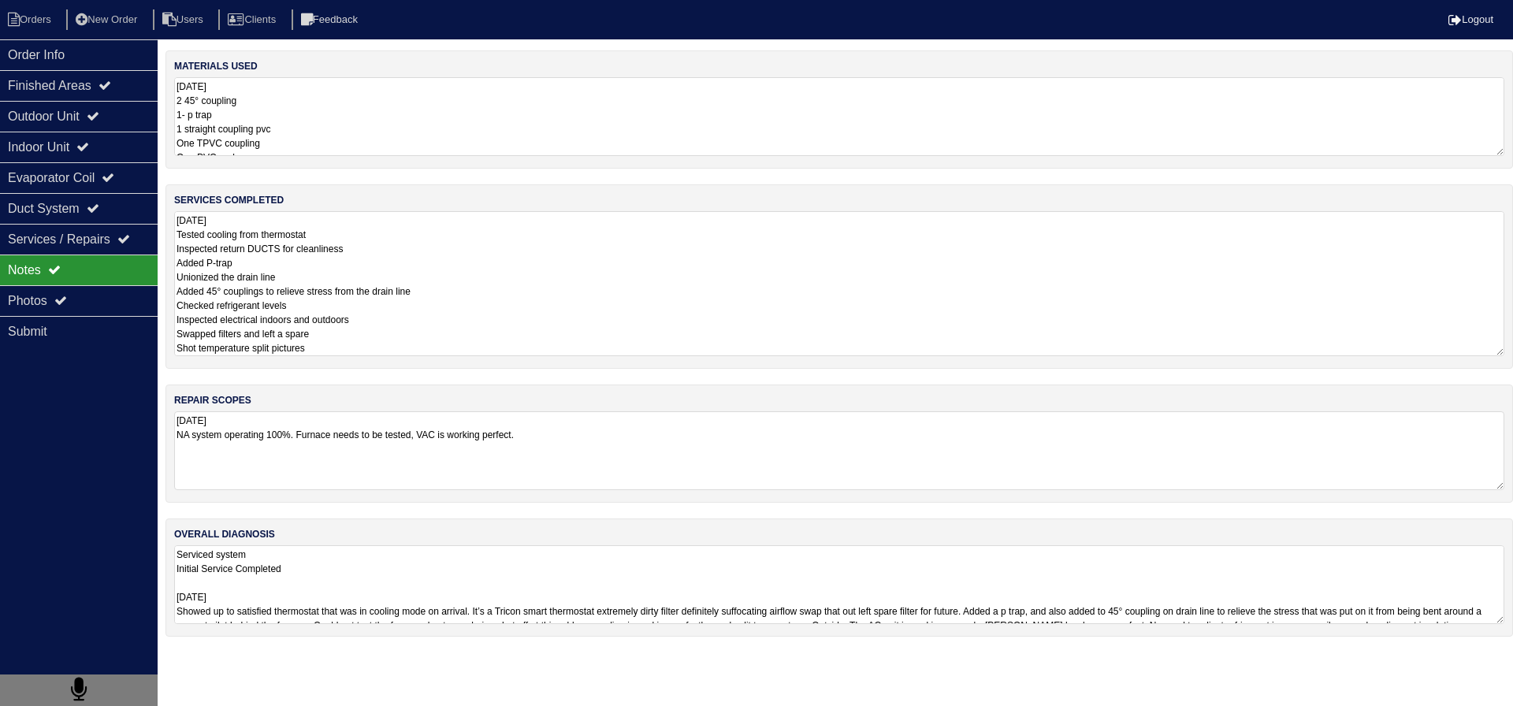
click at [303, 259] on textarea "9.11.25 Tested cooling from thermostat Inspected return DUCTS for cleanliness A…" at bounding box center [839, 283] width 1330 height 145
click at [103, 125] on div "Outdoor Unit" at bounding box center [79, 116] width 158 height 31
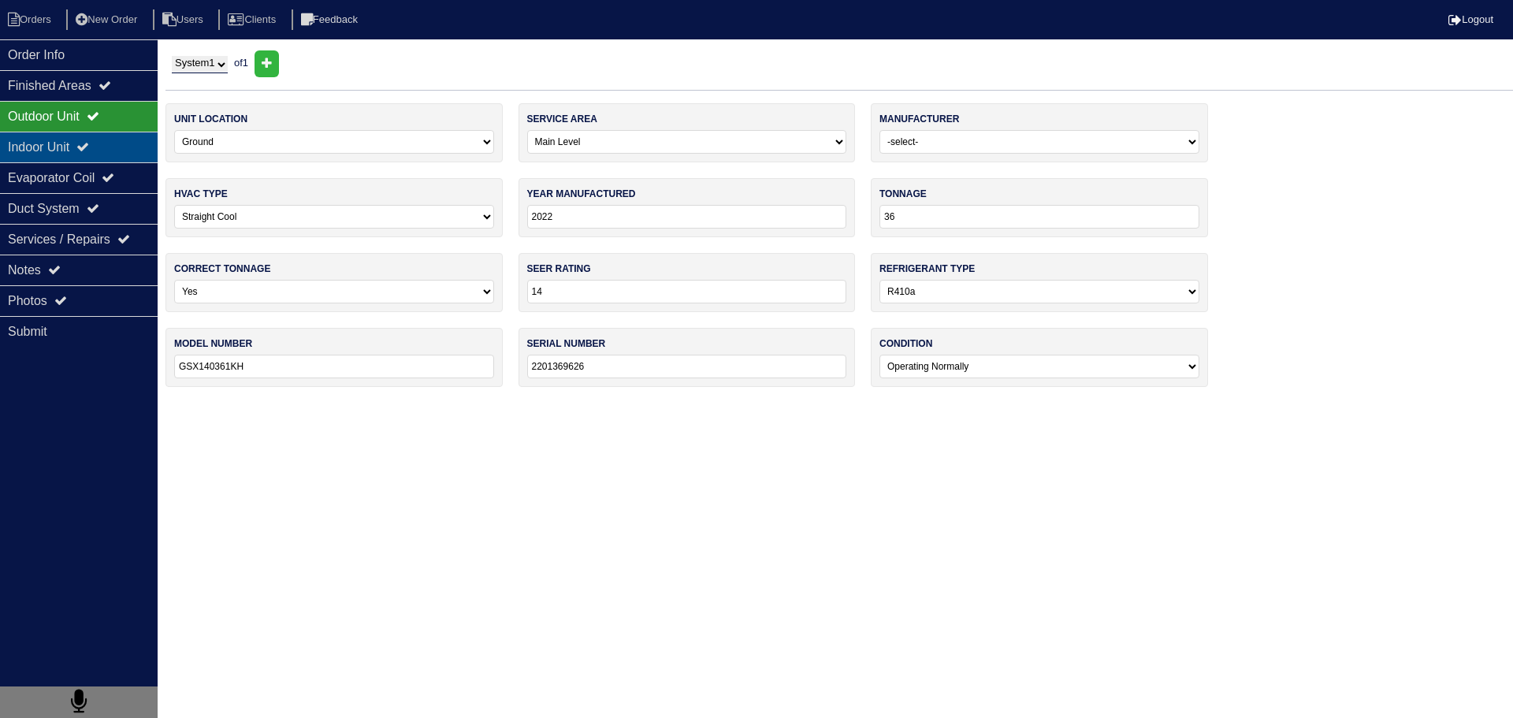
click at [82, 141] on div "Indoor Unit" at bounding box center [79, 147] width 158 height 31
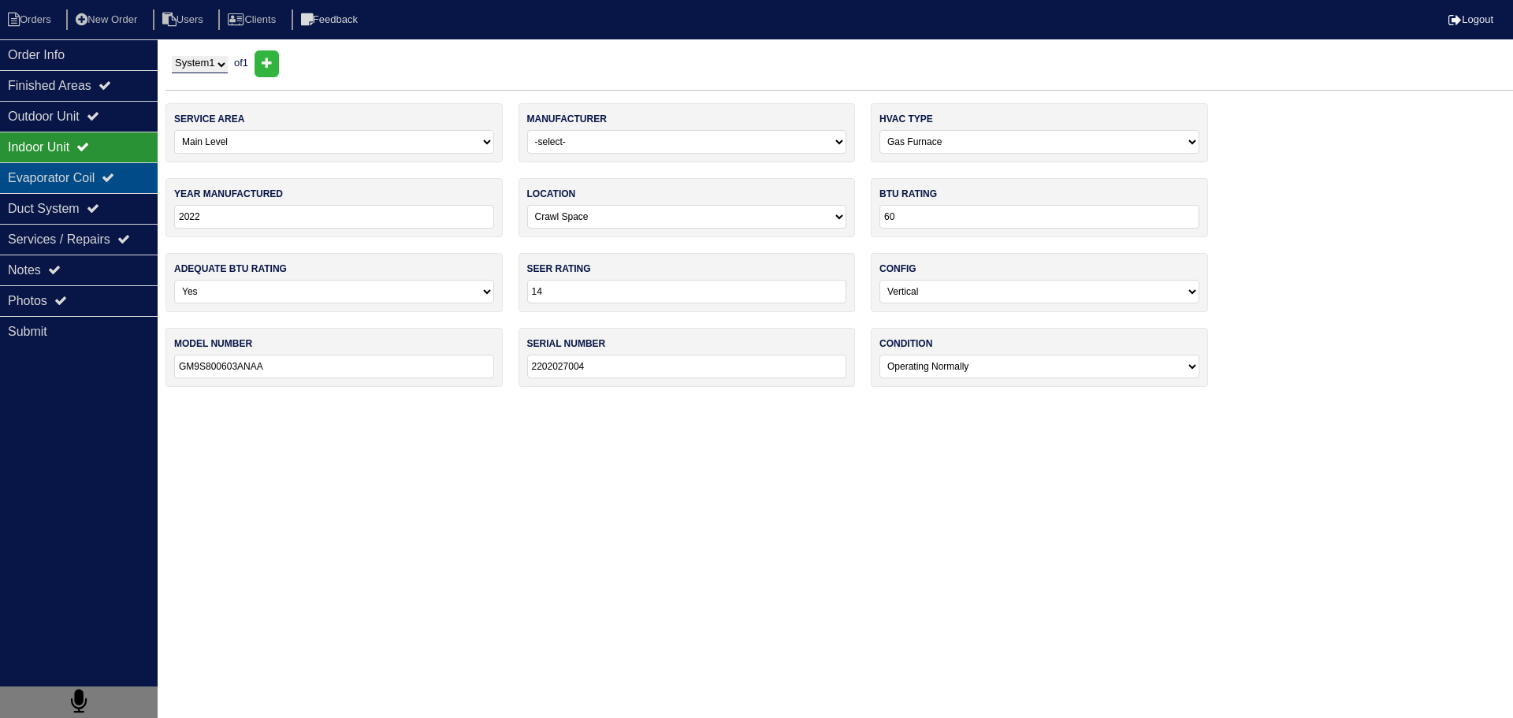
click at [75, 175] on div "Evaporator Coil" at bounding box center [79, 177] width 158 height 31
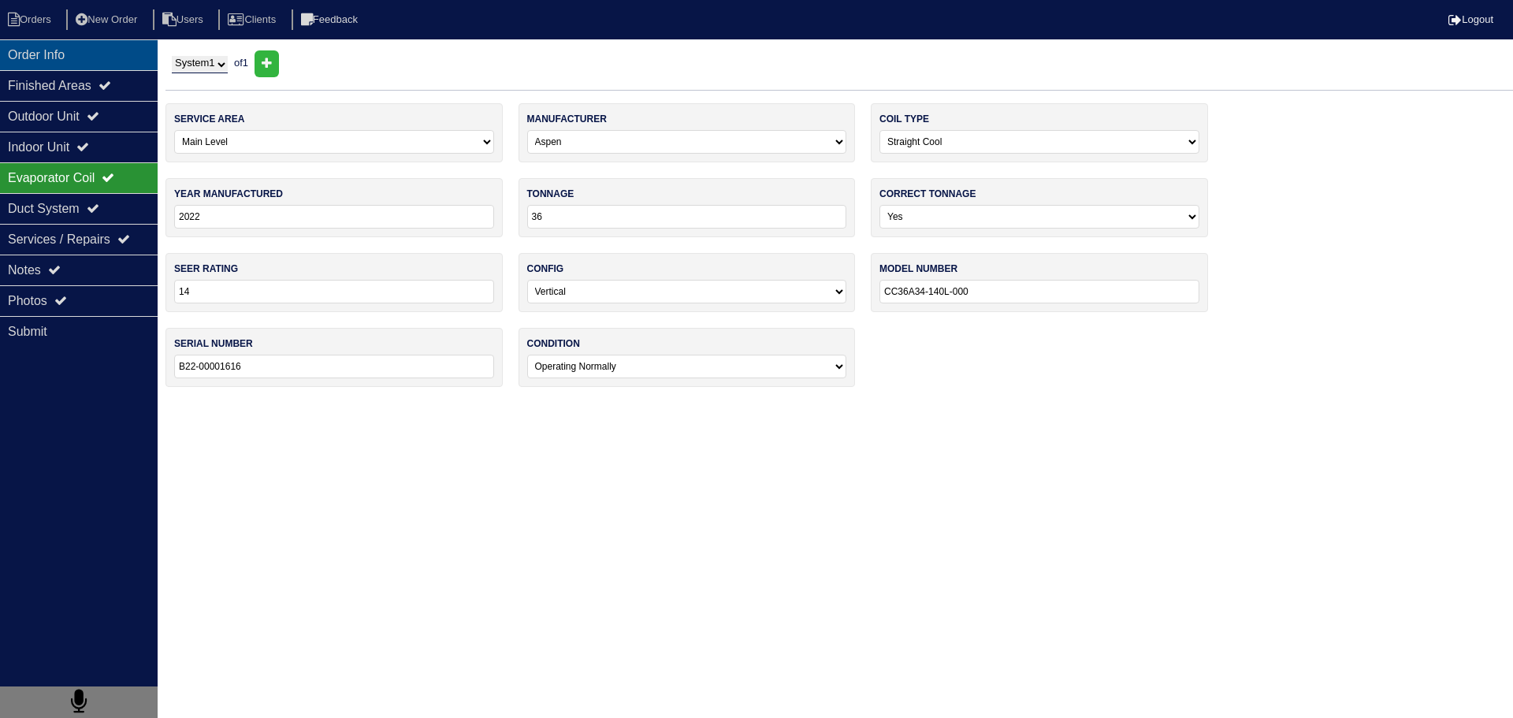
click at [47, 39] on div "Order Info" at bounding box center [79, 54] width 158 height 31
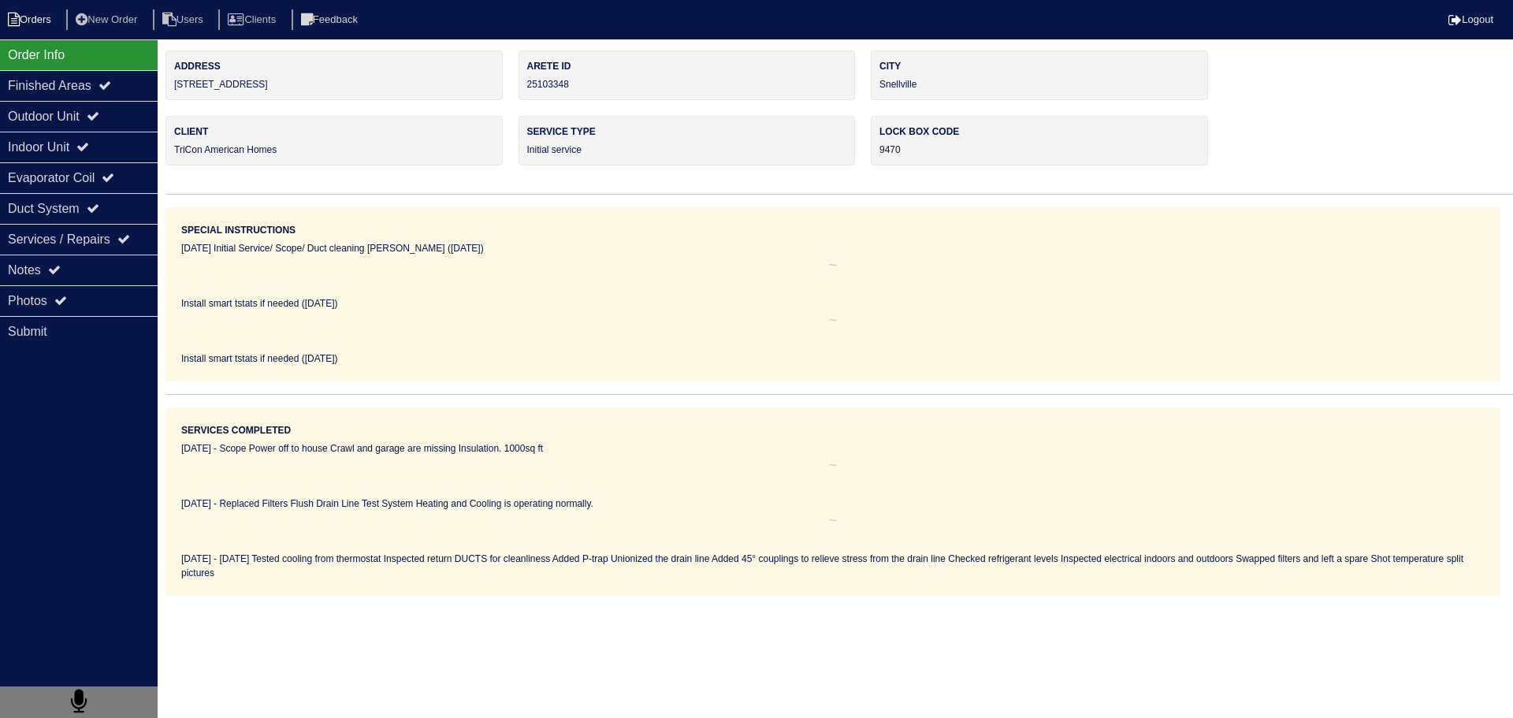
click at [39, 23] on li "Orders" at bounding box center [32, 19] width 64 height 21
select select "15"
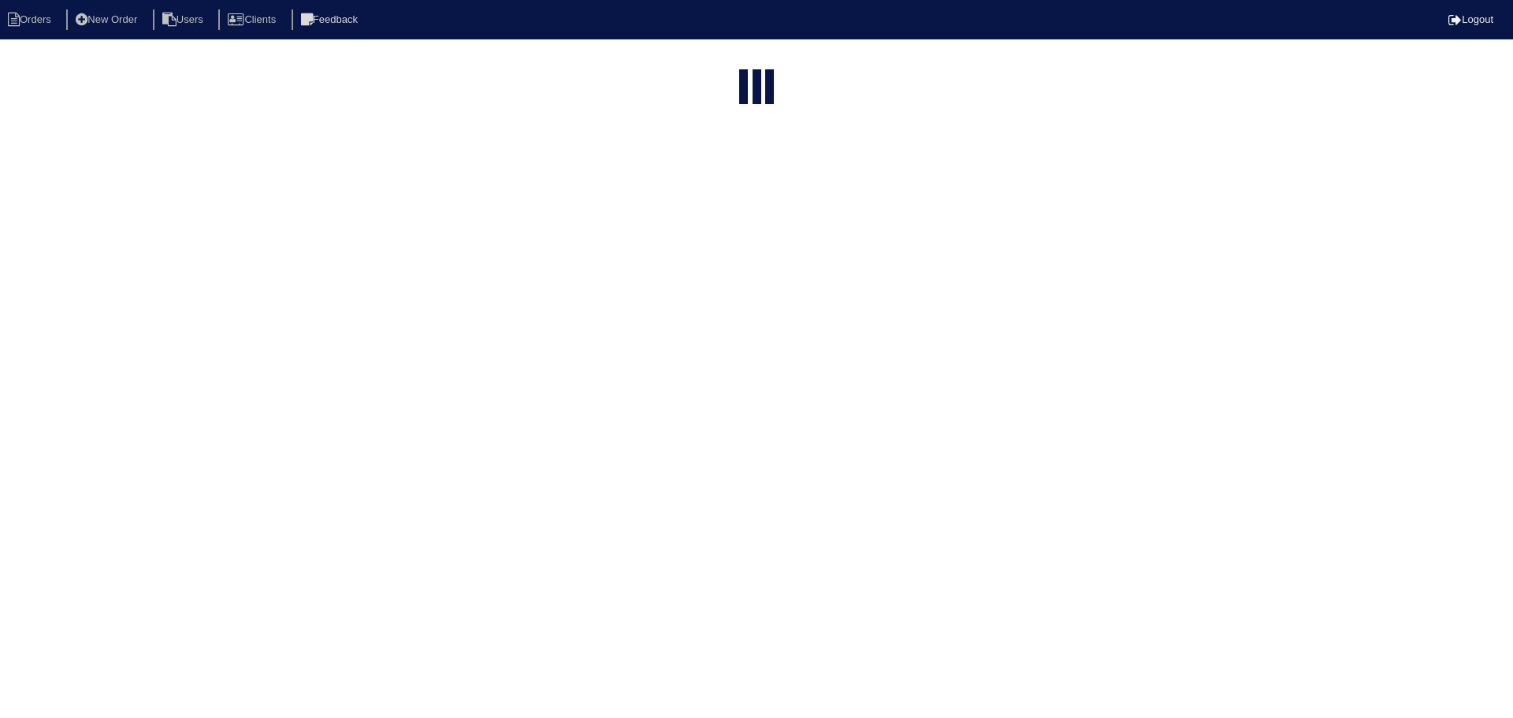
type input "matt"
select select "field complete"
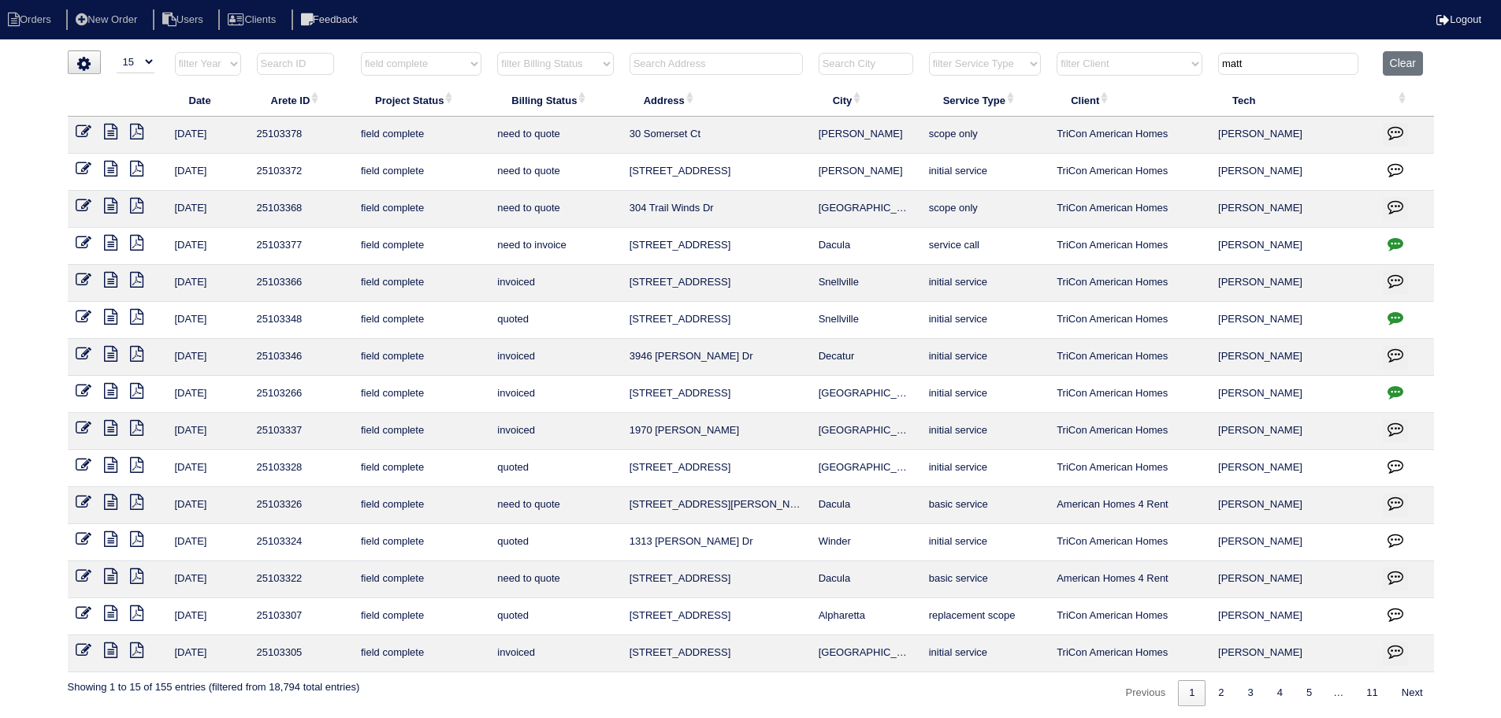
click at [114, 350] on icon at bounding box center [110, 354] width 13 height 16
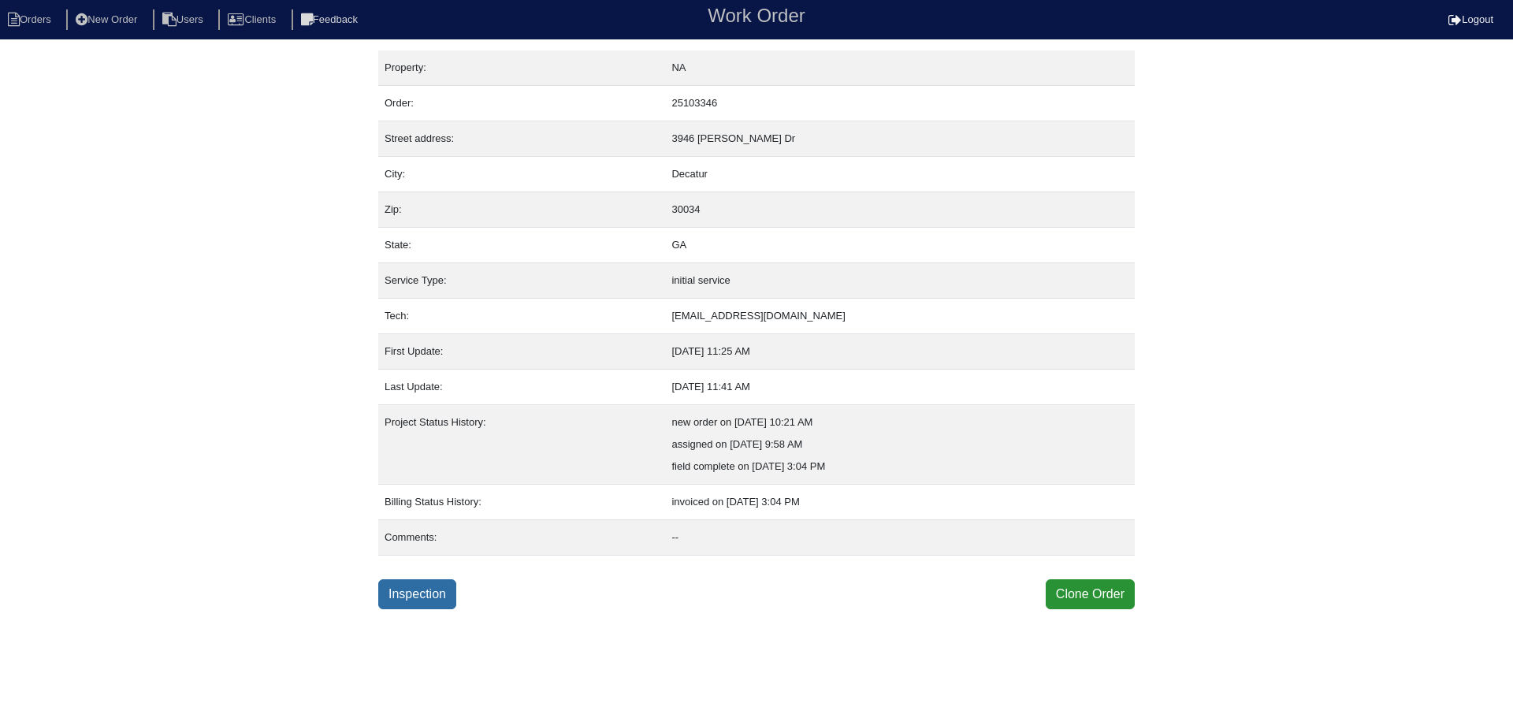
click at [429, 589] on link "Inspection" at bounding box center [417, 594] width 78 height 30
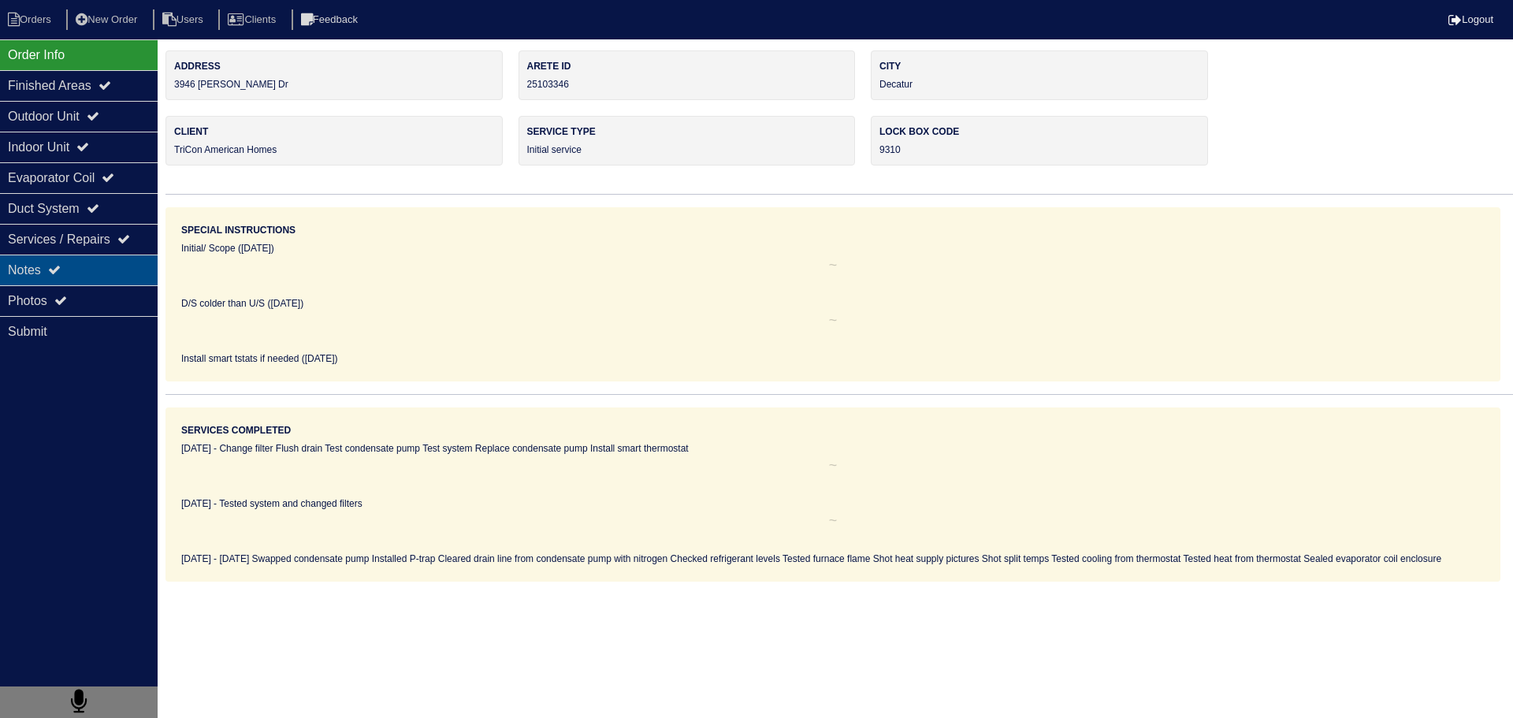
click at [88, 261] on div "Notes" at bounding box center [79, 269] width 158 height 31
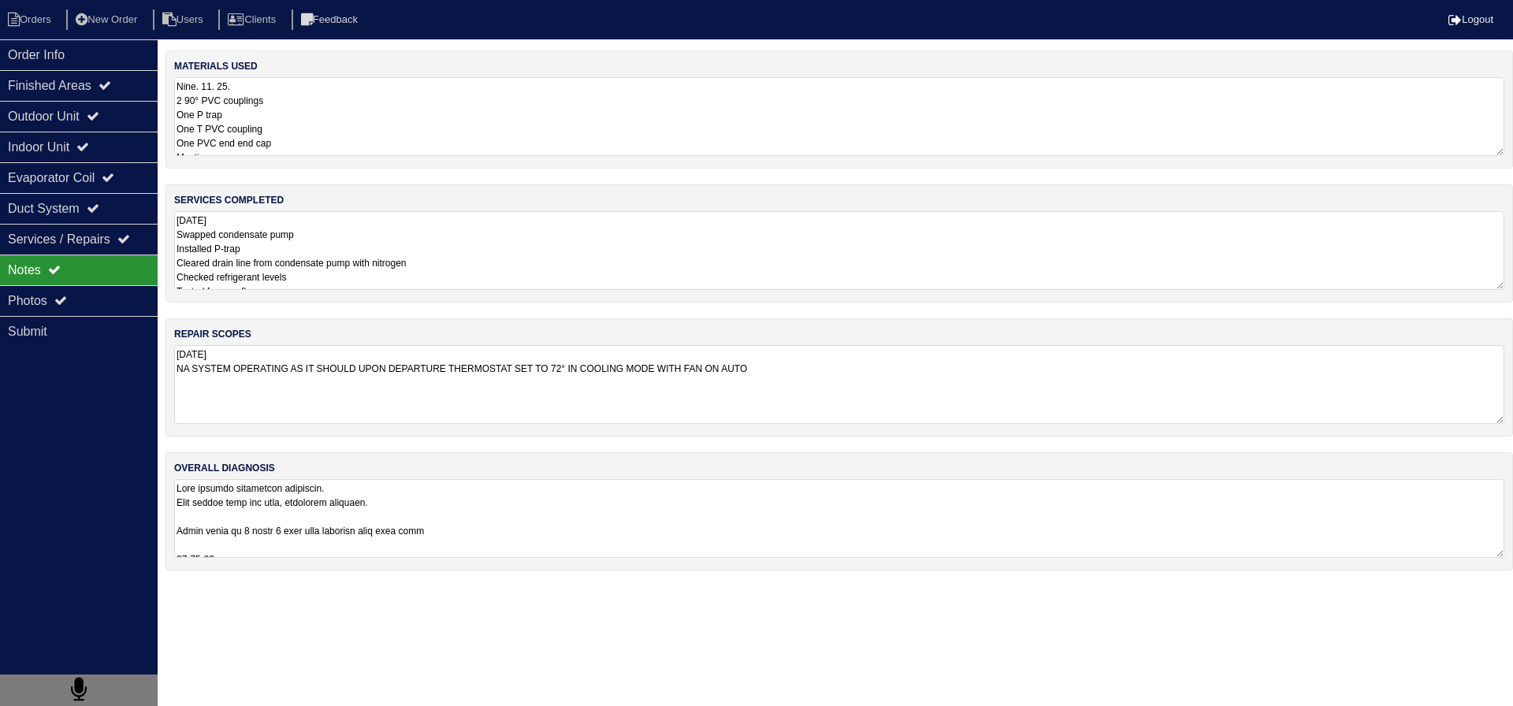
click at [404, 249] on textarea "[DATE] Swapped condensate pump Installed P-trap Cleared drain line from condens…" at bounding box center [839, 250] width 1330 height 79
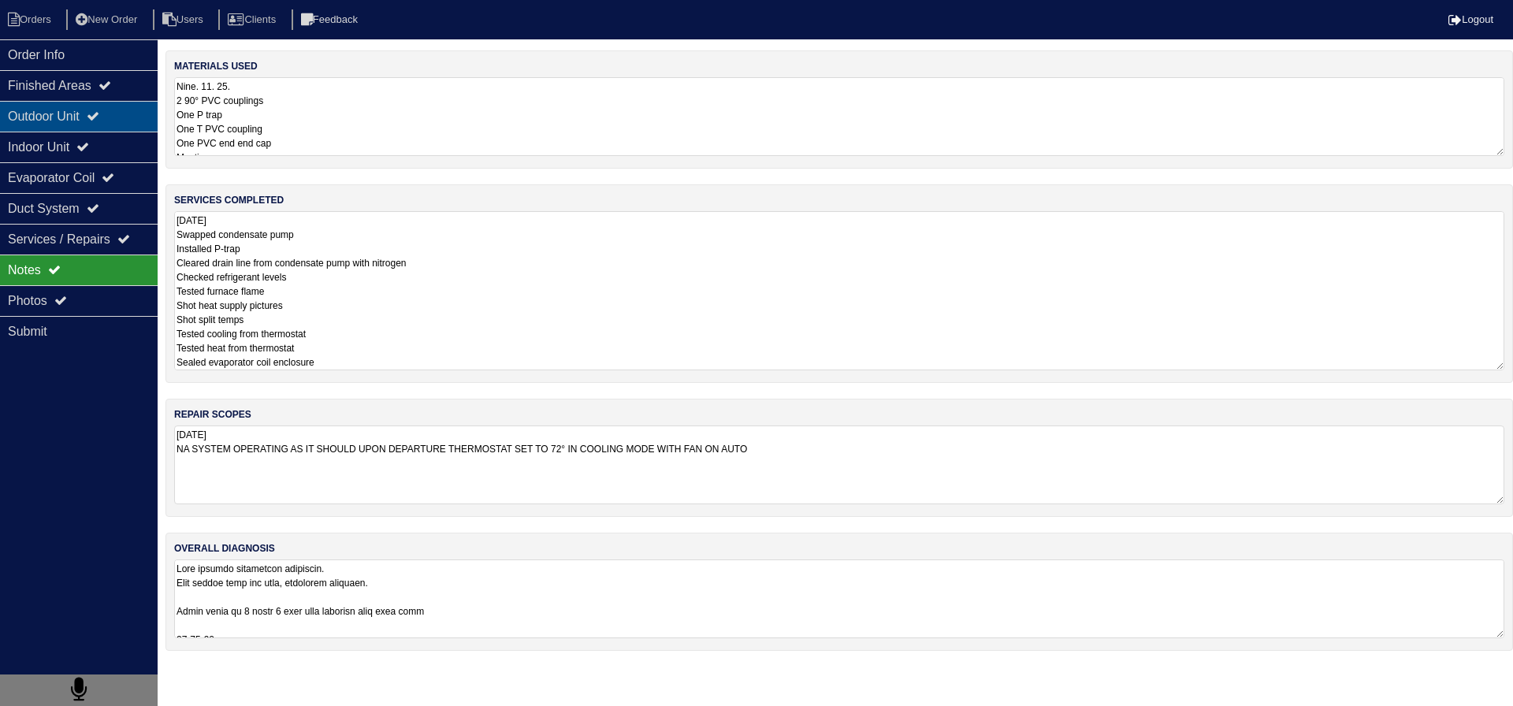
click at [132, 117] on div "Outdoor Unit" at bounding box center [79, 116] width 158 height 31
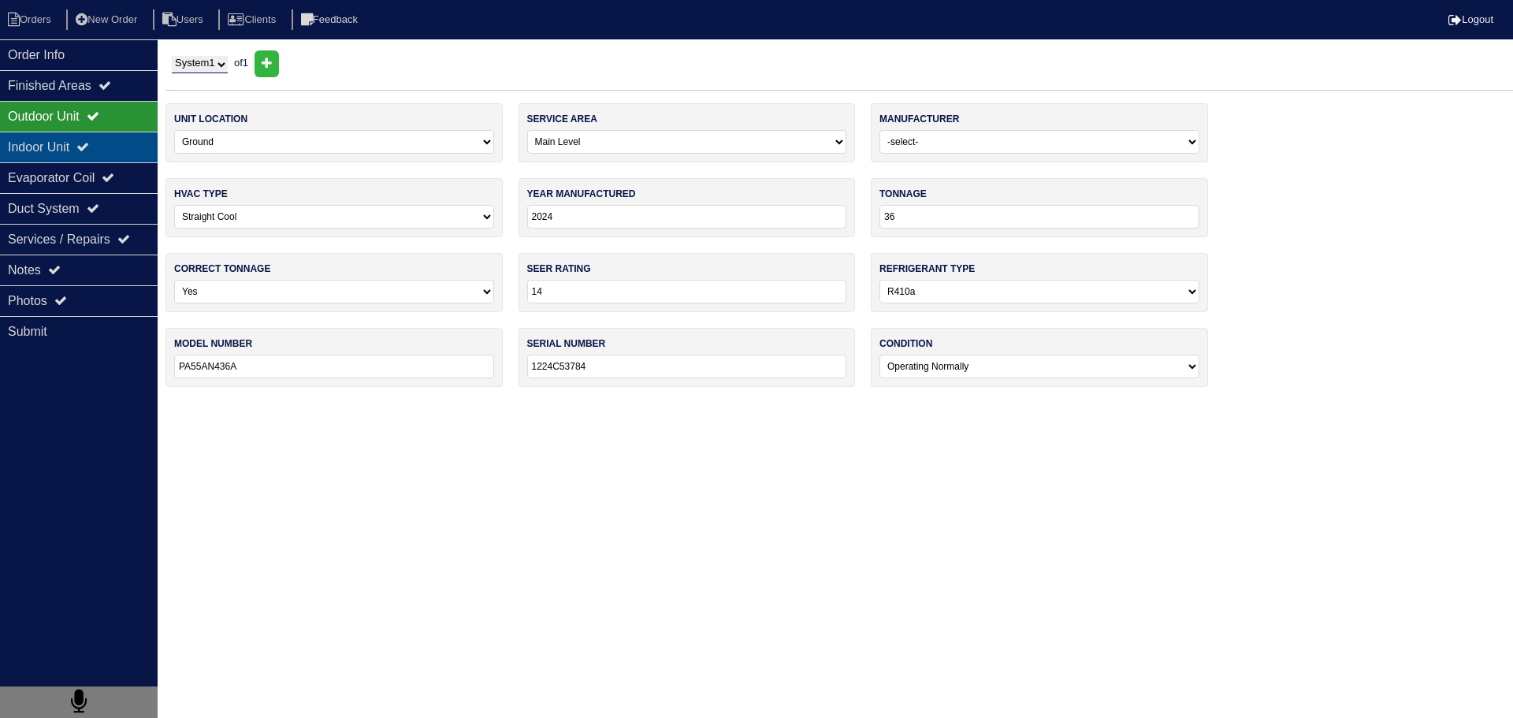
click at [114, 145] on div "Indoor Unit" at bounding box center [79, 147] width 158 height 31
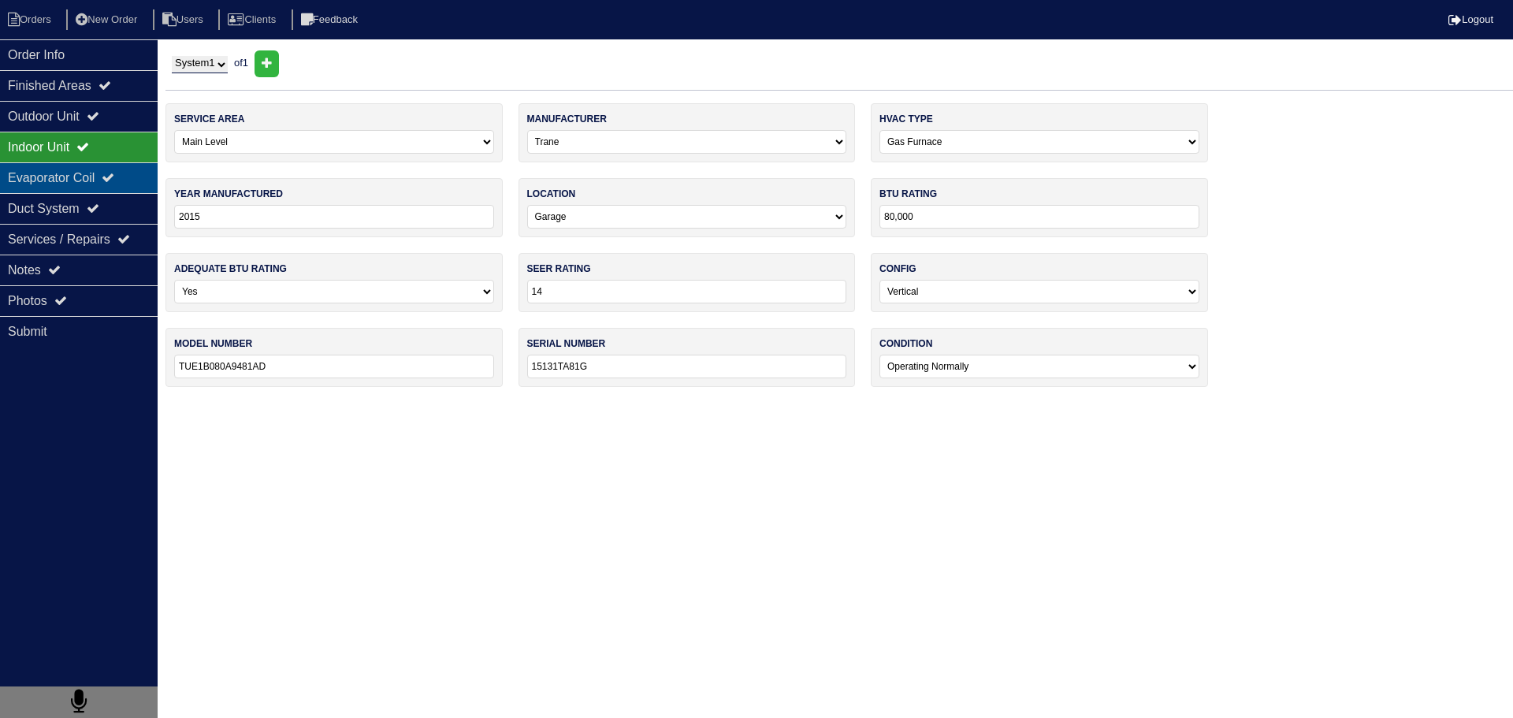
click at [106, 170] on div "Evaporator Coil" at bounding box center [79, 177] width 158 height 31
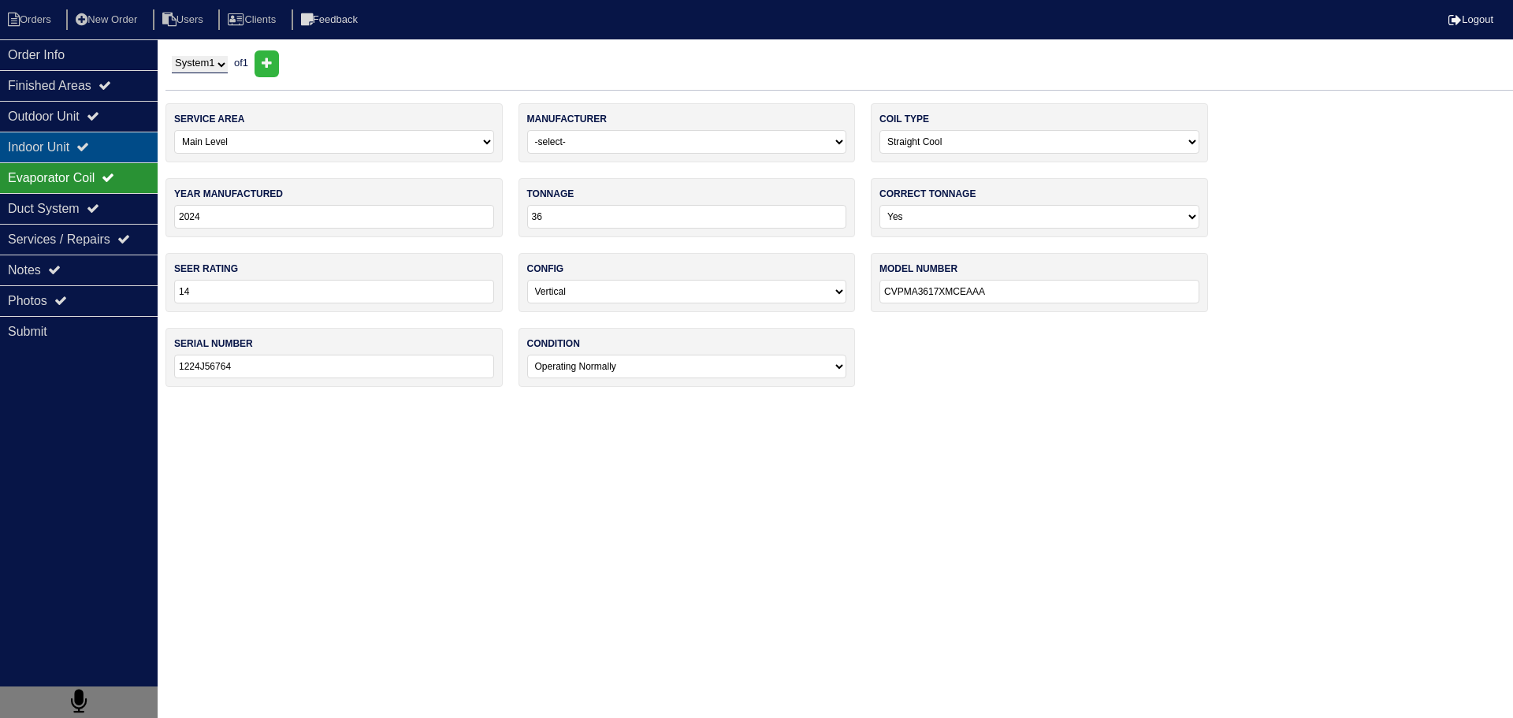
click at [89, 147] on icon at bounding box center [82, 146] width 13 height 13
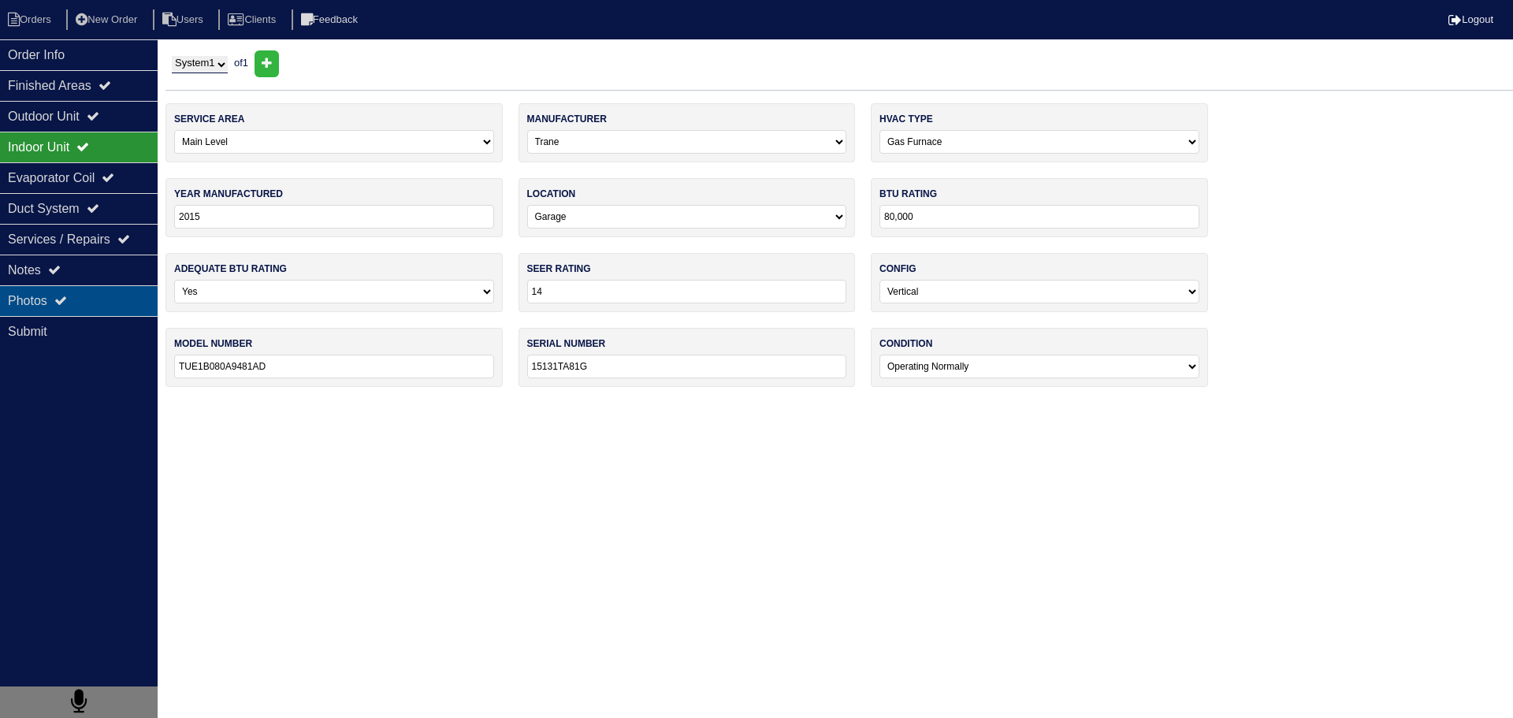
click at [76, 301] on div "Photos" at bounding box center [79, 300] width 158 height 31
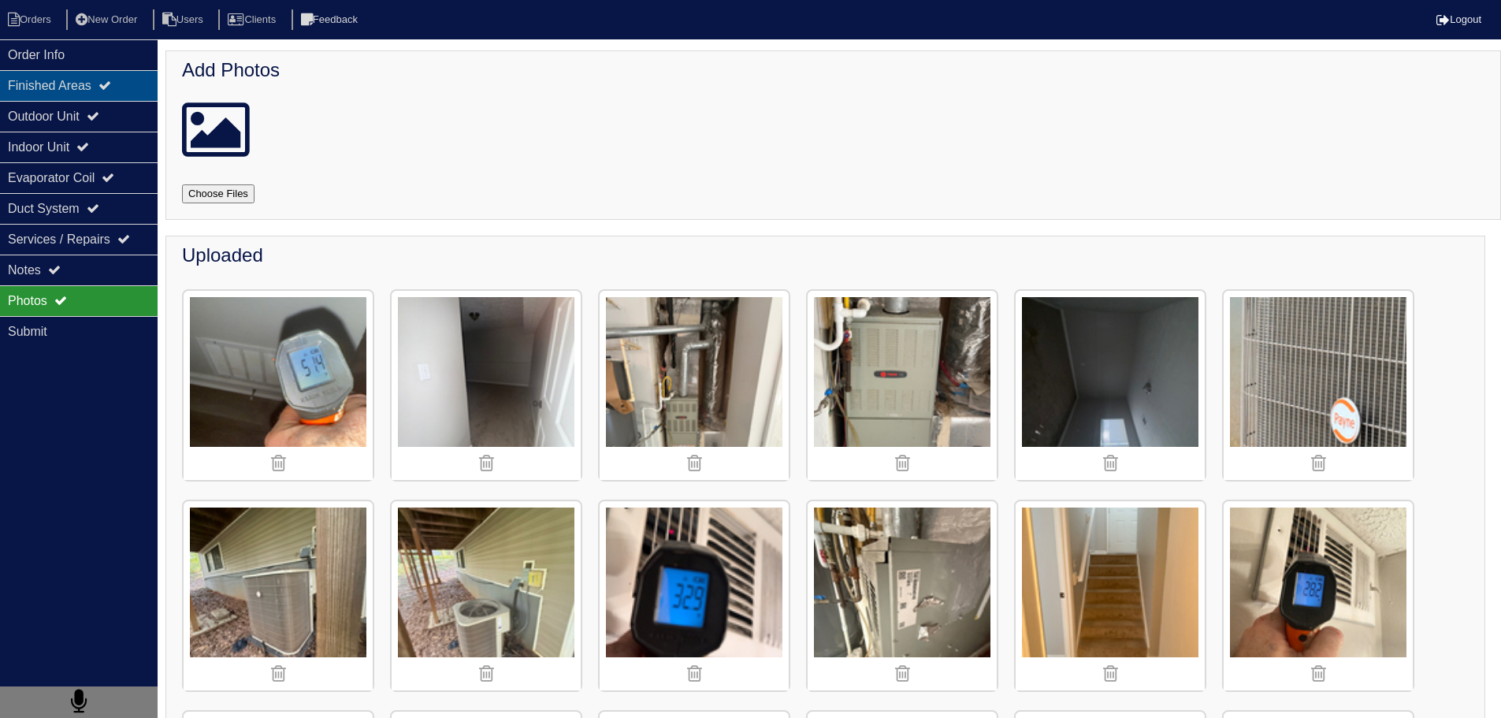
click at [124, 72] on div "Finished Areas" at bounding box center [79, 85] width 158 height 31
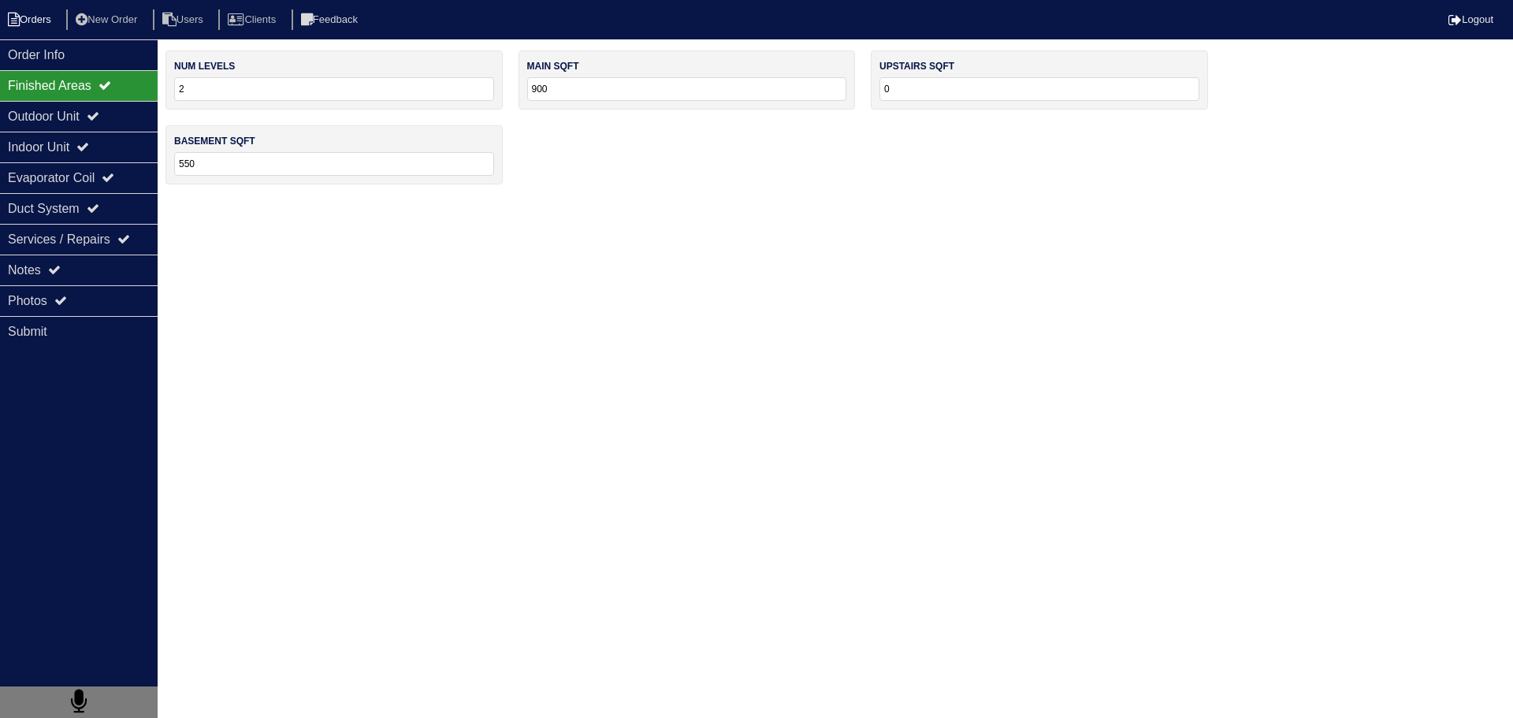
click at [35, 30] on li "Orders" at bounding box center [32, 19] width 64 height 21
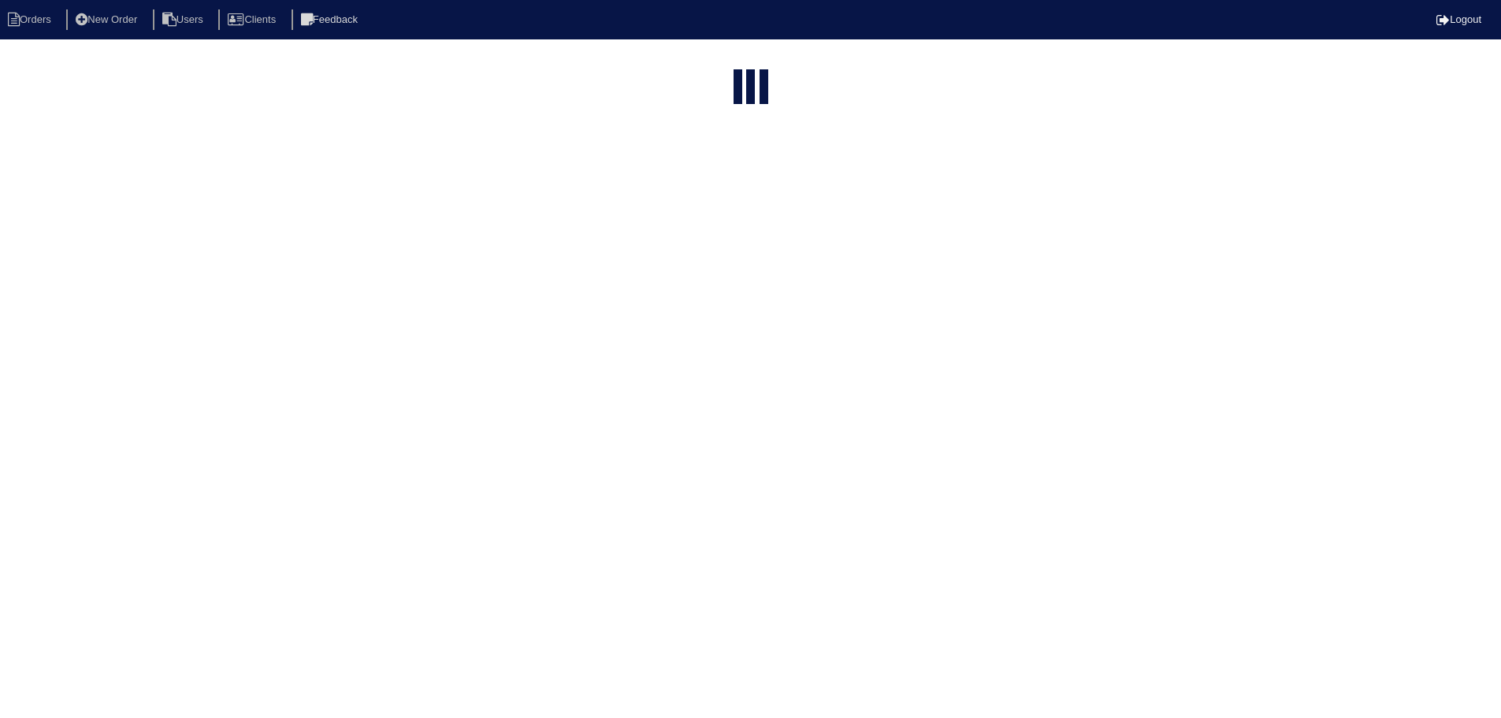
select select "15"
select select "field complete"
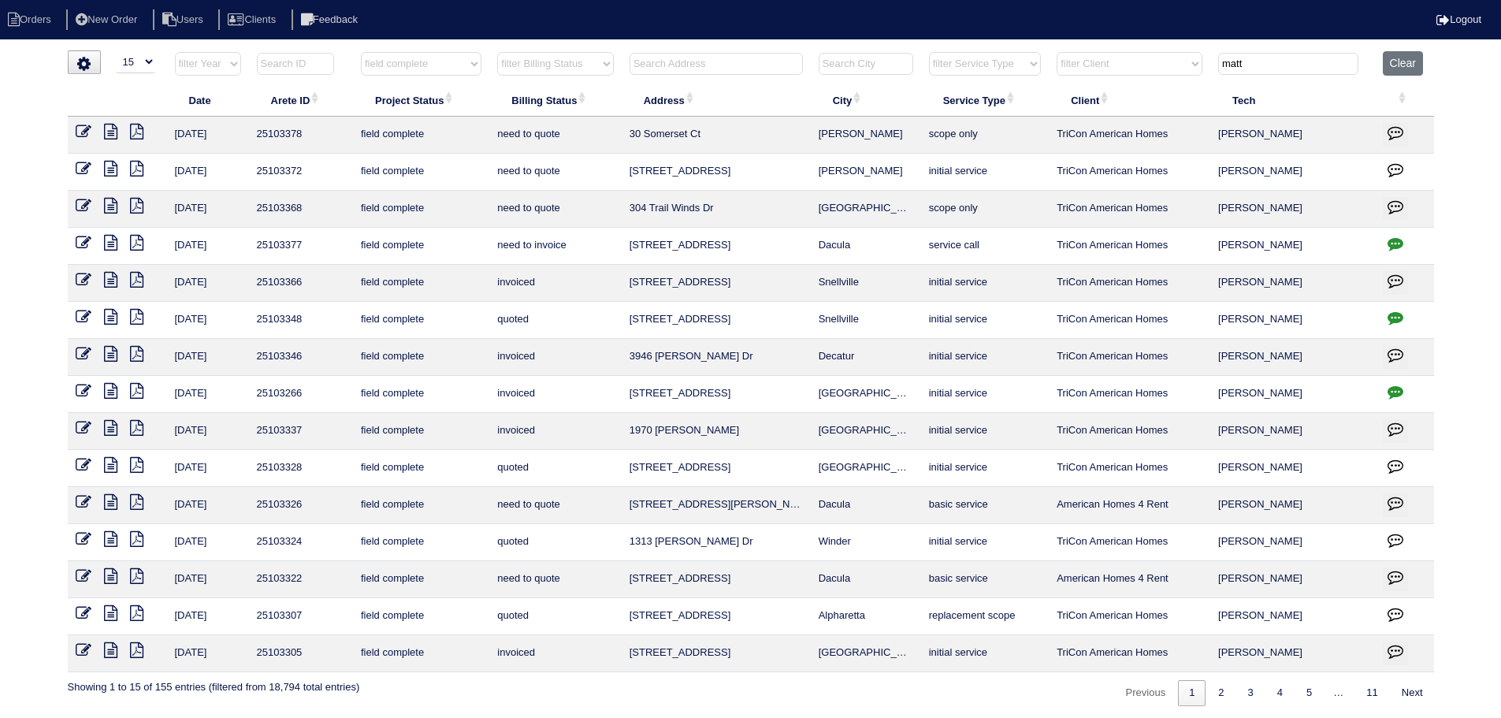
click at [111, 388] on icon at bounding box center [110, 391] width 13 height 16
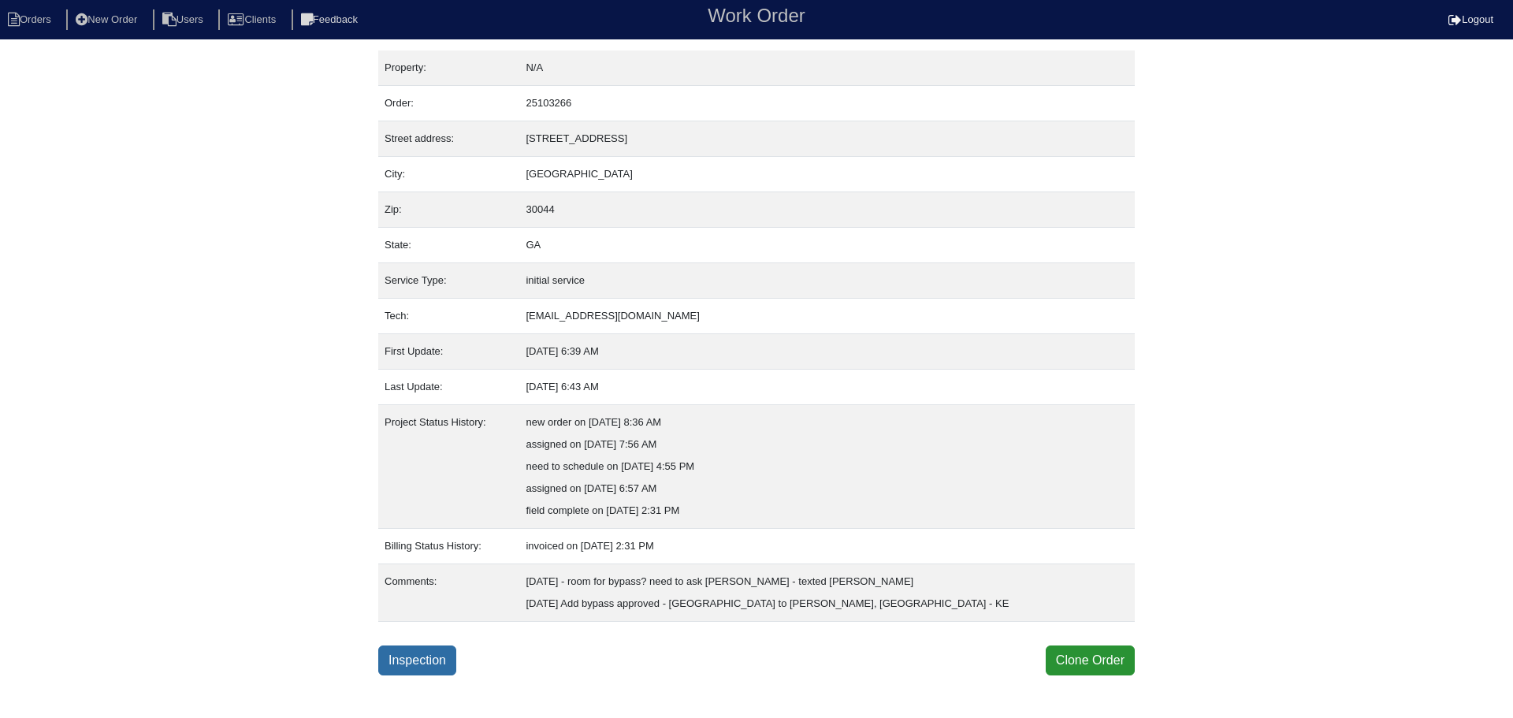
click at [403, 663] on link "Inspection" at bounding box center [417, 660] width 78 height 30
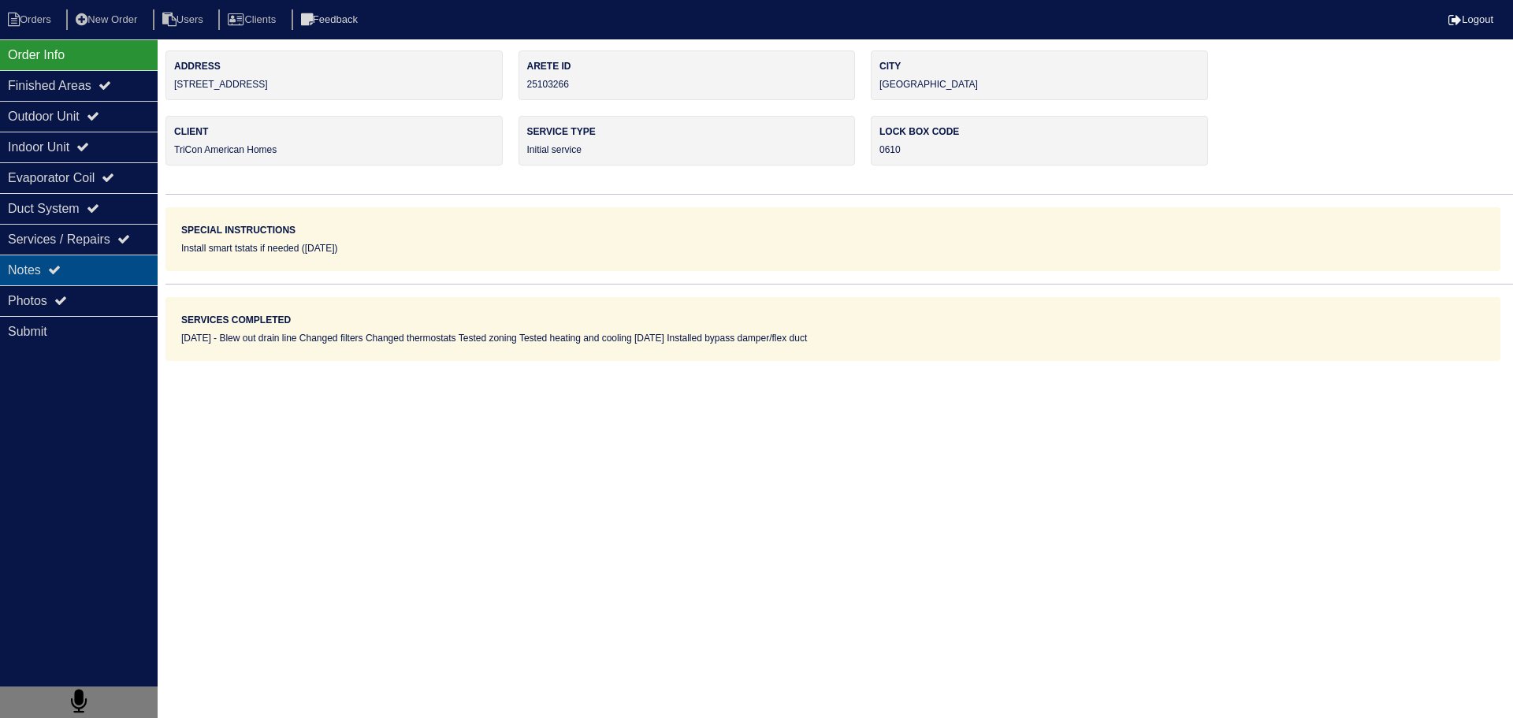
click at [73, 259] on div "Notes" at bounding box center [79, 269] width 158 height 31
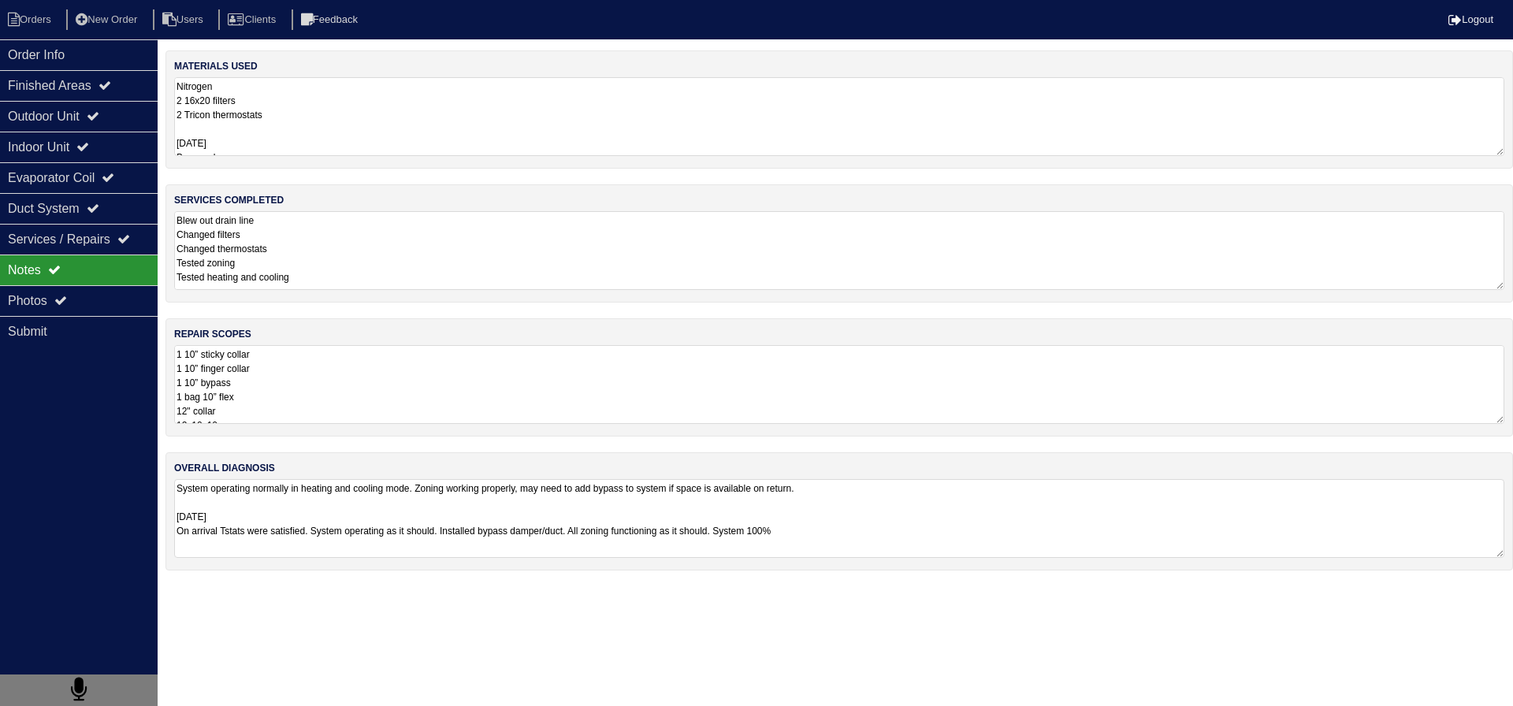
click at [344, 430] on div "repair scopes 1 10” sticky collar 1 10” finger collar 1 10” bypass 1 bag 10” fl…" at bounding box center [838, 377] width 1347 height 118
click at [311, 397] on textarea "1 10” sticky collar 1 10” finger collar 1 10” bypass 1 bag 10” flex 12" collar …" at bounding box center [839, 384] width 1330 height 79
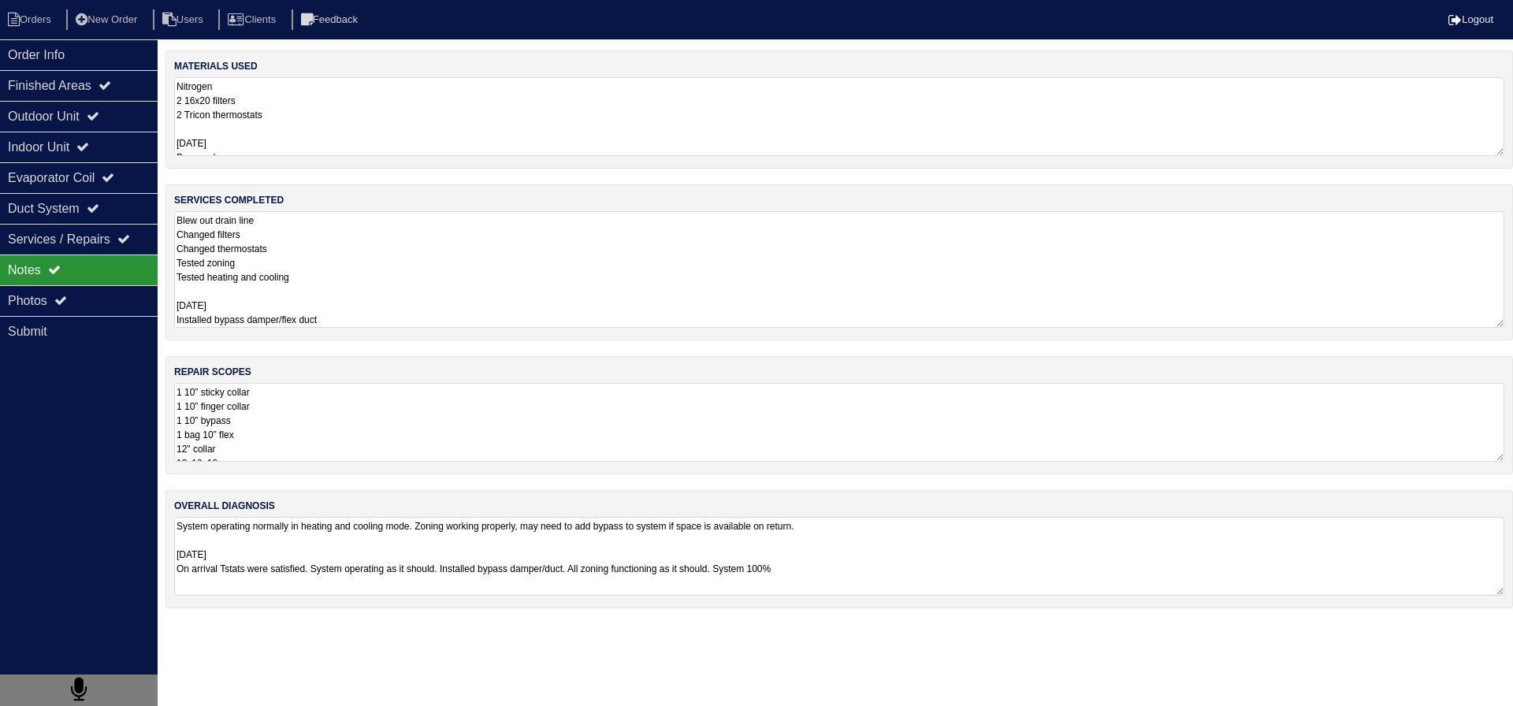
click at [269, 238] on textarea "Blew out drain line Changed filters Changed thermostats Tested zoning Tested he…" at bounding box center [839, 269] width 1330 height 117
click at [113, 289] on div "Photos" at bounding box center [79, 300] width 158 height 31
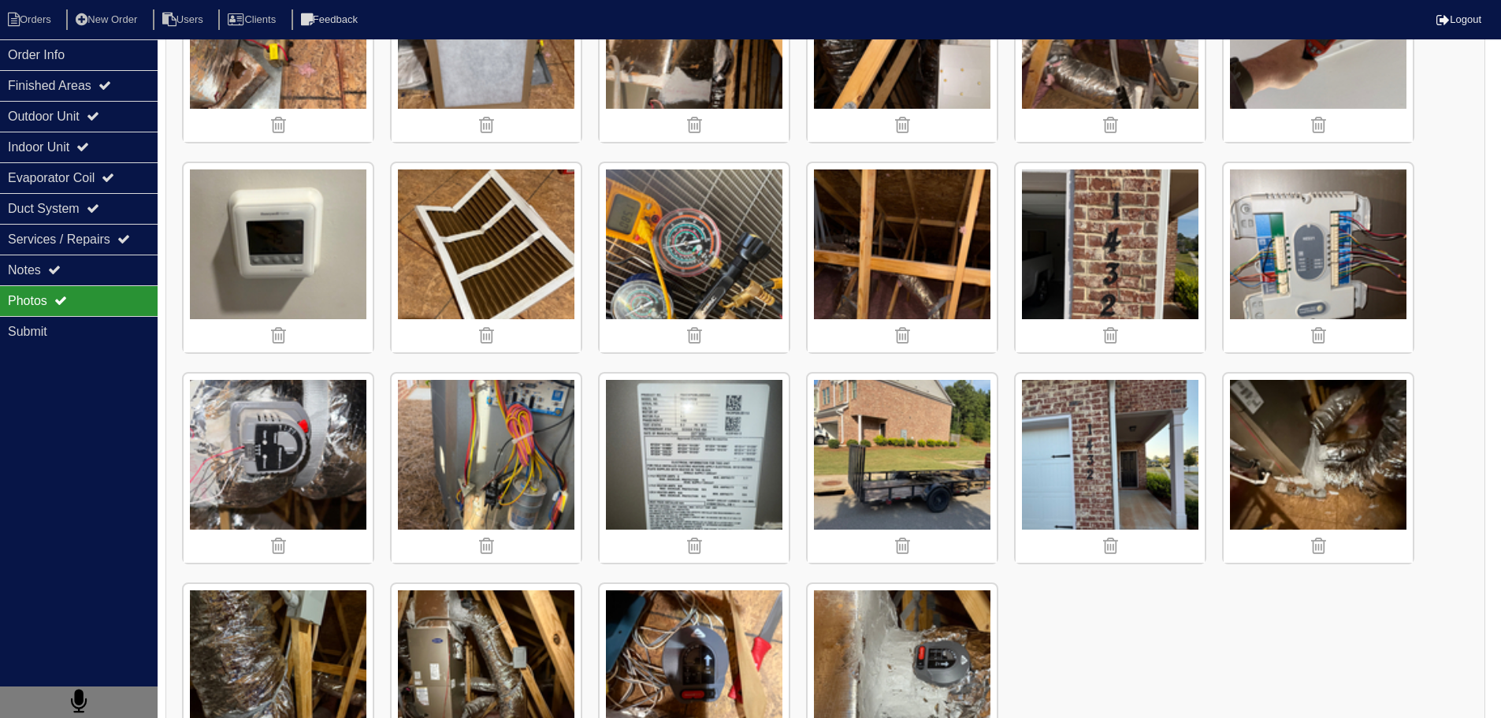
scroll to position [1265, 0]
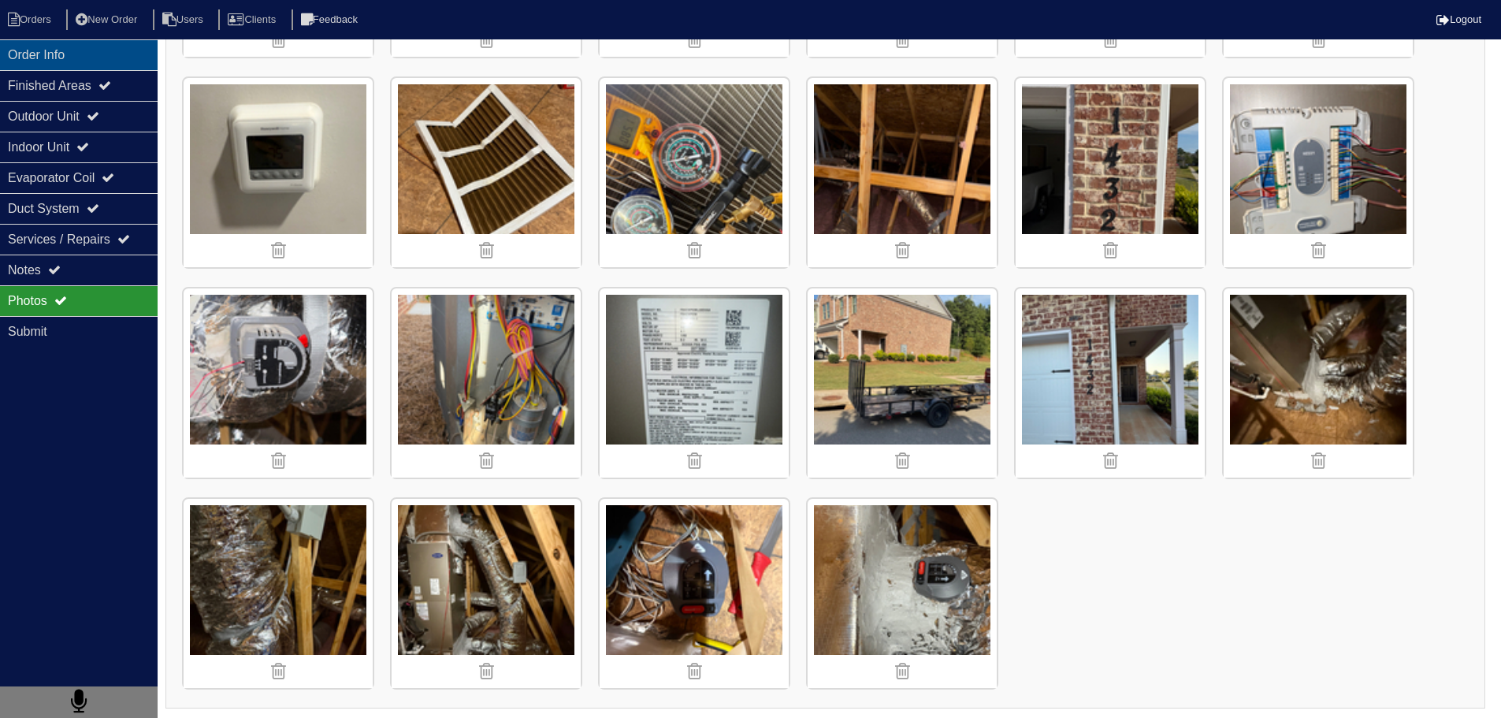
click at [64, 58] on div "Order Info" at bounding box center [79, 54] width 158 height 31
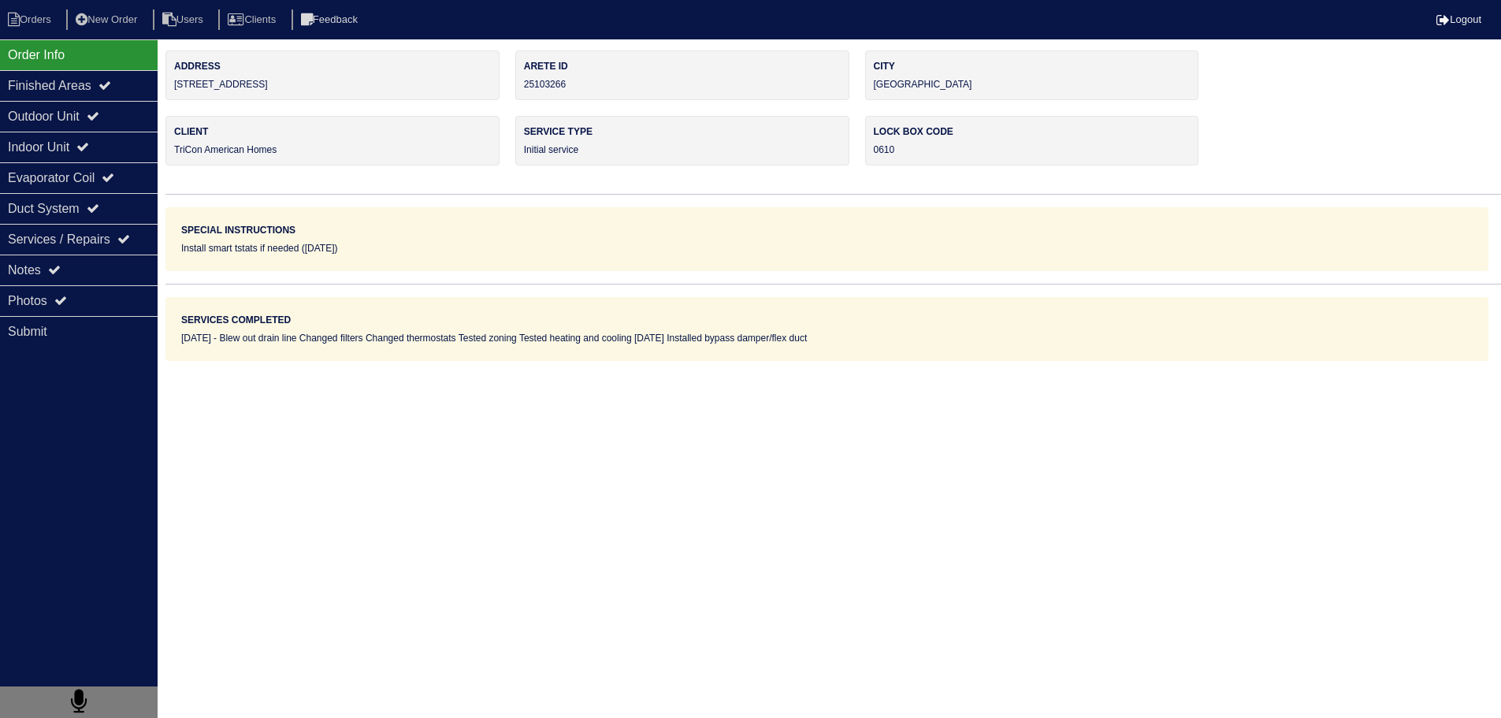
scroll to position [0, 0]
click at [43, 17] on li "Orders" at bounding box center [32, 19] width 64 height 21
select select "15"
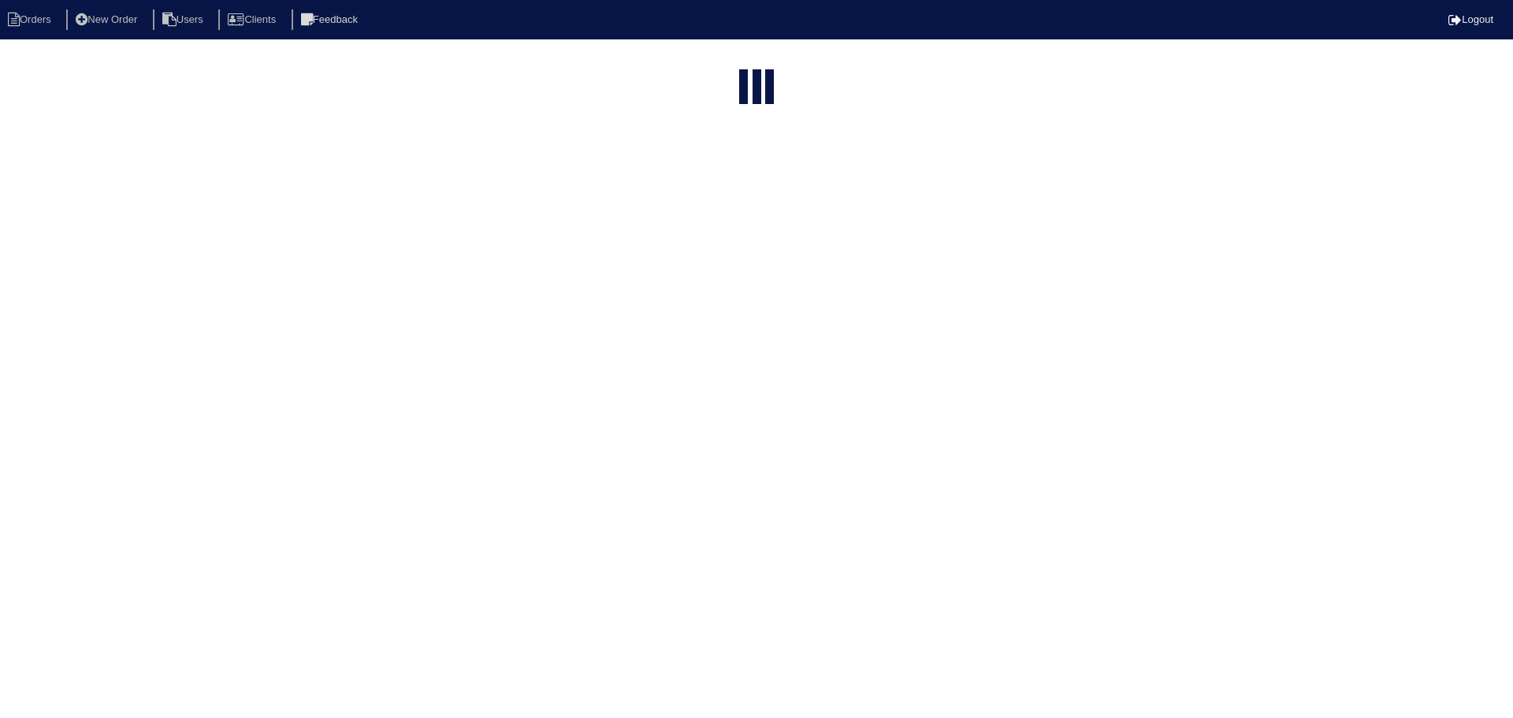
type input "matt"
select select "field complete"
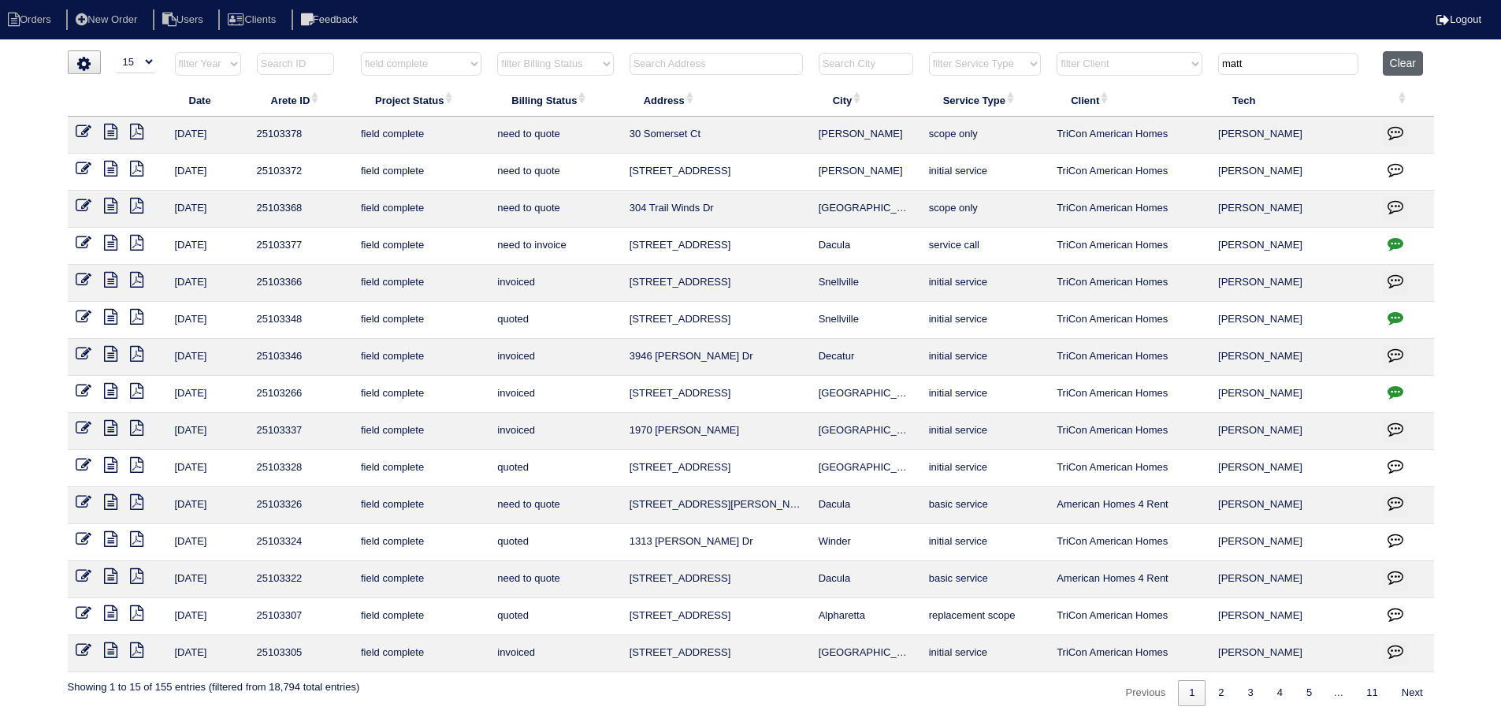
click at [1410, 58] on button "Clear" at bounding box center [1403, 63] width 40 height 24
select select
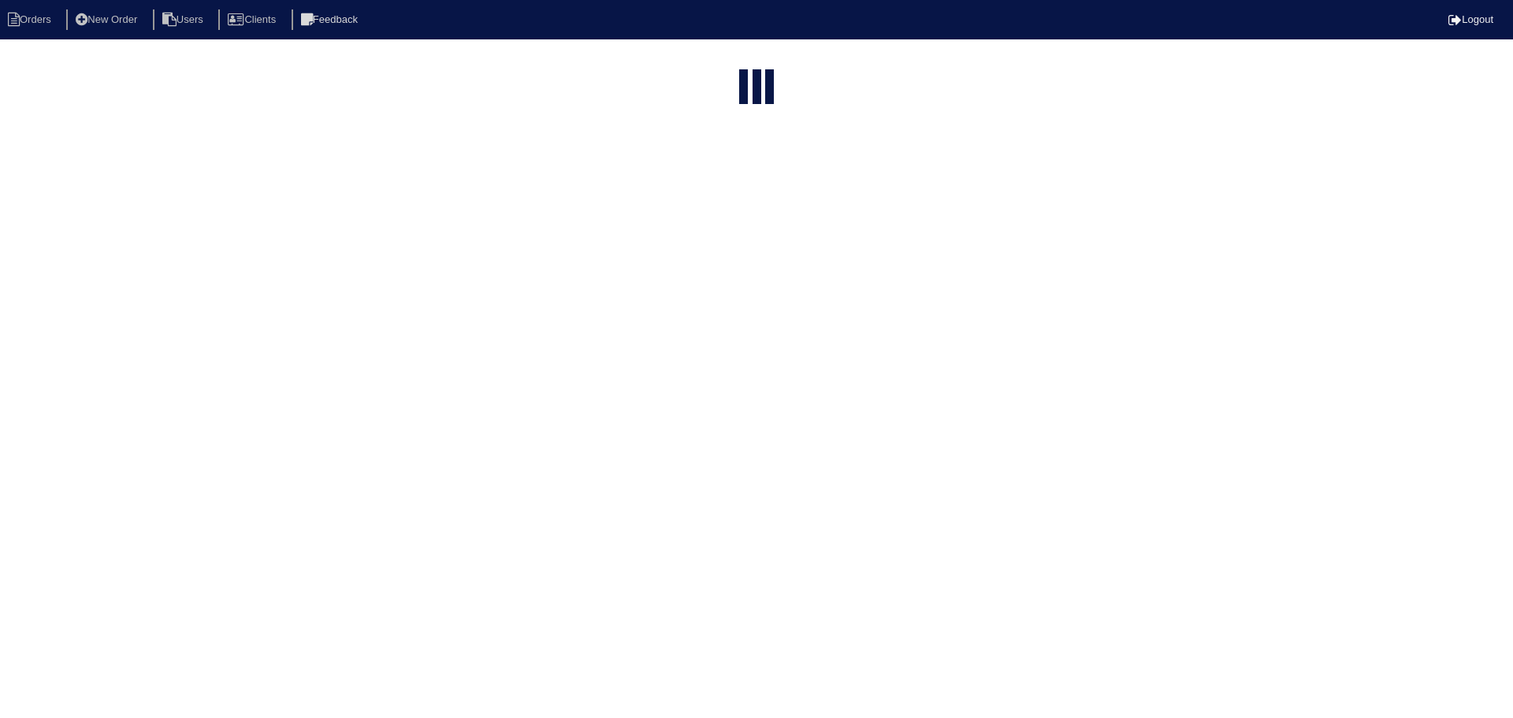
select select "15"
